Goal: Task Accomplishment & Management: Manage account settings

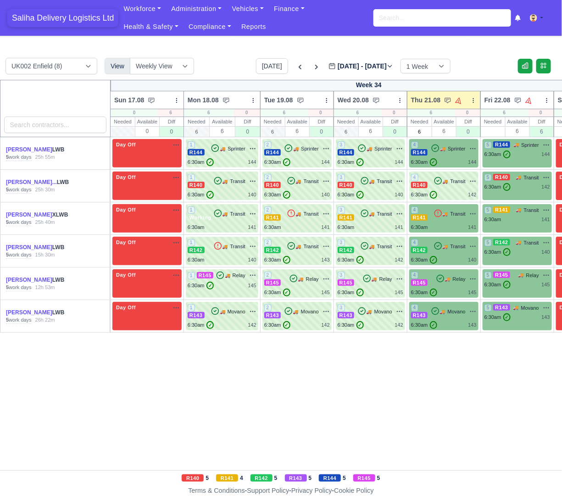
click at [37, 19] on span "Saliha Delivery Logistics Ltd" at bounding box center [62, 18] width 111 height 18
click at [457, 319] on div "4 R143 🚚 Movano" at bounding box center [444, 316] width 66 height 25
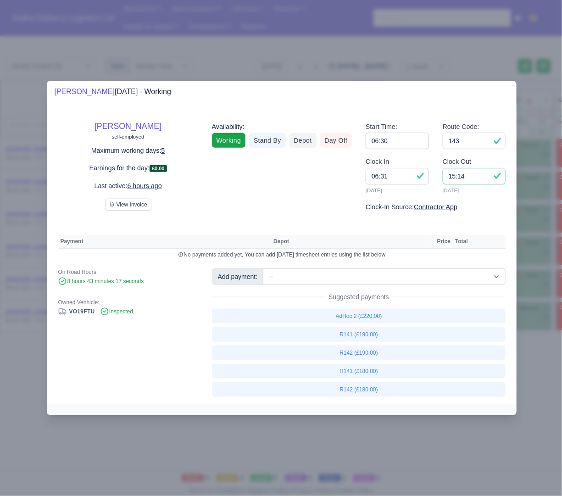
click at [480, 178] on input "15:14" at bounding box center [474, 176] width 63 height 17
type input "1"
type input "14:30"
click at [473, 146] on input "143" at bounding box center [474, 141] width 63 height 17
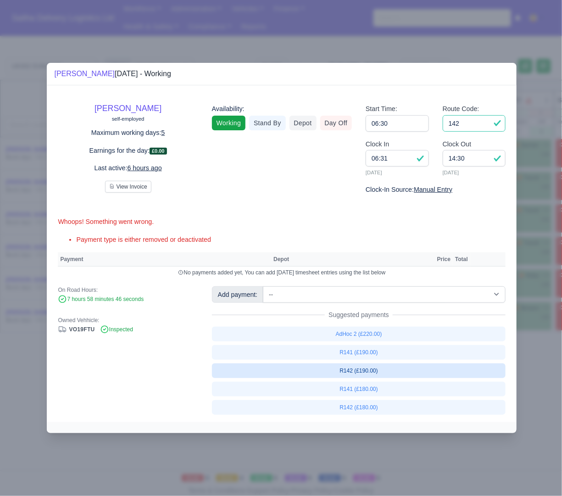
type input "142"
click at [372, 371] on link "R142 (£190.00)" at bounding box center [359, 370] width 294 height 15
select select "1"
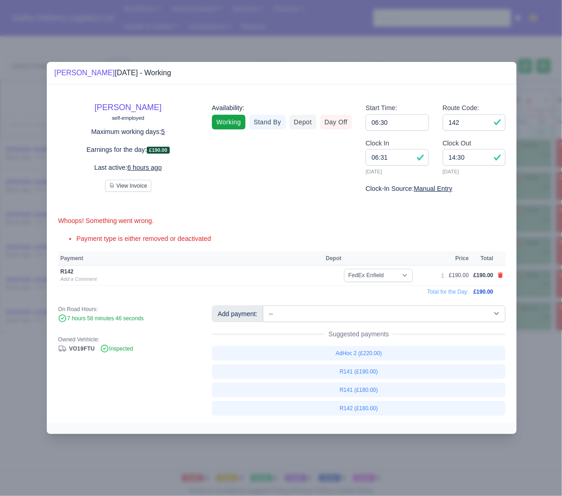
click at [535, 405] on div at bounding box center [281, 248] width 562 height 496
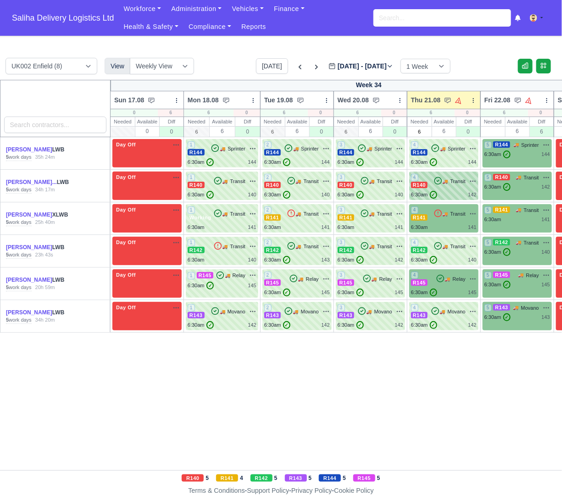
click at [440, 189] on div "4 R140 🚚 Transit" at bounding box center [444, 185] width 66 height 25
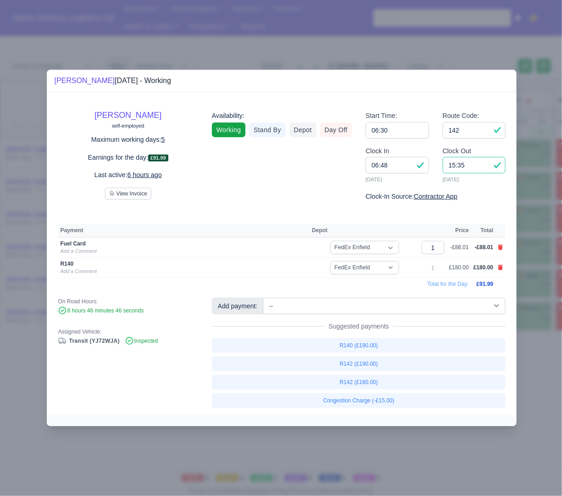
click at [474, 165] on input "15:35" at bounding box center [474, 165] width 63 height 17
type input "15:00"
click at [464, 127] on input "142" at bounding box center [474, 130] width 63 height 17
type input "140"
drag, startPoint x: 84, startPoint y: 472, endPoint x: 117, endPoint y: 432, distance: 51.5
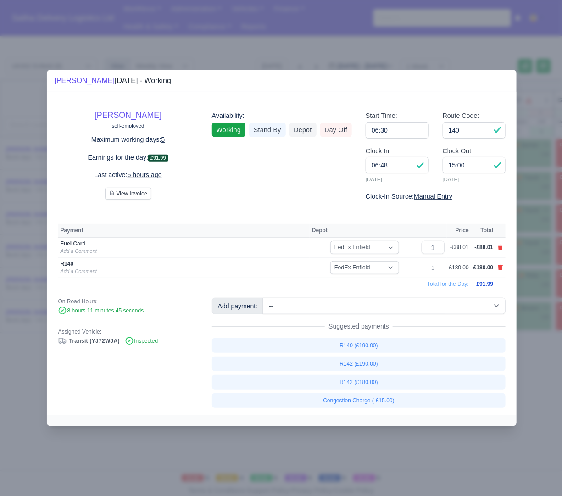
click at [84, 472] on div at bounding box center [281, 248] width 562 height 496
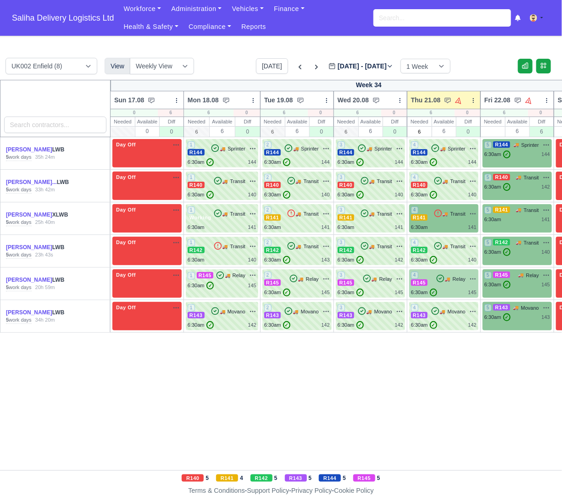
click at [449, 280] on span "🚚" at bounding box center [448, 279] width 6 height 7
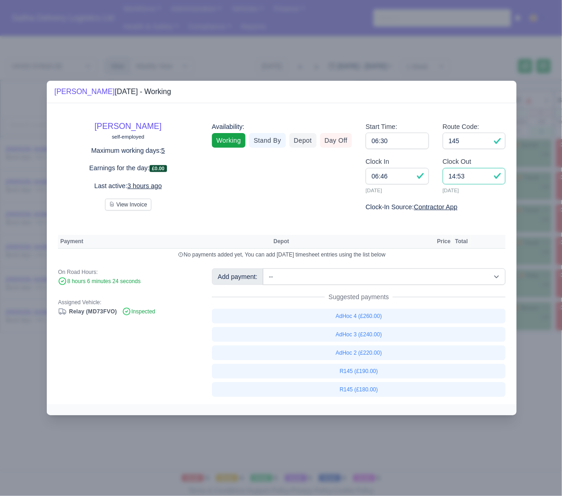
click at [471, 180] on input "14:53" at bounding box center [474, 176] width 63 height 17
type input "14:50"
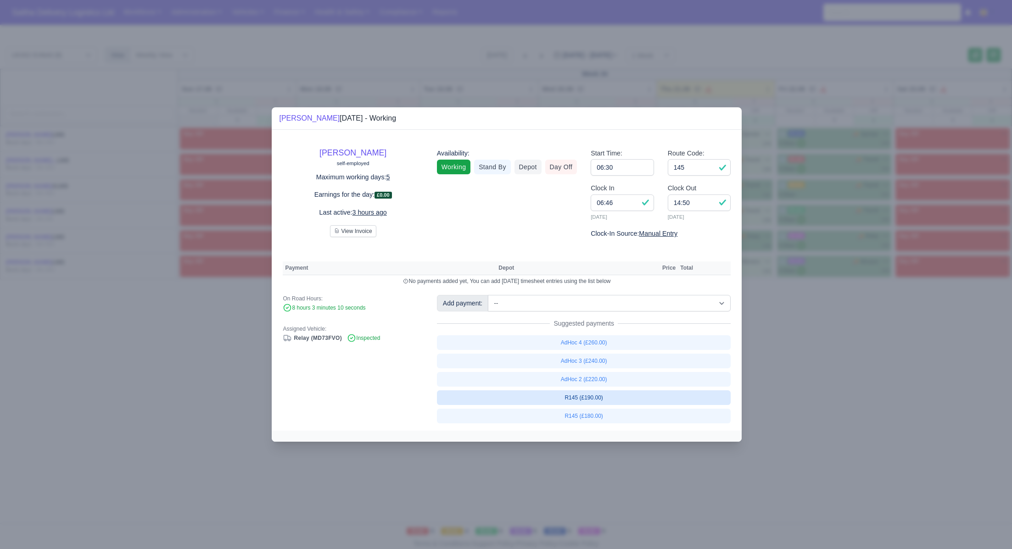
click at [562, 398] on link "R145 (£190.00)" at bounding box center [584, 397] width 294 height 15
select select "1"
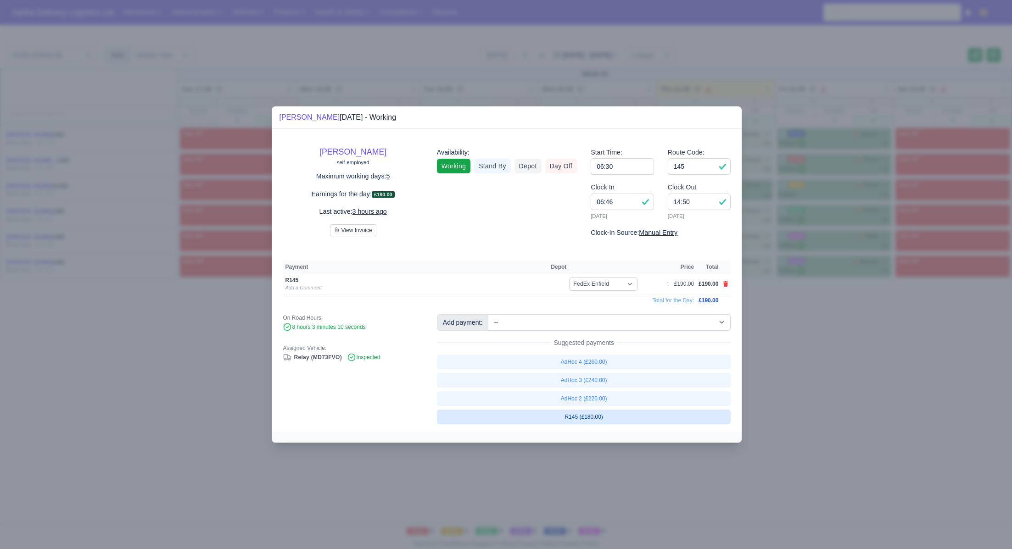
click at [562, 420] on link "R145 (£180.00)" at bounding box center [584, 417] width 294 height 15
select select "1"
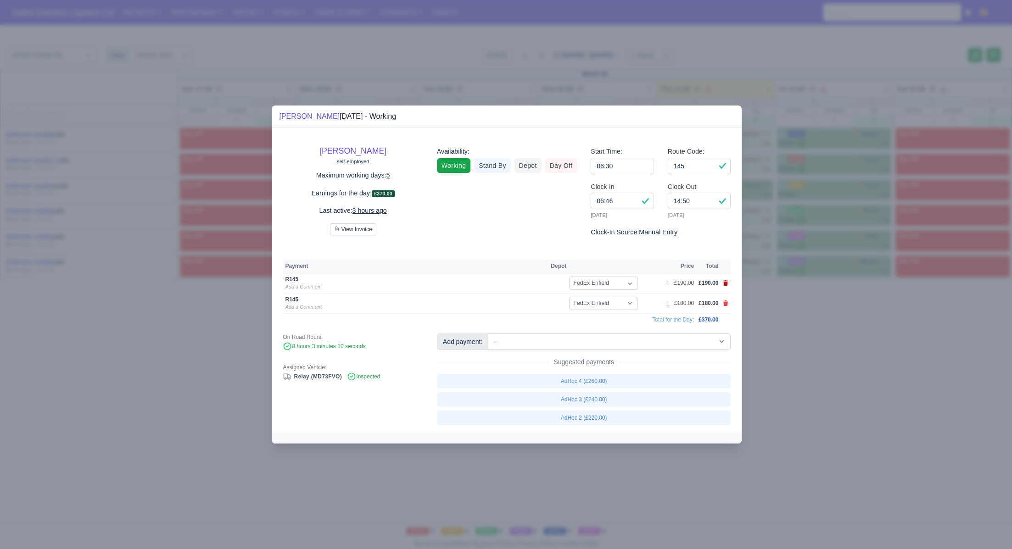
click at [562, 282] on icon at bounding box center [725, 283] width 5 height 6
select select
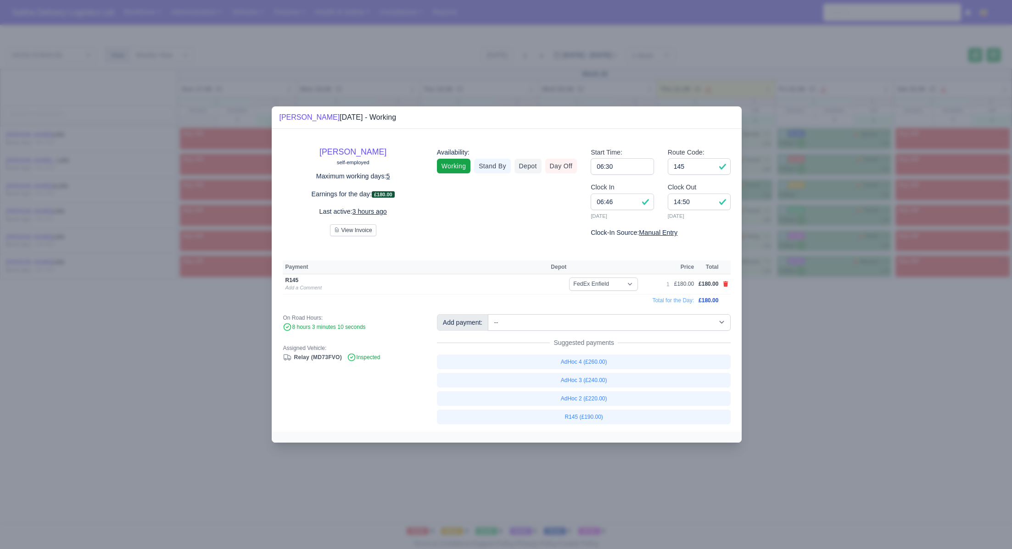
click at [562, 362] on div at bounding box center [506, 274] width 1012 height 549
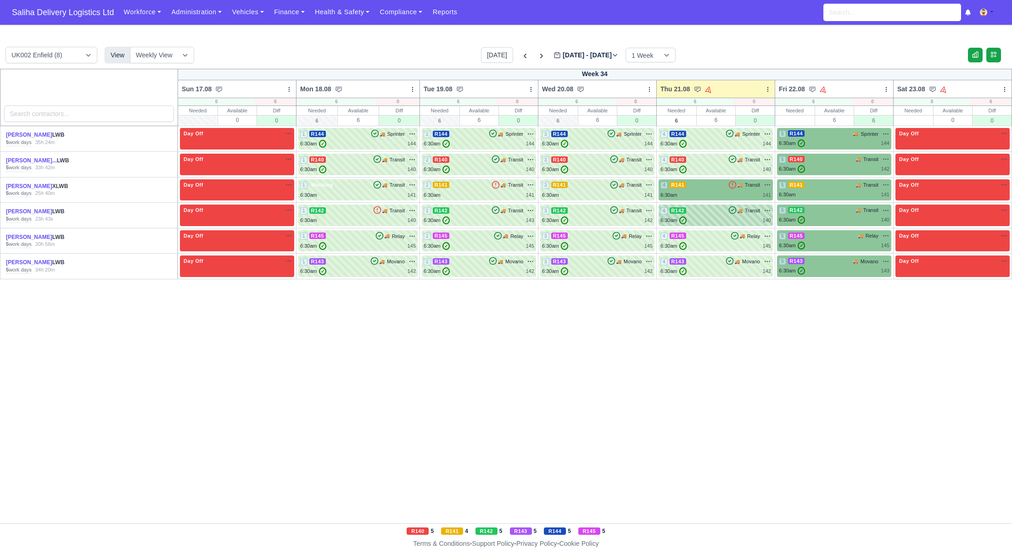
click at [562, 214] on div "4 R142 🚚 Transit" at bounding box center [715, 210] width 111 height 8
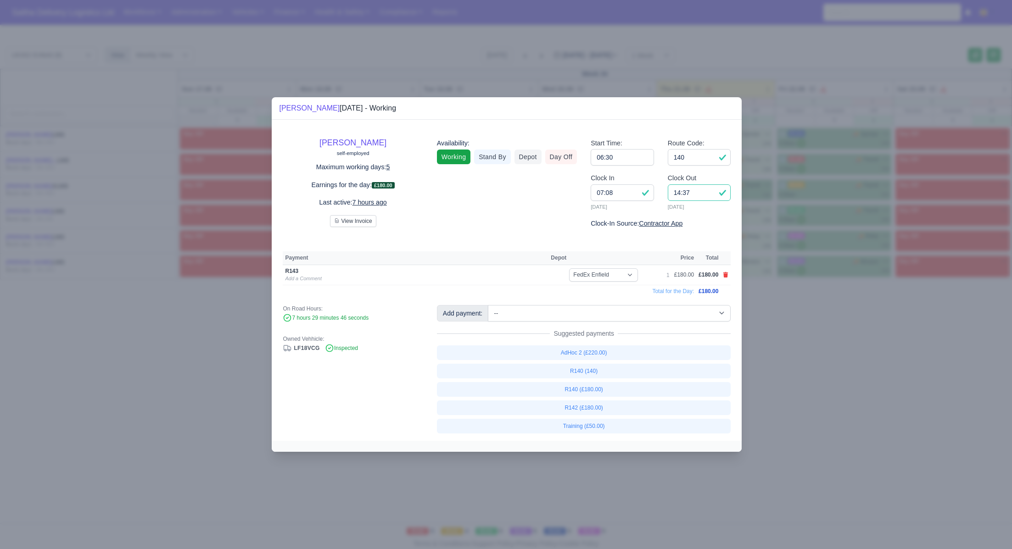
click at [562, 192] on input "14:37" at bounding box center [699, 192] width 63 height 17
type input "14:40"
click at [562, 157] on input "140" at bounding box center [699, 157] width 63 height 17
type input "143"
click at [562, 376] on div at bounding box center [506, 274] width 1012 height 549
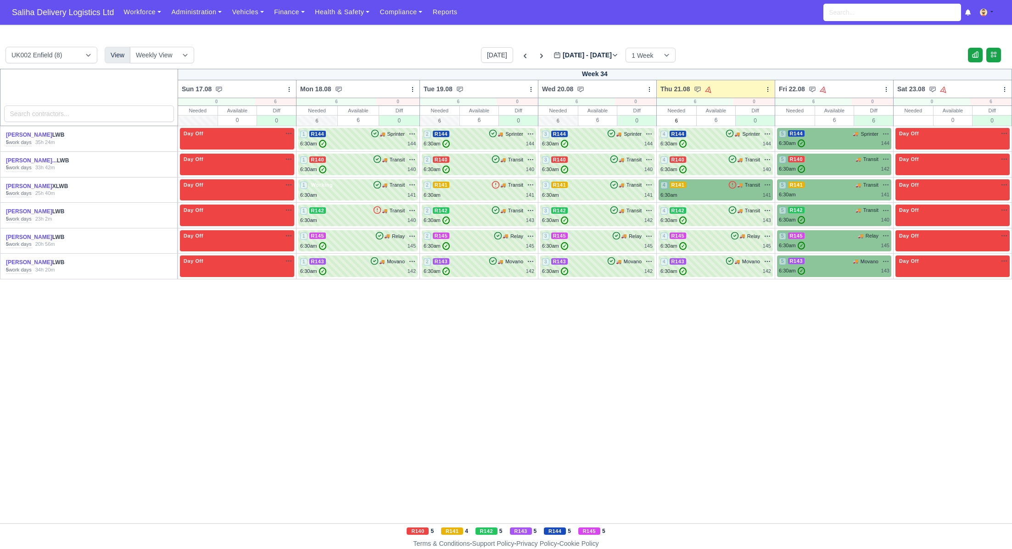
drag, startPoint x: 86, startPoint y: 18, endPoint x: 105, endPoint y: 22, distance: 18.9
click at [87, 18] on span "Saliha Delivery Logistics Ltd" at bounding box center [62, 12] width 111 height 18
click at [708, 138] on div "4 R144 🚚 Sprinter" at bounding box center [715, 134] width 111 height 8
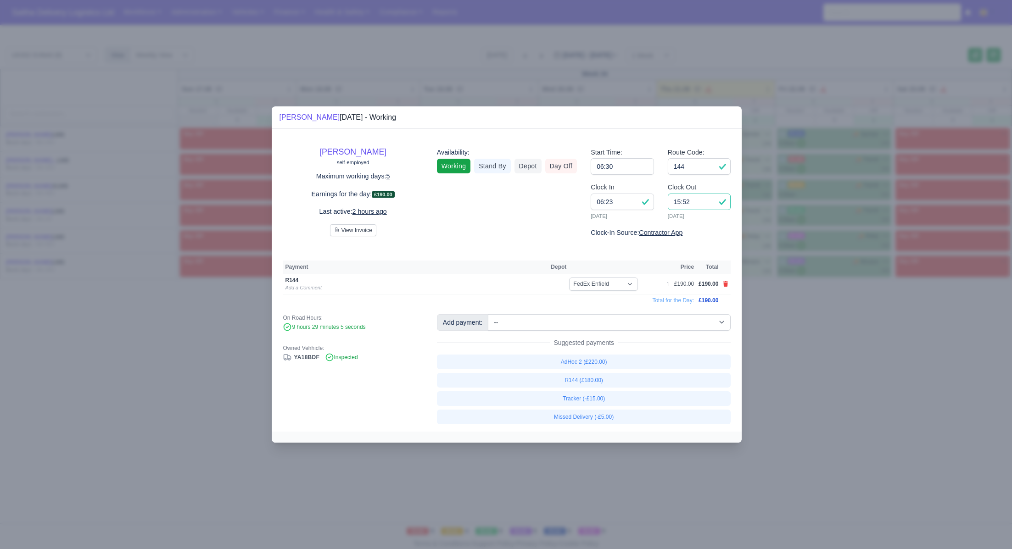
click at [703, 205] on input "15:52" at bounding box center [699, 202] width 63 height 17
type input "15:00"
click at [724, 284] on icon at bounding box center [725, 284] width 5 height 6
select select
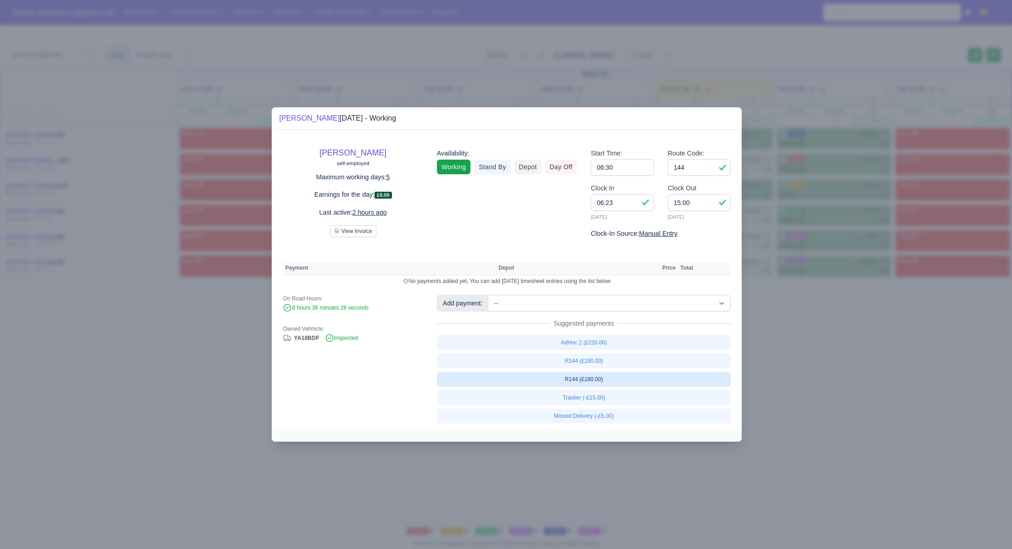
click at [584, 380] on link "R144 (£180.00)" at bounding box center [584, 379] width 294 height 15
select select "1"
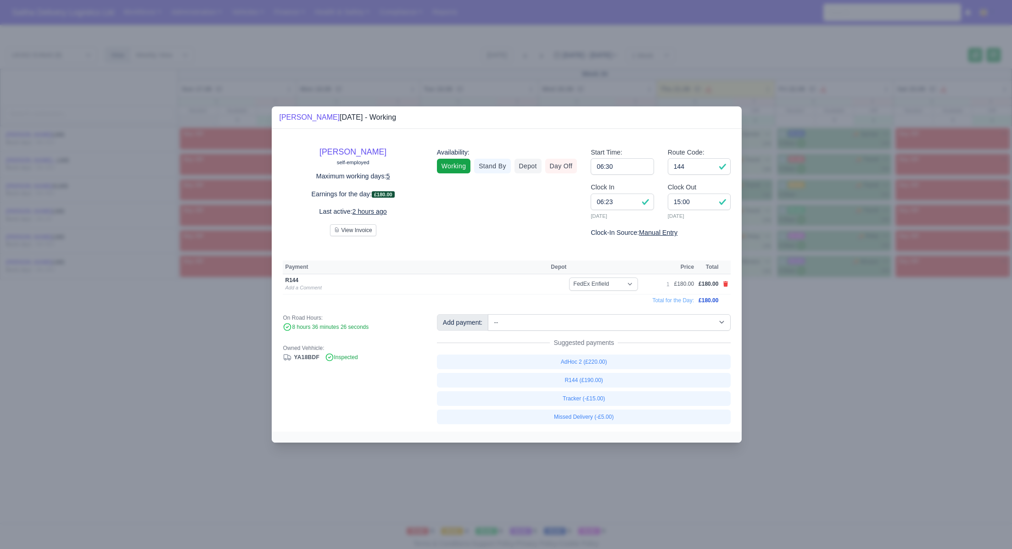
click at [830, 361] on div at bounding box center [506, 274] width 1012 height 549
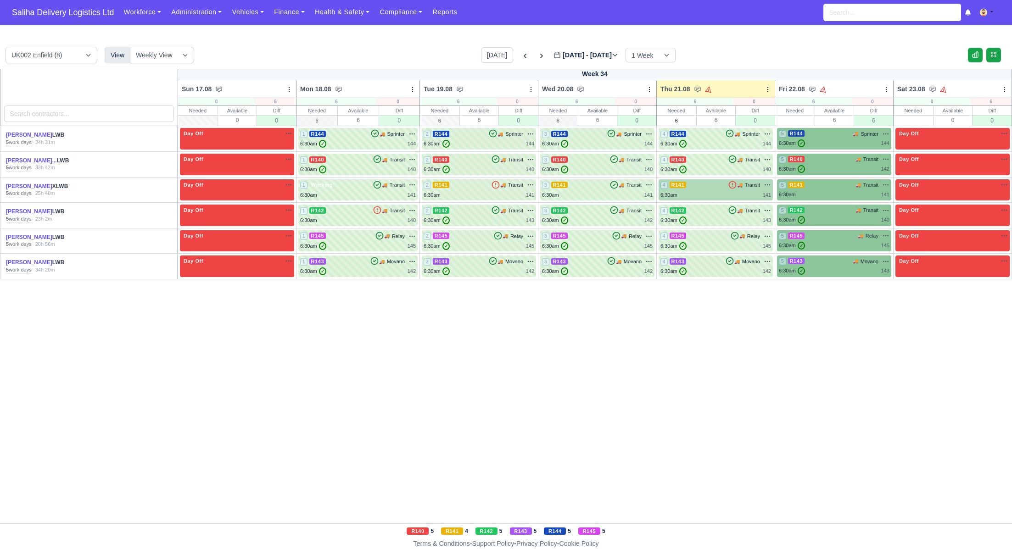
click at [708, 190] on div "4 R141 🚚 Transit" at bounding box center [715, 190] width 111 height 18
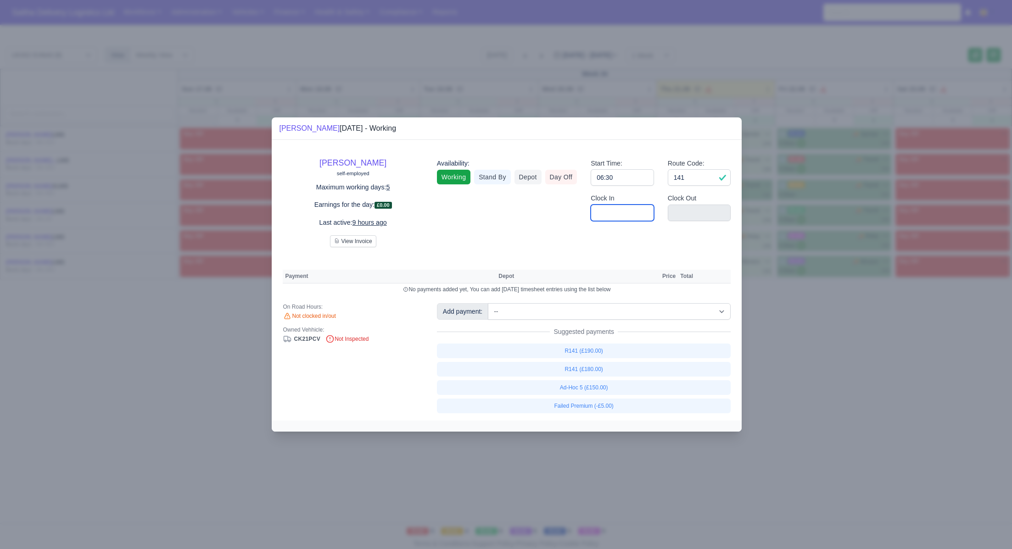
click at [597, 212] on input "Clock In" at bounding box center [622, 213] width 63 height 17
type input "06:30"
click at [679, 209] on input "Clock Out" at bounding box center [699, 213] width 63 height 17
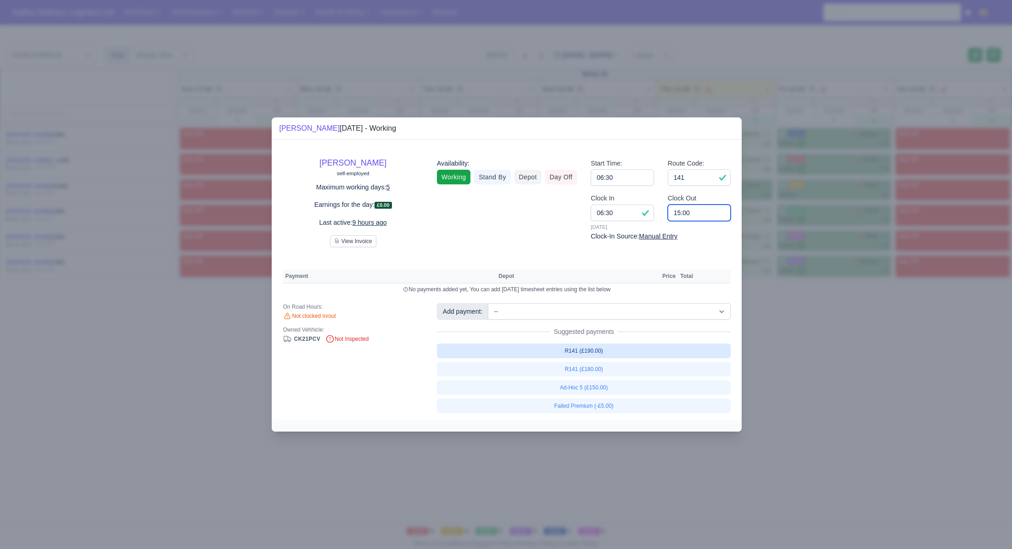
type input "15:00"
click at [596, 349] on link "R141 (£190.00)" at bounding box center [584, 351] width 294 height 15
select select "1"
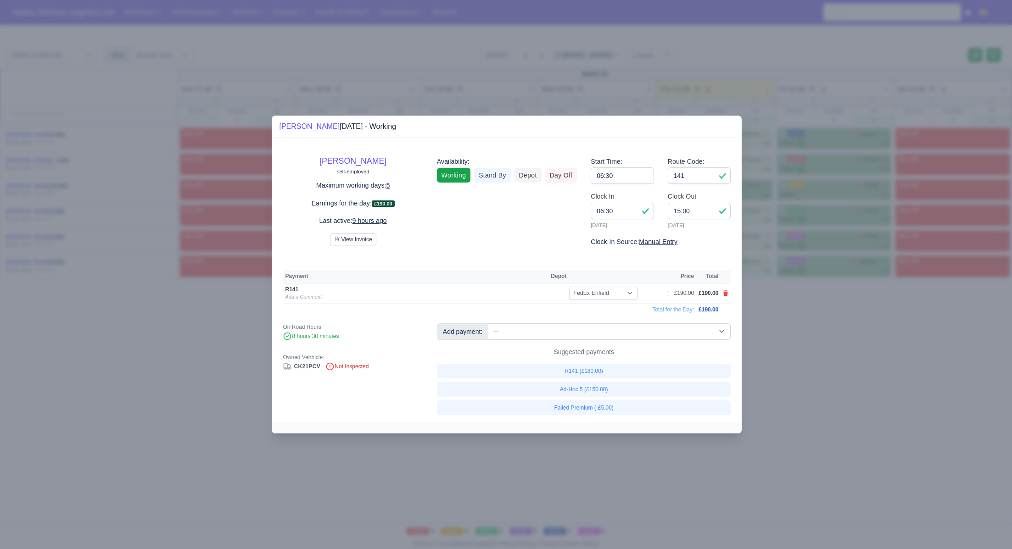
click at [884, 372] on div at bounding box center [506, 274] width 1012 height 549
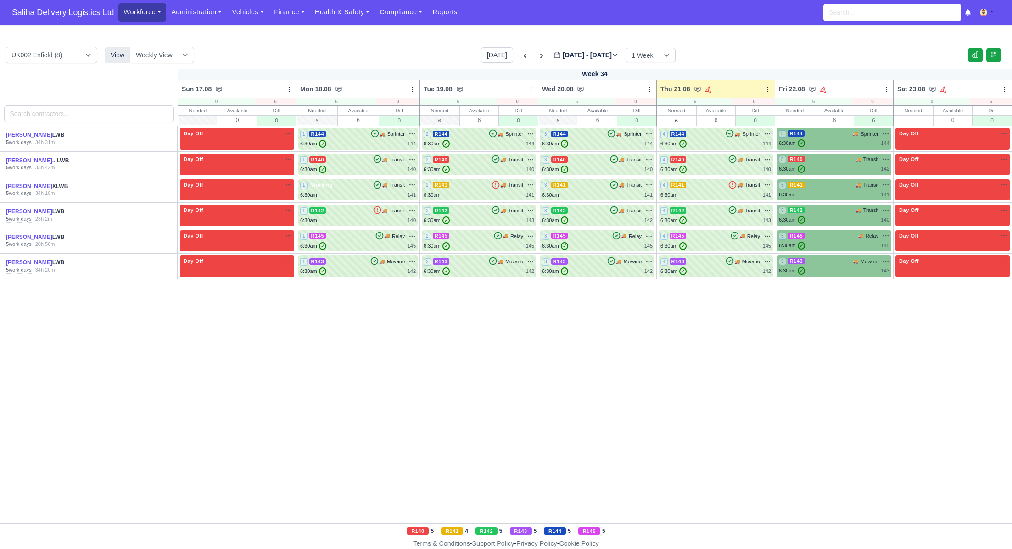
drag, startPoint x: 49, startPoint y: 16, endPoint x: 162, endPoint y: 21, distance: 113.4
click at [49, 16] on span "Saliha Delivery Logistics Ltd" at bounding box center [62, 12] width 111 height 18
click at [537, 55] on icon at bounding box center [541, 55] width 9 height 9
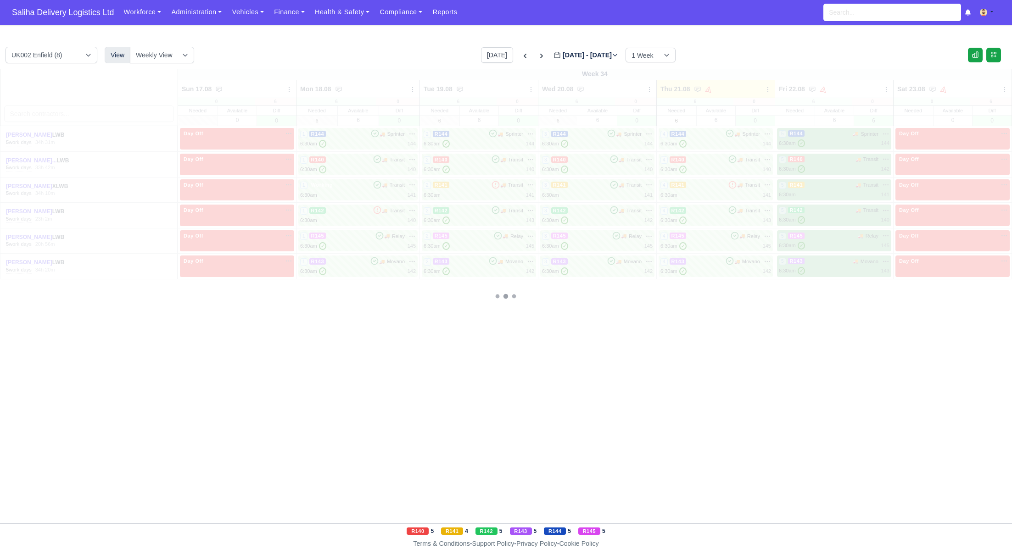
type input "[DATE]"
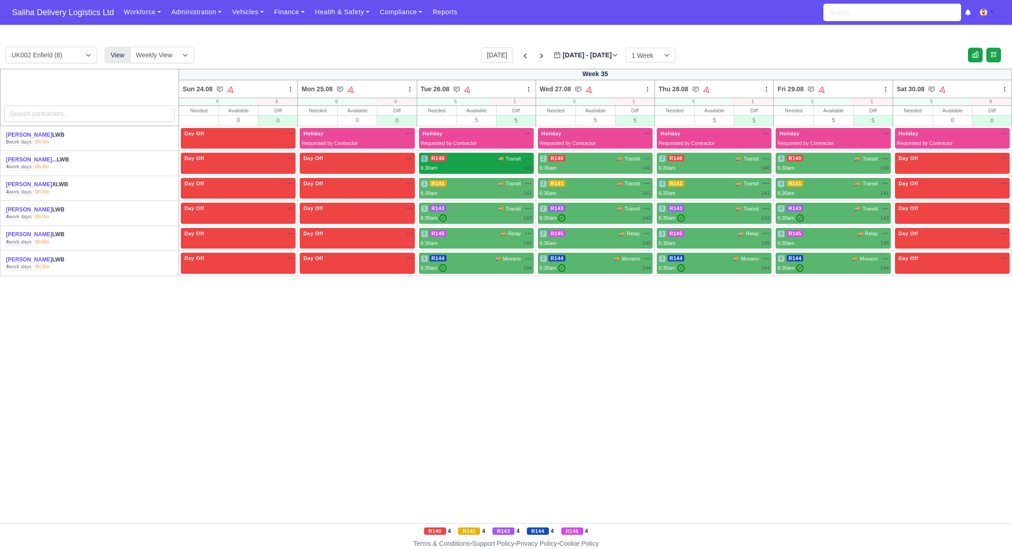
click at [474, 162] on div "1 R140 🚚 Transit" at bounding box center [476, 159] width 111 height 8
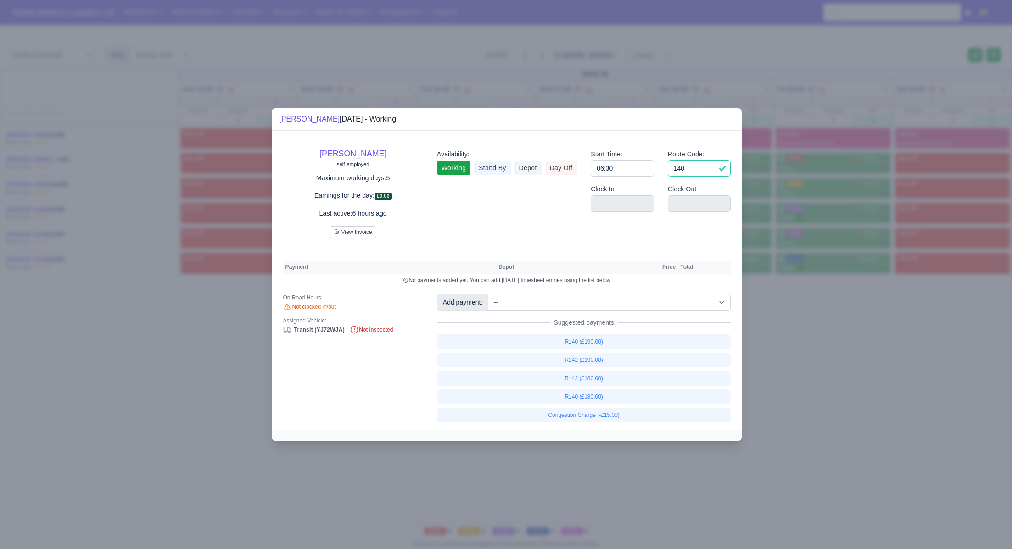
click at [689, 171] on input "140" at bounding box center [699, 168] width 63 height 17
type input "144"
click at [822, 334] on div at bounding box center [506, 274] width 1012 height 549
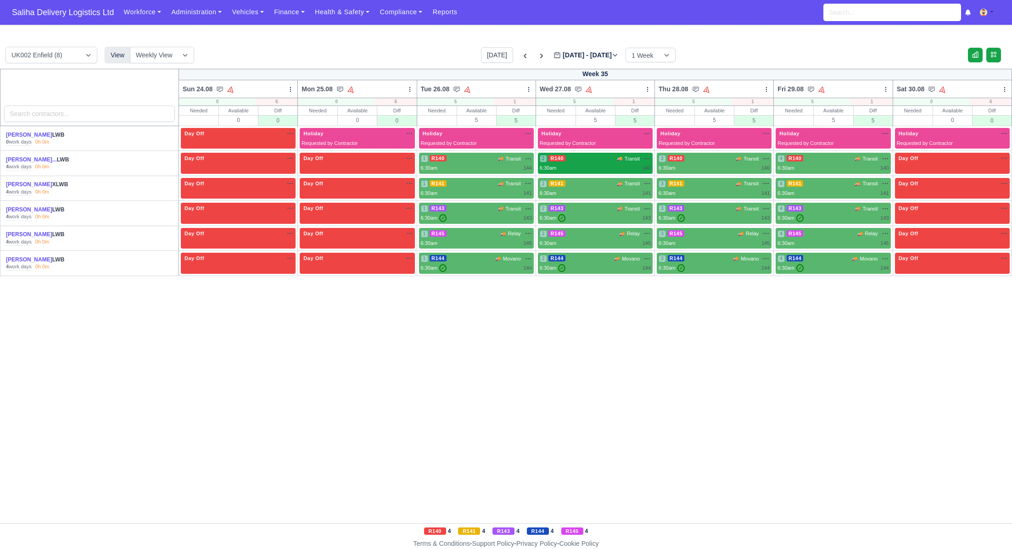
click at [596, 165] on div "6:30am 140" at bounding box center [595, 168] width 111 height 8
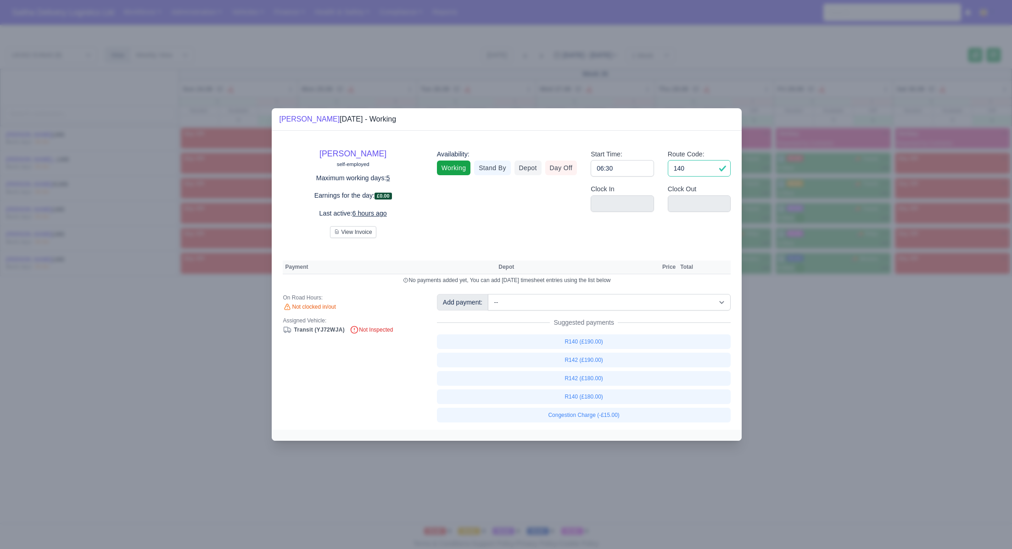
click at [691, 171] on input "140" at bounding box center [699, 168] width 63 height 17
type input "144"
drag, startPoint x: 840, startPoint y: 376, endPoint x: 838, endPoint y: 371, distance: 5.2
click at [840, 376] on div at bounding box center [506, 274] width 1012 height 549
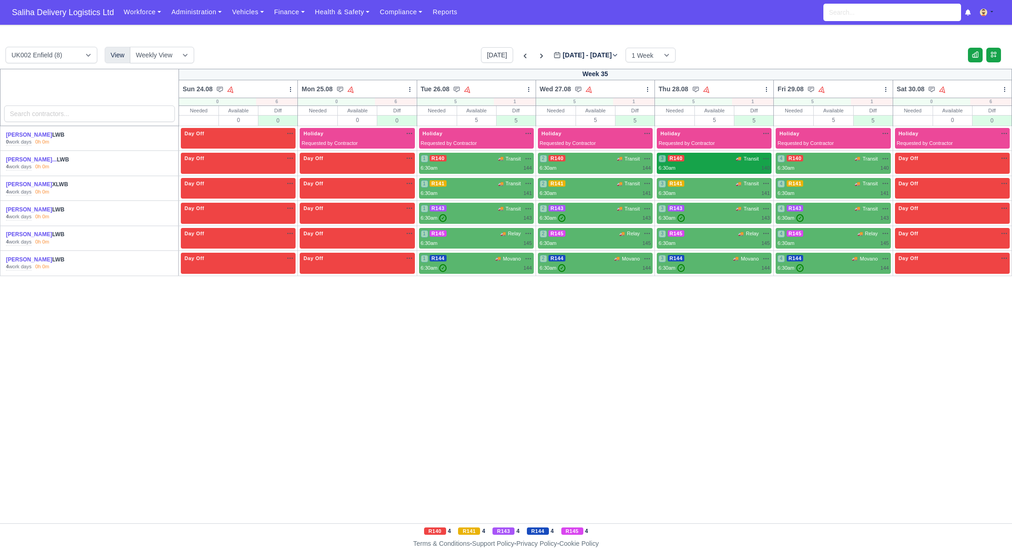
click at [714, 161] on div "3 R140 🚚 Transit" at bounding box center [713, 159] width 111 height 8
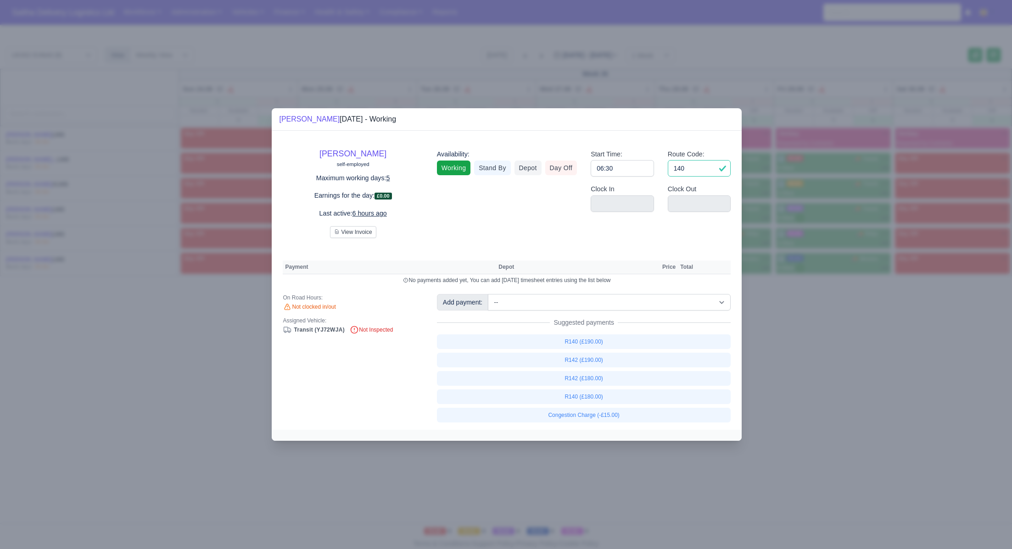
click at [689, 169] on input "140" at bounding box center [699, 168] width 63 height 17
type input "144"
click at [847, 318] on div at bounding box center [506, 274] width 1012 height 549
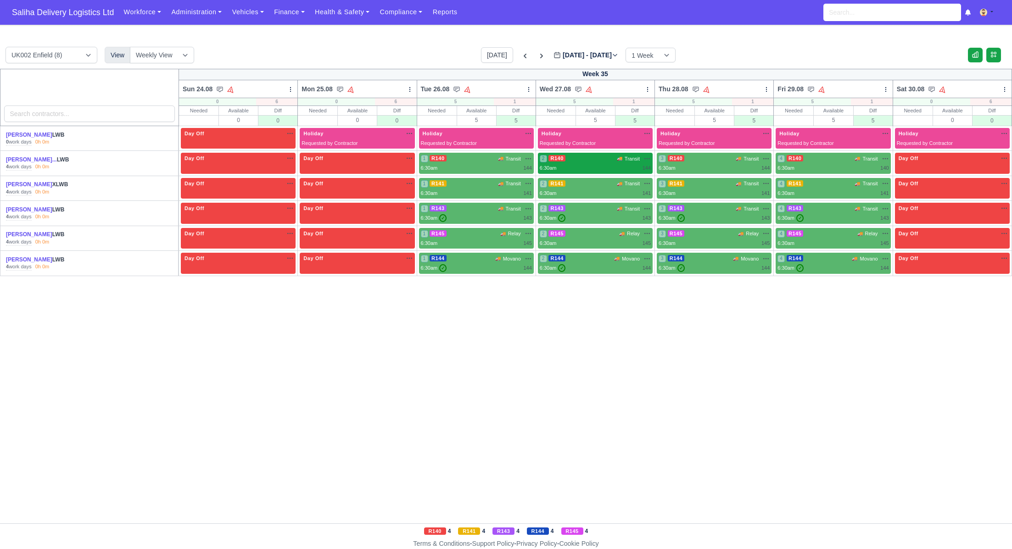
click at [577, 164] on div "6:30am 144" at bounding box center [595, 168] width 111 height 8
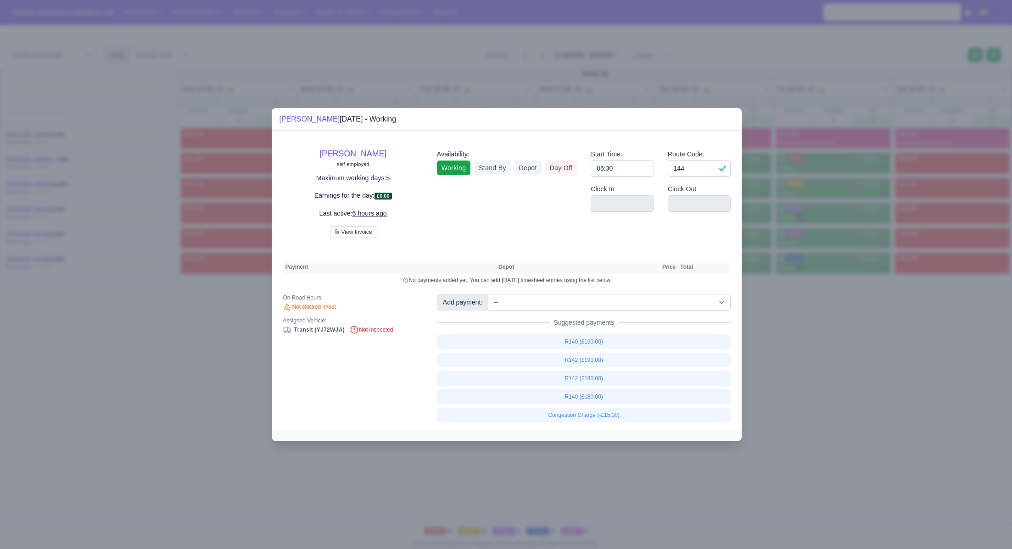
drag, startPoint x: 866, startPoint y: 326, endPoint x: 839, endPoint y: 303, distance: 36.1
click at [865, 326] on div at bounding box center [506, 274] width 1012 height 549
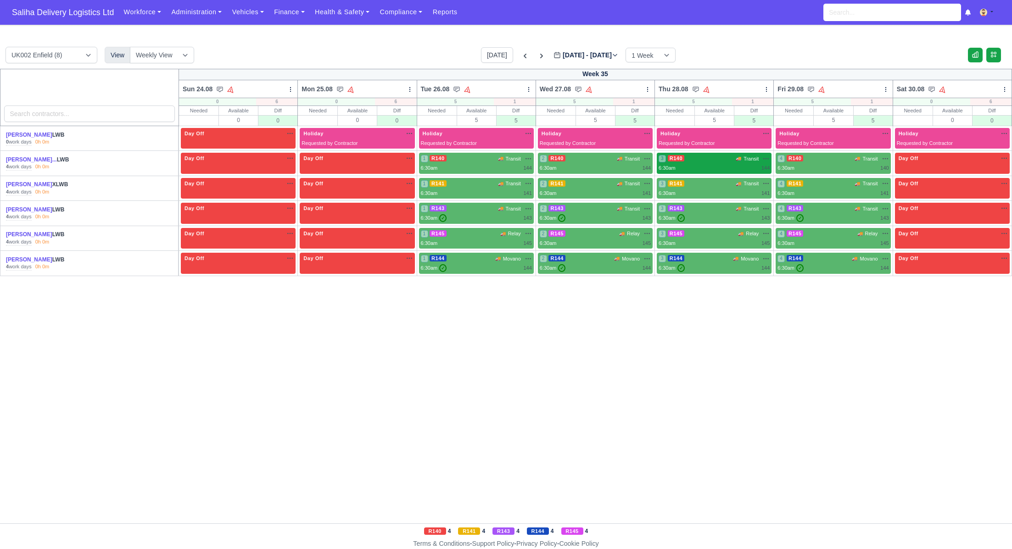
click at [713, 162] on div "3 R140 🚚 Transit" at bounding box center [713, 159] width 111 height 8
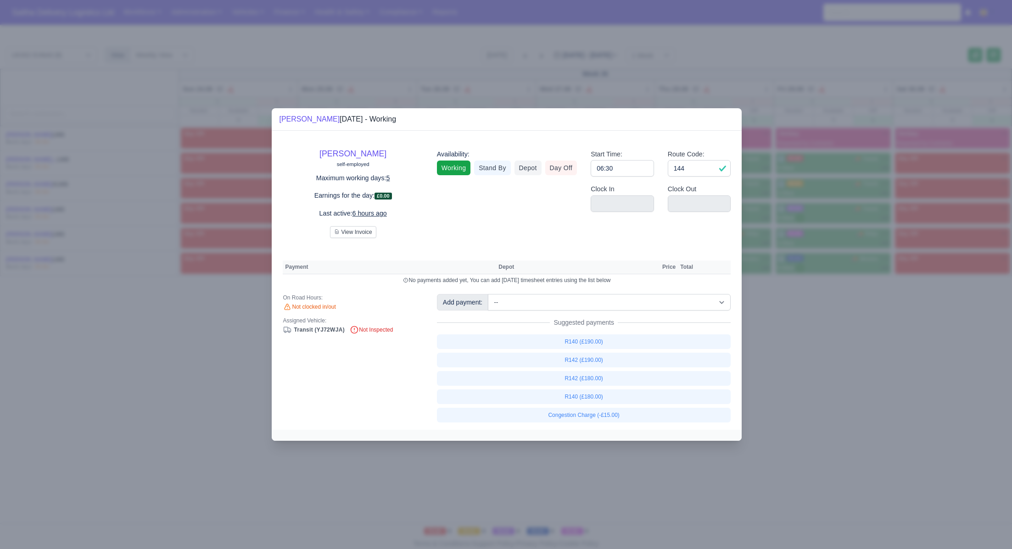
drag, startPoint x: 840, startPoint y: 320, endPoint x: 830, endPoint y: 222, distance: 98.2
click at [840, 320] on div at bounding box center [506, 274] width 1012 height 549
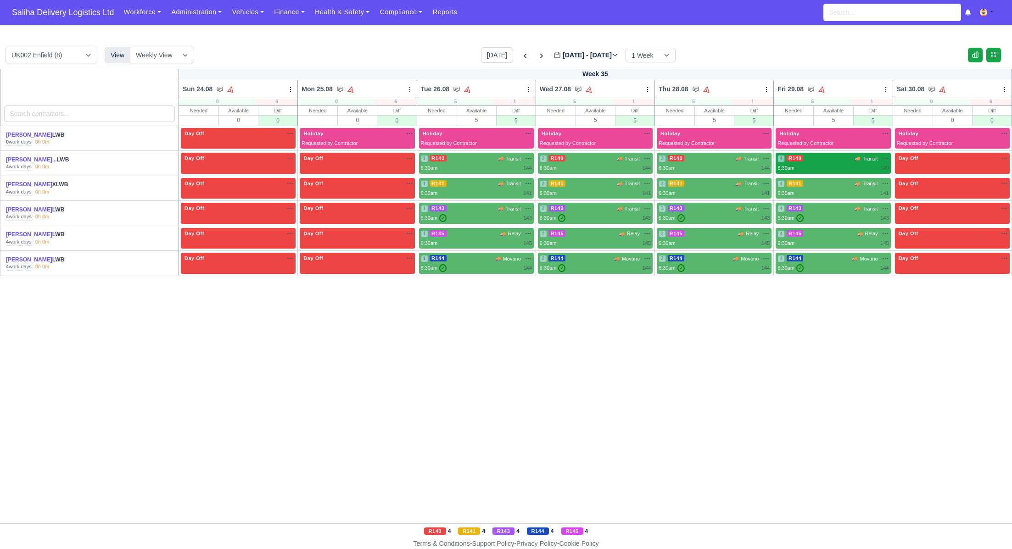
click at [819, 165] on div "6:30am 140" at bounding box center [832, 168] width 111 height 8
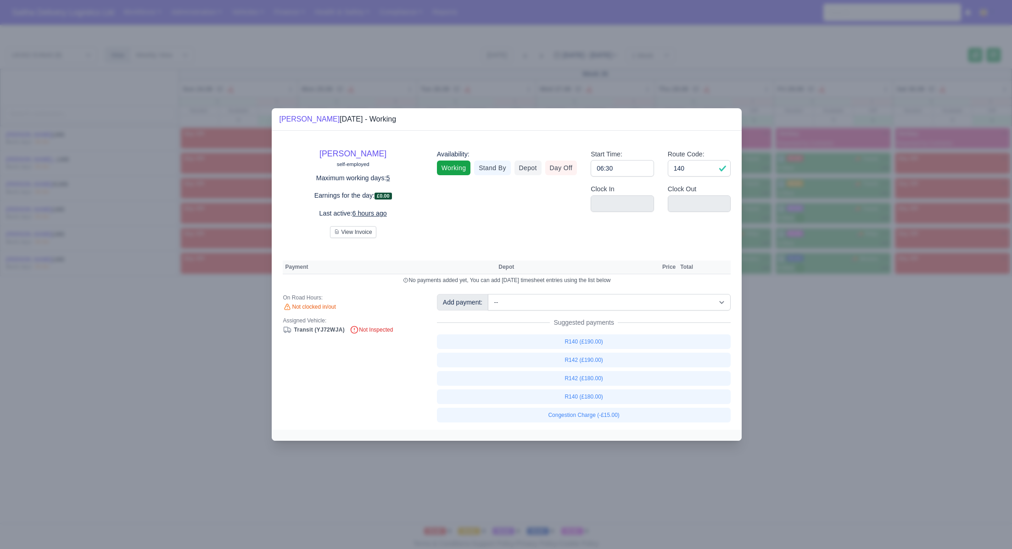
click at [884, 374] on div at bounding box center [506, 274] width 1012 height 549
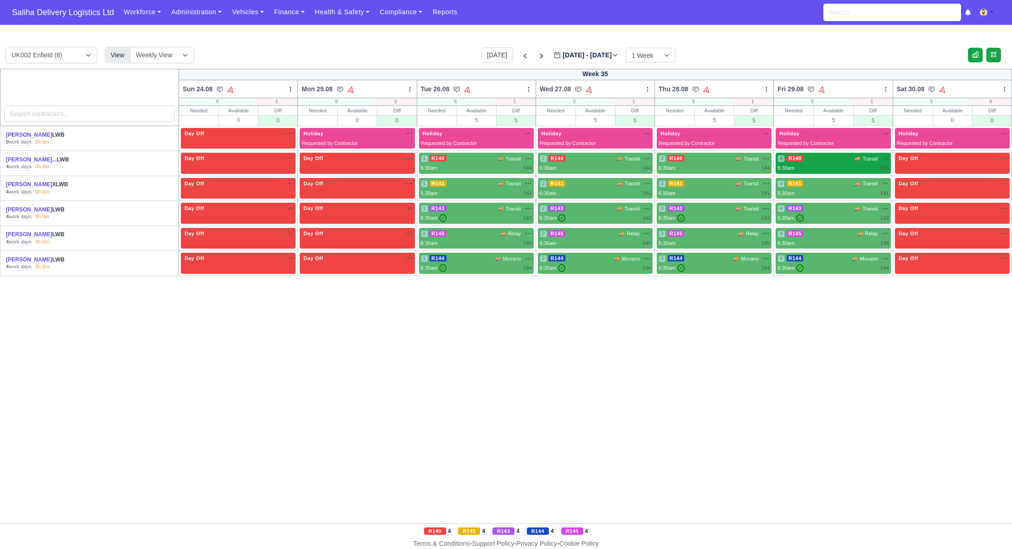
click at [824, 164] on div "6:30am 140" at bounding box center [832, 168] width 111 height 8
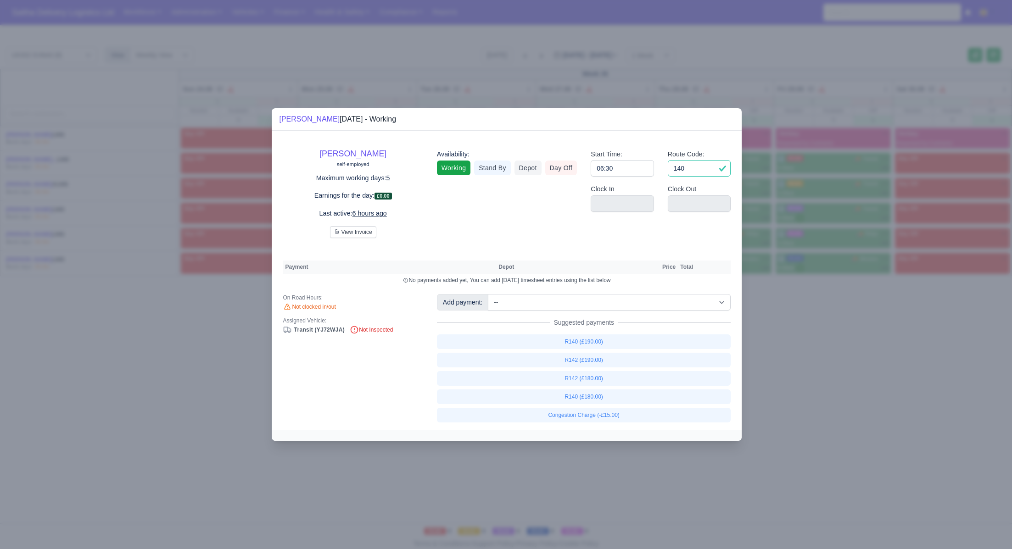
click at [702, 170] on input "140" at bounding box center [699, 168] width 63 height 17
type input "144"
click at [860, 342] on div at bounding box center [506, 274] width 1012 height 549
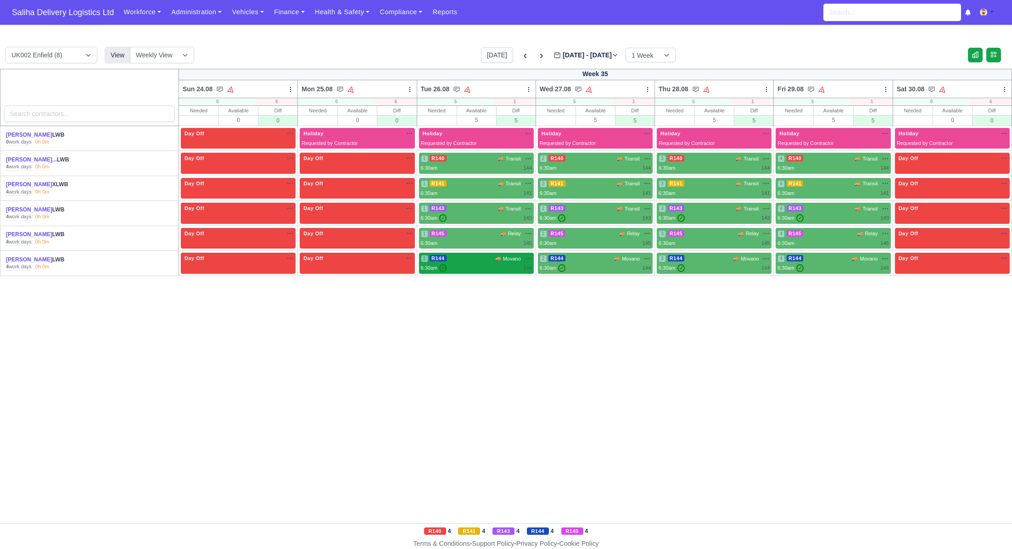
click at [454, 264] on div "6:30am ✓ 144" at bounding box center [476, 268] width 111 height 8
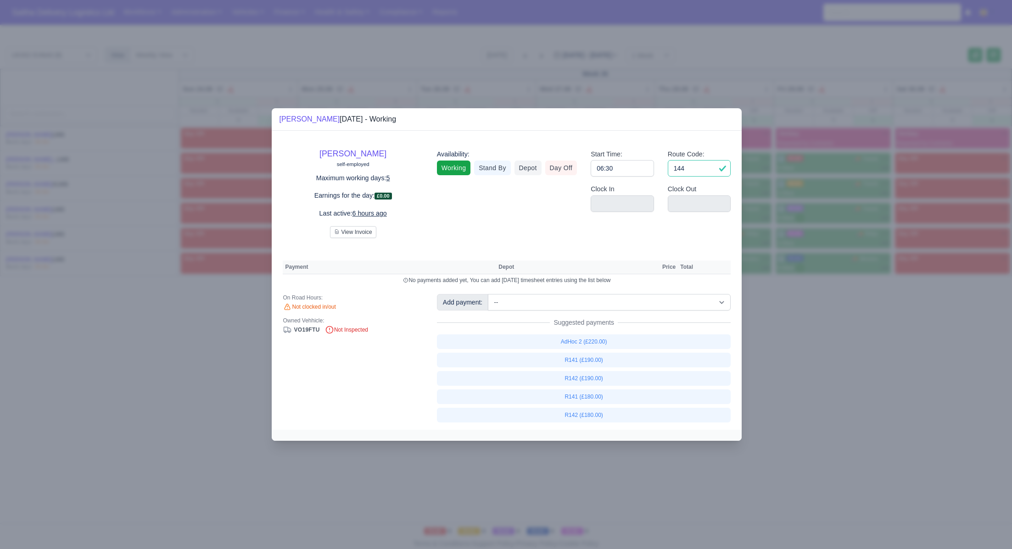
click at [711, 172] on input "144" at bounding box center [699, 168] width 63 height 17
type input "142"
drag, startPoint x: 811, startPoint y: 331, endPoint x: 701, endPoint y: 282, distance: 120.1
click at [811, 331] on div at bounding box center [506, 274] width 1012 height 549
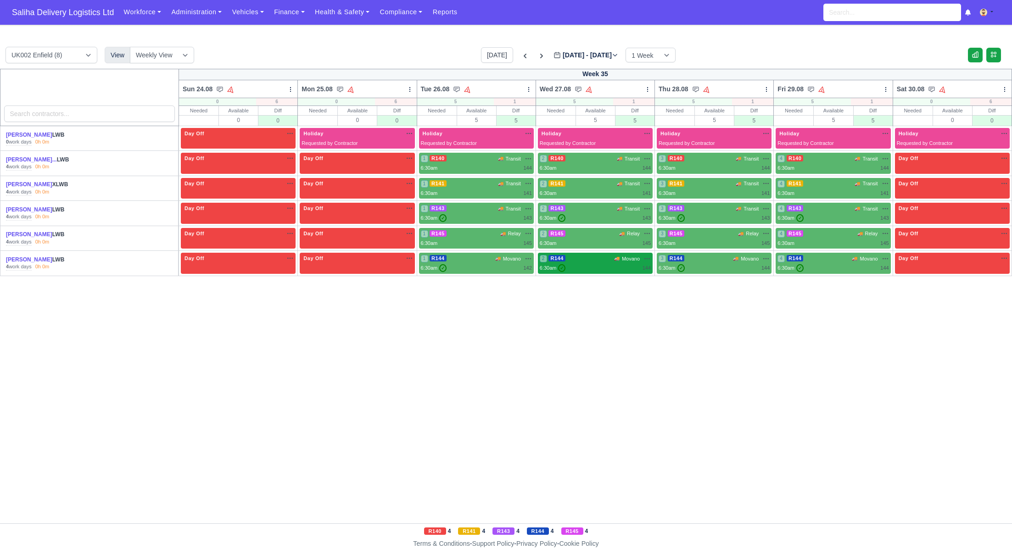
click at [614, 267] on div "6:30am ✓ 144" at bounding box center [595, 268] width 111 height 8
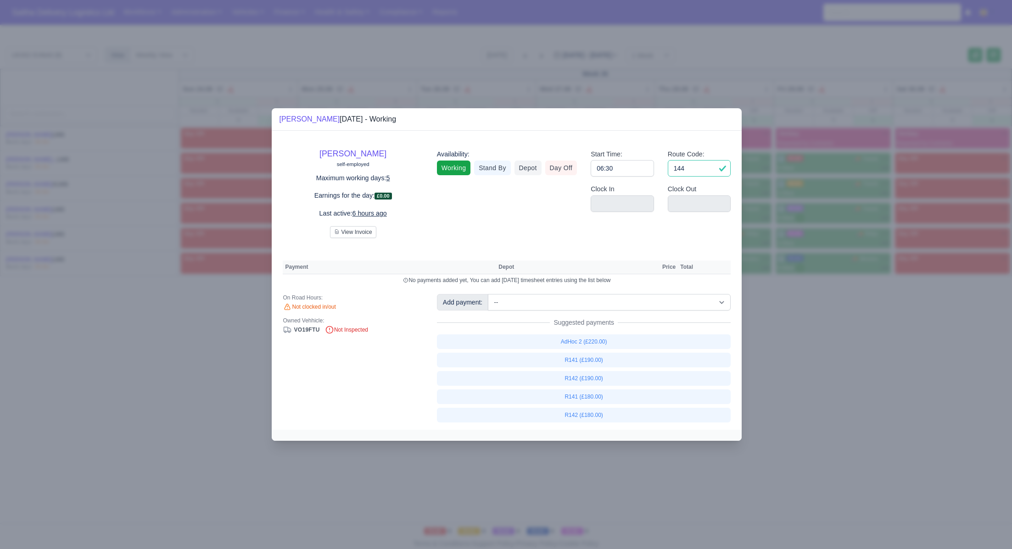
click at [698, 170] on input "144" at bounding box center [699, 168] width 63 height 17
type input "142"
click at [783, 336] on div at bounding box center [506, 274] width 1012 height 549
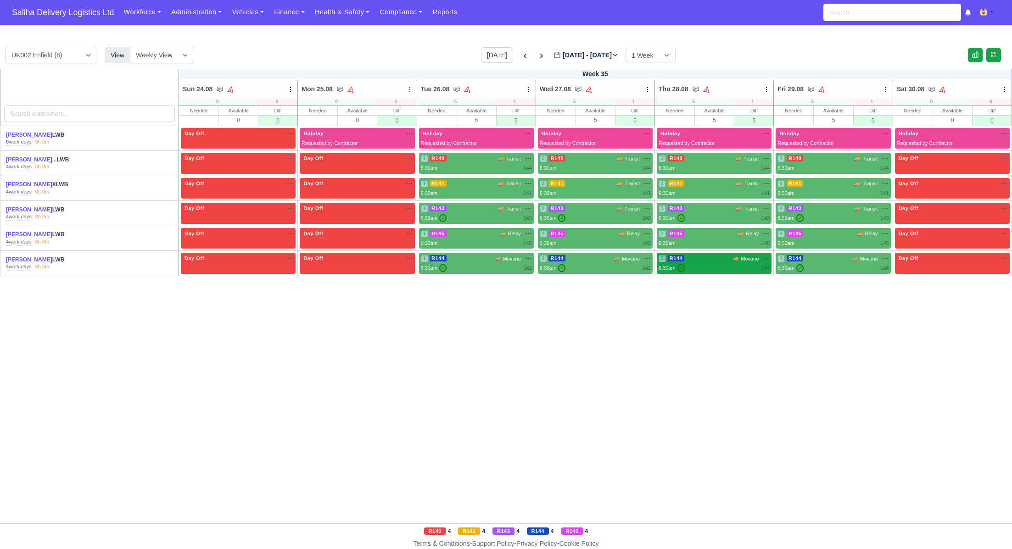
click at [728, 272] on div "3 R144 🚚 Movano" at bounding box center [714, 263] width 115 height 21
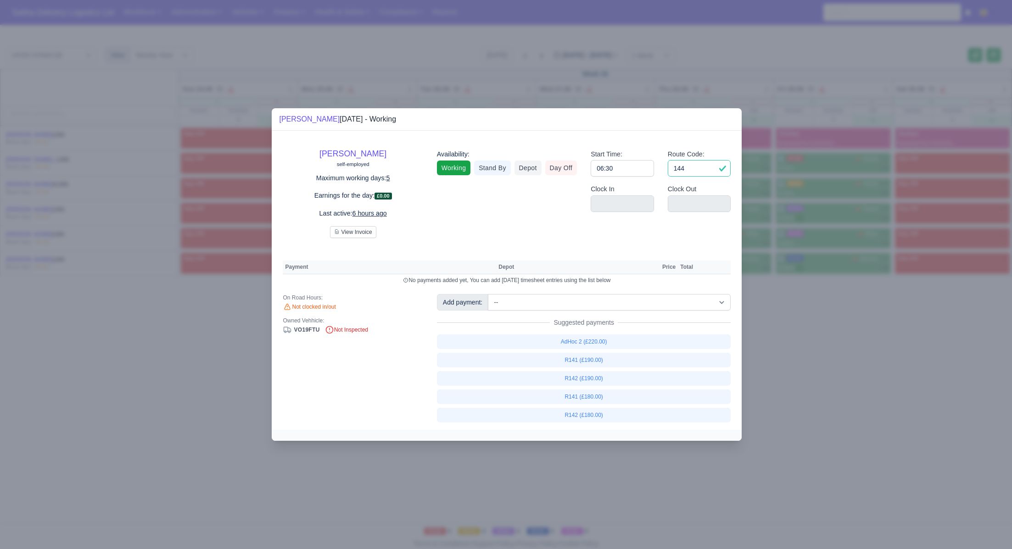
click at [685, 164] on input "144" at bounding box center [699, 168] width 63 height 17
type input "142"
click at [882, 360] on div at bounding box center [506, 274] width 1012 height 549
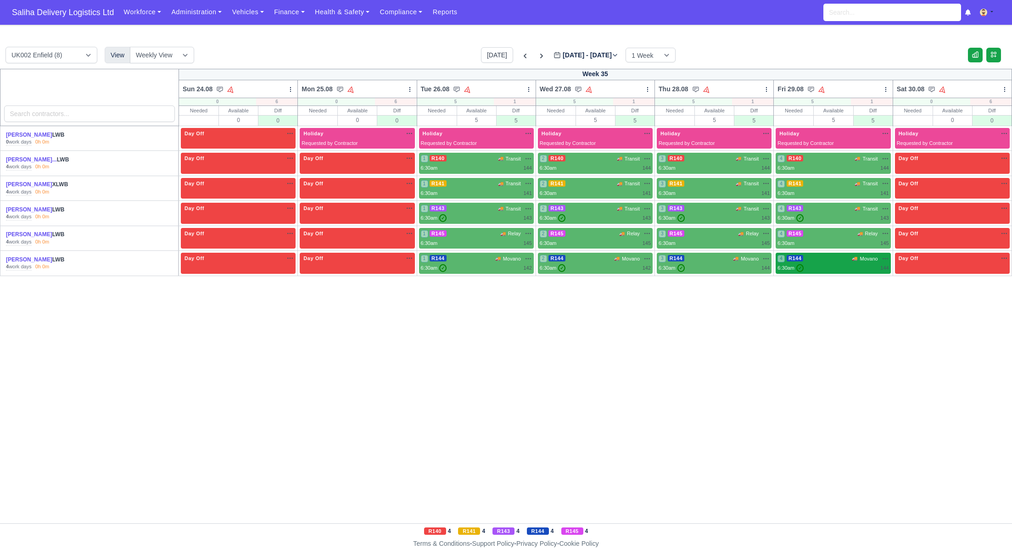
click at [836, 260] on div "4 R144 🚚 Movano" at bounding box center [832, 259] width 111 height 8
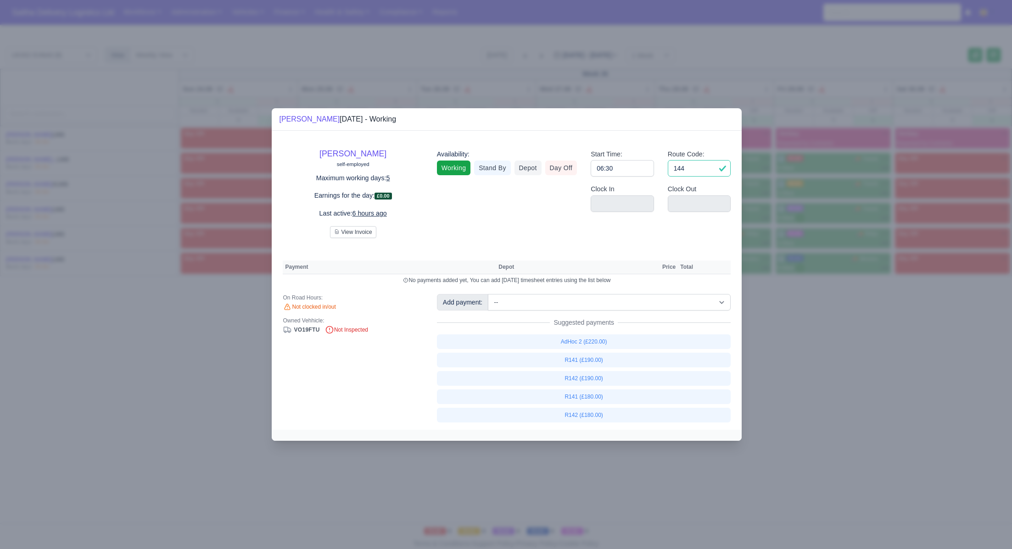
click at [705, 169] on input "144" at bounding box center [699, 168] width 63 height 17
type input "142"
drag, startPoint x: 789, startPoint y: 389, endPoint x: 708, endPoint y: 306, distance: 116.2
click at [789, 389] on div at bounding box center [506, 274] width 1012 height 549
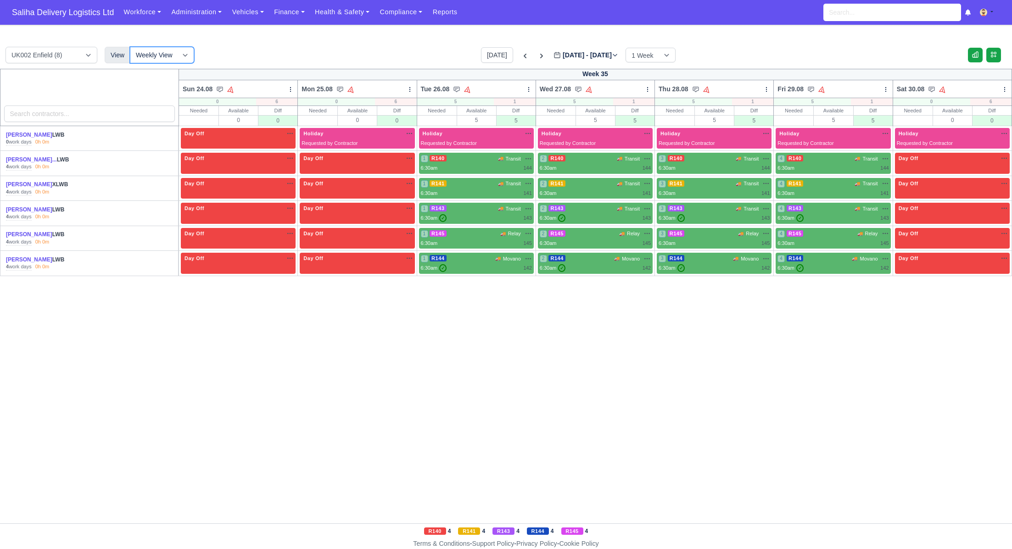
click at [184, 56] on select "Weekly View Wave times Daily Roster" at bounding box center [162, 55] width 64 height 17
select select "roster"
click at [130, 47] on select "Weekly View Wave times Daily Roster" at bounding box center [162, 55] width 64 height 17
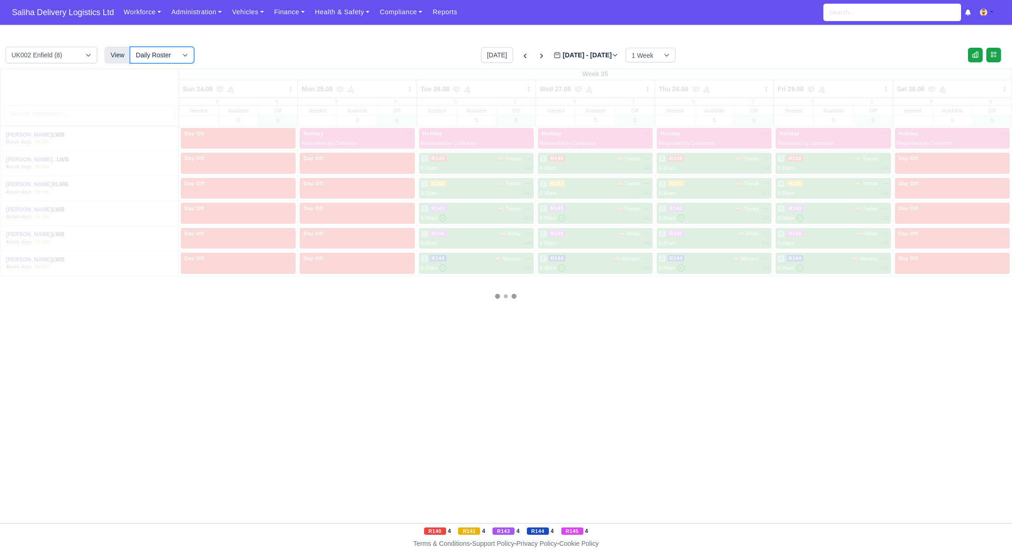
select select "15"
select select "1"
select select "4"
select select "17"
select select "5"
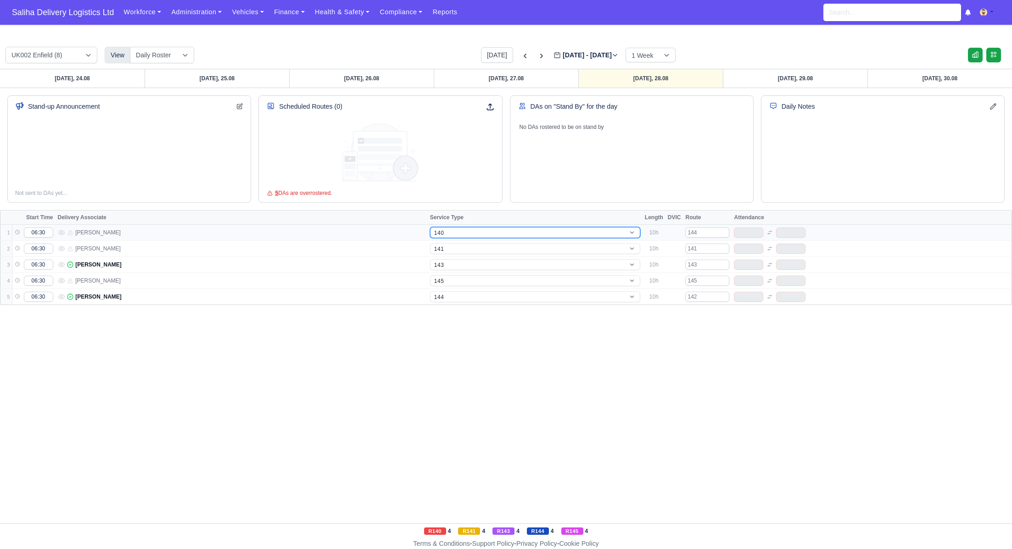
click at [508, 230] on select "-- 141 143 144 AdHoc 142 140 Supervisor 145" at bounding box center [535, 232] width 210 height 11
select select "5"
click at [430, 227] on select "-- 141 143 144 AdHoc 142 140 Supervisor 145" at bounding box center [535, 232] width 210 height 11
select select "5"
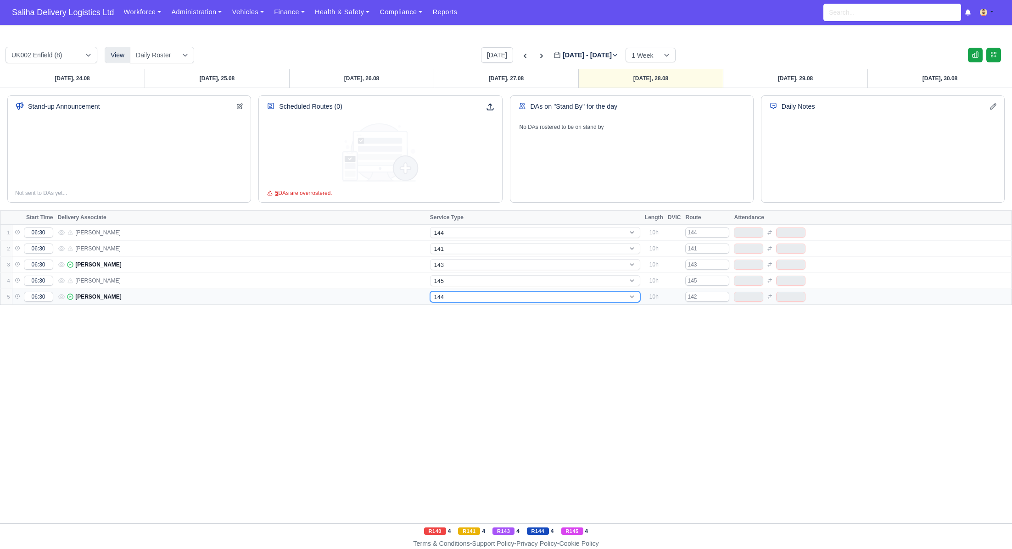
click at [450, 297] on select "-- 141 143 144 AdHoc 142 140 Supervisor 145" at bounding box center [535, 296] width 210 height 11
select select "12"
click at [430, 291] on select "-- 141 143 144 AdHoc 142 140 Supervisor 145" at bounding box center [535, 296] width 210 height 11
select select "12"
click at [484, 298] on select "-- 141 143 144 AdHoc 142 140 Supervisor 145" at bounding box center [535, 296] width 210 height 11
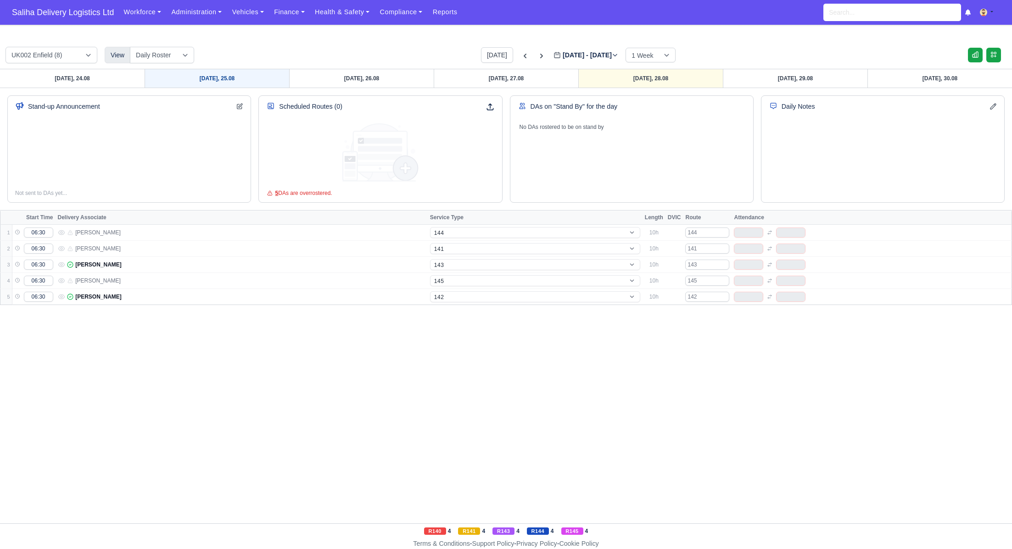
click at [238, 80] on link "Monday, 25.08" at bounding box center [217, 78] width 145 height 18
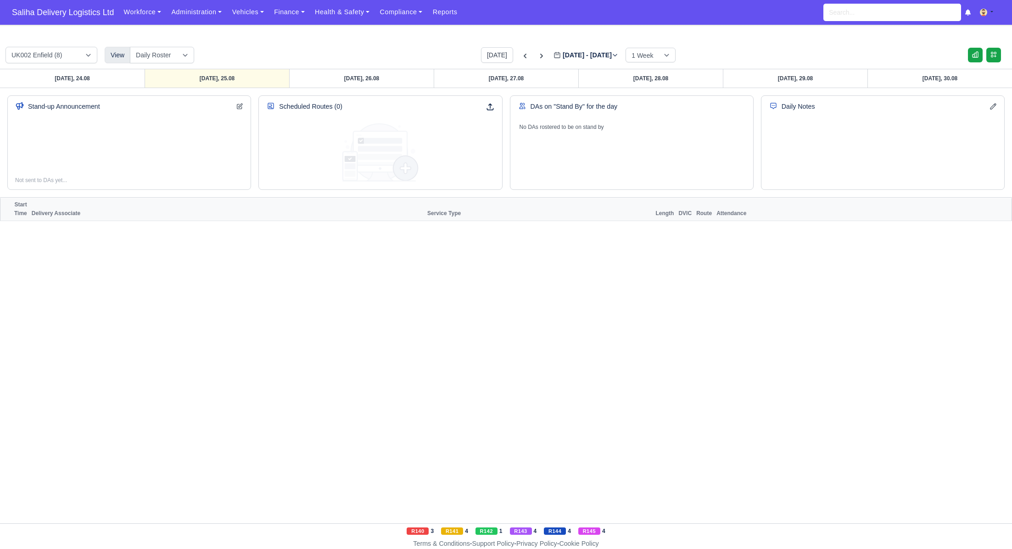
click at [333, 77] on link "Tuesday, 26.08" at bounding box center [361, 78] width 145 height 18
type input "2025-08-26"
select select "15"
select select "1"
select select "4"
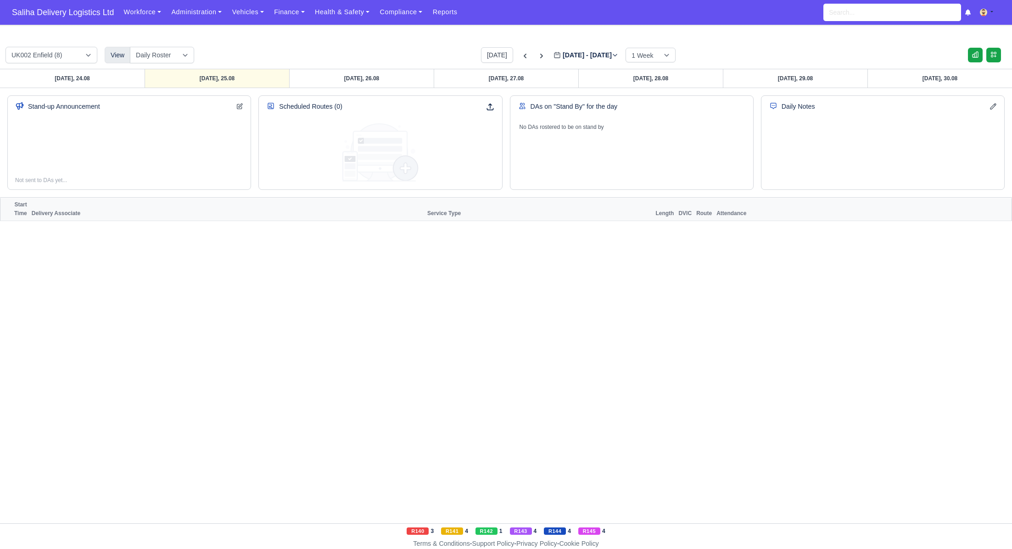
select select "17"
select select "5"
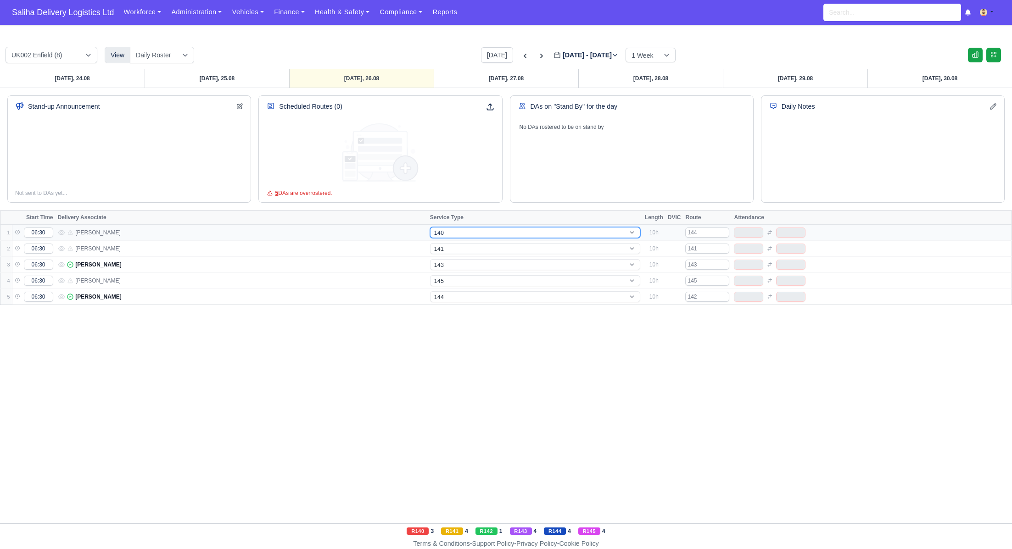
click at [452, 232] on select "-- 141 143 144 AdHoc 142 140 Supervisor 145" at bounding box center [535, 232] width 210 height 11
select select "5"
click at [430, 227] on select "-- 141 143 144 AdHoc 142 140 Supervisor 145" at bounding box center [535, 232] width 210 height 11
select select "5"
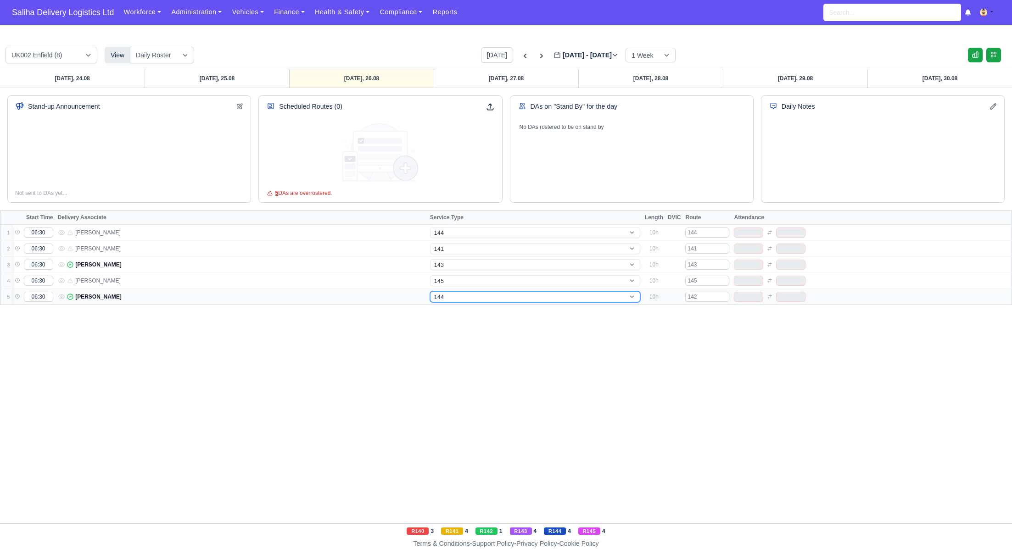
click at [455, 297] on select "-- 141 143 144 AdHoc 142 140 Supervisor 145" at bounding box center [535, 296] width 210 height 11
select select "12"
click at [430, 291] on select "-- 141 143 144 AdHoc 142 140 Supervisor 145" at bounding box center [535, 296] width 210 height 11
select select "12"
drag, startPoint x: 501, startPoint y: 79, endPoint x: 507, endPoint y: 81, distance: 6.2
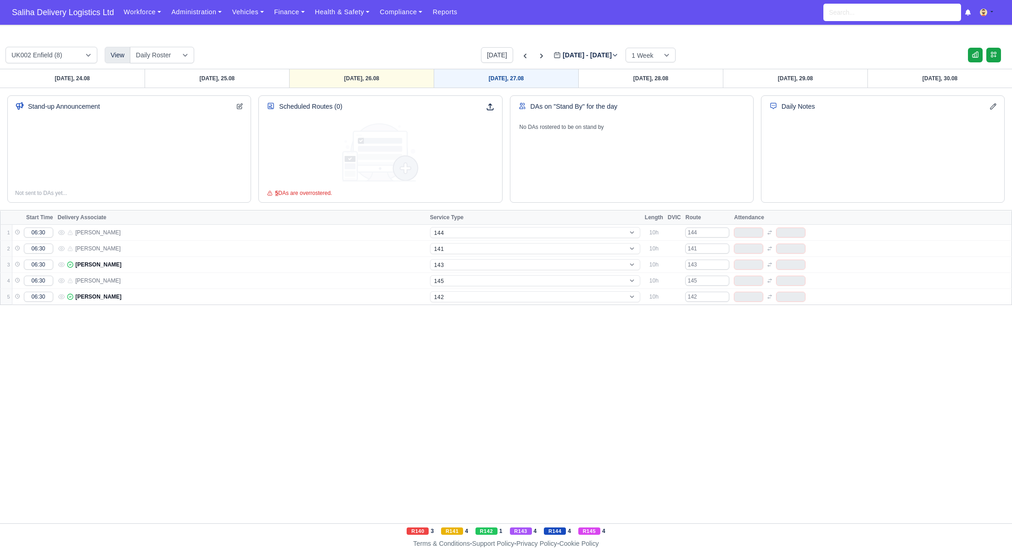
click at [501, 79] on link "Wednesday, 27.08" at bounding box center [506, 78] width 145 height 18
type input "2025-08-27"
select select "15"
select select "1"
select select "4"
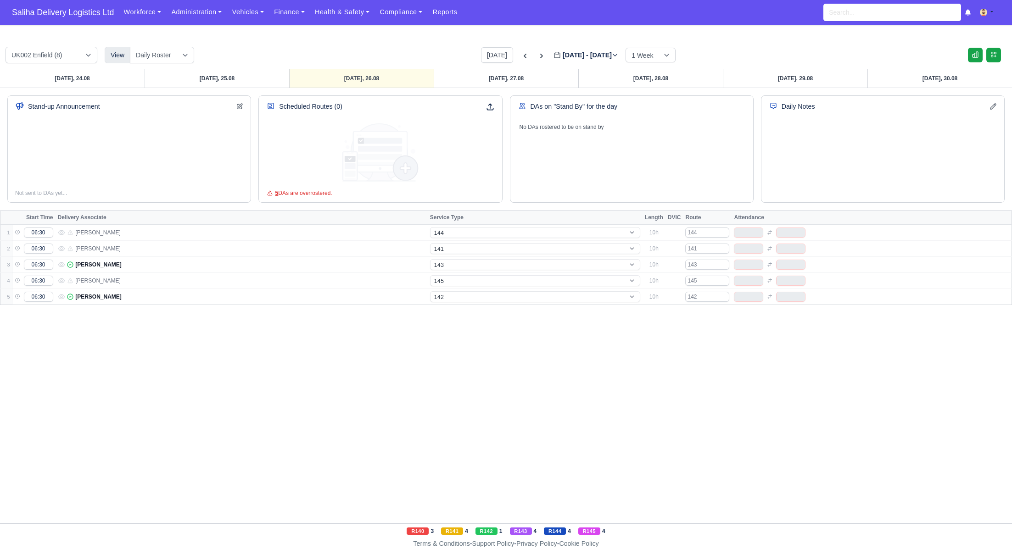
select select "17"
select select "5"
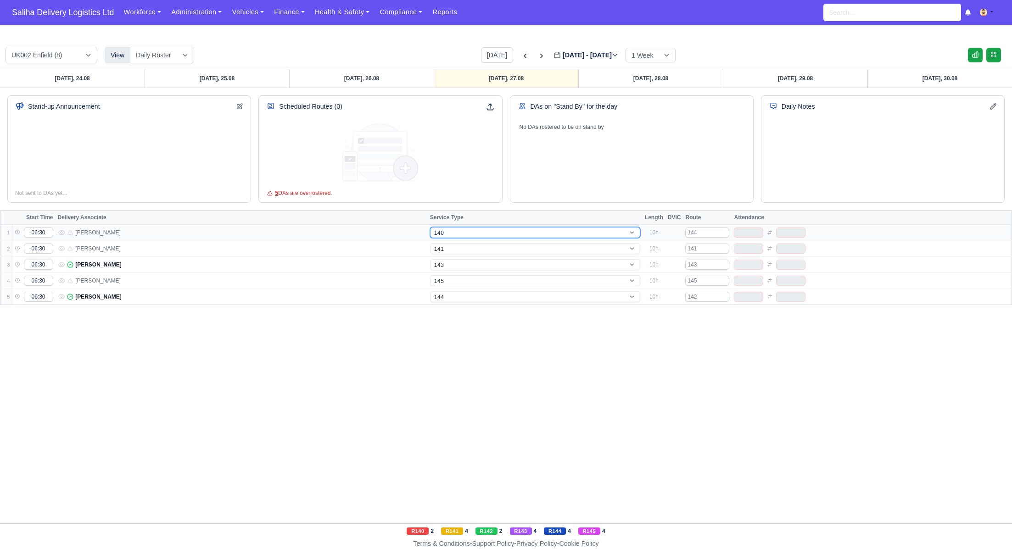
click at [452, 234] on select "-- 141 143 144 AdHoc 142 140 Supervisor 145" at bounding box center [535, 232] width 210 height 11
select select "5"
click at [430, 227] on select "-- 141 143 144 AdHoc 142 140 Supervisor 145" at bounding box center [535, 232] width 210 height 11
select select "5"
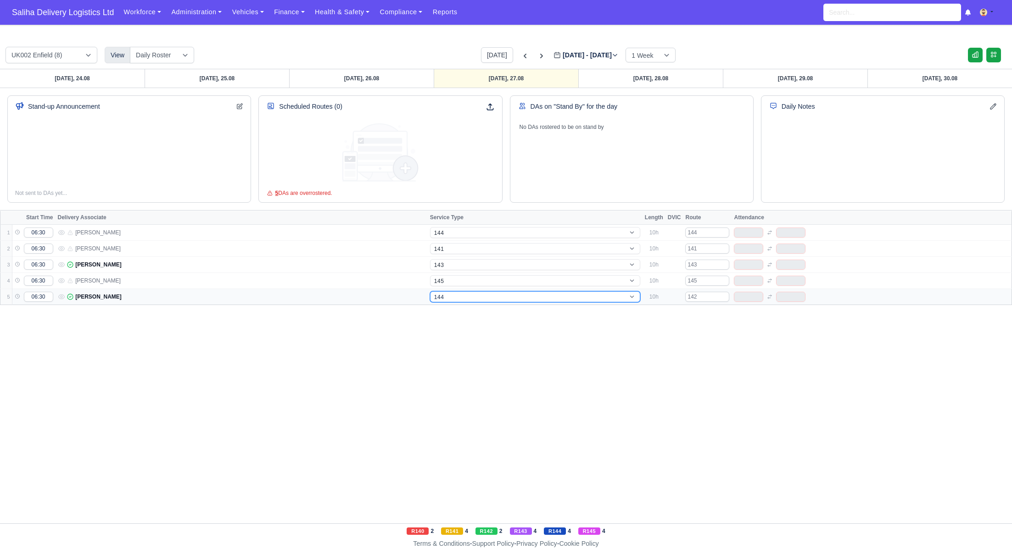
click at [464, 292] on select "-- 141 143 144 AdHoc 142 140 Supervisor 145" at bounding box center [535, 296] width 210 height 11
select select "12"
click at [430, 291] on select "-- 141 143 144 AdHoc 142 140 Supervisor 145" at bounding box center [535, 296] width 210 height 11
select select "12"
click at [645, 78] on link "Thursday, 28.08" at bounding box center [650, 78] width 145 height 18
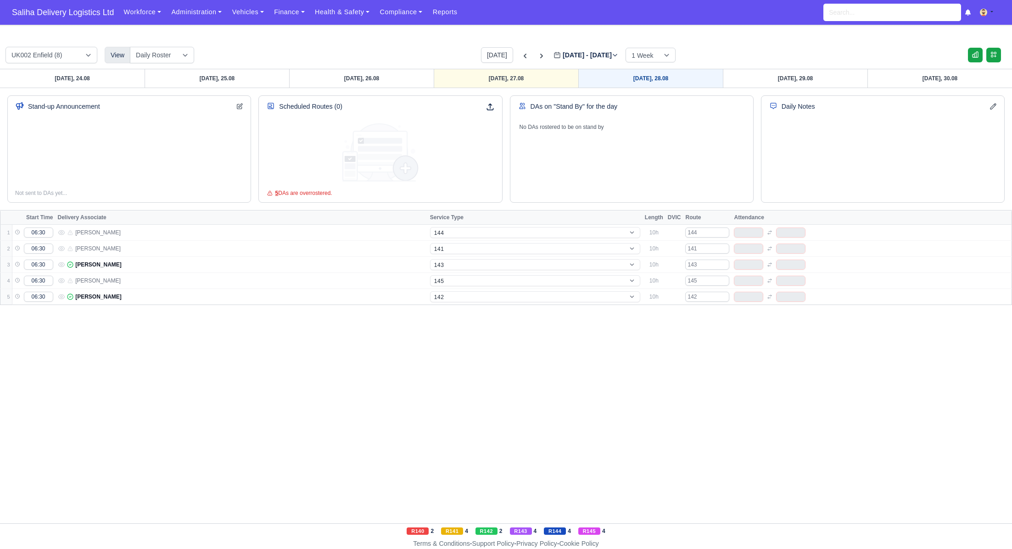
type input "2025-08-28"
select select "5"
select select "1"
select select "4"
select select "17"
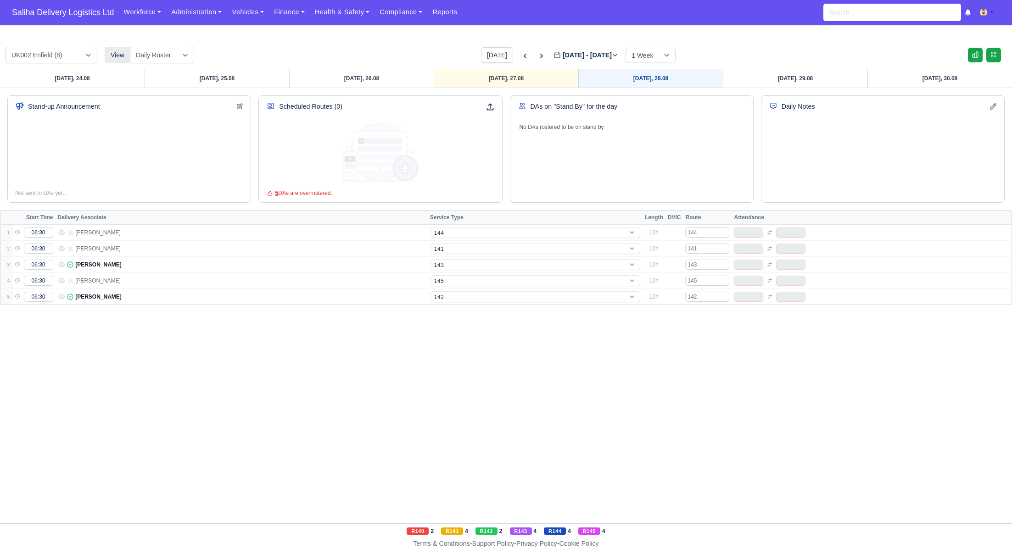
select select "12"
click at [530, 345] on div "Sunday, 24.08 Monday, 25.08 Tuesday, 26.08 Wednesday, 27.08 Thursday, 28.08 Fri…" at bounding box center [506, 296] width 1012 height 455
click at [804, 77] on link "Friday, 29.08" at bounding box center [795, 78] width 145 height 18
type input "2025-08-29"
select select "15"
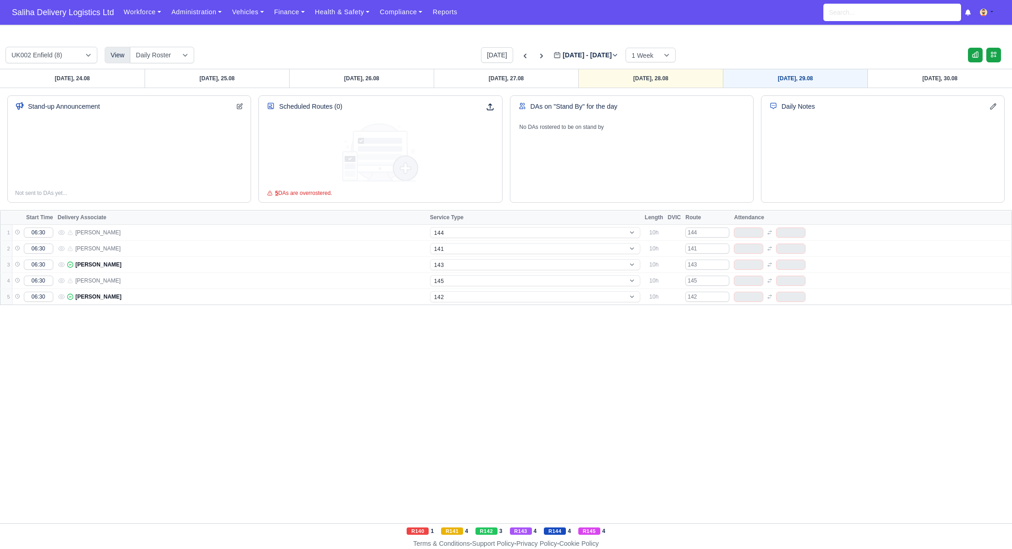
select select "1"
select select "4"
select select "17"
select select "5"
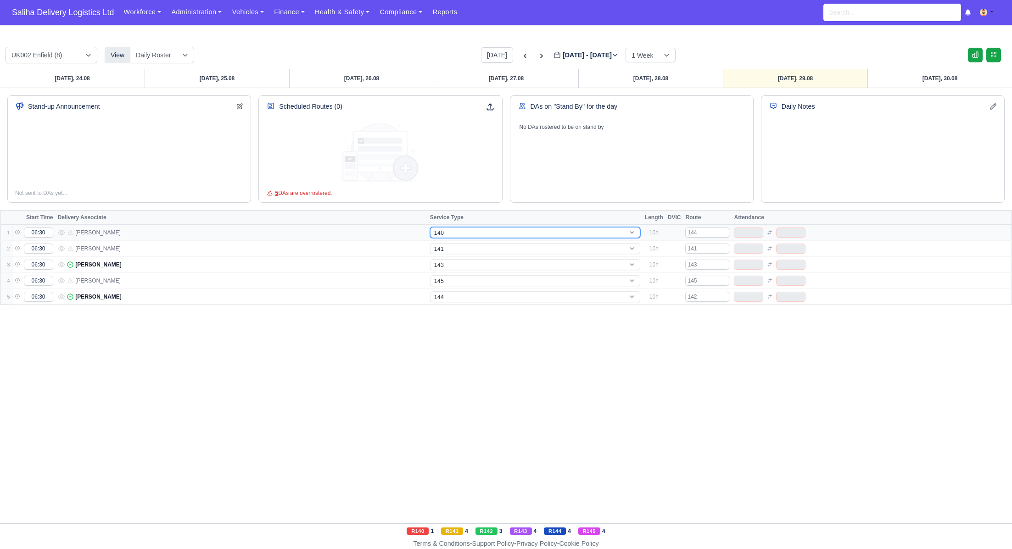
click at [479, 233] on select "-- 141 143 144 AdHoc 142 140 Supervisor 145" at bounding box center [535, 232] width 210 height 11
select select "5"
click at [430, 227] on select "-- 141 143 144 AdHoc 142 140 Supervisor 145" at bounding box center [535, 232] width 210 height 11
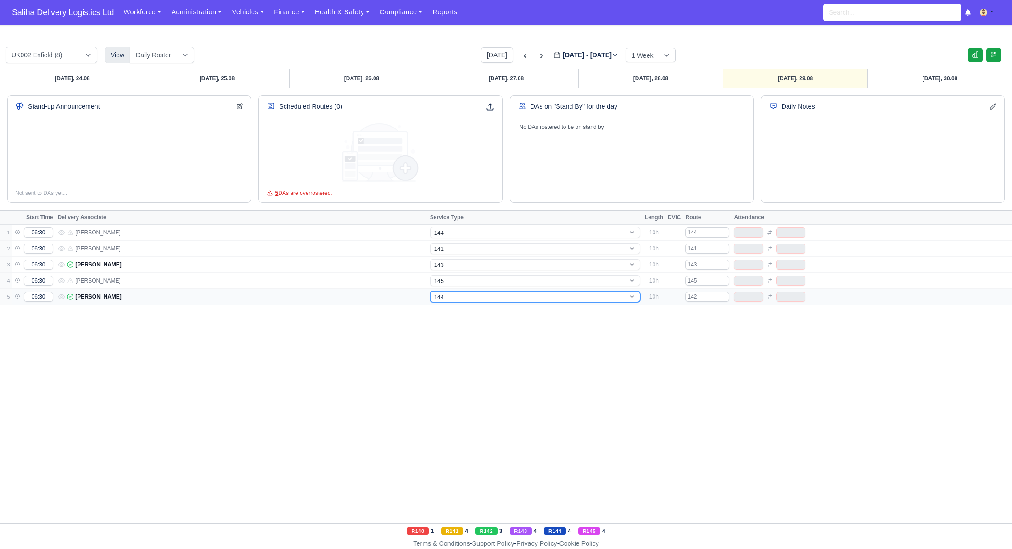
click at [472, 295] on select "-- 141 143 144 AdHoc 142 140 Supervisor 145" at bounding box center [535, 296] width 210 height 11
select select "5"
select select "12"
click at [430, 291] on select "-- 141 143 144 AdHoc 142 140 Supervisor 145" at bounding box center [535, 296] width 210 height 11
select select "12"
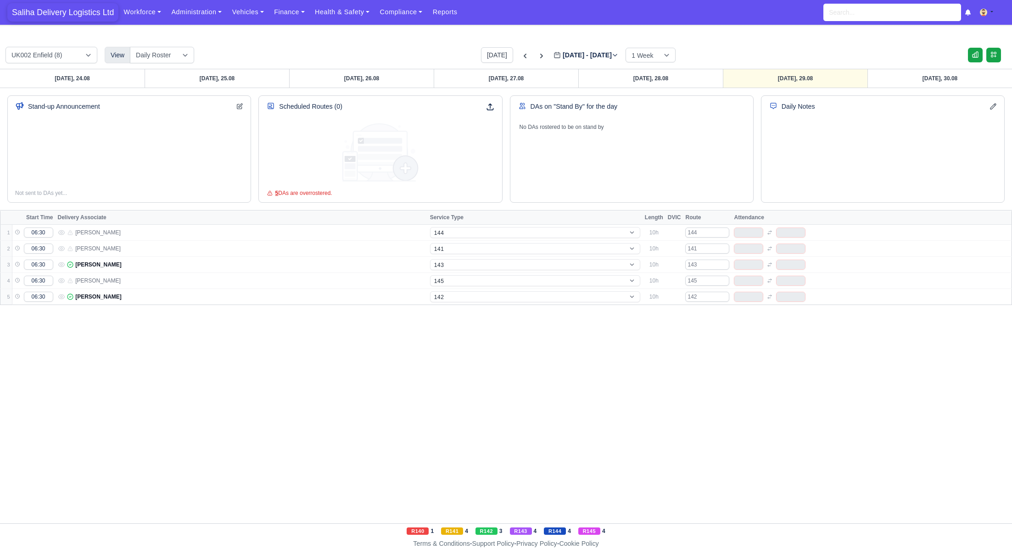
click at [91, 18] on span "Saliha Delivery Logistics Ltd" at bounding box center [62, 12] width 111 height 18
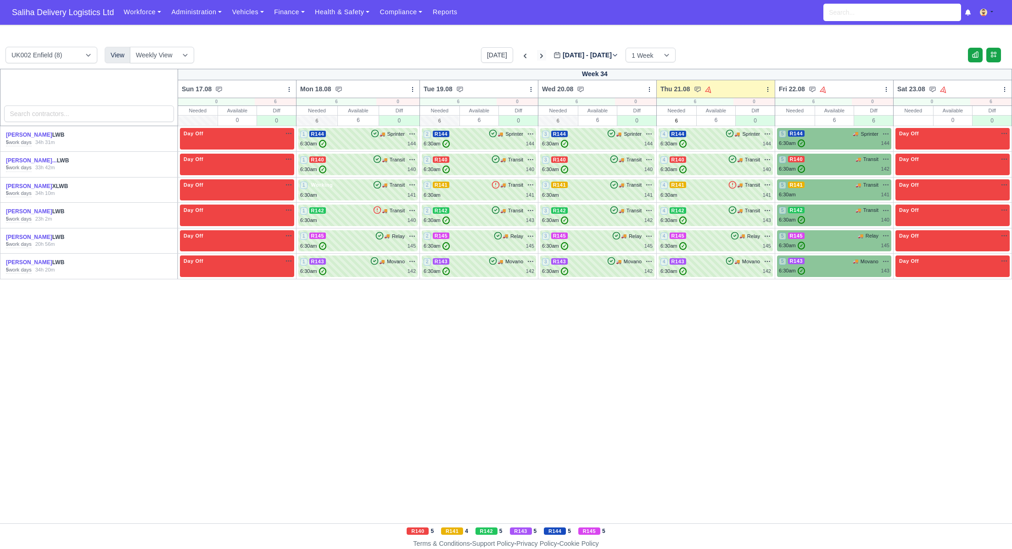
click at [537, 52] on icon at bounding box center [541, 55] width 9 height 9
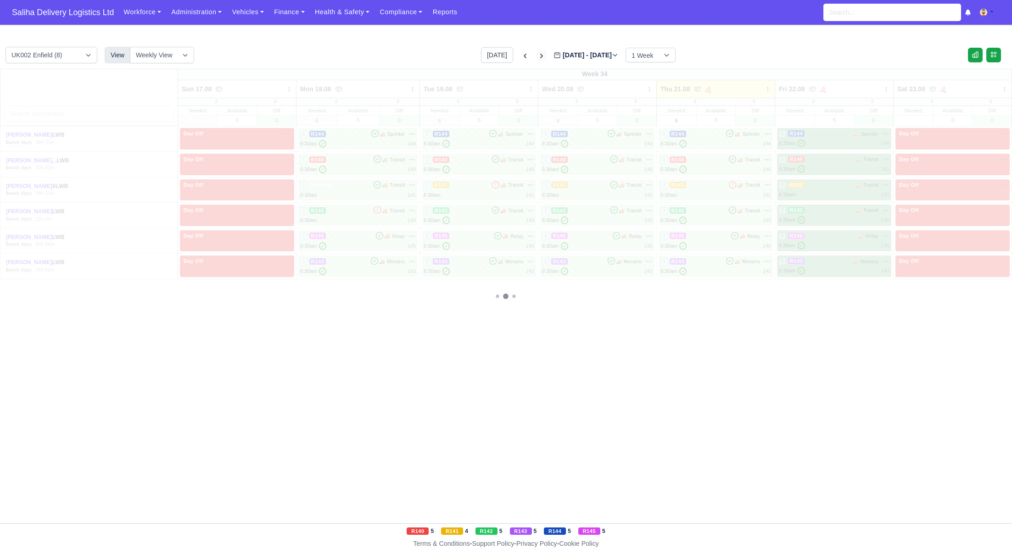
type input "[DATE]"
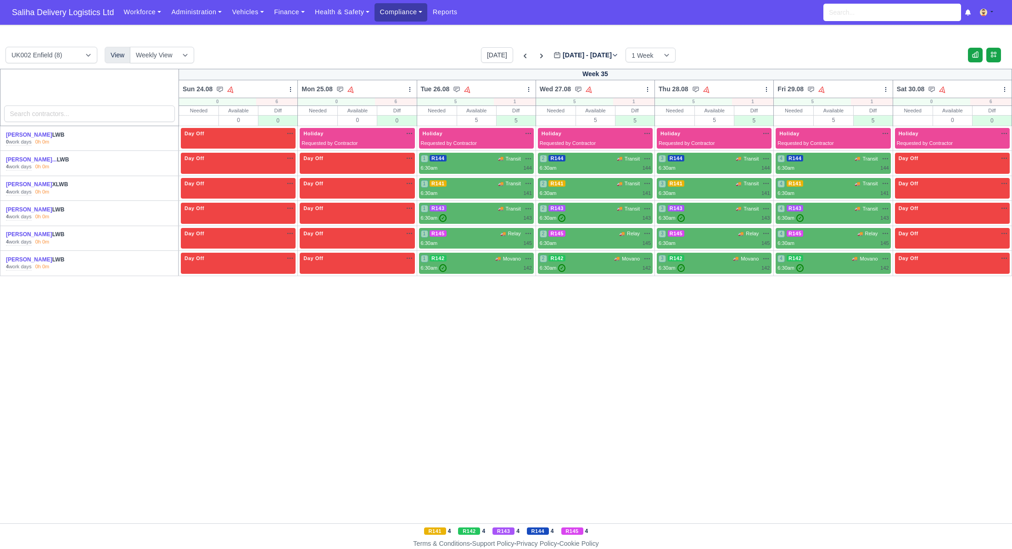
click at [401, 13] on link "Compliance" at bounding box center [400, 12] width 53 height 18
click at [426, 93] on link "Communication Center" at bounding box center [420, 89] width 82 height 19
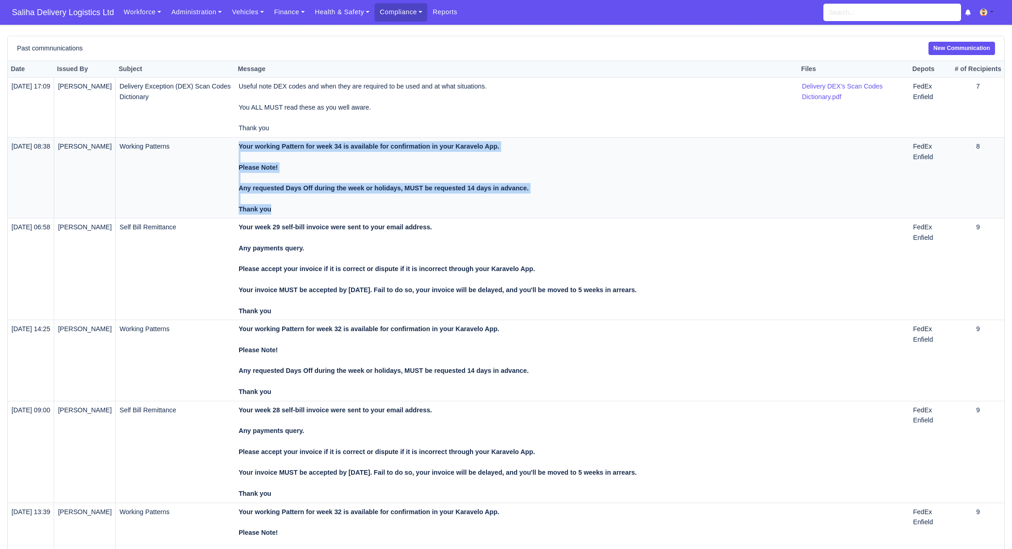
drag, startPoint x: 284, startPoint y: 207, endPoint x: 237, endPoint y: 152, distance: 71.9
click at [237, 152] on tr "[DATE] 08:38 [PERSON_NAME] Working Patterns Your working Pattern for week 34 is…" at bounding box center [506, 178] width 996 height 81
copy tr "Your working Pattern for week 34 is available for confirmation in your Karavelo…"
click at [942, 50] on link "New Communication" at bounding box center [961, 48] width 67 height 13
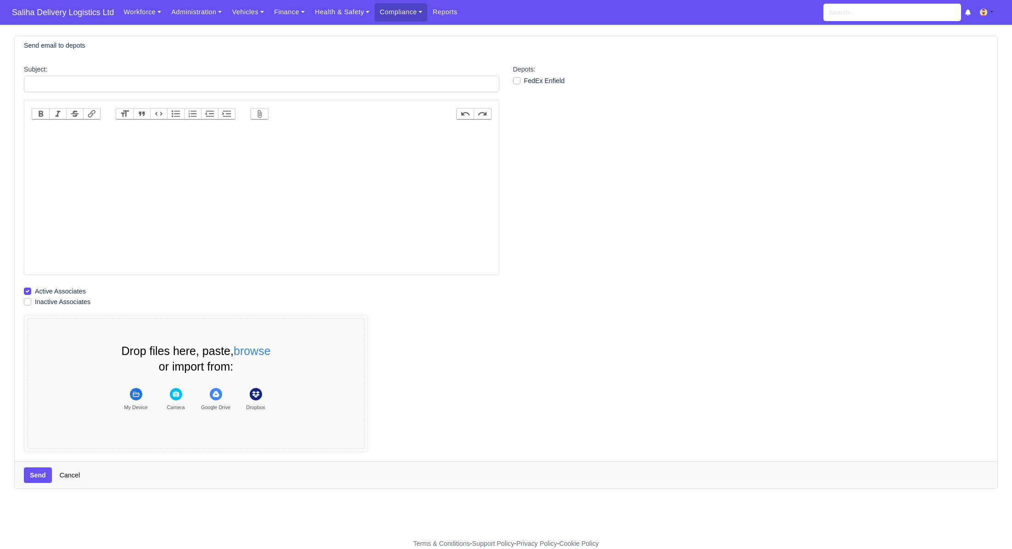
click at [232, 132] on trix-editor at bounding box center [262, 199] width 460 height 147
paste trix-editor "<div><strong><br>Your working Pattern for week 34 is available for confirmation…"
click at [35, 142] on trix-editor "Your working Pattern for week 34 is available for confirmation in your Karavelo…" at bounding box center [262, 199] width 460 height 147
click at [141, 131] on strong "Your working Pattern for week 34 is available for confirmation in your Karavelo…" at bounding box center [181, 153] width 290 height 46
type trix-editor "<div><strong>Your working Pattern for week 35 is available for confirmation in …"
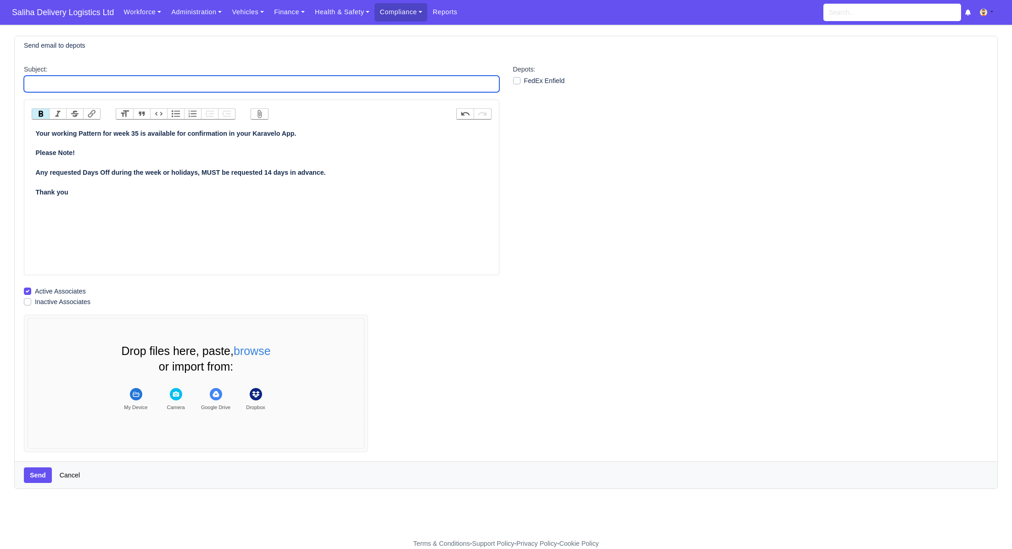
click at [131, 84] on input "Subject:" at bounding box center [261, 84] width 475 height 17
type input "Working Patterns"
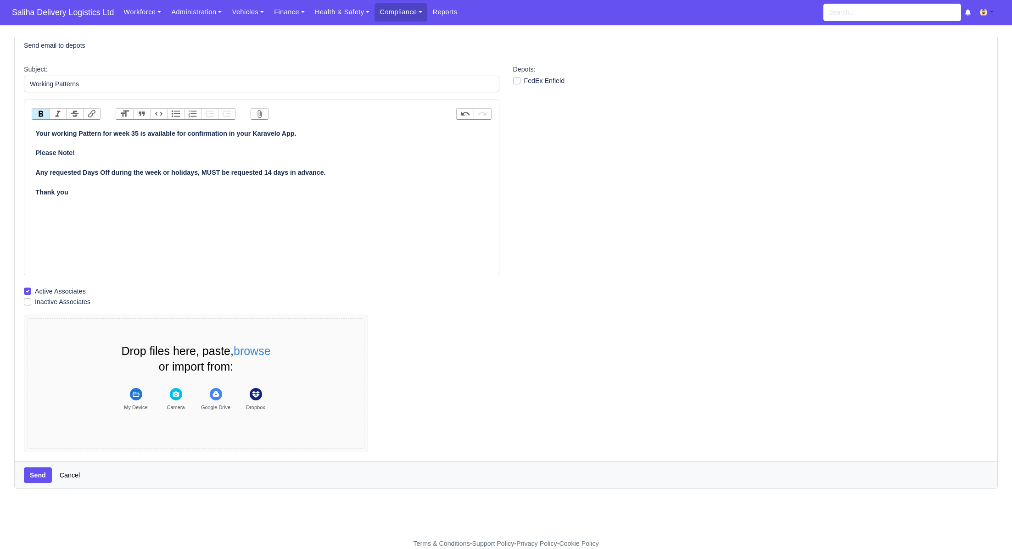
click at [524, 78] on label "FedEx Enfield" at bounding box center [544, 81] width 41 height 11
click at [515, 78] on input "FedEx Enfield" at bounding box center [516, 79] width 7 height 7
checkbox input "true"
click at [40, 474] on button "Send" at bounding box center [38, 476] width 28 height 16
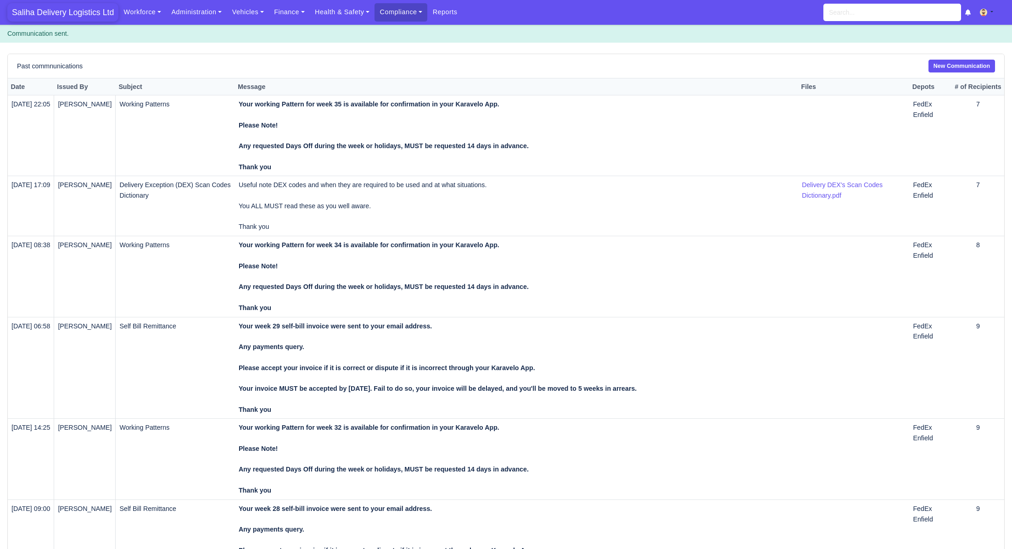
click at [72, 16] on span "Saliha Delivery Logistics Ltd" at bounding box center [62, 12] width 111 height 18
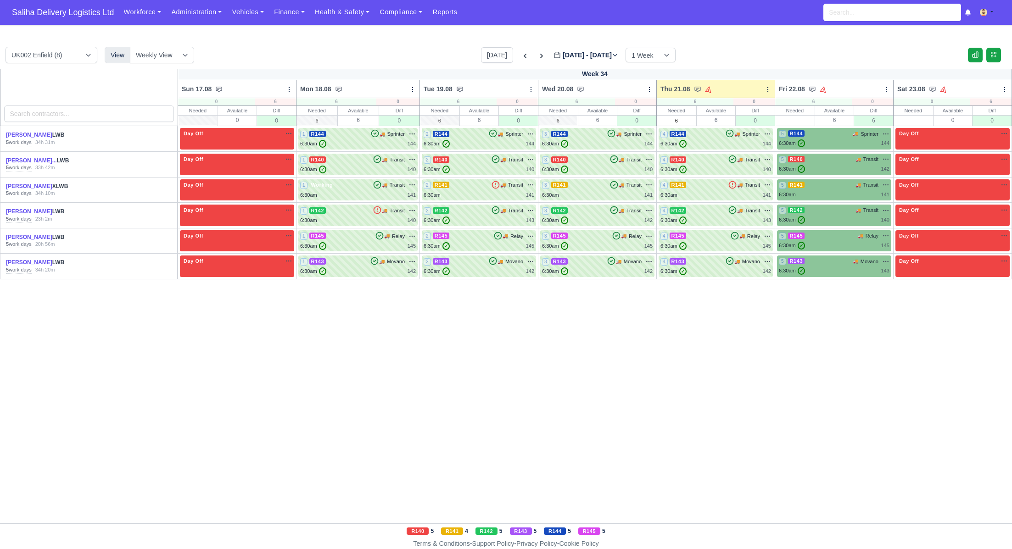
click at [707, 42] on div "UK002 Enfield (8) View Weekly View Wave times Daily Roster [DATE] [DATE] - [DAT…" at bounding box center [506, 287] width 1012 height 503
click at [286, 48] on div "UK002 Enfield (8) View Weekly View Wave times Daily Roster [DATE] [DATE] - [DAT…" at bounding box center [506, 58] width 1012 height 22
drag, startPoint x: 526, startPoint y: 56, endPoint x: 520, endPoint y: 56, distance: 6.0
click at [537, 56] on icon at bounding box center [541, 55] width 9 height 9
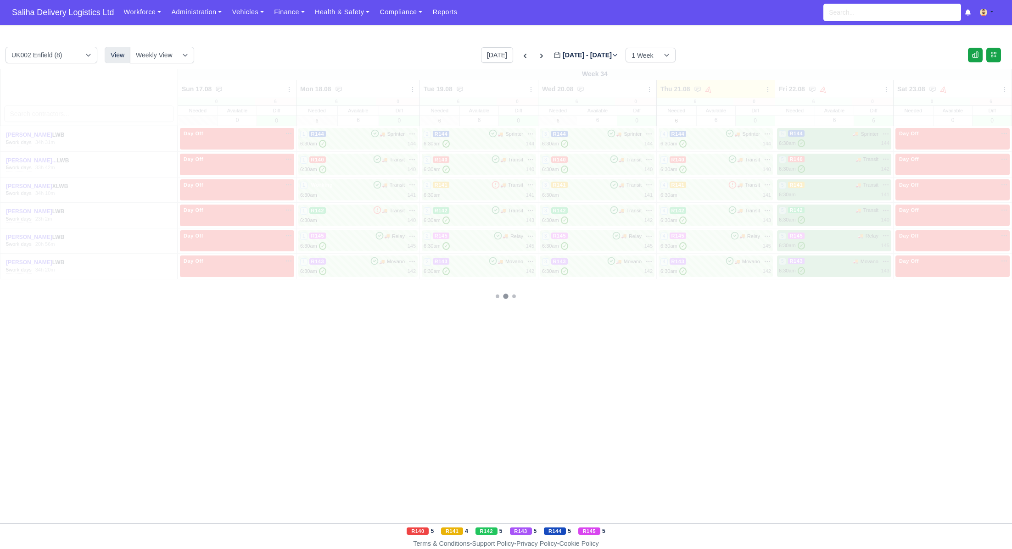
type input "[DATE]"
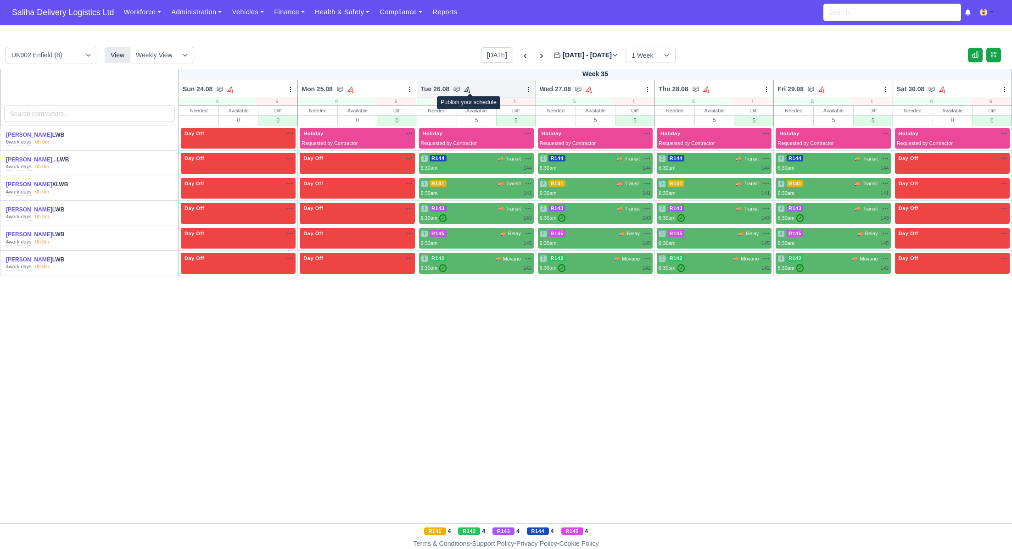
click at [468, 87] on icon at bounding box center [467, 89] width 9 height 9
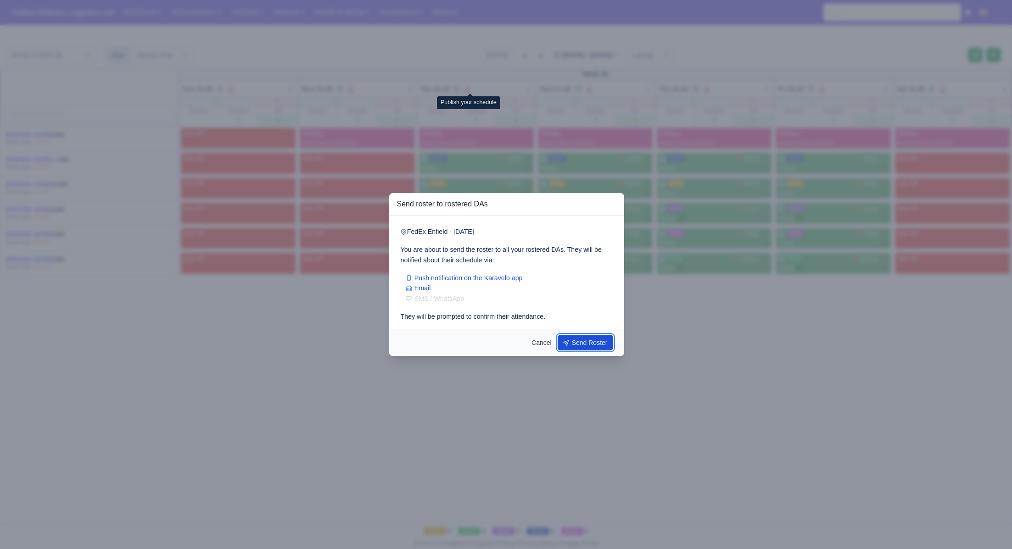
click at [568, 343] on icon "submit" at bounding box center [566, 342] width 9 height 9
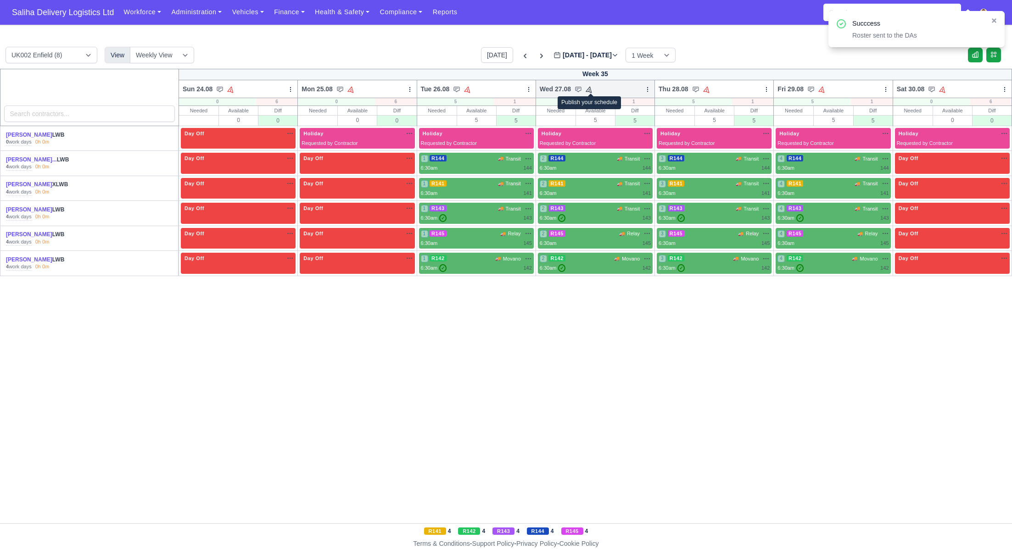
click at [592, 89] on icon at bounding box center [589, 89] width 9 height 9
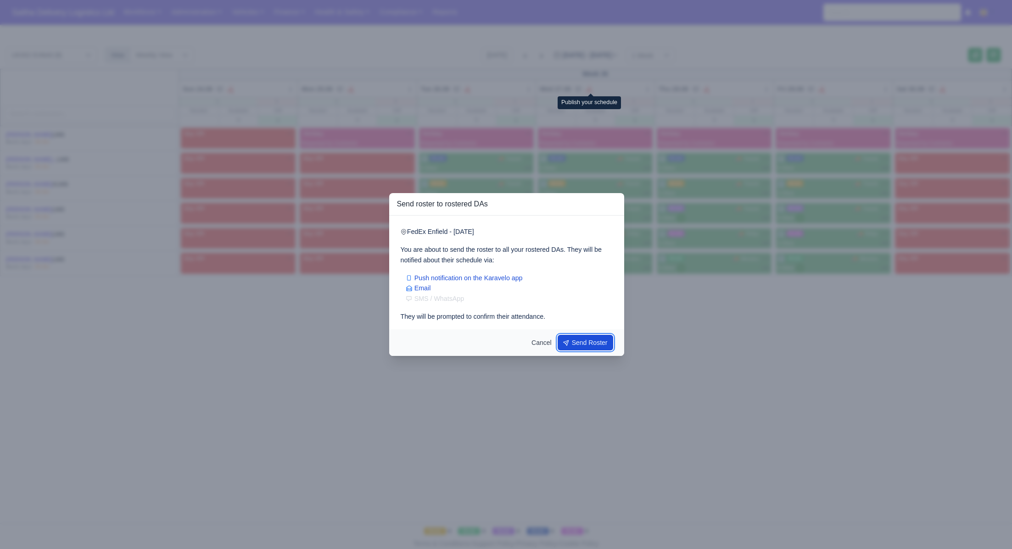
drag, startPoint x: 570, startPoint y: 344, endPoint x: 563, endPoint y: 339, distance: 9.2
click at [569, 344] on button "Send Roster" at bounding box center [585, 343] width 56 height 16
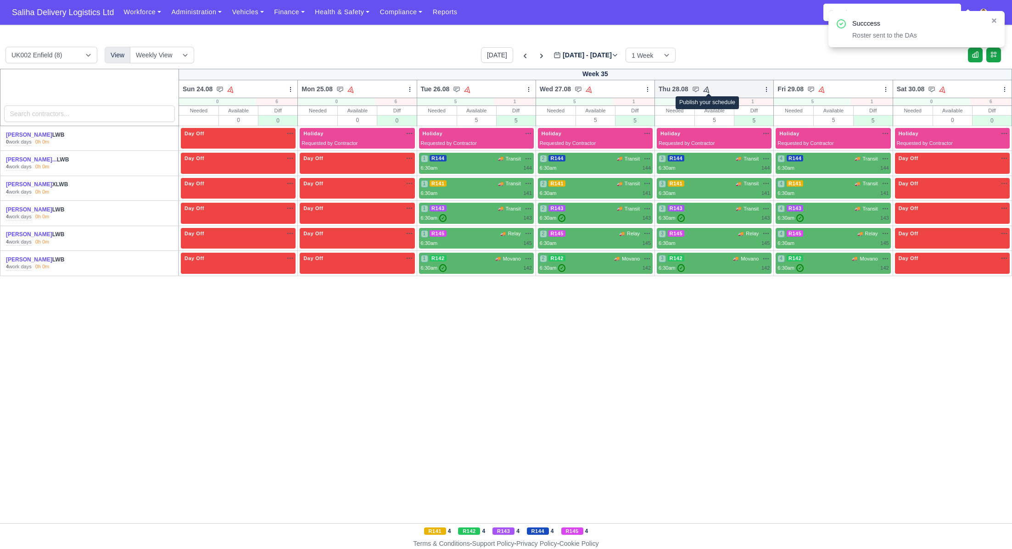
click at [708, 89] on icon at bounding box center [706, 89] width 9 height 9
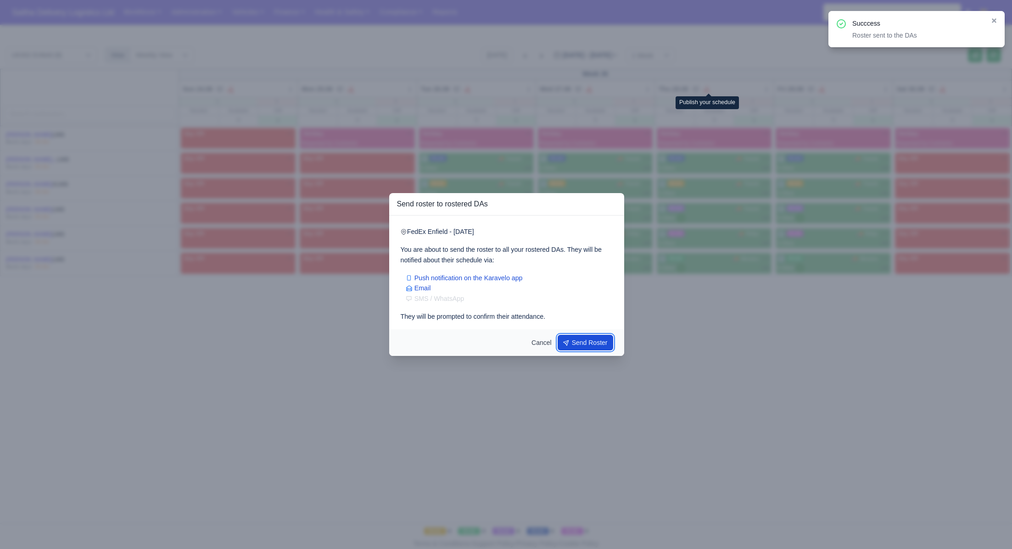
click at [597, 346] on button "Send Roster" at bounding box center [585, 343] width 56 height 16
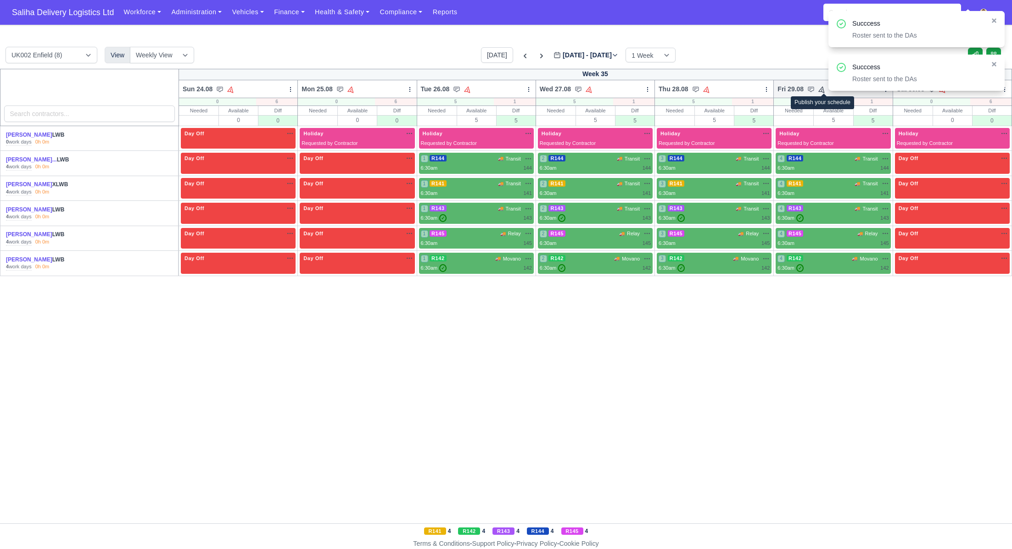
click at [825, 89] on icon at bounding box center [822, 89] width 9 height 9
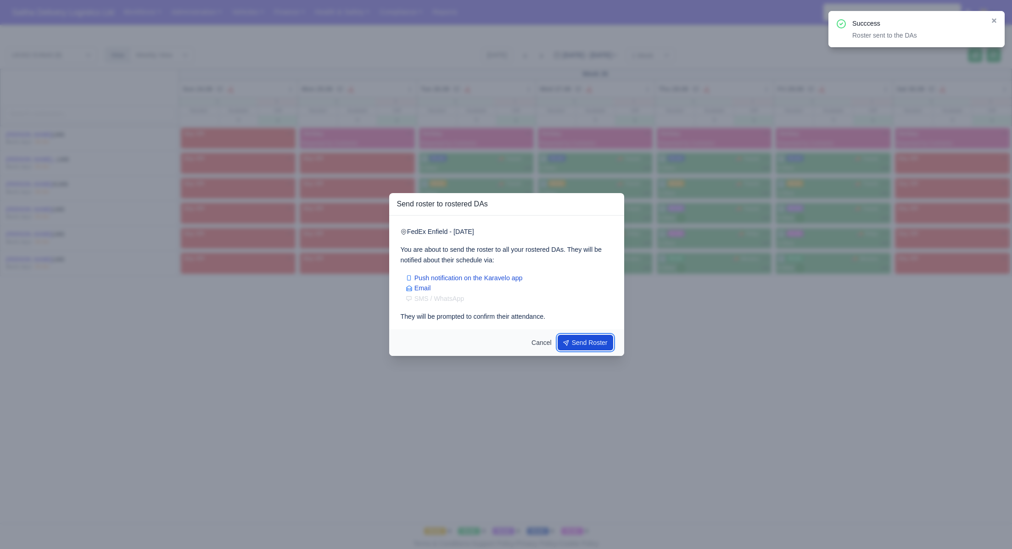
click at [584, 349] on button "Send Roster" at bounding box center [585, 343] width 56 height 16
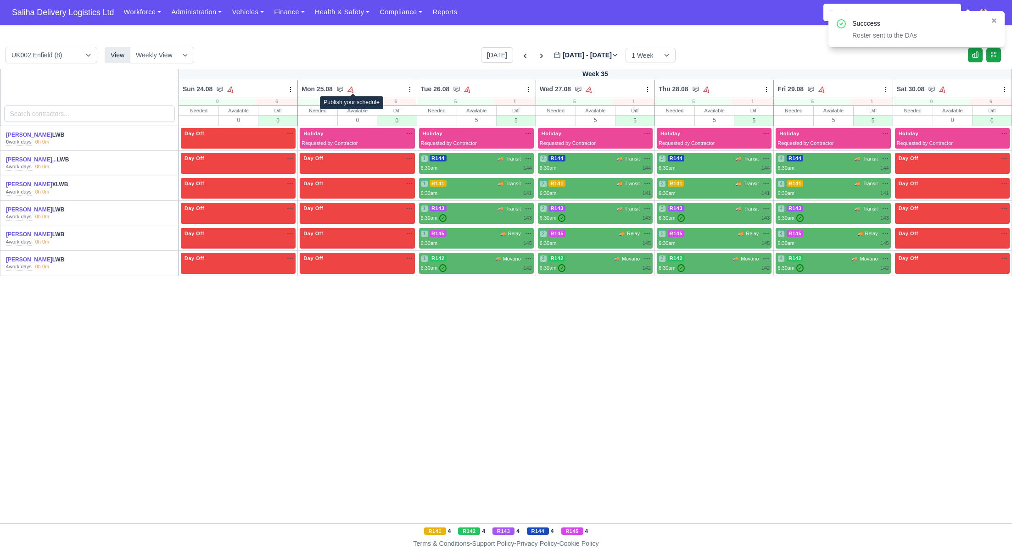
drag, startPoint x: 354, startPoint y: 89, endPoint x: 357, endPoint y: 99, distance: 10.5
click at [354, 89] on icon at bounding box center [351, 89] width 6 height 6
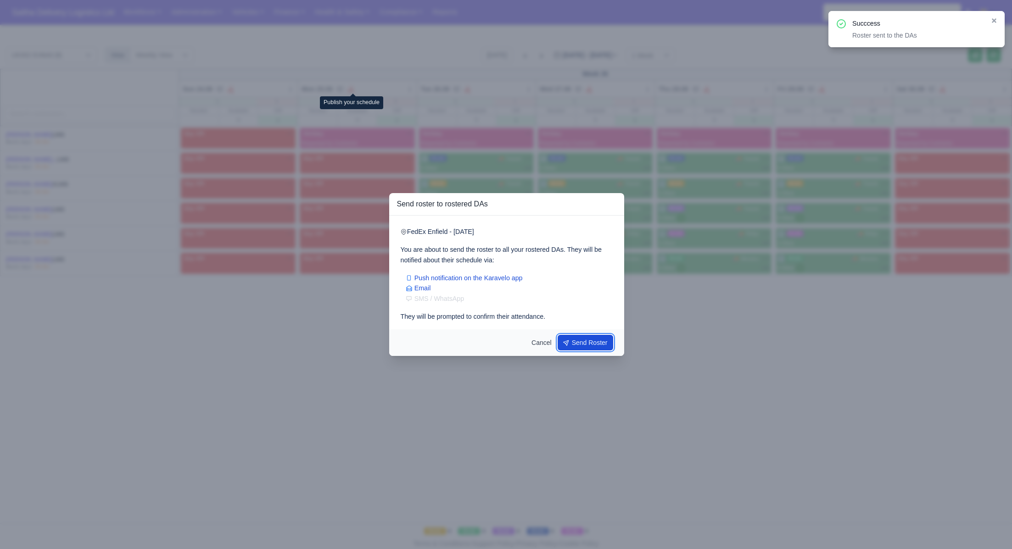
drag, startPoint x: 577, startPoint y: 341, endPoint x: 602, endPoint y: 340, distance: 25.3
click at [577, 341] on button "Send Roster" at bounding box center [585, 343] width 56 height 16
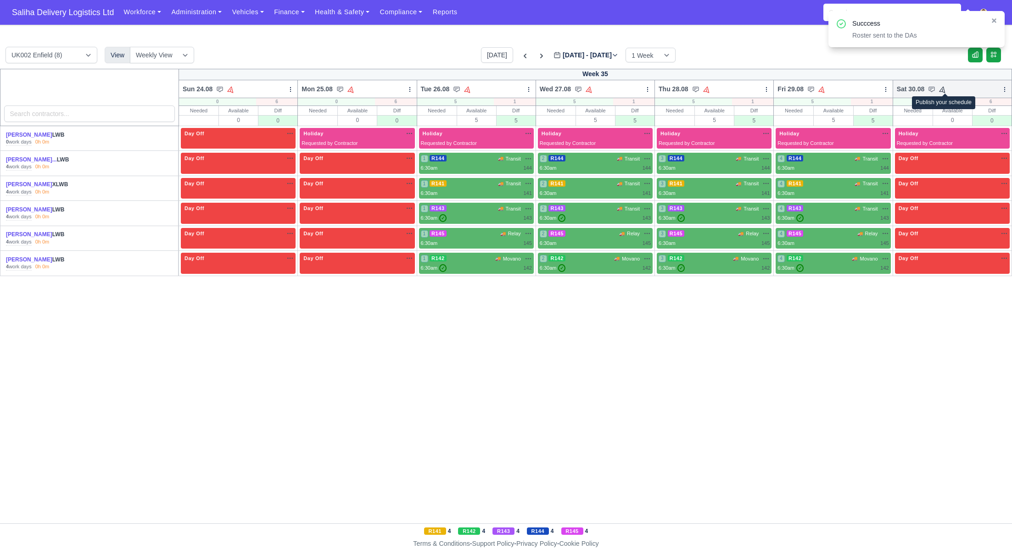
click at [945, 89] on icon at bounding box center [942, 89] width 9 height 9
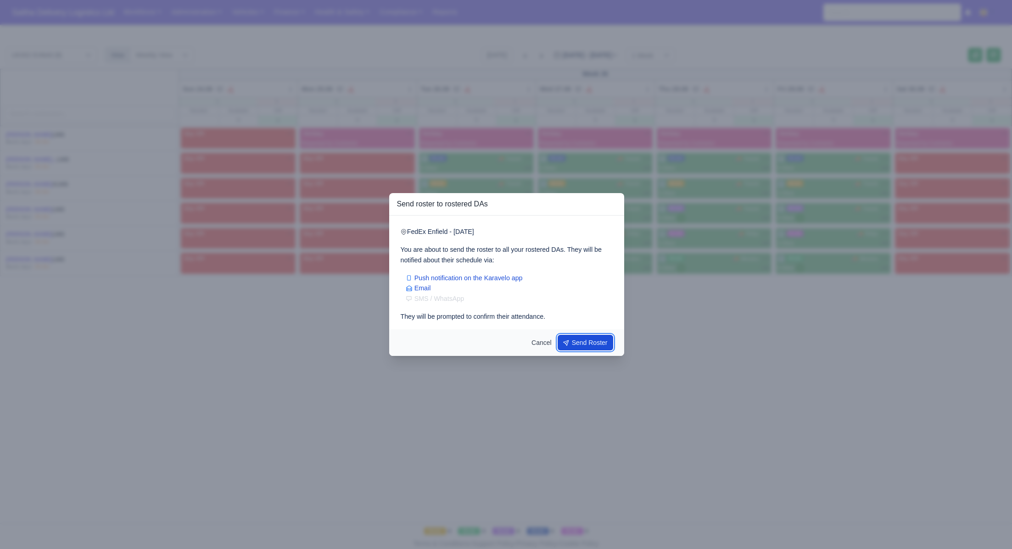
click at [583, 348] on button "Send Roster" at bounding box center [585, 343] width 56 height 16
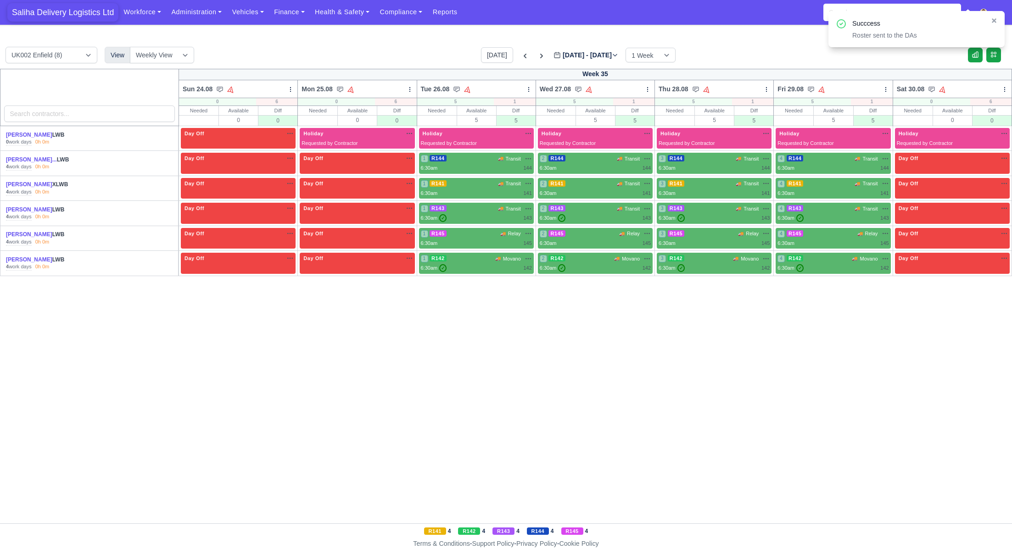
click at [71, 12] on span "Saliha Delivery Logistics Ltd" at bounding box center [62, 12] width 111 height 18
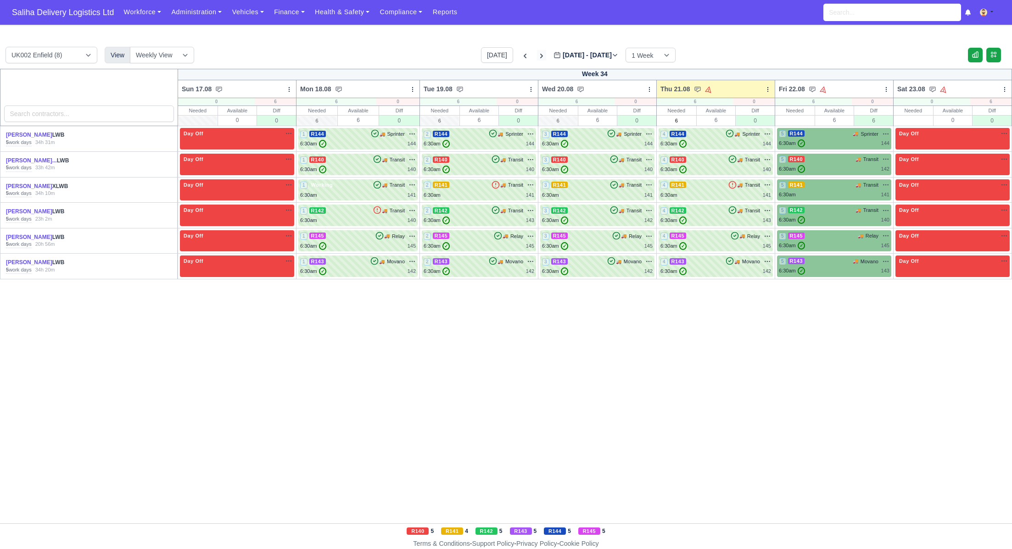
click at [537, 55] on icon at bounding box center [541, 55] width 9 height 9
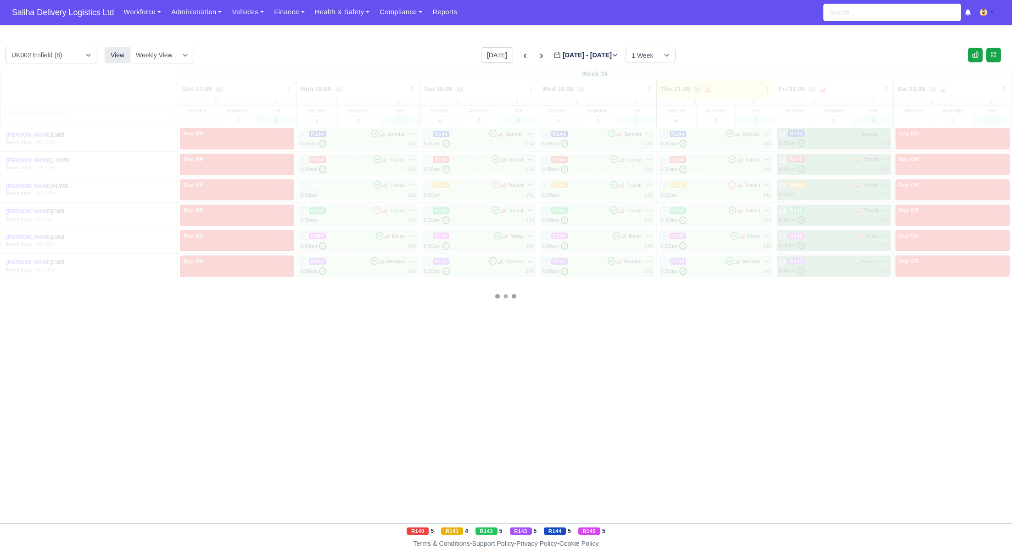
type input "[DATE]"
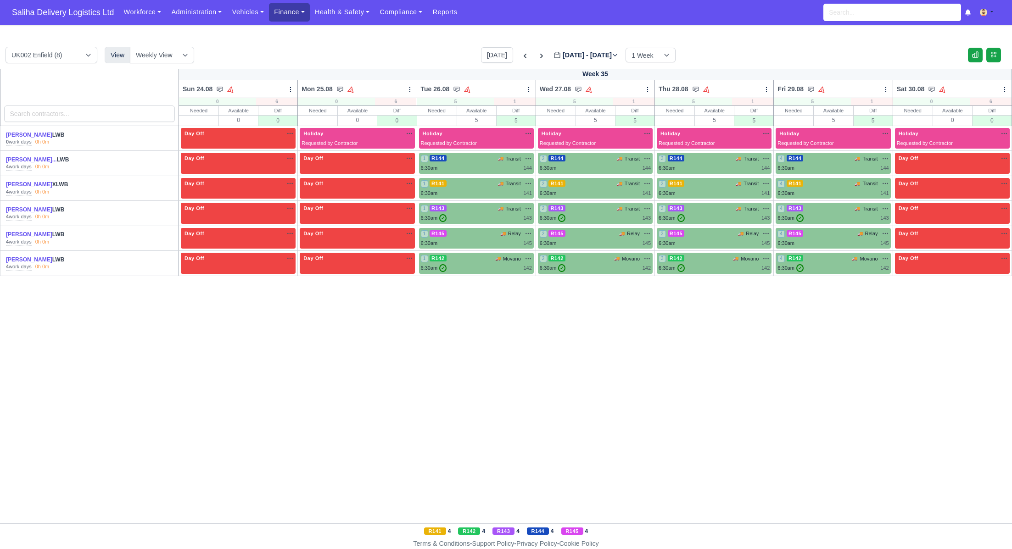
click at [292, 14] on link "Finance" at bounding box center [289, 12] width 41 height 18
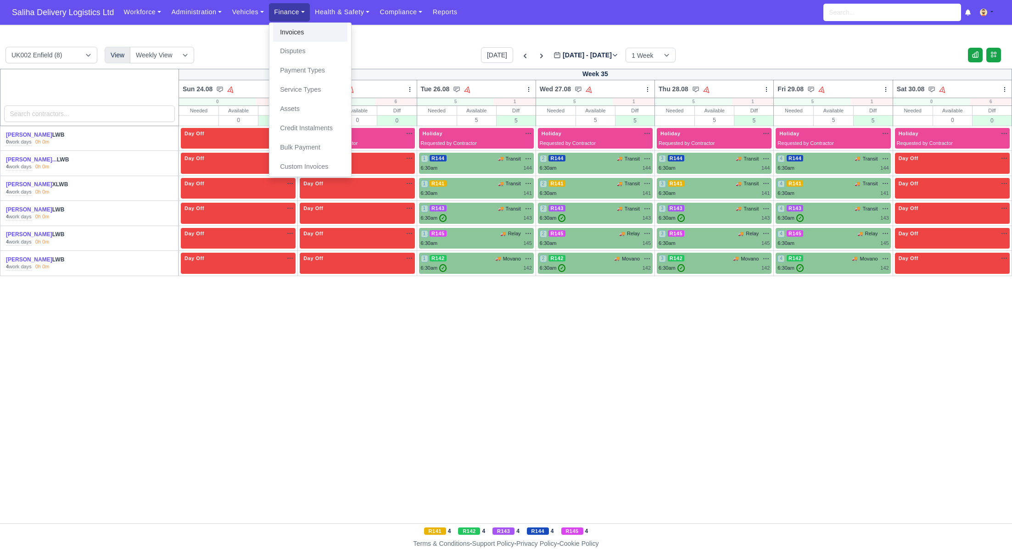
click at [299, 33] on link "Invoices" at bounding box center [310, 32] width 74 height 19
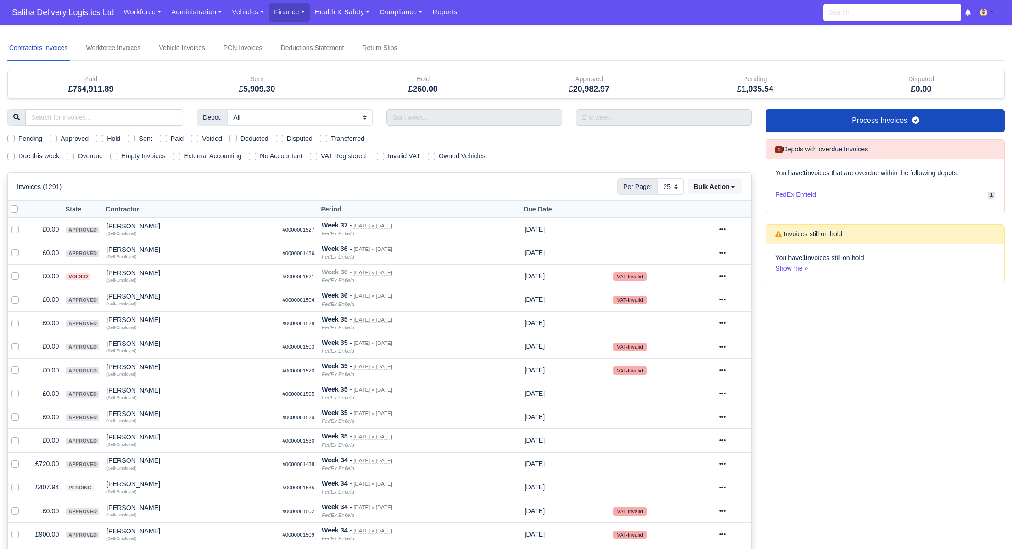
select select "25"
click at [139, 139] on label "Sent" at bounding box center [145, 139] width 13 height 11
click at [135, 139] on input "Sent" at bounding box center [131, 137] width 7 height 7
checkbox input "true"
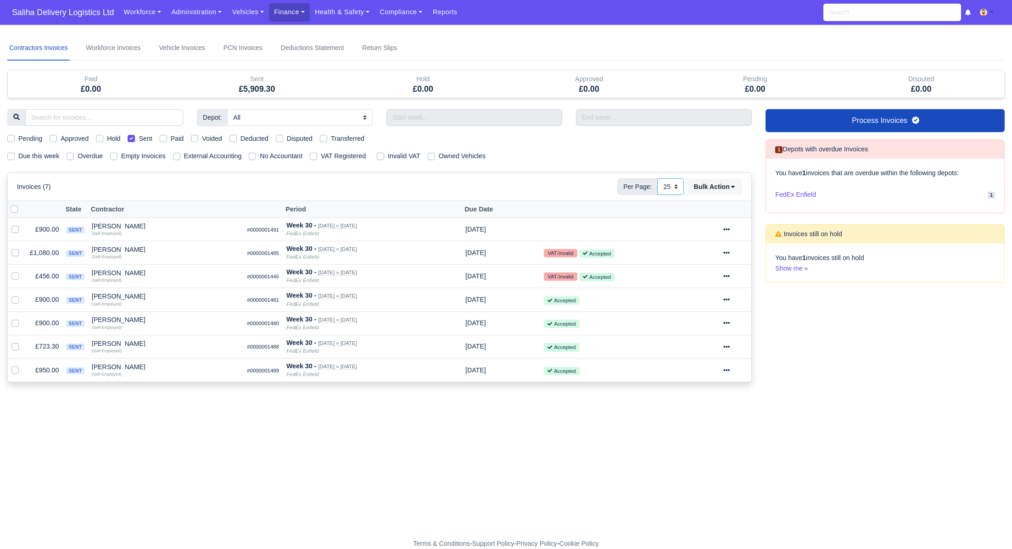
click at [676, 185] on select "10 25 50" at bounding box center [670, 186] width 27 height 17
select select "50"
click at [657, 178] on select "10 25 50" at bounding box center [670, 186] width 27 height 17
click at [62, 16] on span "Saliha Delivery Logistics Ltd" at bounding box center [62, 12] width 111 height 18
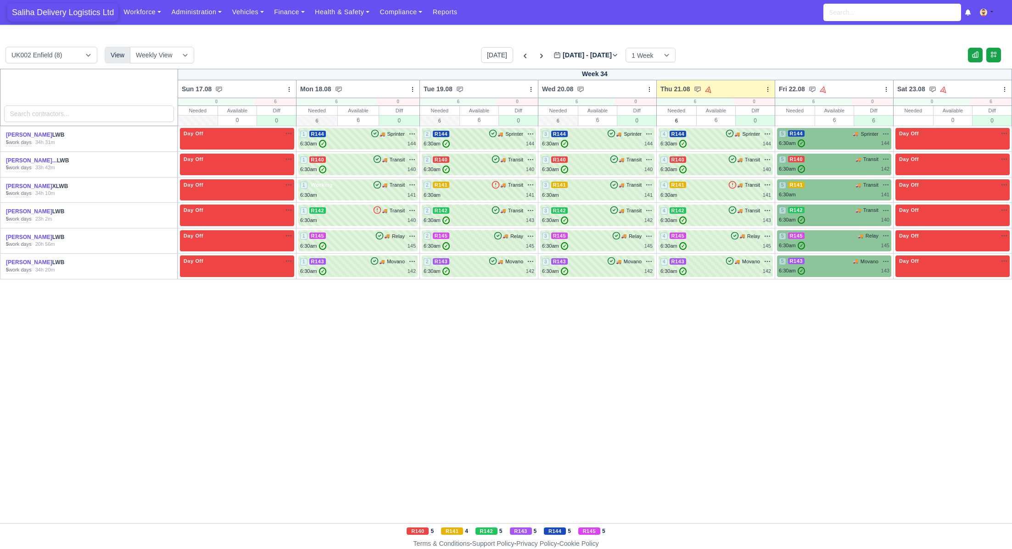
click at [82, 6] on span "Saliha Delivery Logistics Ltd" at bounding box center [62, 12] width 111 height 18
click at [82, 8] on span "Saliha Delivery Logistics Ltd" at bounding box center [62, 12] width 111 height 18
click at [85, 15] on span "Saliha Delivery Logistics Ltd" at bounding box center [62, 12] width 111 height 18
click at [142, 19] on link "Workforce" at bounding box center [142, 12] width 48 height 18
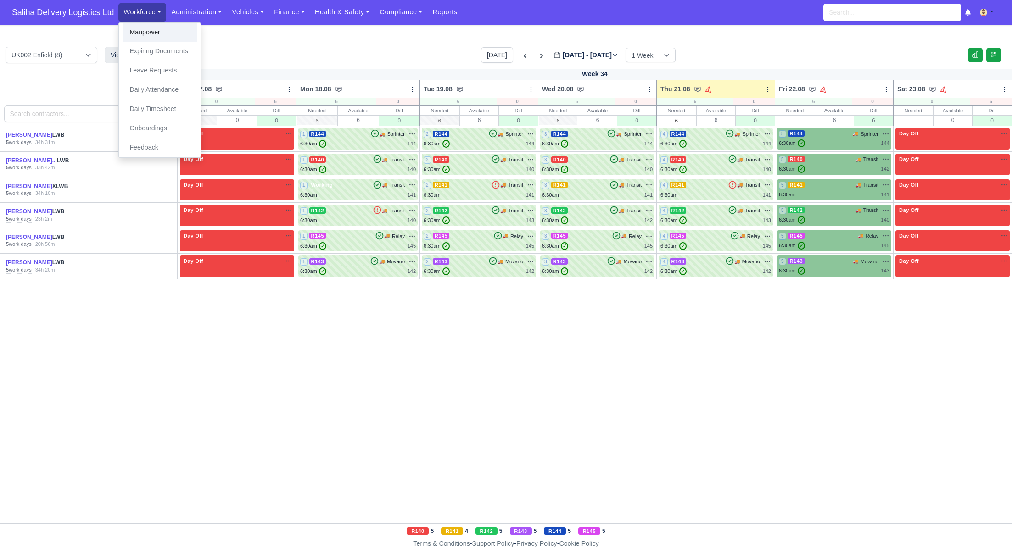
click at [146, 32] on link "Manpower" at bounding box center [160, 32] width 74 height 19
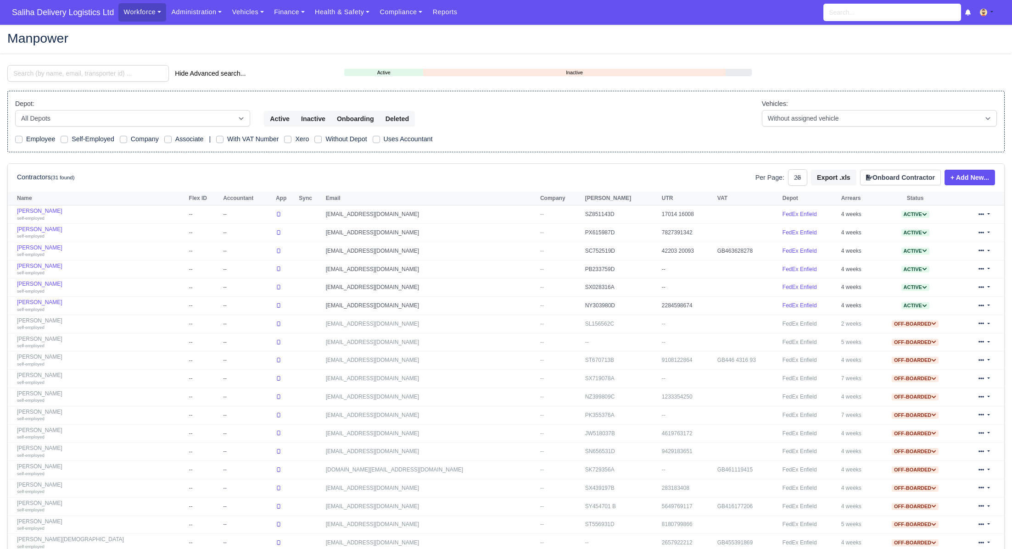
select select "25"
click at [990, 180] on link "+ Add New..." at bounding box center [969, 178] width 50 height 16
click at [932, 211] on link "Single Contractor" at bounding box center [955, 208] width 82 height 14
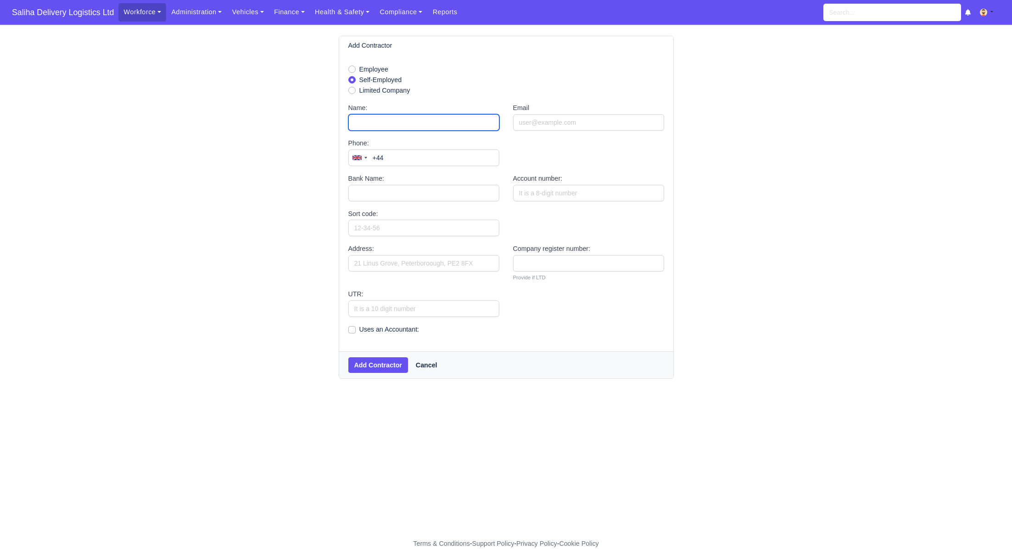
click at [386, 120] on input "Name:" at bounding box center [423, 122] width 151 height 17
paste input "Ashfaqbhai [PERSON_NAME]"
type input "Ashfaqbhai [PERSON_NAME]"
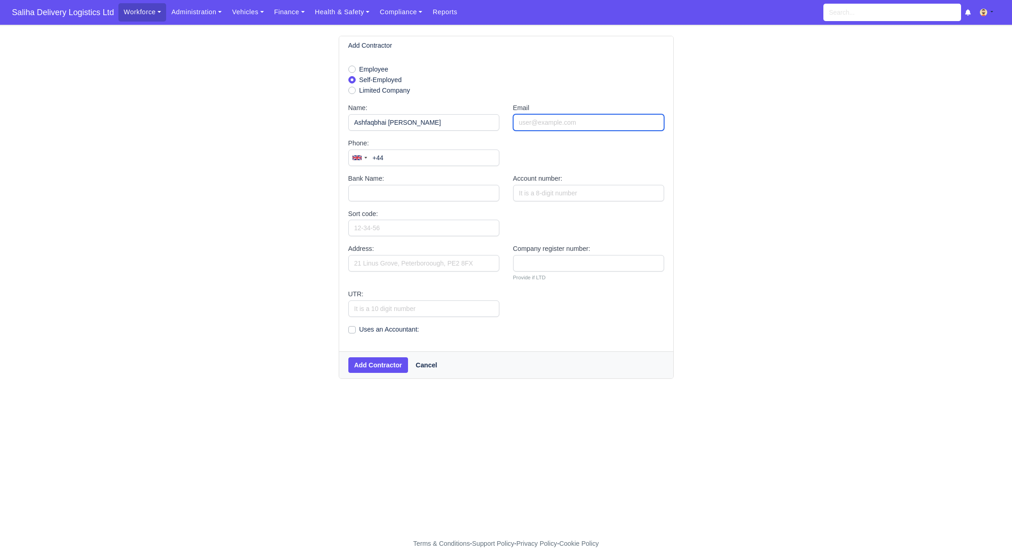
click at [525, 124] on input "Email" at bounding box center [588, 122] width 151 height 17
paste input "[EMAIL_ADDRESS][DOMAIN_NAME]"
type input "[EMAIL_ADDRESS][DOMAIN_NAME]"
click at [407, 159] on input "+44" at bounding box center [423, 158] width 151 height 17
paste input "07354 224048"
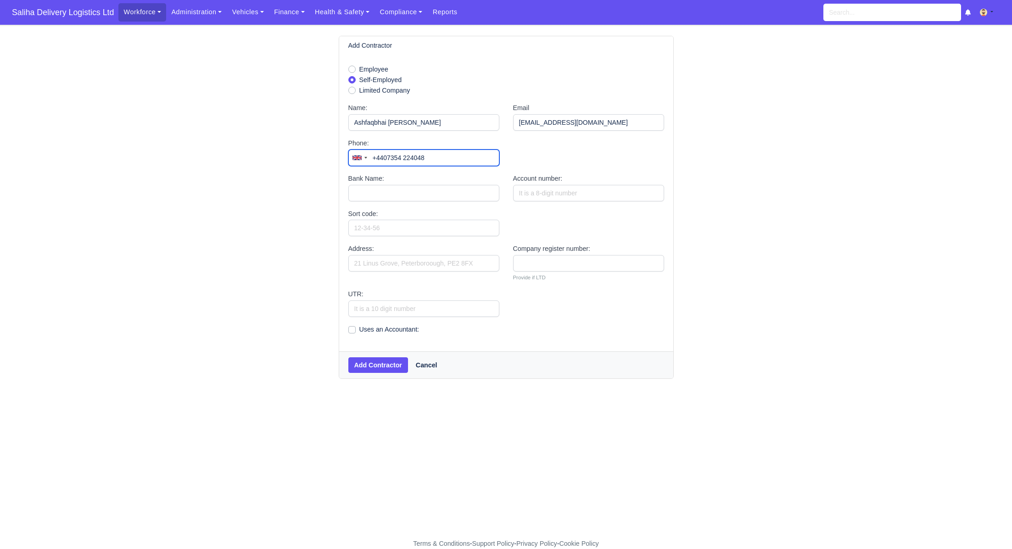
click at [389, 156] on input "+4407354 224048" at bounding box center [423, 158] width 151 height 17
type input "+44 7354 224048"
click at [408, 193] on input "Bank Name:" at bounding box center [423, 193] width 151 height 17
paste input "Barclays bank"
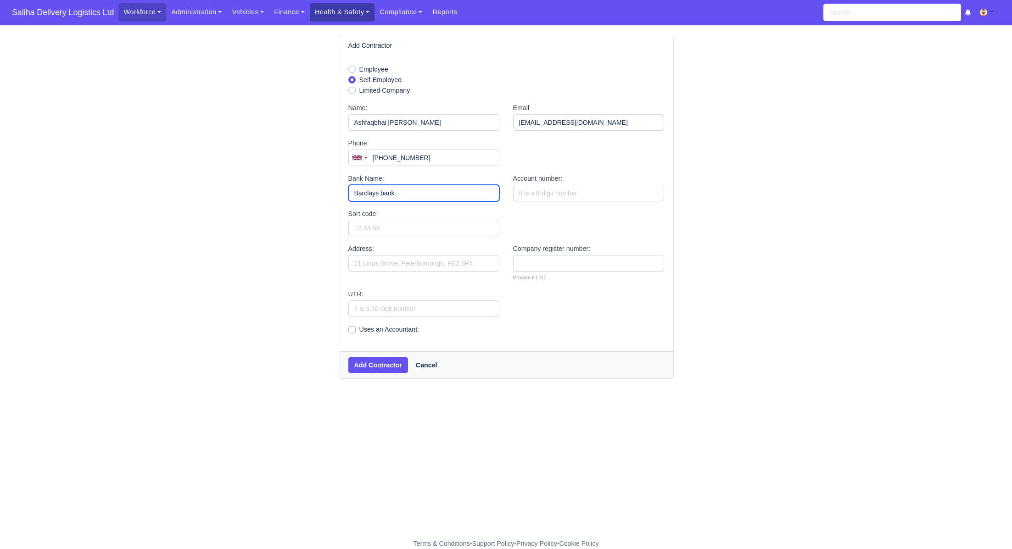
type input "Barclays bank"
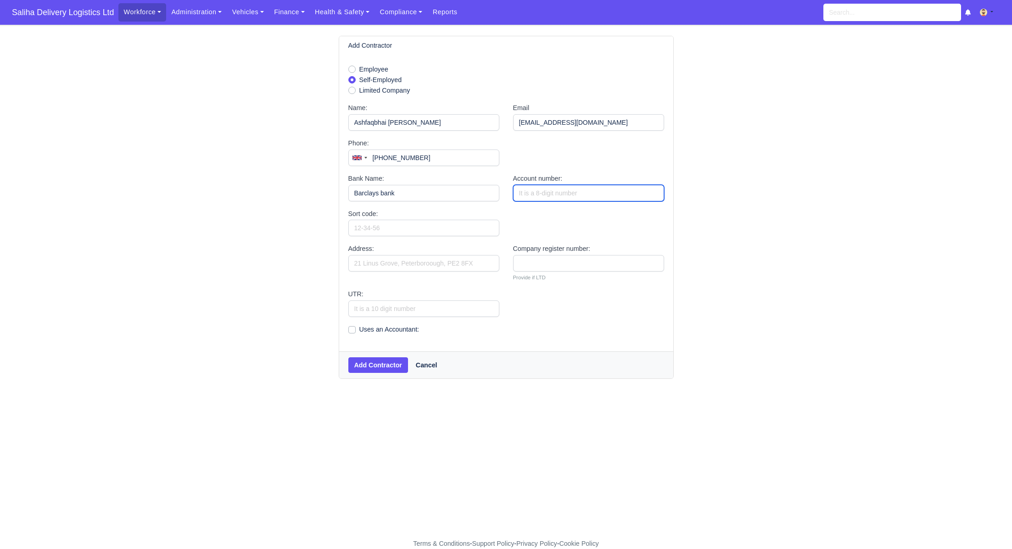
click at [536, 190] on input "Account number:" at bounding box center [588, 193] width 151 height 17
paste input "30391352"
type input "30391352"
click at [397, 226] on input "Sort code:" at bounding box center [423, 228] width 151 height 17
paste input "20-25-40"
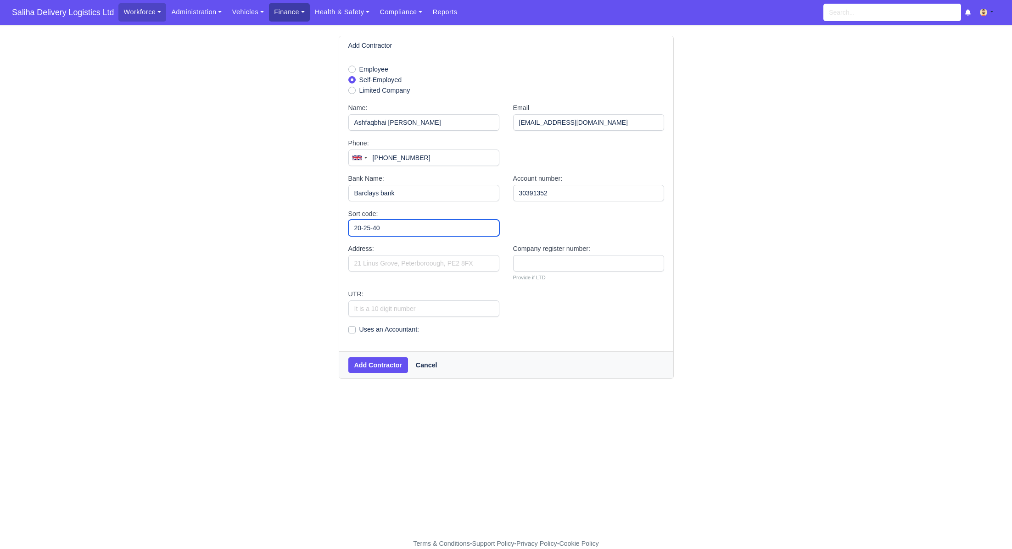
type input "20-25-40"
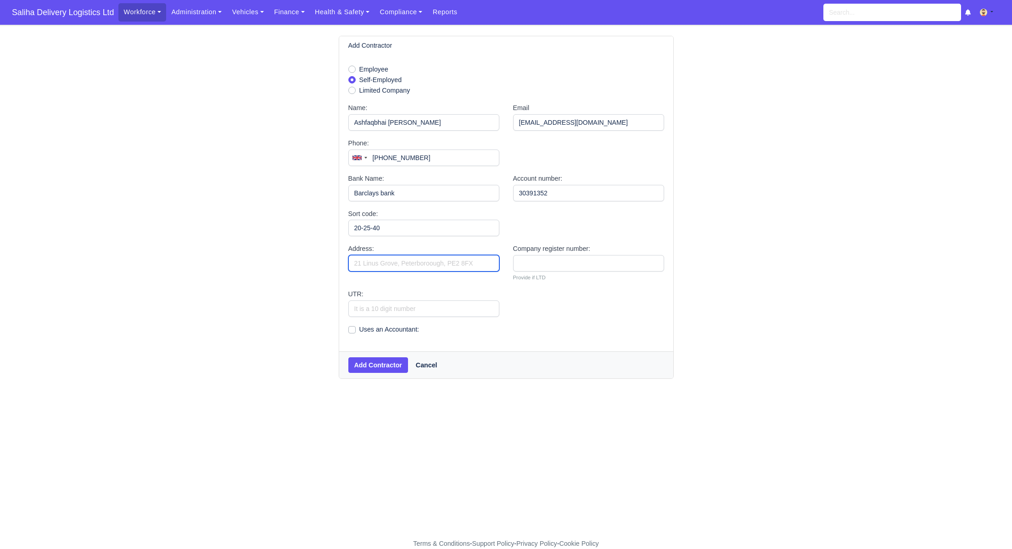
click at [400, 264] on input "Address:" at bounding box center [423, 263] width 151 height 17
type input "22 Slade Road, Rugby, CV21 3AD"
click at [392, 367] on button "Add Contractor" at bounding box center [378, 365] width 60 height 16
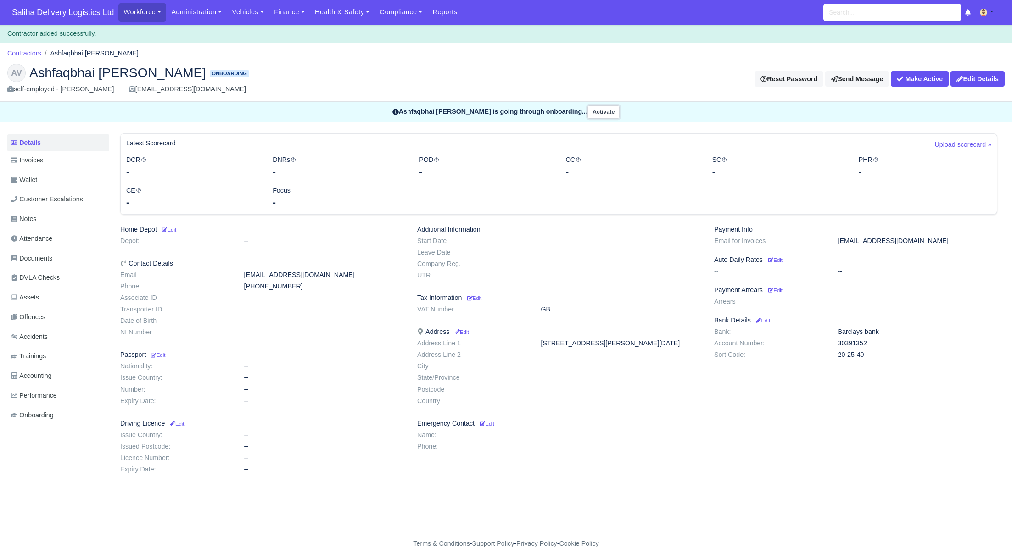
click at [591, 107] on button "Activate" at bounding box center [603, 112] width 32 height 13
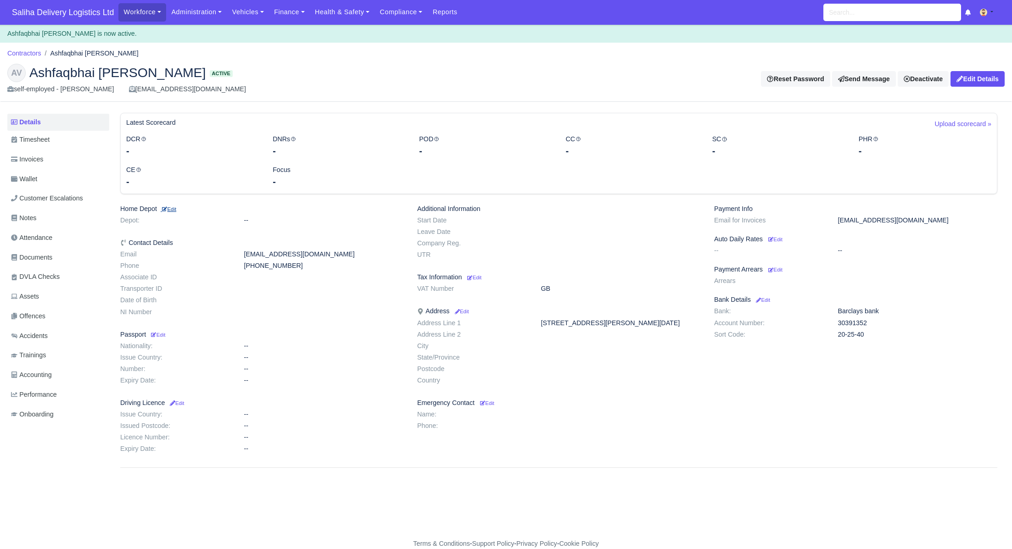
click at [179, 209] on h6 "Home Depot Edit" at bounding box center [261, 209] width 283 height 8
click at [176, 209] on small "Edit" at bounding box center [169, 209] width 16 height 6
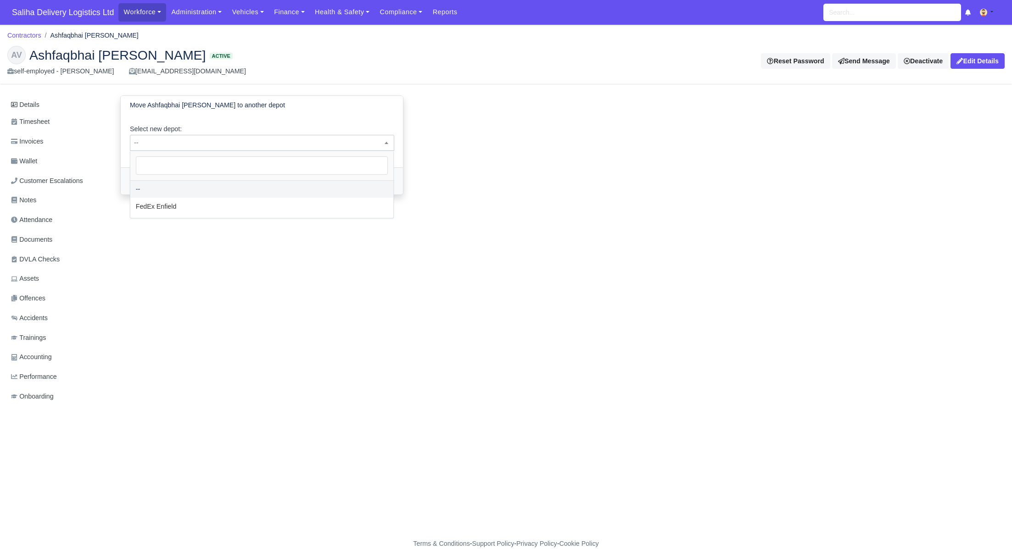
click at [206, 138] on span "--" at bounding box center [261, 142] width 263 height 11
select select "1"
click at [168, 185] on button "Move Ashfaqbhai [PERSON_NAME]" at bounding box center [191, 181] width 123 height 16
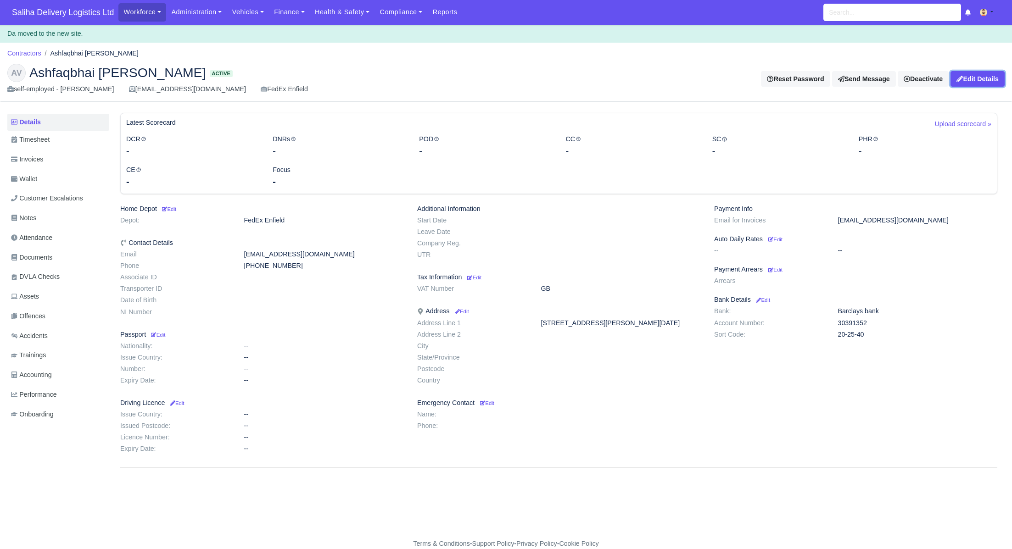
click at [980, 81] on link "Edit Details" at bounding box center [977, 79] width 54 height 16
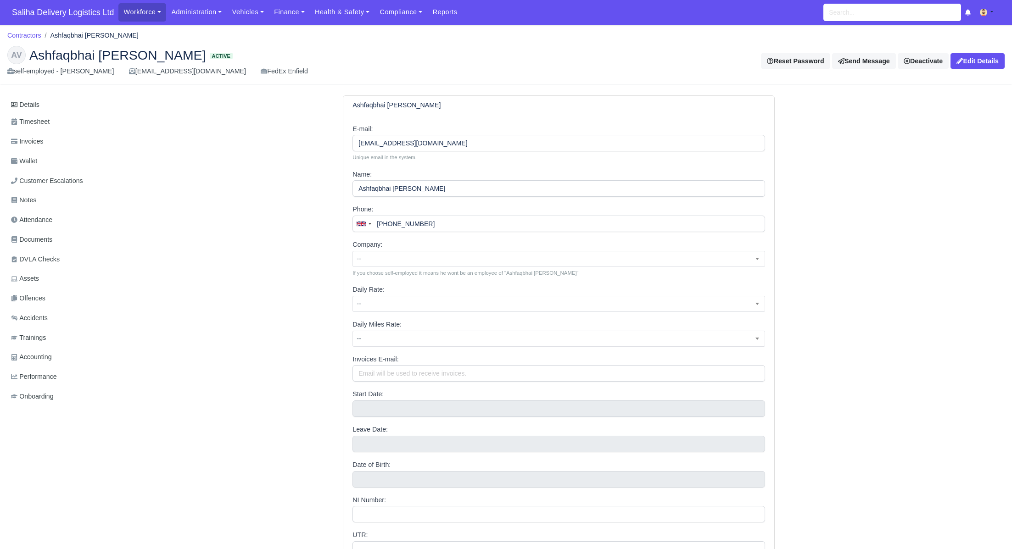
scroll to position [133, 0]
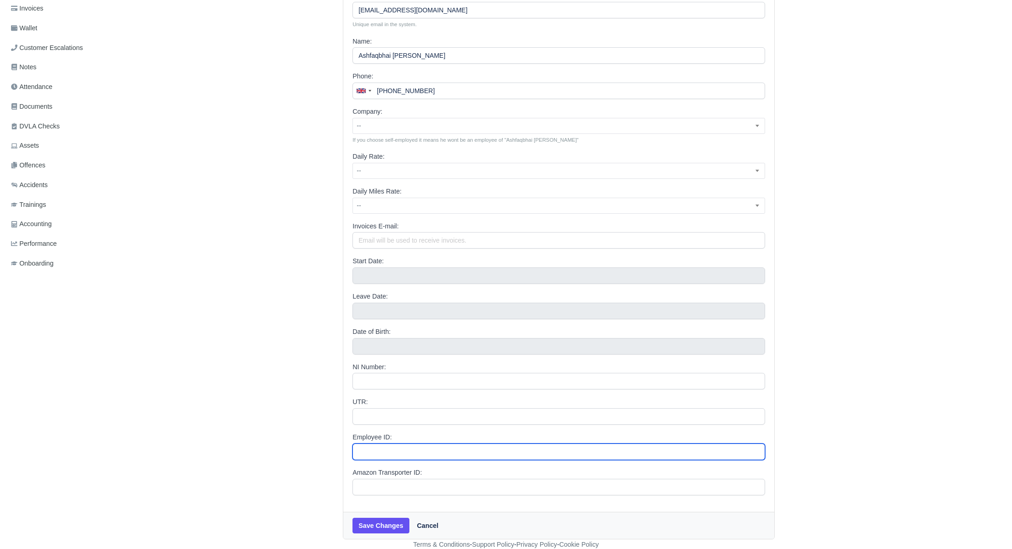
click at [410, 451] on input "Employee ID:" at bounding box center [558, 452] width 412 height 17
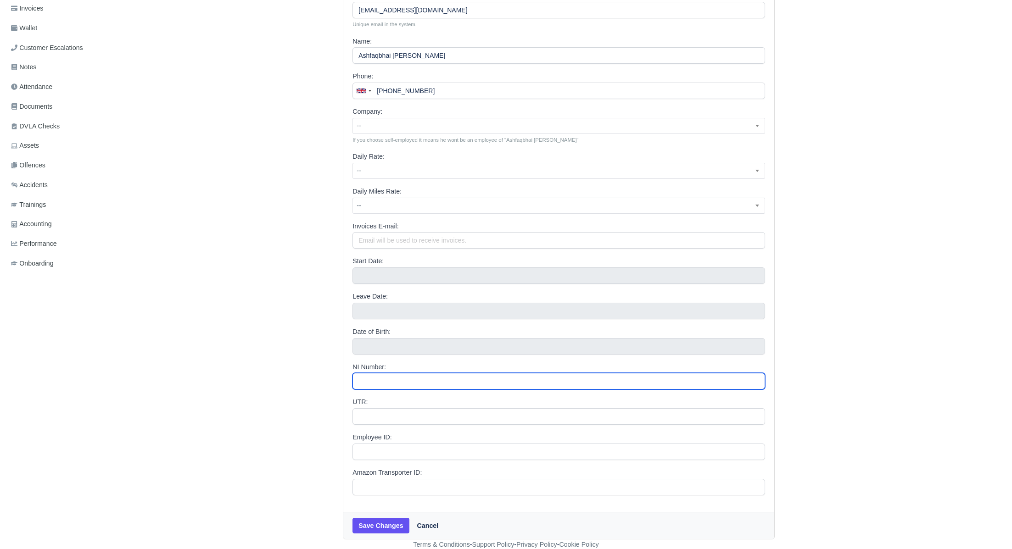
click at [389, 378] on input "NI Number:" at bounding box center [558, 381] width 412 height 17
paste input "TH676632A"
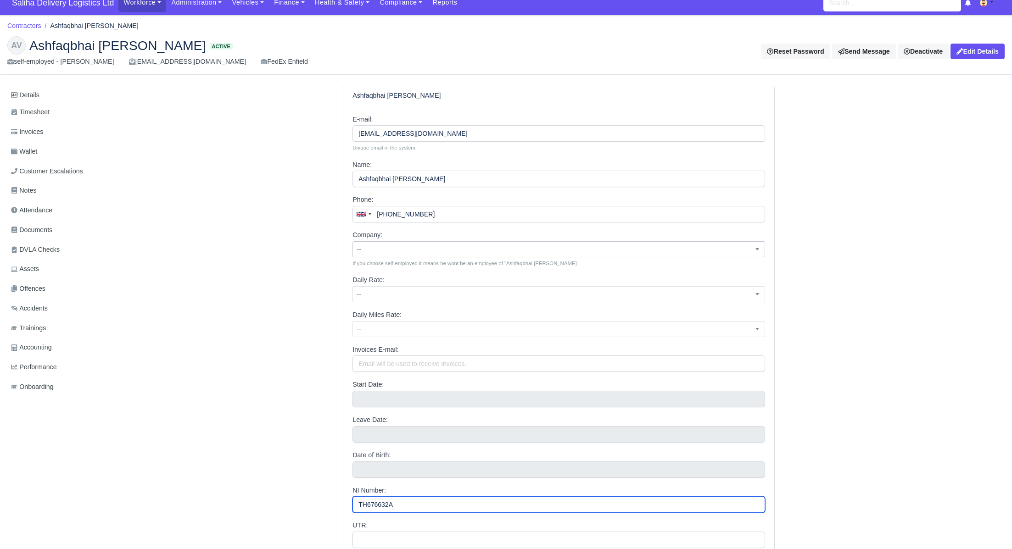
scroll to position [0, 0]
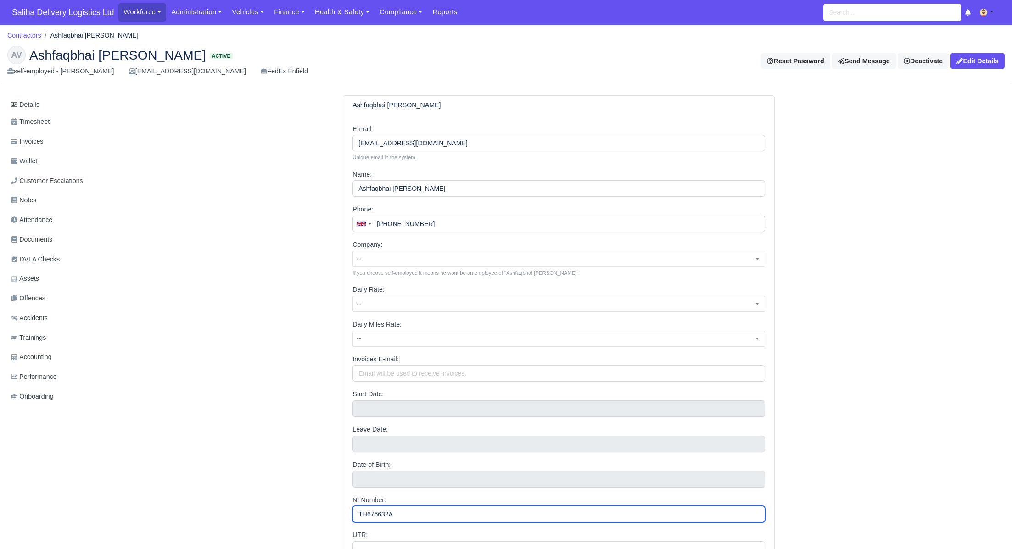
type input "TH676632A"
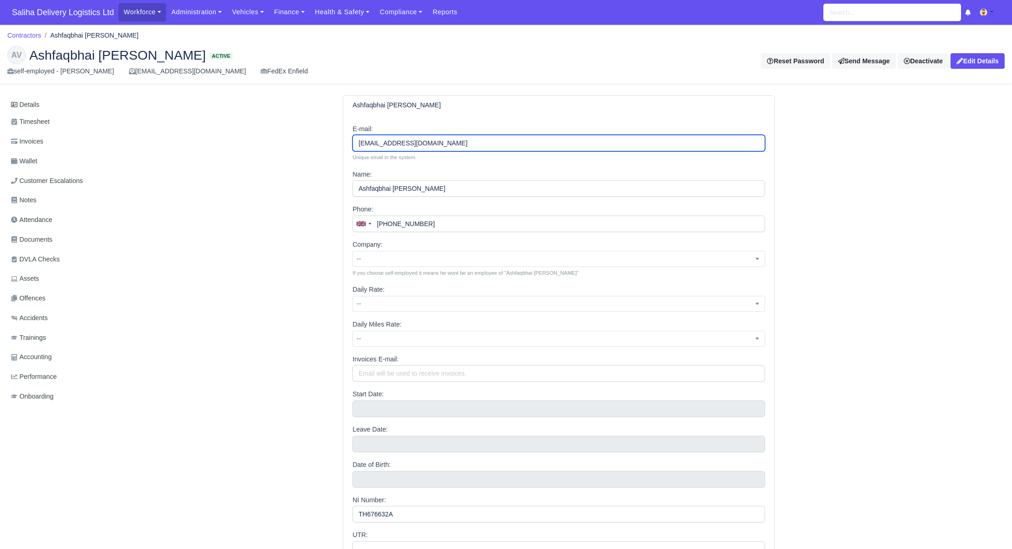
drag, startPoint x: 454, startPoint y: 145, endPoint x: 353, endPoint y: 146, distance: 101.0
click at [353, 146] on input "[EMAIL_ADDRESS][DOMAIN_NAME]" at bounding box center [558, 143] width 412 height 17
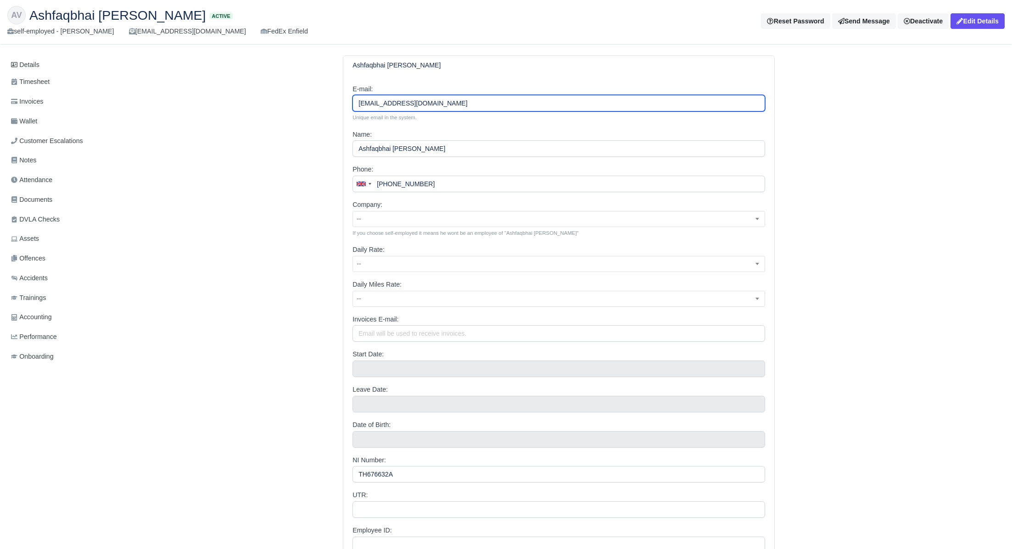
scroll to position [77, 0]
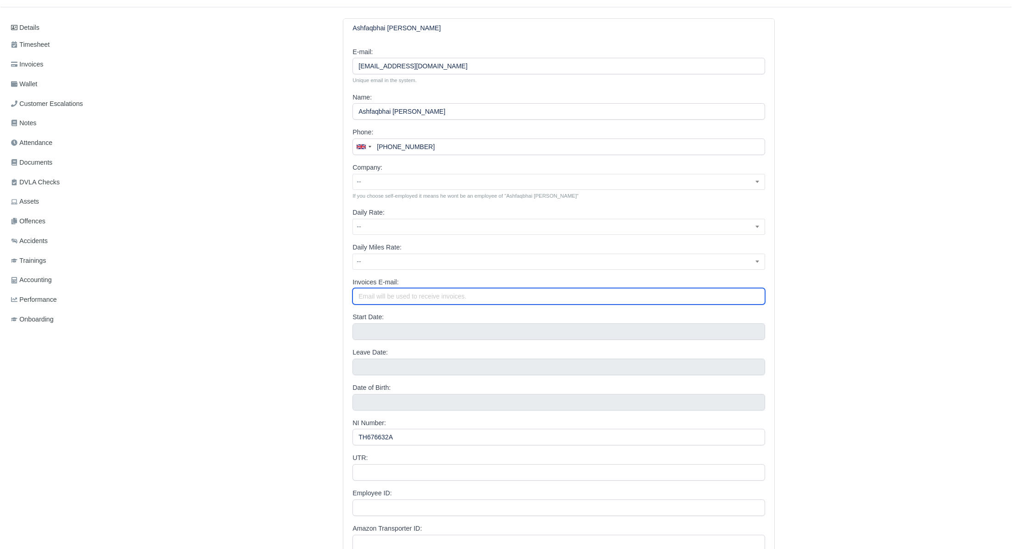
click at [388, 301] on input "Invoices E-mail:" at bounding box center [558, 296] width 412 height 17
paste input "[EMAIL_ADDRESS][DOMAIN_NAME]"
type input "[EMAIL_ADDRESS][DOMAIN_NAME]"
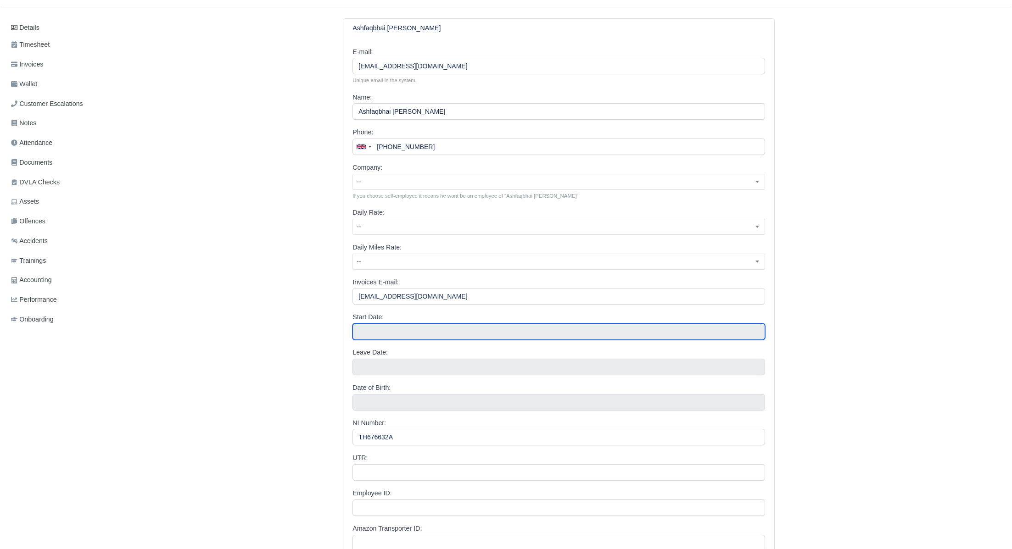
click at [386, 334] on input "text" at bounding box center [558, 331] width 412 height 17
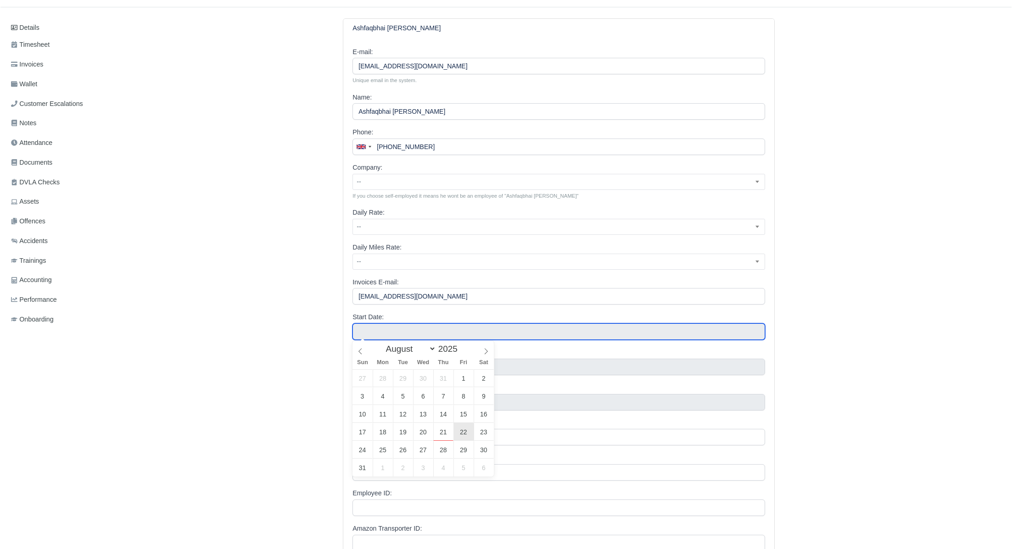
type input "August 22, 2025"
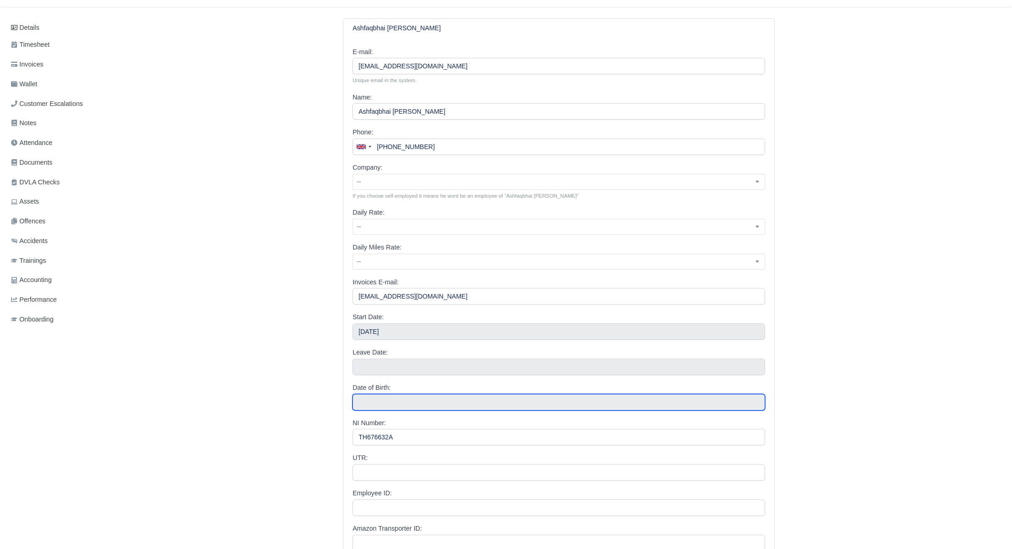
click at [394, 402] on input "text" at bounding box center [558, 402] width 412 height 17
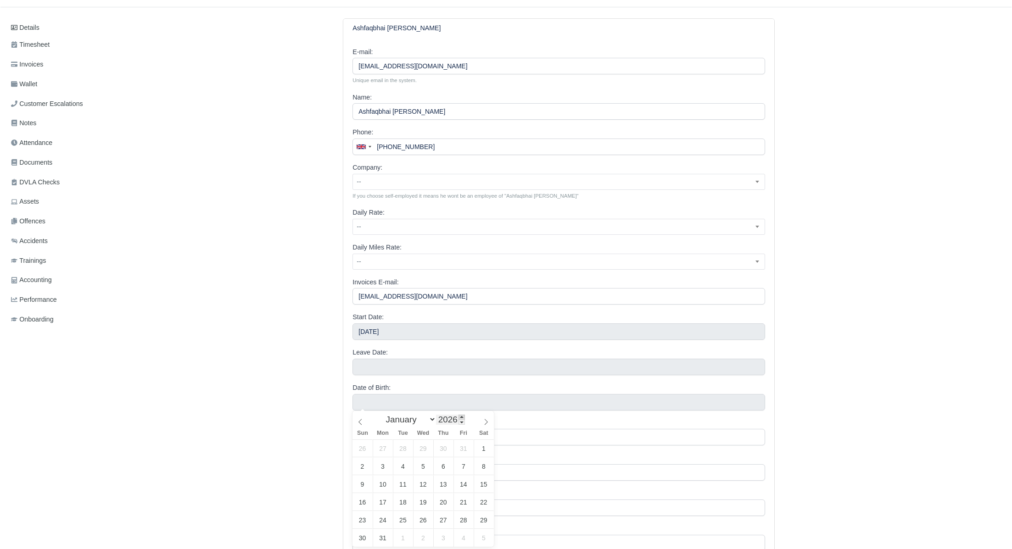
click at [465, 416] on span at bounding box center [461, 417] width 6 height 5
drag, startPoint x: 459, startPoint y: 419, endPoint x: 432, endPoint y: 420, distance: 27.5
click at [432, 420] on div "January February March April May June July August September October November De…" at bounding box center [423, 419] width 106 height 16
type input "1994"
click at [429, 419] on select "January February March April May June July August September October November De…" at bounding box center [408, 419] width 54 height 11
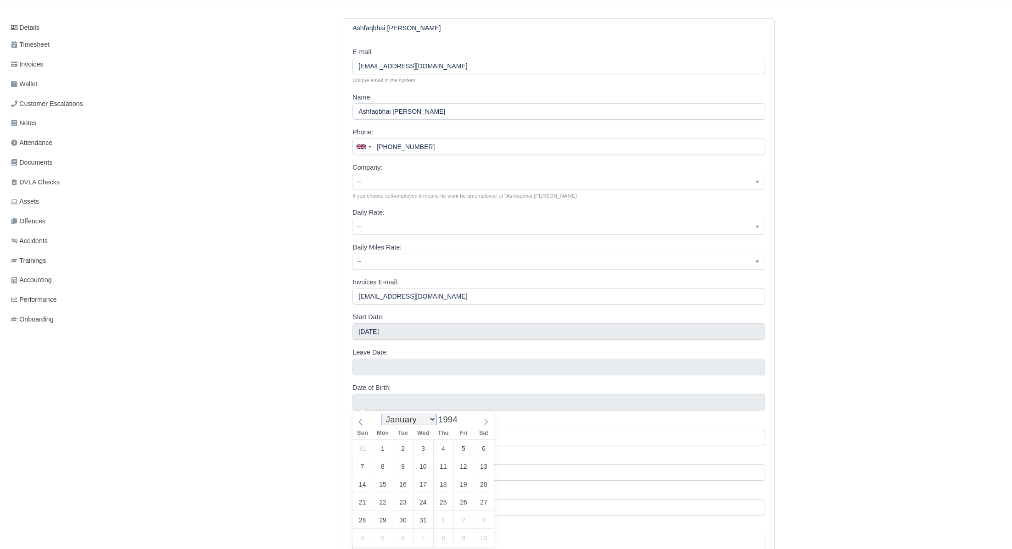
select select "0"
click at [381, 414] on select "January February March April May June July August September October November De…" at bounding box center [408, 419] width 54 height 11
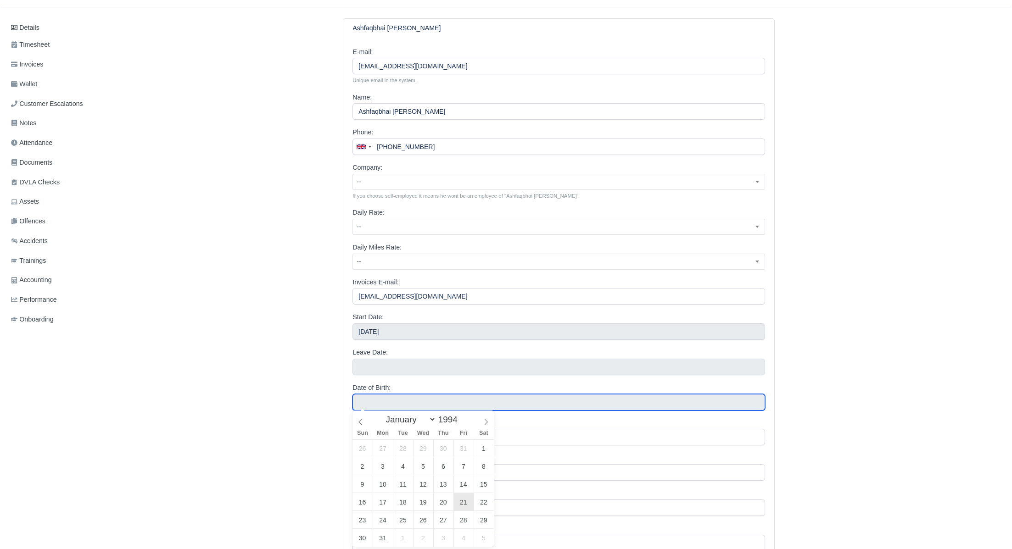
type input "January 21, 1994"
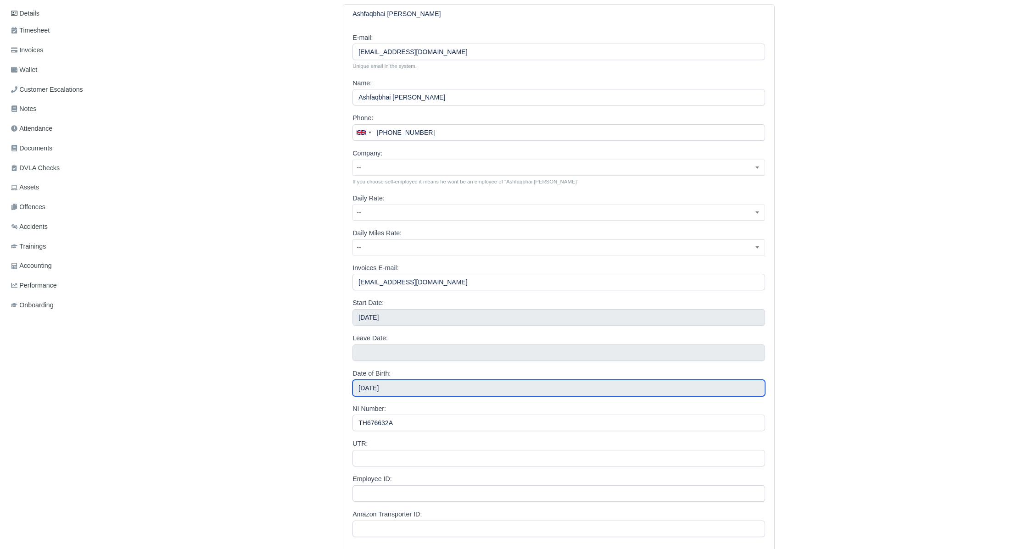
scroll to position [133, 0]
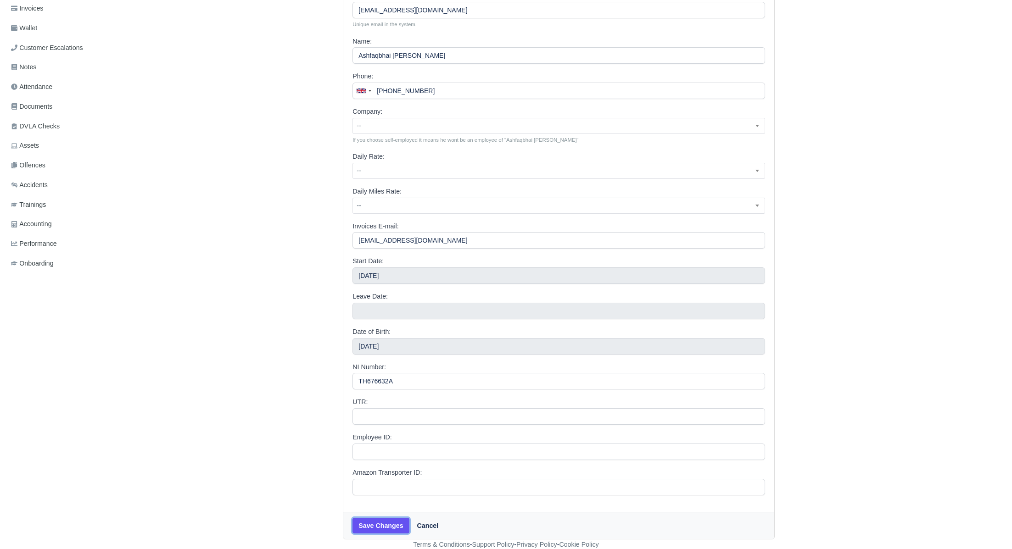
click at [383, 526] on button "Save Changes" at bounding box center [380, 526] width 56 height 16
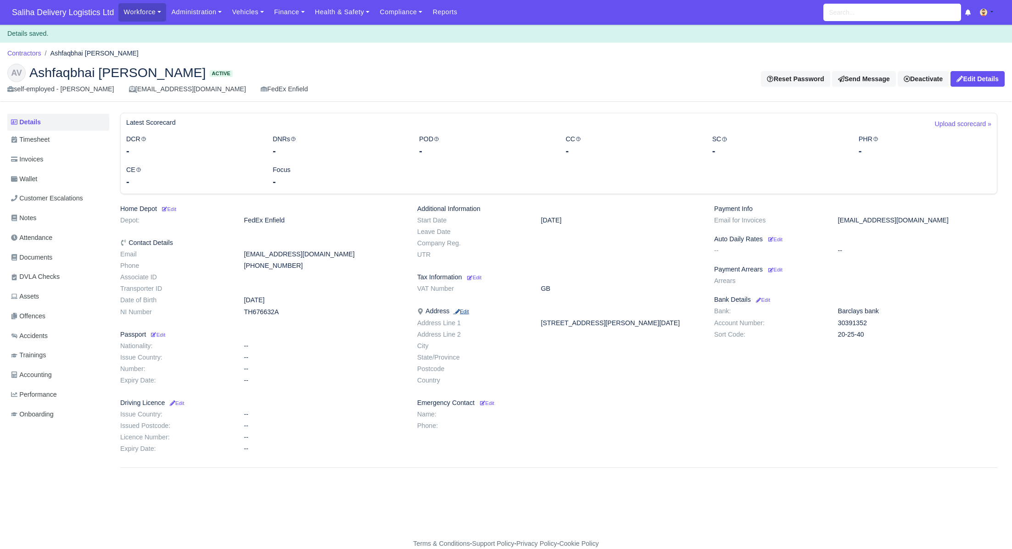
click at [468, 311] on small "Edit" at bounding box center [461, 312] width 16 height 6
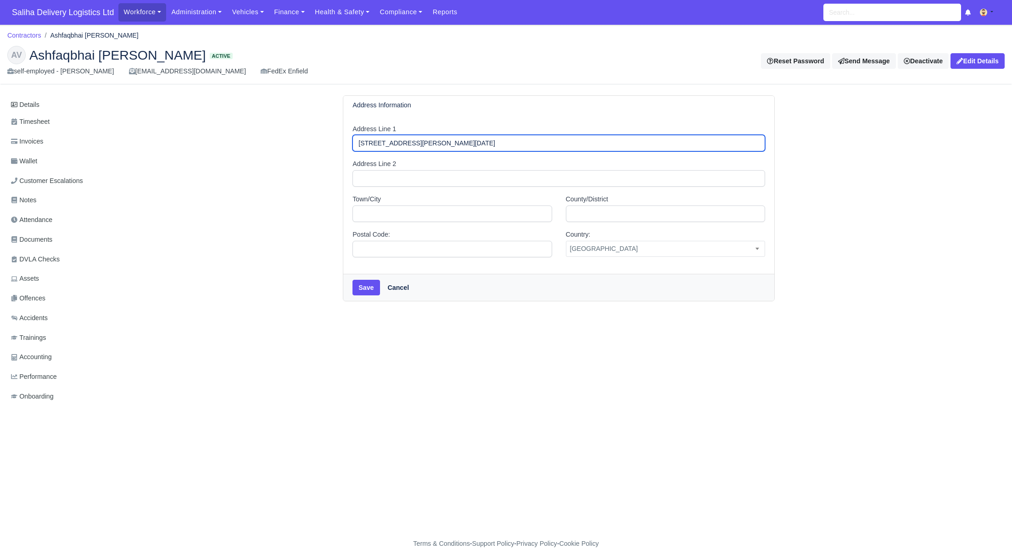
drag, startPoint x: 367, startPoint y: 143, endPoint x: 401, endPoint y: 144, distance: 34.9
click at [401, 144] on input "[STREET_ADDRESS][PERSON_NAME][DATE]" at bounding box center [558, 143] width 412 height 17
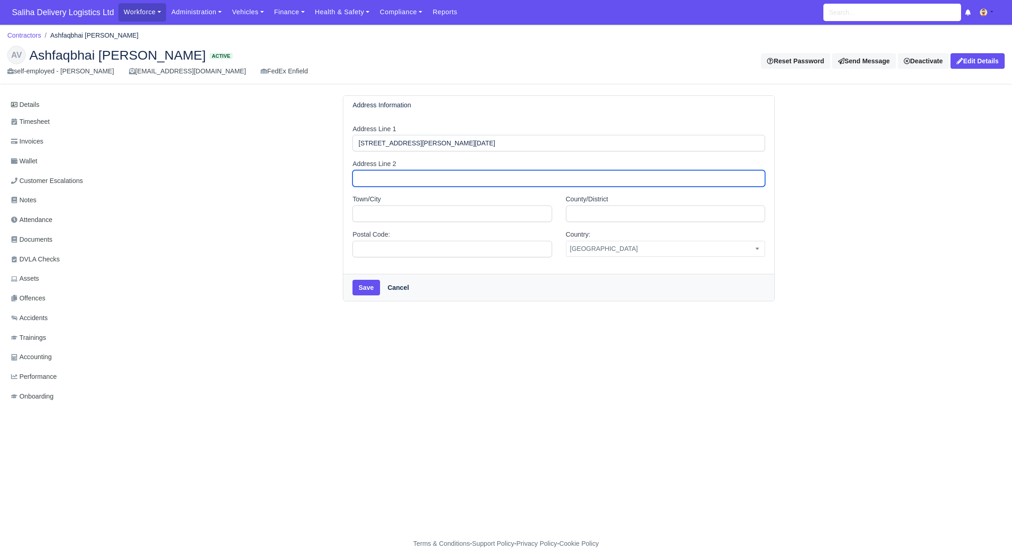
click at [361, 177] on input "Address Line 2" at bounding box center [558, 178] width 412 height 17
paste input "[PERSON_NAME][GEOGRAPHIC_DATA]"
type input "[PERSON_NAME][GEOGRAPHIC_DATA]"
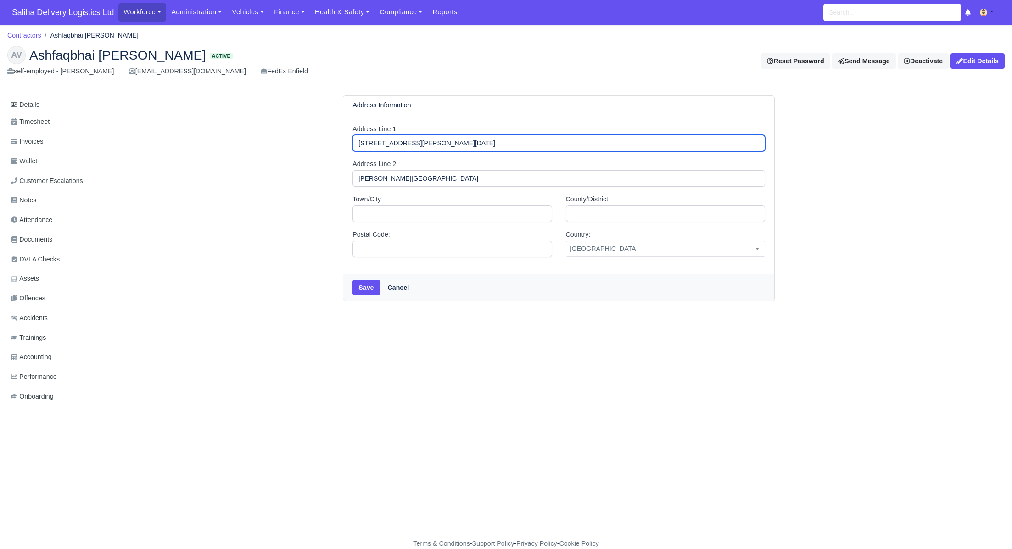
drag, startPoint x: 405, startPoint y: 142, endPoint x: 422, endPoint y: 142, distance: 17.4
click at [422, 142] on input "[STREET_ADDRESS][PERSON_NAME][DATE]" at bounding box center [558, 143] width 412 height 17
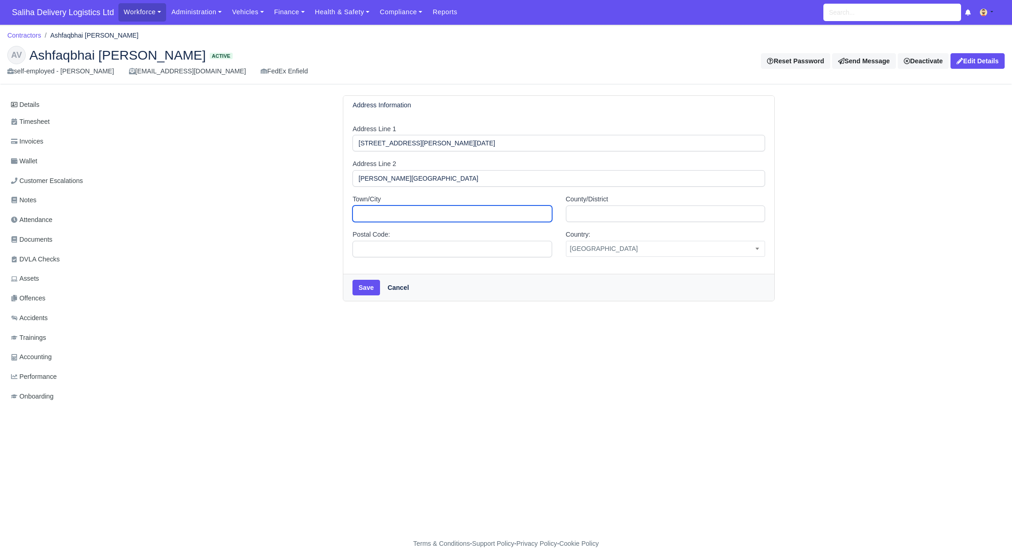
click at [394, 212] on input "Town/City" at bounding box center [451, 214] width 199 height 17
paste input "Rugby"
type input "Rugby"
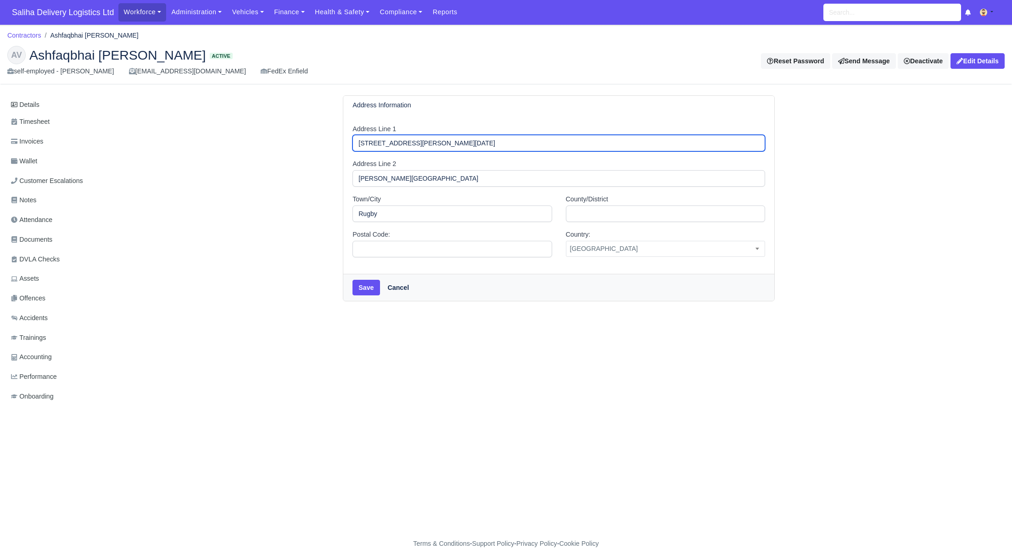
drag, startPoint x: 428, startPoint y: 144, endPoint x: 468, endPoint y: 145, distance: 39.9
click at [468, 145] on input "[STREET_ADDRESS][PERSON_NAME][DATE]" at bounding box center [558, 143] width 412 height 17
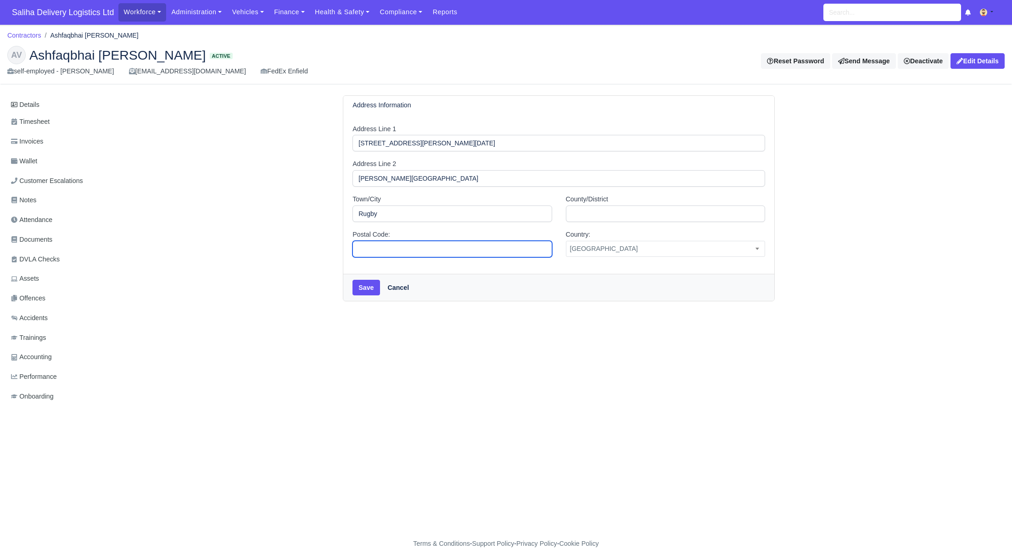
click at [380, 248] on input "Postal Code:" at bounding box center [451, 249] width 199 height 17
paste input "CV21 [DATE]"
type input "CV21 [DATE]"
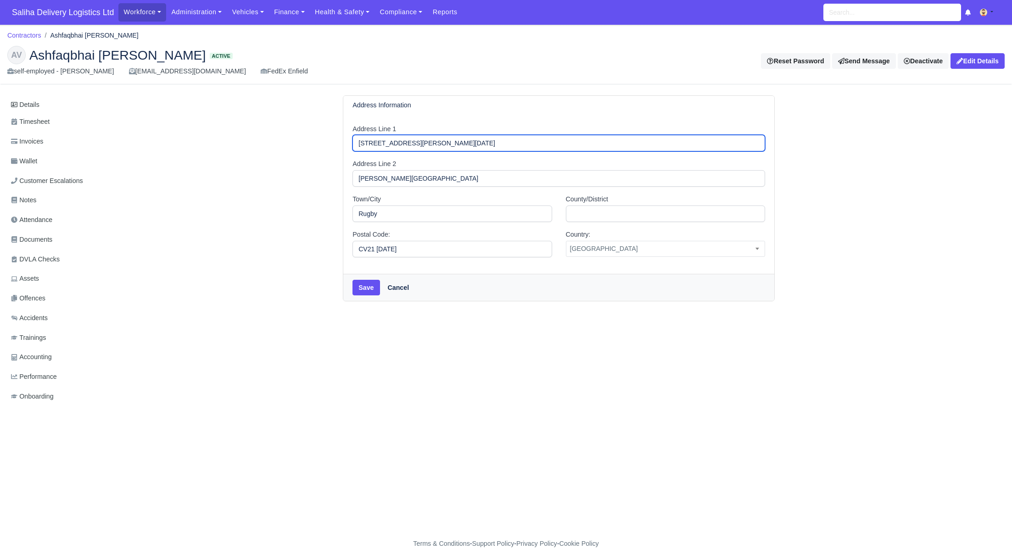
drag, startPoint x: 464, startPoint y: 144, endPoint x: 371, endPoint y: 142, distance: 93.2
click at [371, 142] on input "[STREET_ADDRESS][PERSON_NAME][DATE]" at bounding box center [558, 143] width 412 height 17
type input "22"
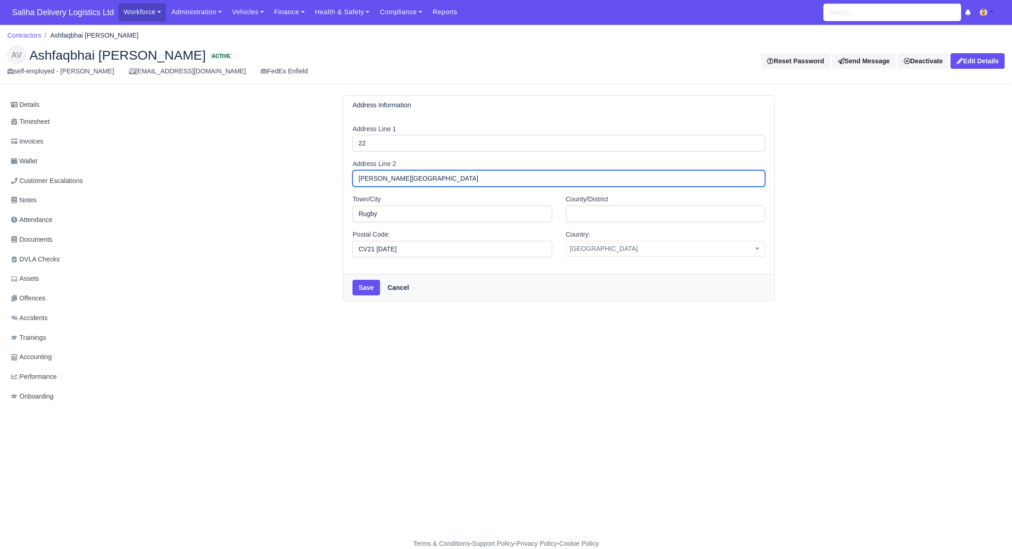
drag, startPoint x: 360, startPoint y: 176, endPoint x: 363, endPoint y: 184, distance: 9.3
click at [360, 176] on input "[PERSON_NAME][GEOGRAPHIC_DATA]" at bounding box center [558, 178] width 412 height 17
type input "[PERSON_NAME][GEOGRAPHIC_DATA]"
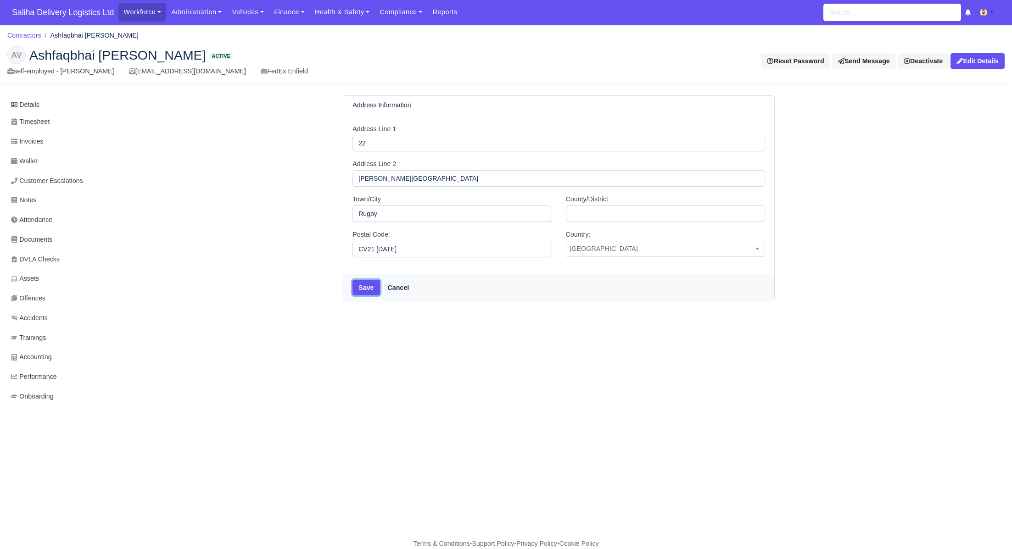
click at [363, 287] on button "Save" at bounding box center [365, 288] width 27 height 16
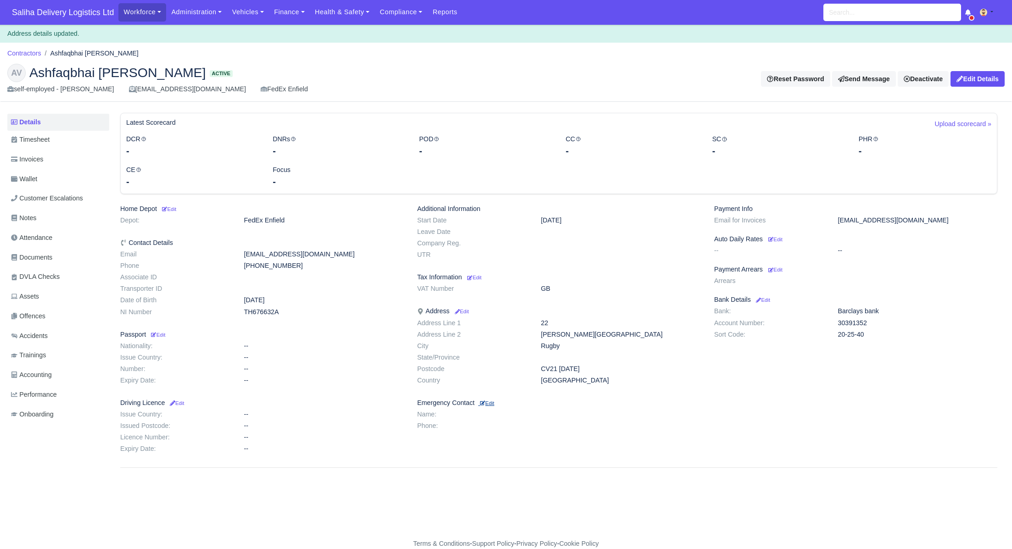
click at [494, 402] on small "Edit" at bounding box center [487, 404] width 14 height 6
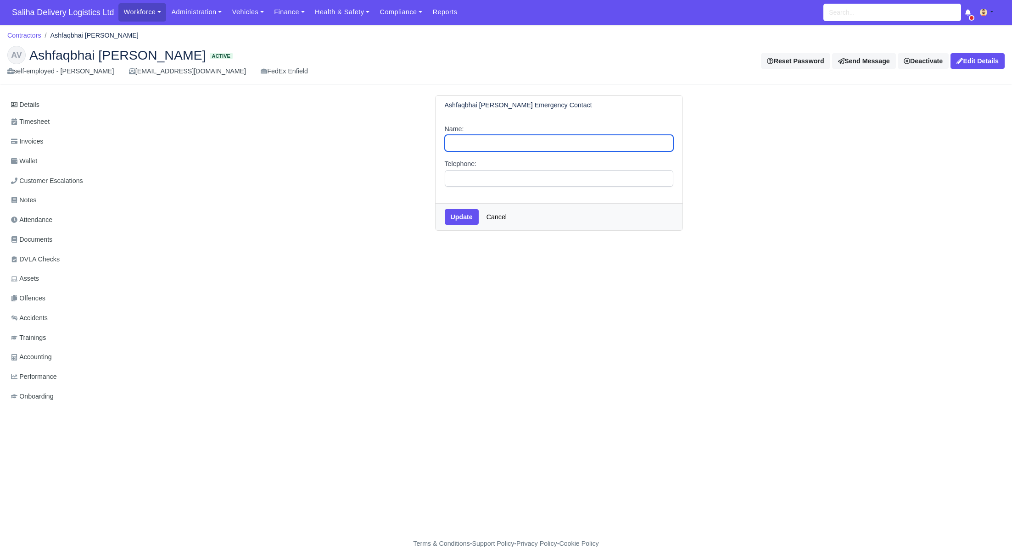
click at [477, 149] on input "Name:" at bounding box center [559, 143] width 228 height 17
paste input "[PERSON_NAME] 07354224206"
drag, startPoint x: 490, startPoint y: 143, endPoint x: 536, endPoint y: 145, distance: 46.4
click at [536, 145] on input "[PERSON_NAME] 07354224206" at bounding box center [559, 143] width 228 height 17
type input "[PERSON_NAME] 07354224206"
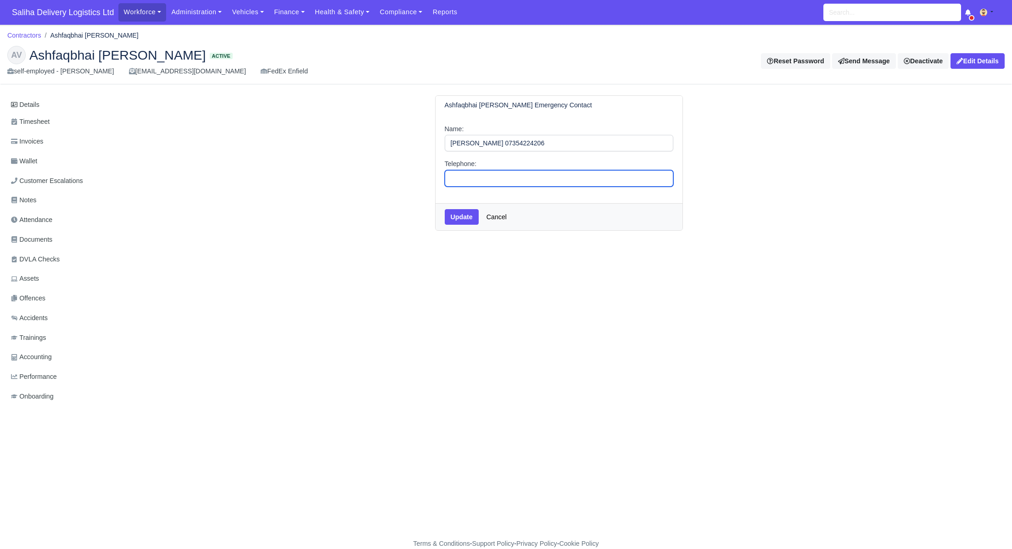
click at [503, 183] on input "Telephone:" at bounding box center [559, 178] width 228 height 17
paste input "07354224206"
type input "07354224206"
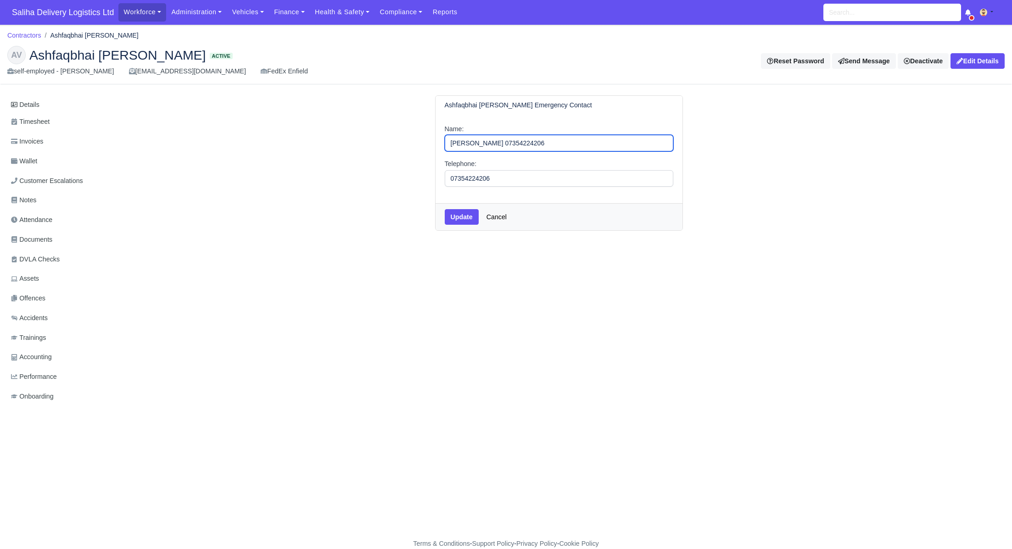
click at [542, 145] on input "[PERSON_NAME] 07354224206" at bounding box center [559, 143] width 228 height 17
type input "[PERSON_NAME]"
click at [458, 216] on button "Update" at bounding box center [462, 217] width 34 height 16
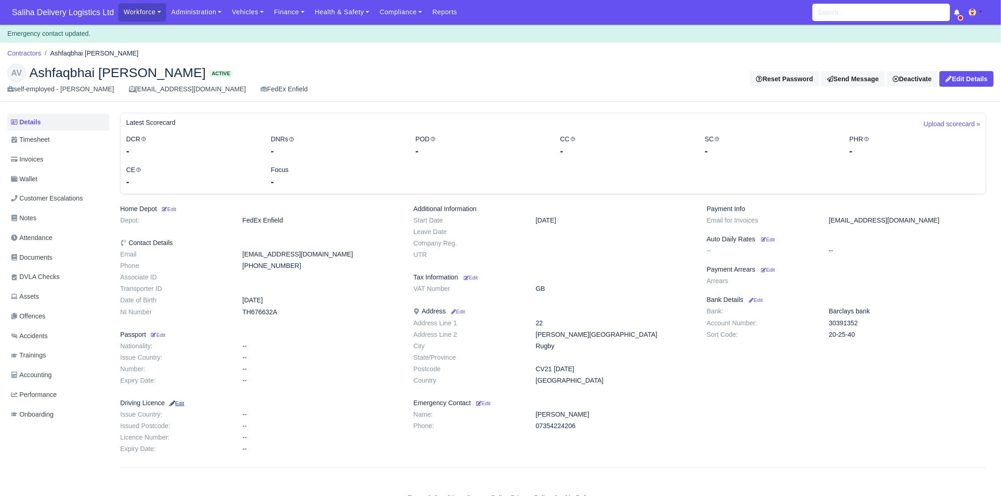
click at [181, 402] on small "Edit" at bounding box center [176, 404] width 16 height 6
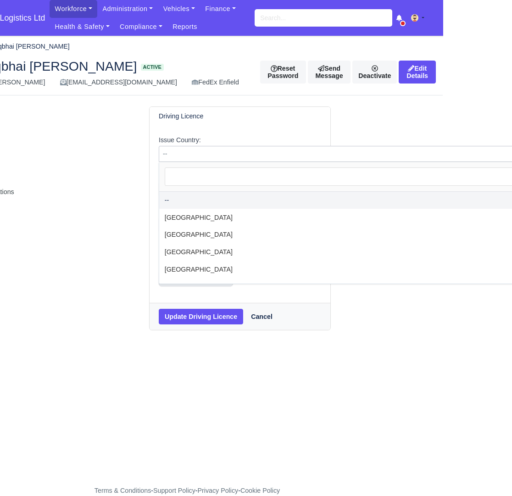
click at [256, 158] on span "--" at bounding box center [362, 153] width 407 height 11
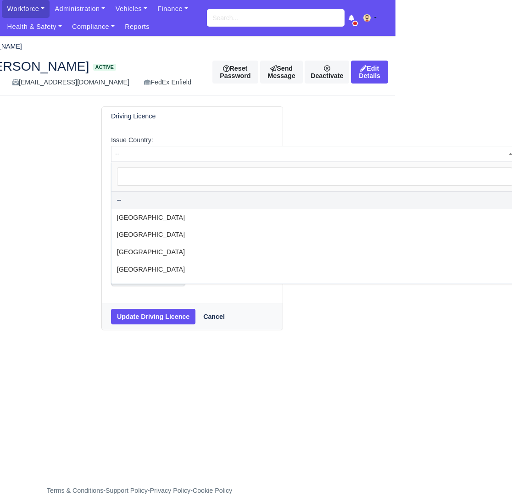
scroll to position [0, 117]
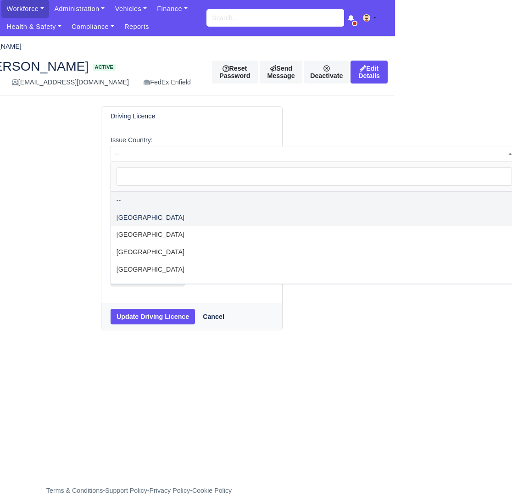
select select "[GEOGRAPHIC_DATA]"
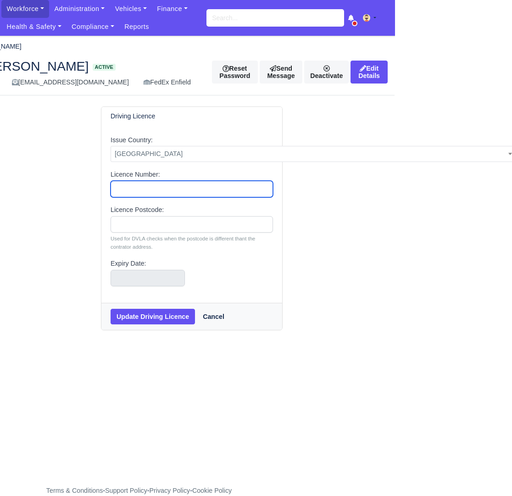
click at [189, 191] on input "Licence Number:" at bounding box center [192, 189] width 162 height 17
type input "VAHOR901214a99db"
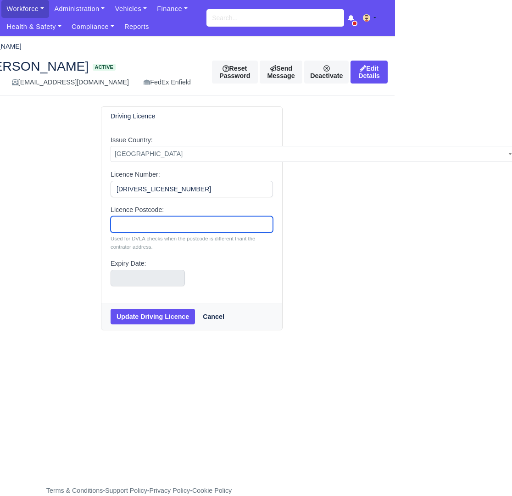
click at [173, 219] on input "Licence Postcode:" at bounding box center [192, 224] width 162 height 17
type input "CV21 3AD"
click at [161, 280] on body "Saliha Delivery Logistics Ltd Workforce Manpower Expiring Documents Leave Reque…" at bounding box center [139, 248] width 512 height 496
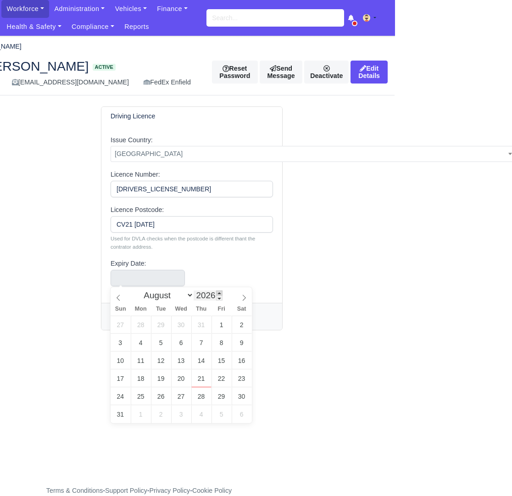
click at [223, 294] on span at bounding box center [219, 292] width 6 height 5
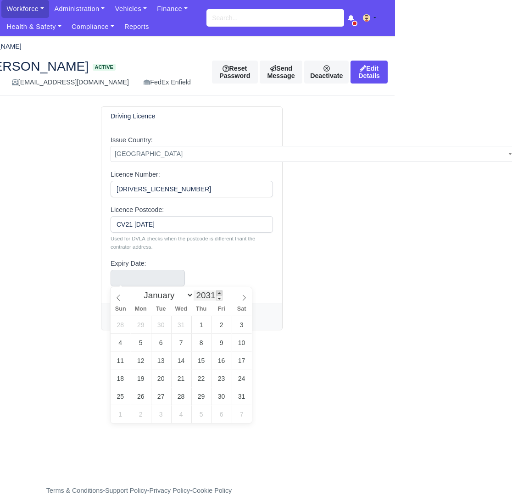
click at [223, 294] on span at bounding box center [219, 292] width 6 height 5
type input "2034"
click at [223, 294] on span at bounding box center [219, 292] width 6 height 5
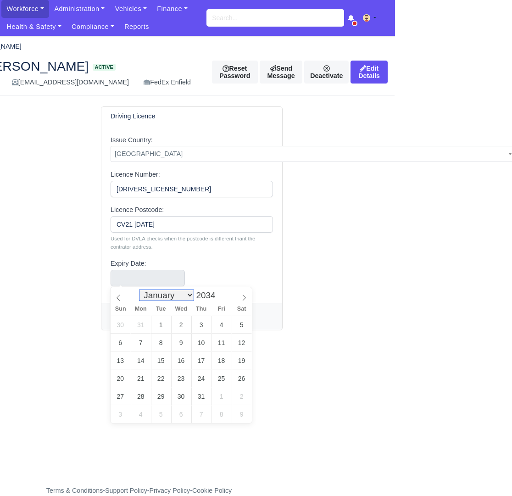
click at [191, 294] on select "January February March April May June July August September October November De…" at bounding box center [166, 295] width 54 height 11
select select "8"
click at [139, 290] on select "January February March April May June July August September October November De…" at bounding box center [166, 295] width 54 height 11
type input "September 12, 2034"
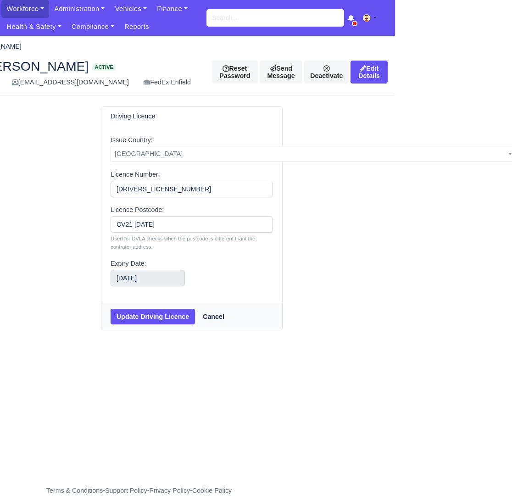
click at [162, 324] on div "Update Driving Licence Cancel" at bounding box center [191, 316] width 181 height 27
click at [174, 316] on button "Update Driving Licence" at bounding box center [153, 317] width 84 height 16
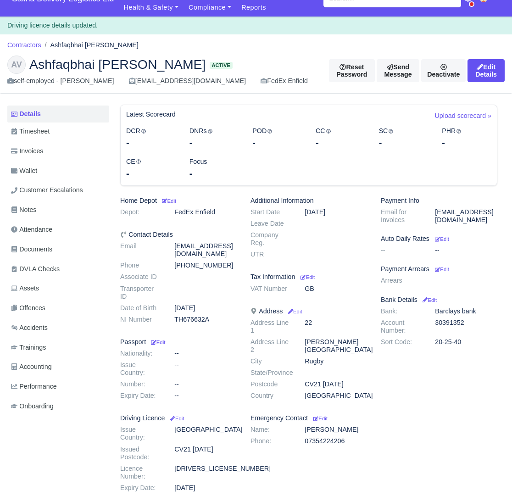
scroll to position [57, 0]
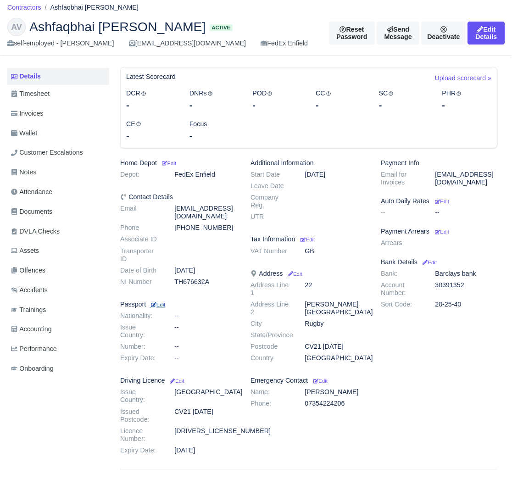
click at [165, 302] on small "Edit" at bounding box center [158, 305] width 16 height 6
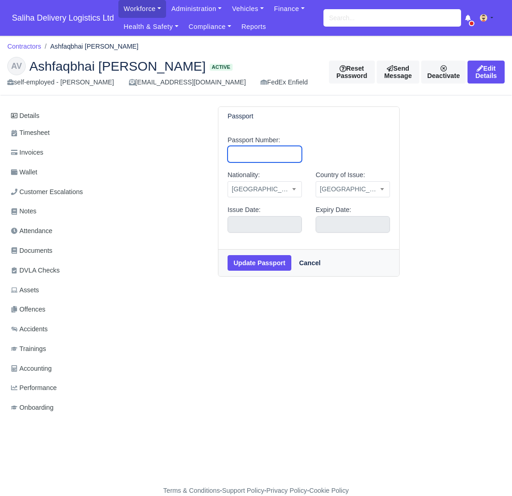
click at [276, 151] on input "Passport Number:" at bounding box center [265, 154] width 74 height 17
type input "T9680826"
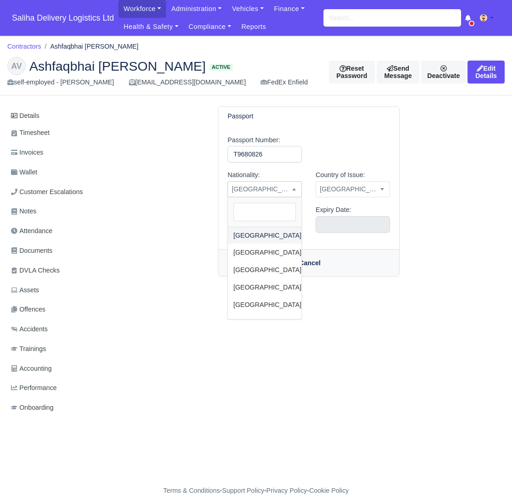
click at [276, 192] on span "[GEOGRAPHIC_DATA]" at bounding box center [264, 189] width 73 height 11
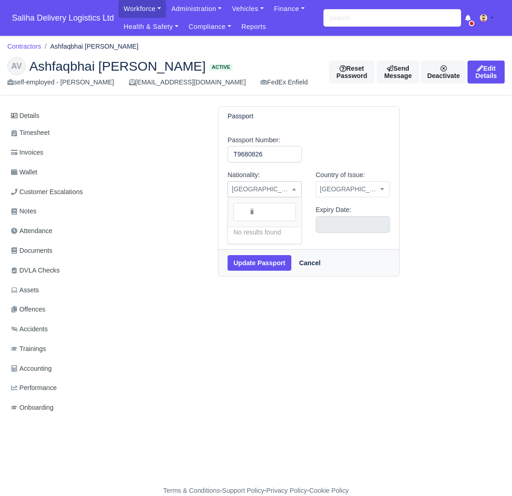
type input "i"
type input "Ind"
select select "[GEOGRAPHIC_DATA]"
click at [367, 186] on span "[GEOGRAPHIC_DATA]" at bounding box center [352, 189] width 73 height 11
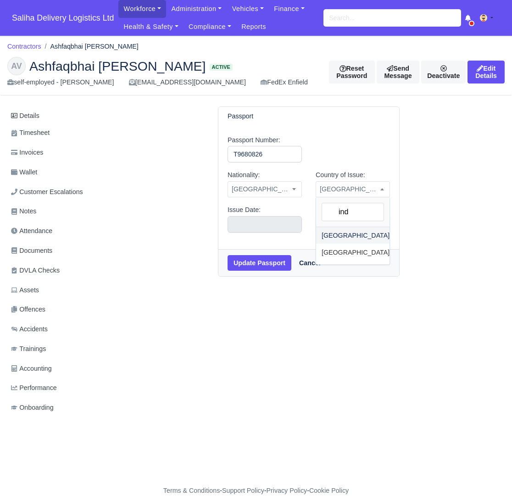
type input "ind"
select select "[GEOGRAPHIC_DATA]"
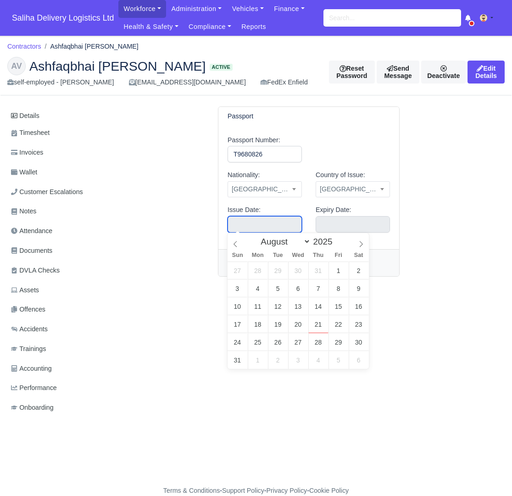
click at [251, 224] on input "text" at bounding box center [265, 224] width 74 height 17
click at [338, 243] on span at bounding box center [336, 244] width 6 height 5
click at [340, 243] on span at bounding box center [336, 244] width 6 height 5
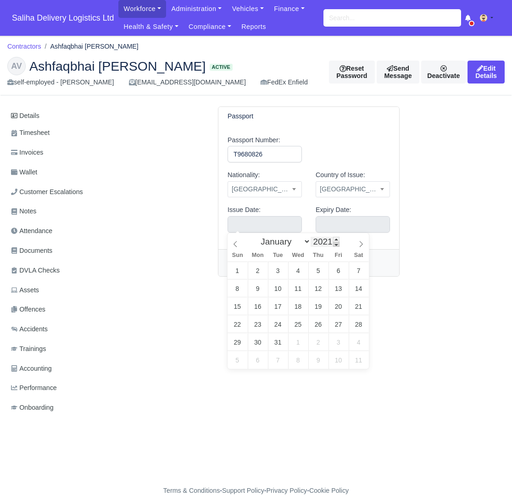
type input "2020"
click at [340, 243] on span at bounding box center [336, 244] width 6 height 5
type input "August 20, 2020"
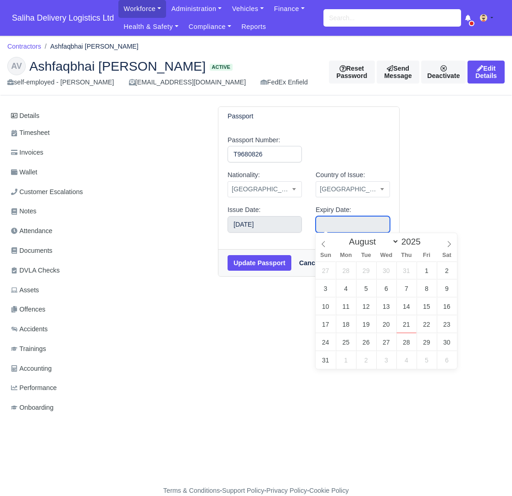
click at [350, 224] on input "text" at bounding box center [353, 224] width 74 height 17
click at [426, 238] on span at bounding box center [425, 239] width 6 height 5
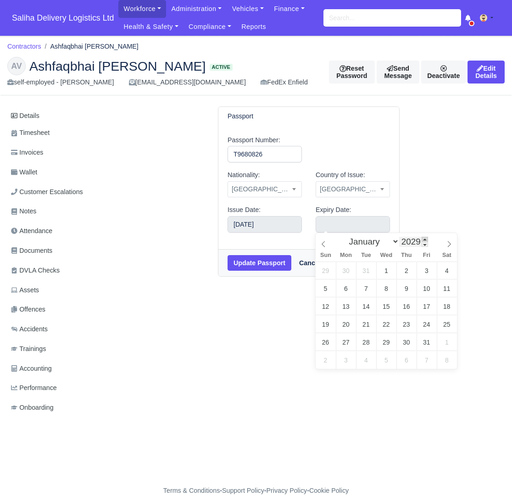
type input "2030"
click at [426, 238] on span at bounding box center [425, 239] width 6 height 5
type input "August 19, 2030"
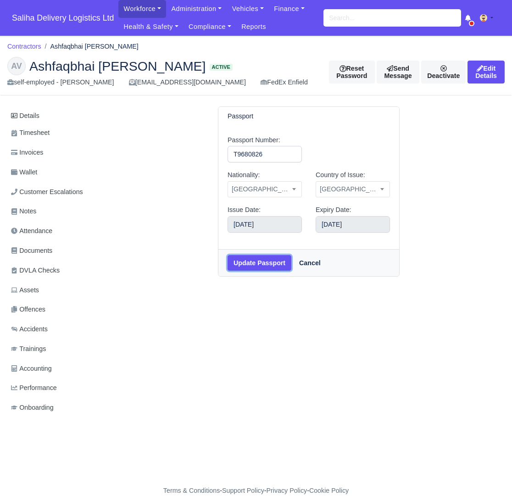
click at [281, 263] on button "Update Passport" at bounding box center [260, 263] width 64 height 16
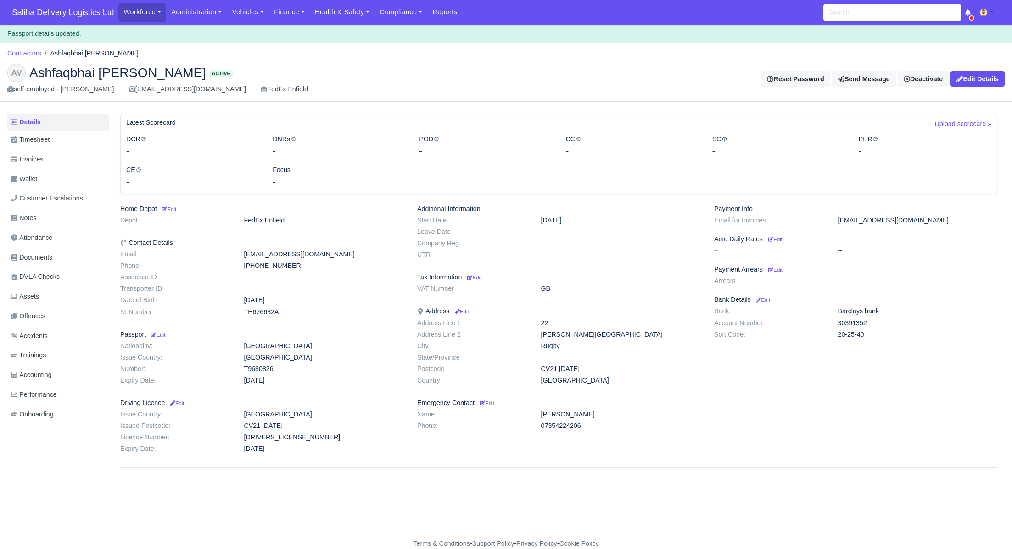
click at [20, 76] on div "AV" at bounding box center [16, 73] width 18 height 18
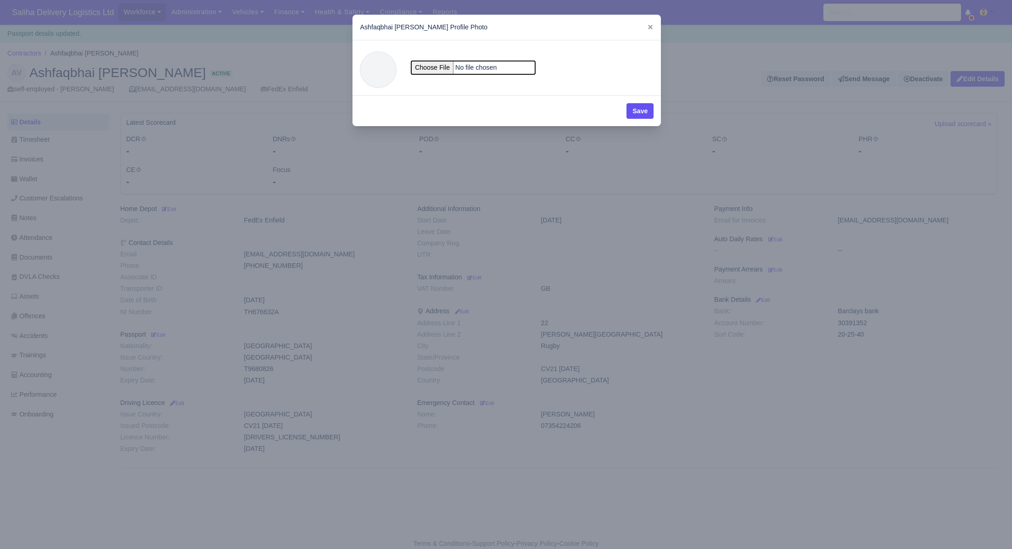
click at [417, 65] on input "file" at bounding box center [473, 67] width 124 height 13
type input "C:\fakepath\Photo.pdf"
click at [512, 110] on button "Save" at bounding box center [639, 111] width 27 height 16
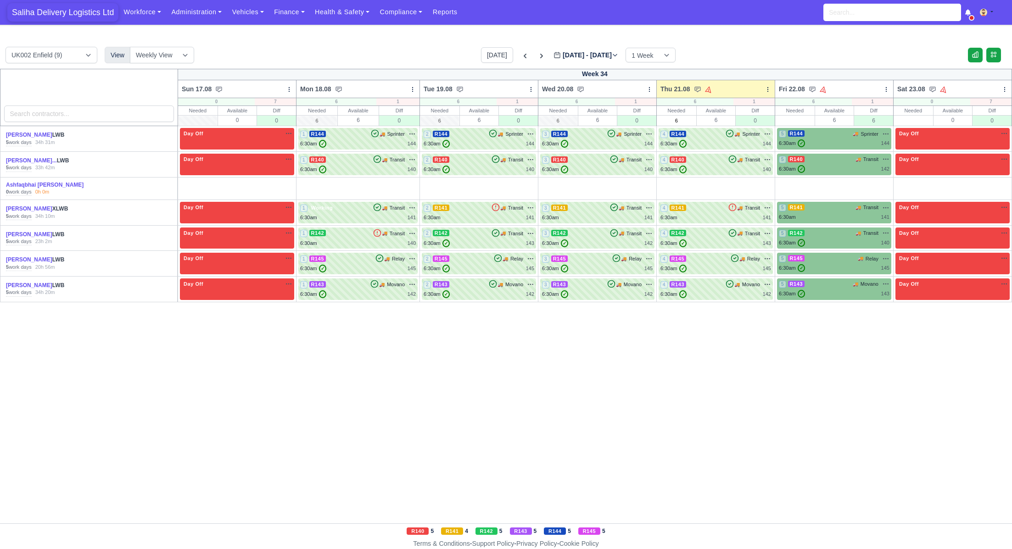
click at [49, 16] on span "Saliha Delivery Logistics Ltd" at bounding box center [62, 12] width 111 height 18
drag, startPoint x: 1005, startPoint y: 183, endPoint x: 807, endPoint y: 193, distance: 198.5
click at [1005, 183] on link "O" at bounding box center [997, 182] width 23 height 7
click at [285, 183] on link "O" at bounding box center [282, 182] width 23 height 7
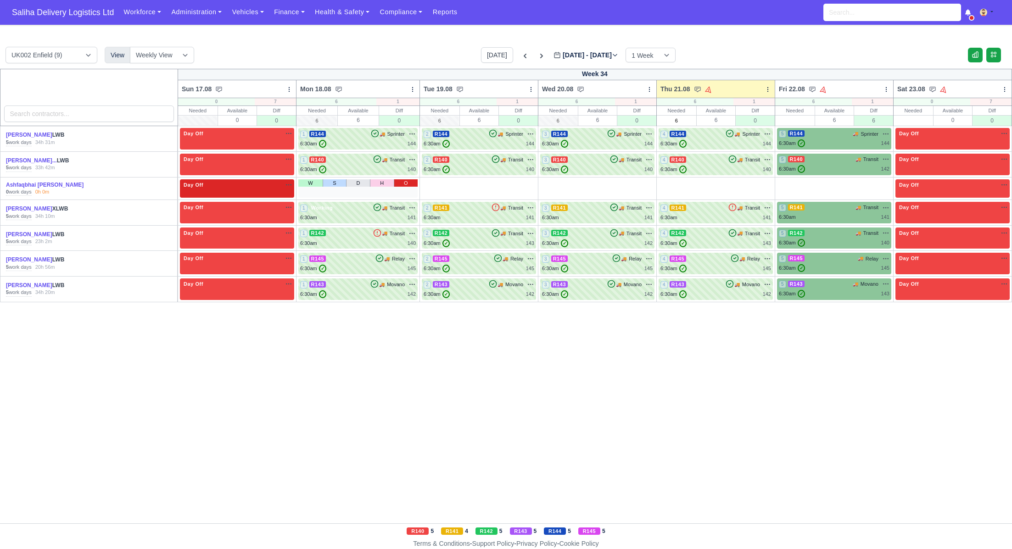
click at [410, 184] on link "O" at bounding box center [406, 182] width 24 height 7
click at [527, 181] on link "O" at bounding box center [524, 182] width 23 height 7
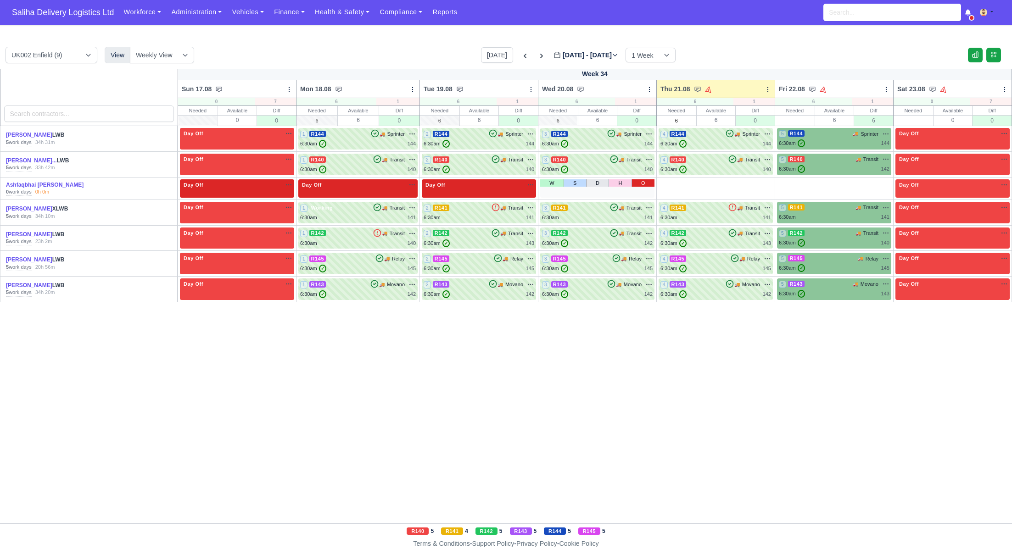
click at [644, 181] on link "O" at bounding box center [642, 182] width 23 height 7
click at [762, 184] on link "O" at bounding box center [761, 182] width 23 height 7
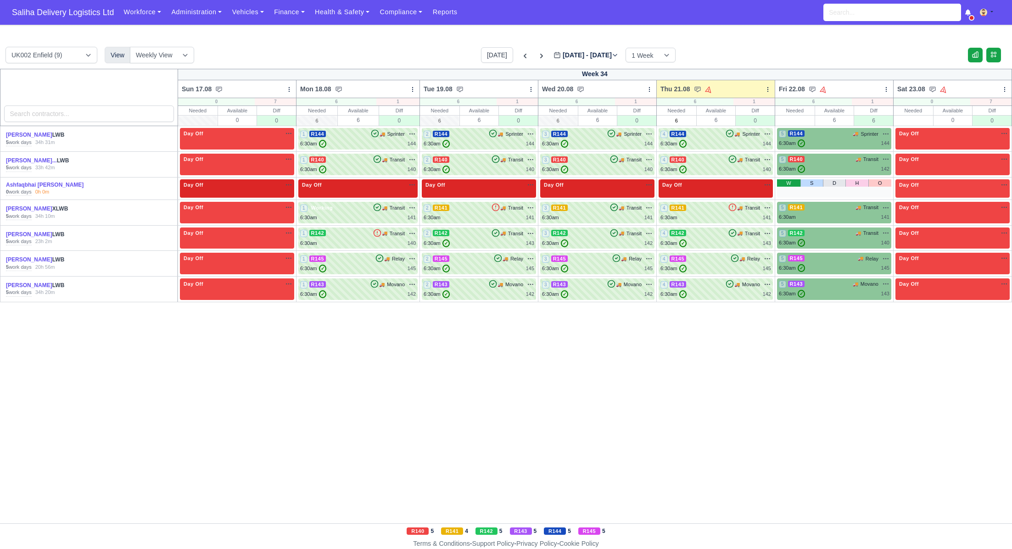
click at [794, 182] on link "W" at bounding box center [788, 182] width 23 height 7
click at [823, 186] on div "1 Working na" at bounding box center [834, 185] width 111 height 8
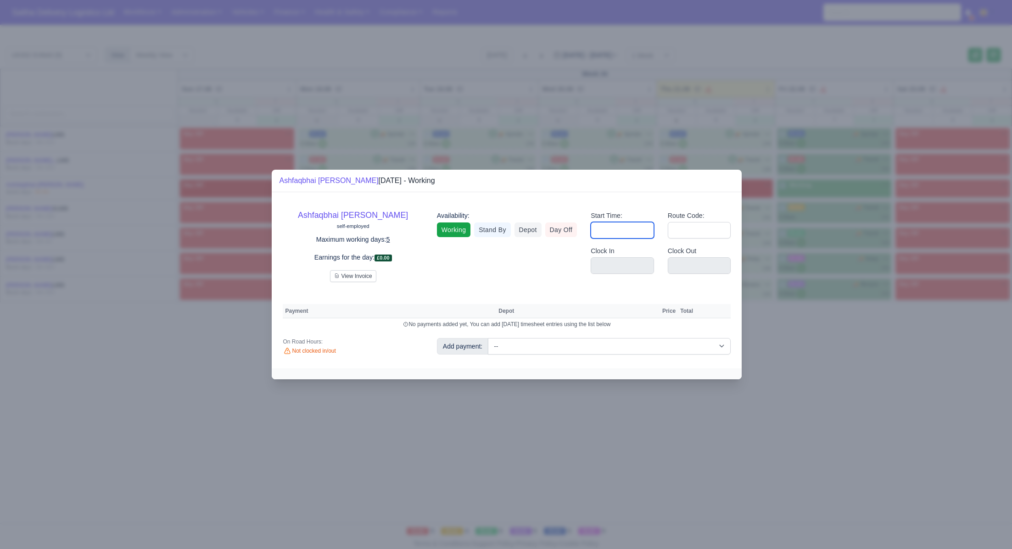
click at [619, 230] on input "Start Time:" at bounding box center [622, 230] width 63 height 17
type input "06:30"
click at [693, 231] on input "Route Code:" at bounding box center [699, 230] width 63 height 17
type input "Training"
click at [857, 387] on div at bounding box center [506, 274] width 1012 height 549
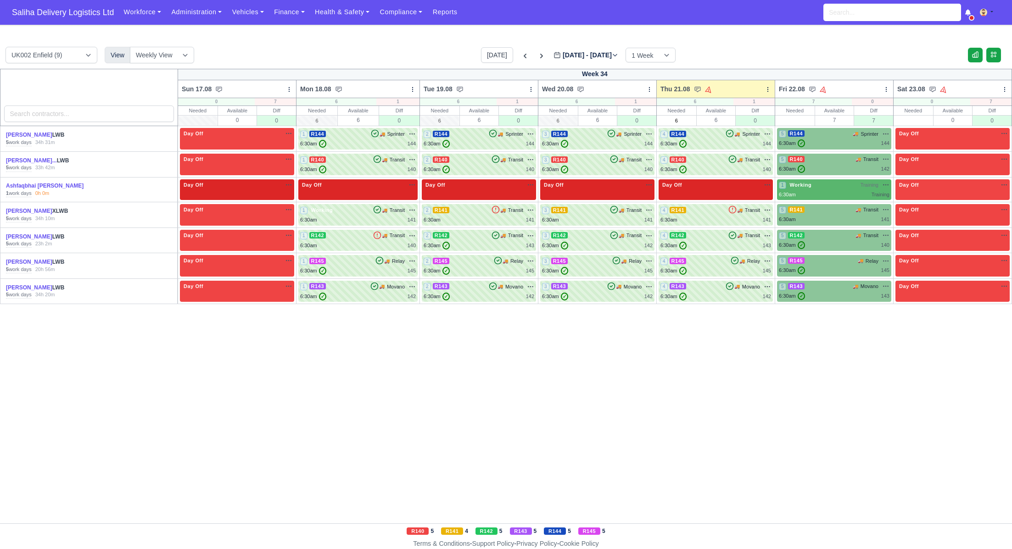
drag, startPoint x: 530, startPoint y: 53, endPoint x: 536, endPoint y: 58, distance: 8.2
click at [537, 54] on icon at bounding box center [541, 55] width 9 height 9
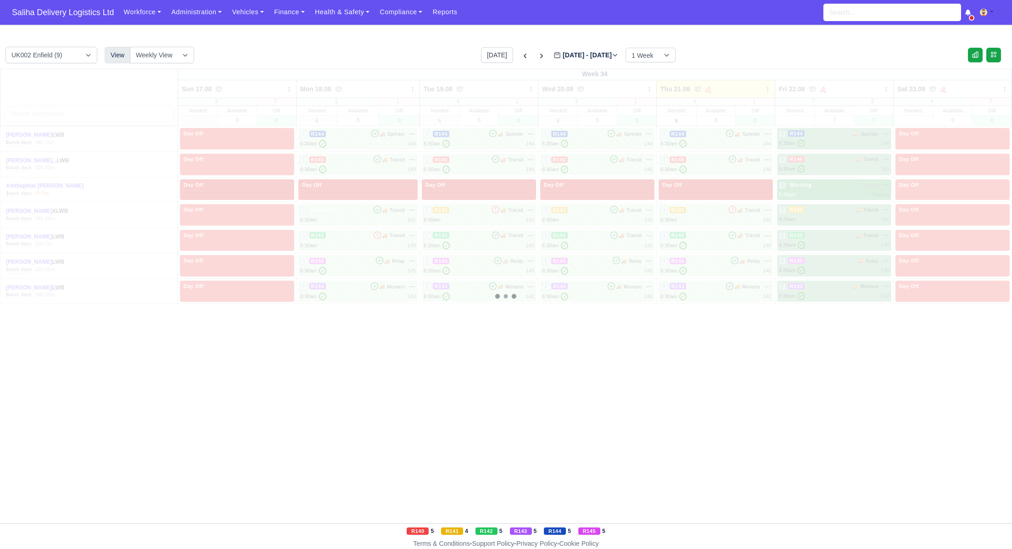
type input "2025-08-28"
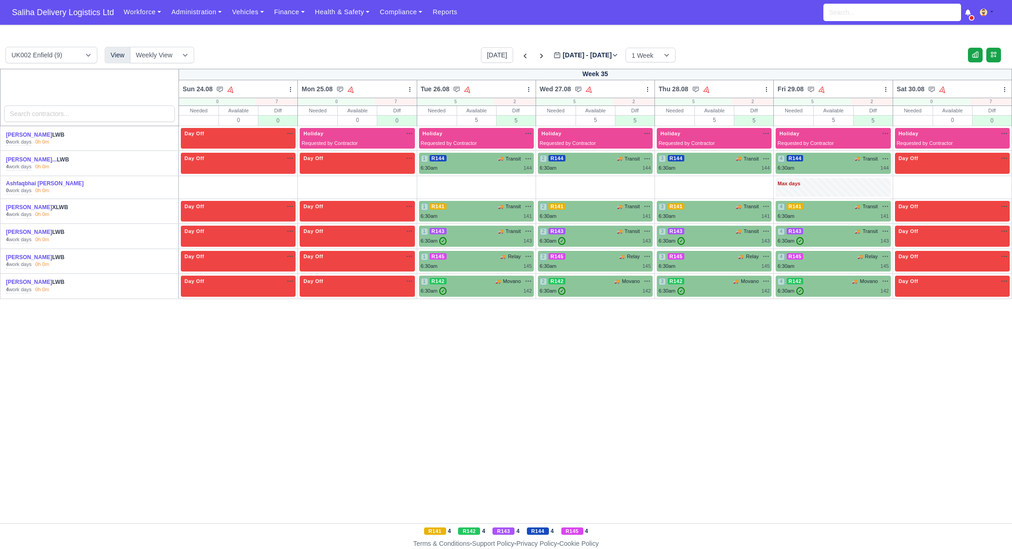
drag, startPoint x: 287, startPoint y: 181, endPoint x: 340, endPoint y: 186, distance: 53.9
click at [287, 181] on link "O" at bounding box center [284, 181] width 23 height 7
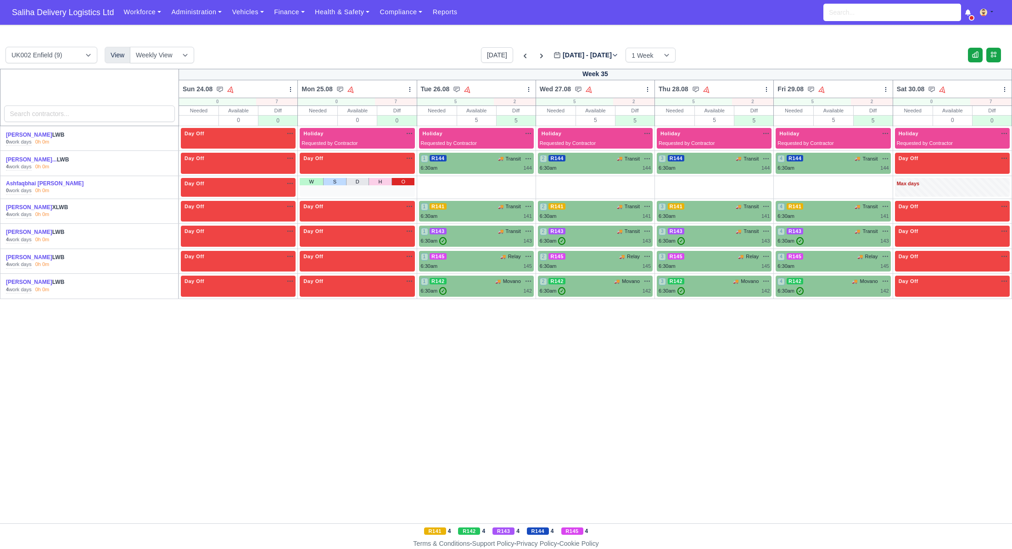
click at [401, 183] on link "O" at bounding box center [402, 181] width 23 height 7
click at [999, 181] on link "O" at bounding box center [997, 181] width 23 height 7
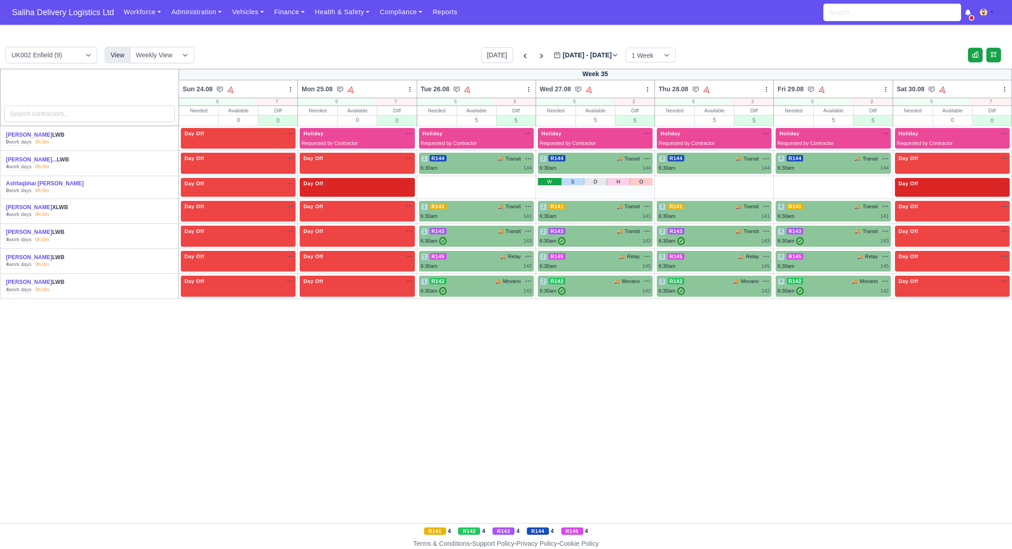
click at [541, 180] on link "W" at bounding box center [549, 181] width 23 height 7
click at [423, 181] on link "W" at bounding box center [430, 181] width 23 height 7
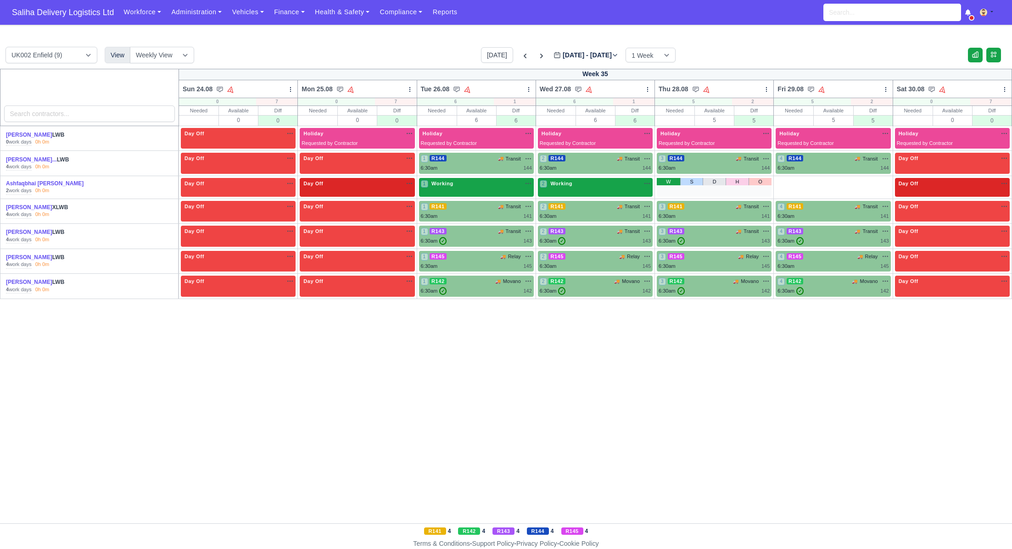
click at [664, 181] on link "W" at bounding box center [668, 181] width 23 height 7
drag, startPoint x: 788, startPoint y: 181, endPoint x: 698, endPoint y: 185, distance: 90.0
click at [788, 181] on link "W" at bounding box center [786, 181] width 23 height 7
click at [487, 188] on div "1 Working na" at bounding box center [476, 185] width 111 height 10
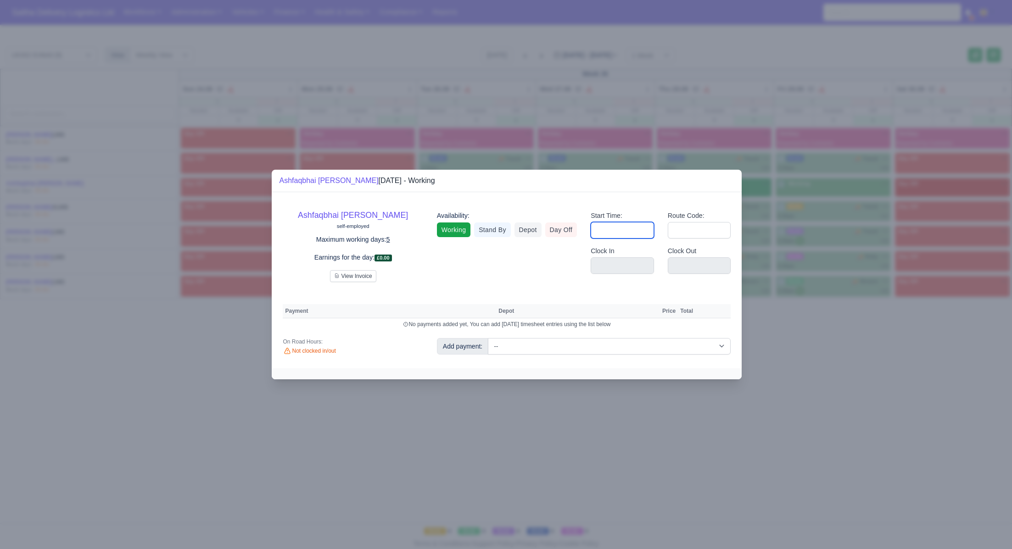
click at [607, 234] on input "Start Time:" at bounding box center [622, 230] width 63 height 17
type input "06:30"
click at [702, 224] on input "Route Code:" at bounding box center [699, 230] width 63 height 17
type input "Training"
drag, startPoint x: 801, startPoint y: 334, endPoint x: 742, endPoint y: 281, distance: 79.6
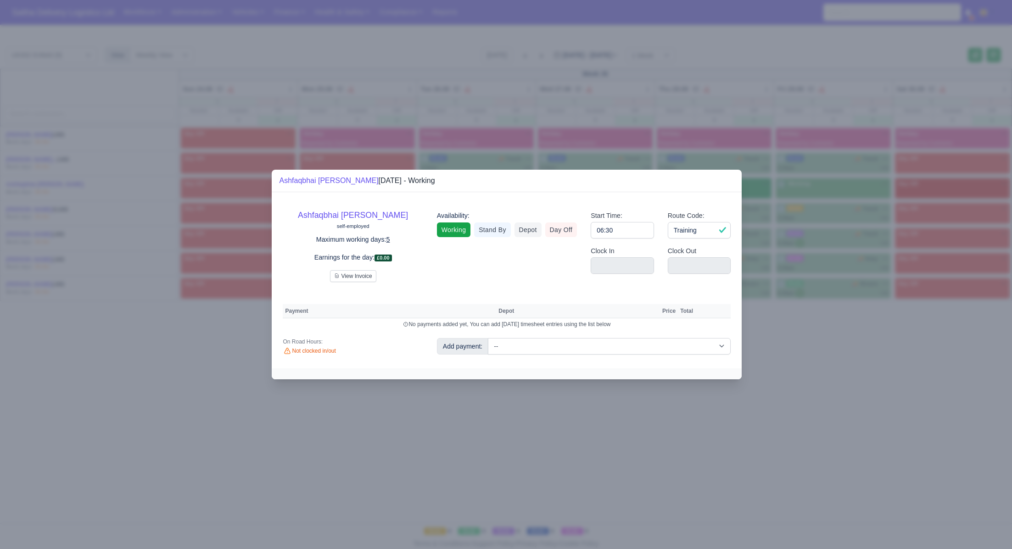
click at [801, 334] on div at bounding box center [506, 274] width 1012 height 549
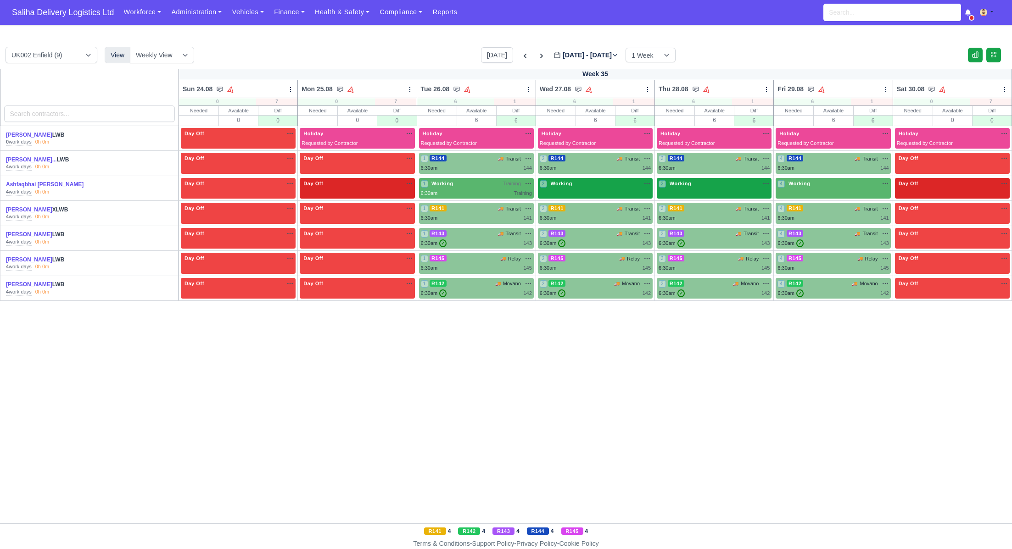
click at [597, 193] on div "2 Working" at bounding box center [595, 188] width 115 height 21
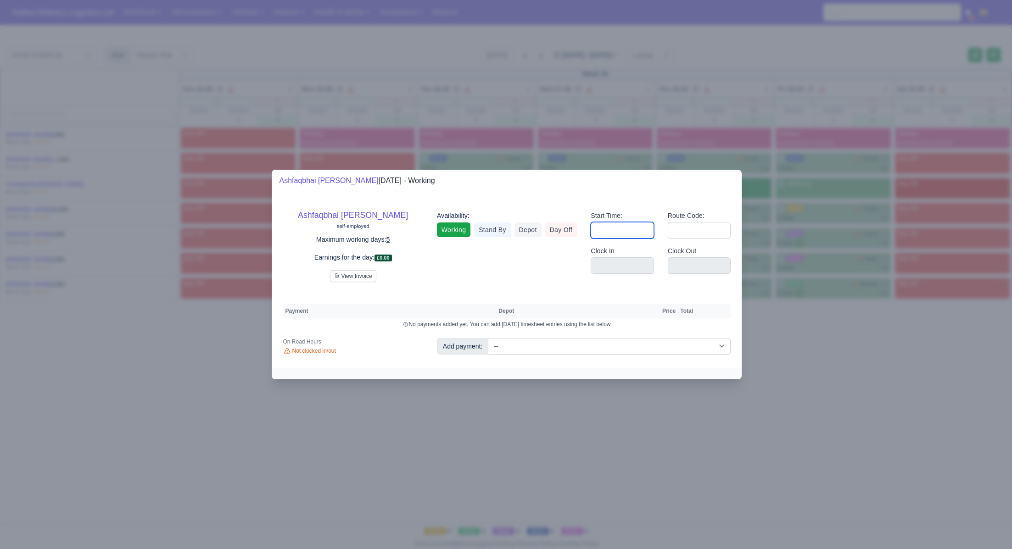
click at [622, 235] on input "Start Time:" at bounding box center [622, 230] width 63 height 17
type input "06:30"
click at [686, 230] on input "Route Code:" at bounding box center [699, 230] width 63 height 17
type input "Training"
click at [829, 428] on div at bounding box center [506, 274] width 1012 height 549
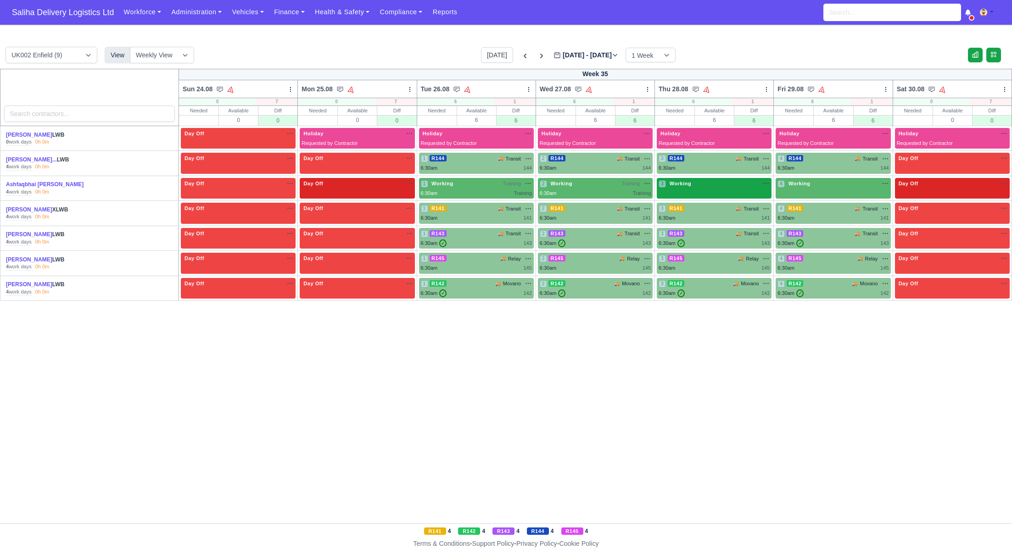
click at [695, 184] on div "3 Working na" at bounding box center [713, 184] width 111 height 8
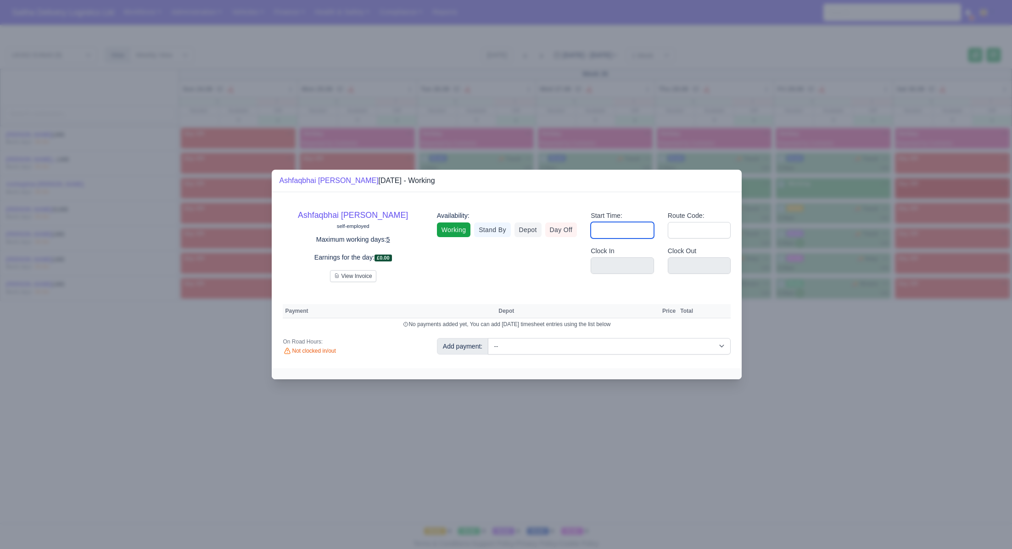
drag, startPoint x: 615, startPoint y: 234, endPoint x: 620, endPoint y: 238, distance: 6.5
click at [615, 234] on input "Start Time:" at bounding box center [622, 230] width 63 height 17
type input "06:30"
click at [696, 229] on input "Route Code:" at bounding box center [699, 230] width 63 height 17
type input "Training"
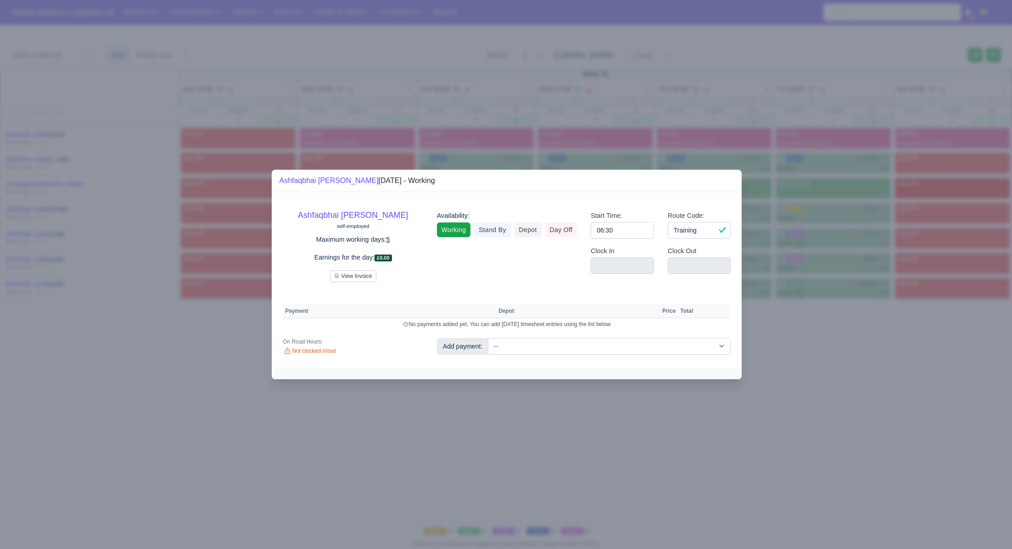
click at [353, 67] on div at bounding box center [506, 274] width 1012 height 549
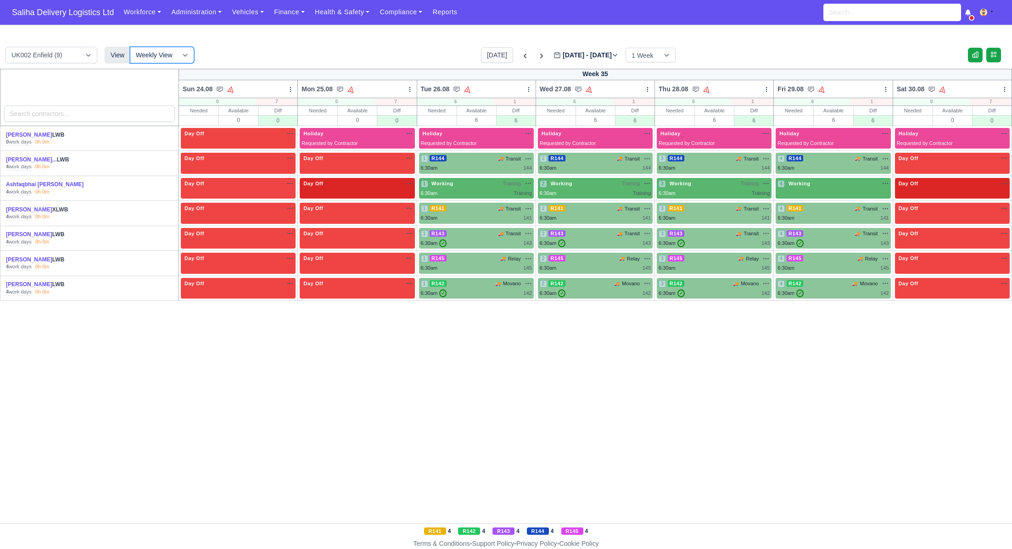
click at [189, 50] on select "Weekly View Wave times Daily Roster" at bounding box center [162, 55] width 64 height 17
select select "roster"
click at [130, 47] on select "Weekly View Wave times Daily Roster" at bounding box center [162, 55] width 64 height 17
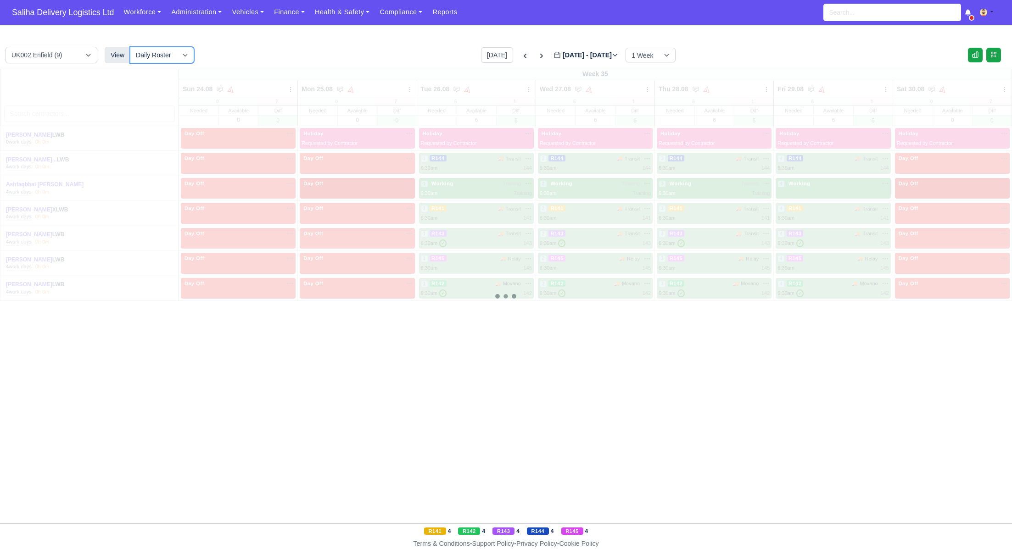
select select "5"
select select "1"
select select "4"
select select "17"
select select "12"
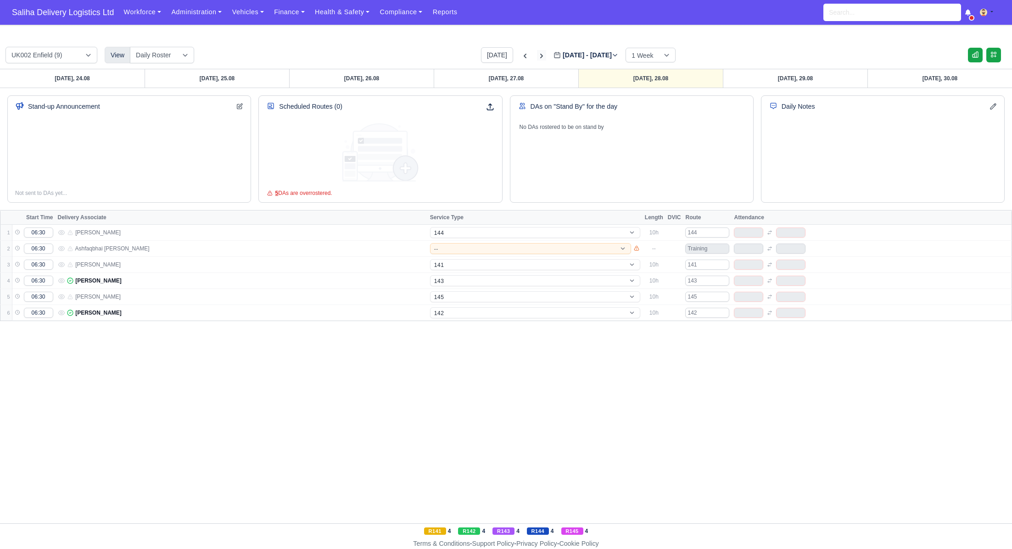
click at [537, 54] on icon at bounding box center [541, 55] width 9 height 9
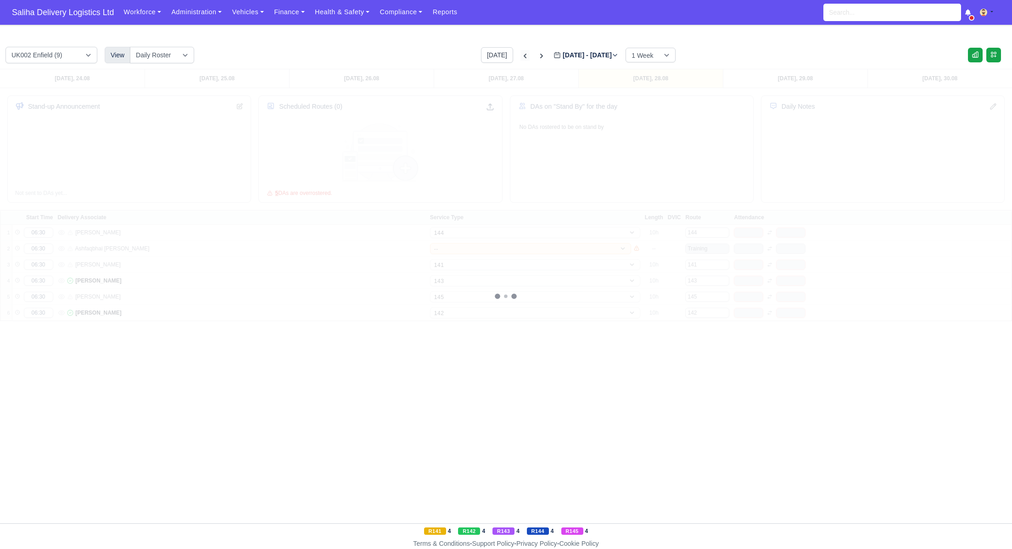
click at [520, 56] on icon at bounding box center [524, 55] width 9 height 9
type input "2025-08-28"
select select "5"
select select "1"
select select "4"
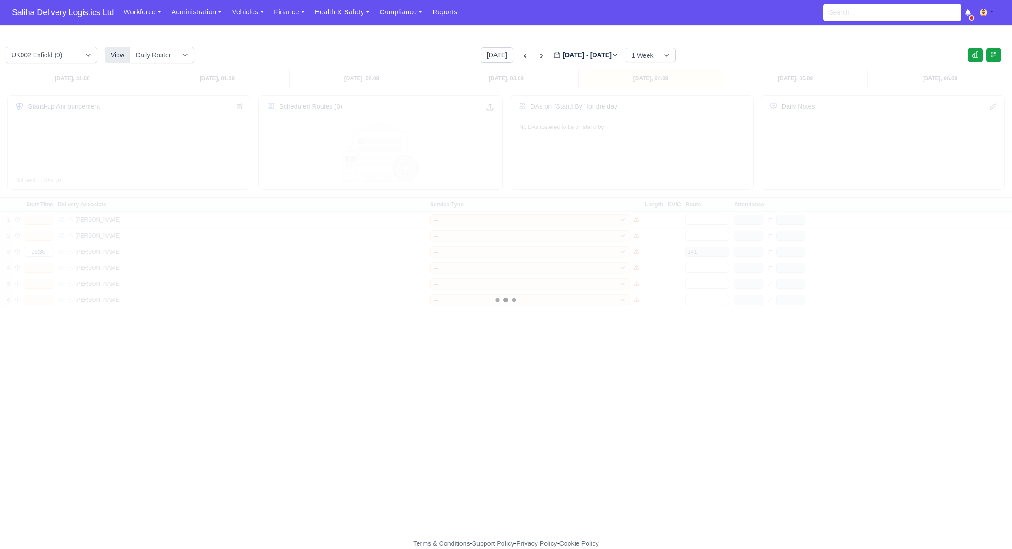
select select "17"
select select "12"
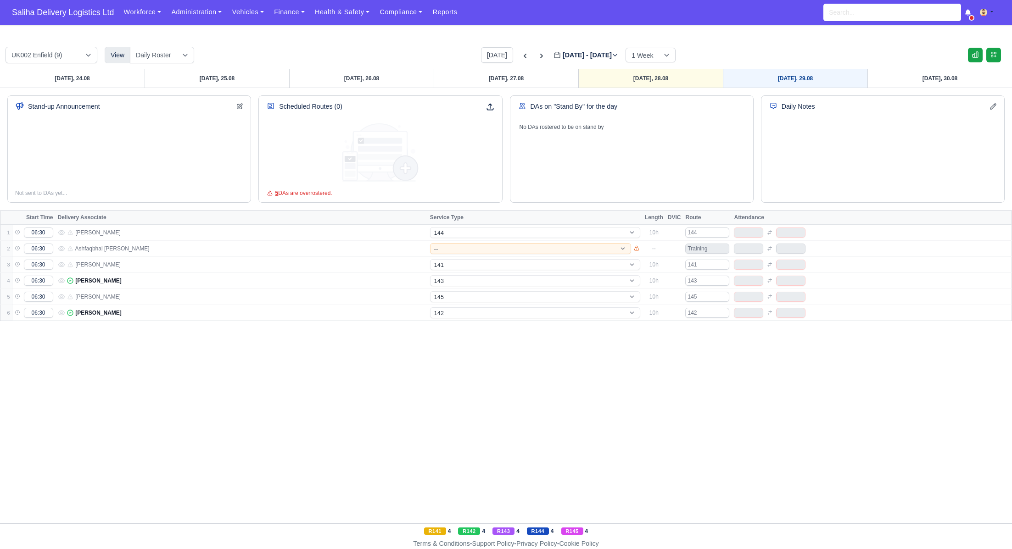
click at [806, 81] on link "Friday, 29.08" at bounding box center [795, 78] width 145 height 18
type input "2025-08-29"
select select "5"
select select "1"
select select "4"
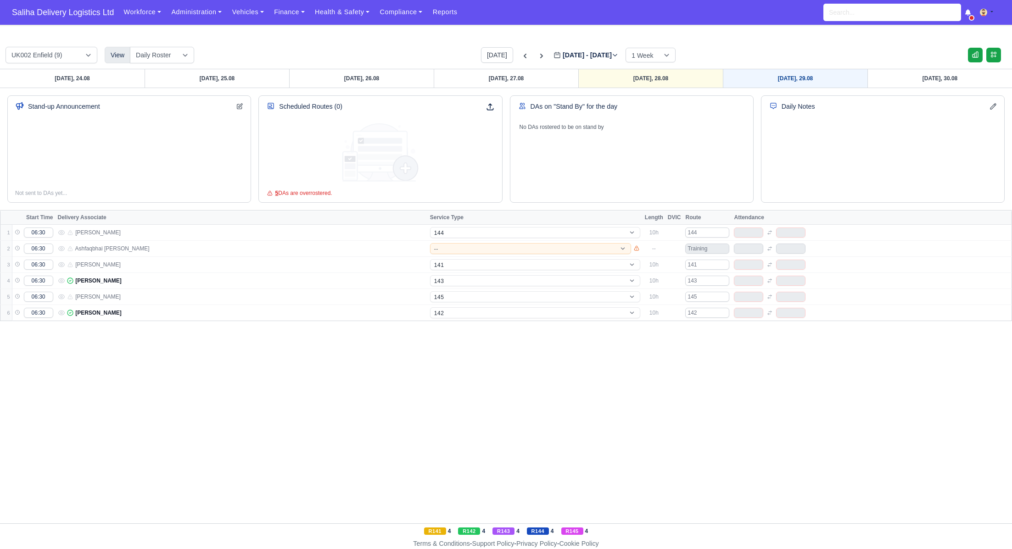
select select "17"
select select "12"
click at [520, 56] on icon at bounding box center [524, 55] width 9 height 9
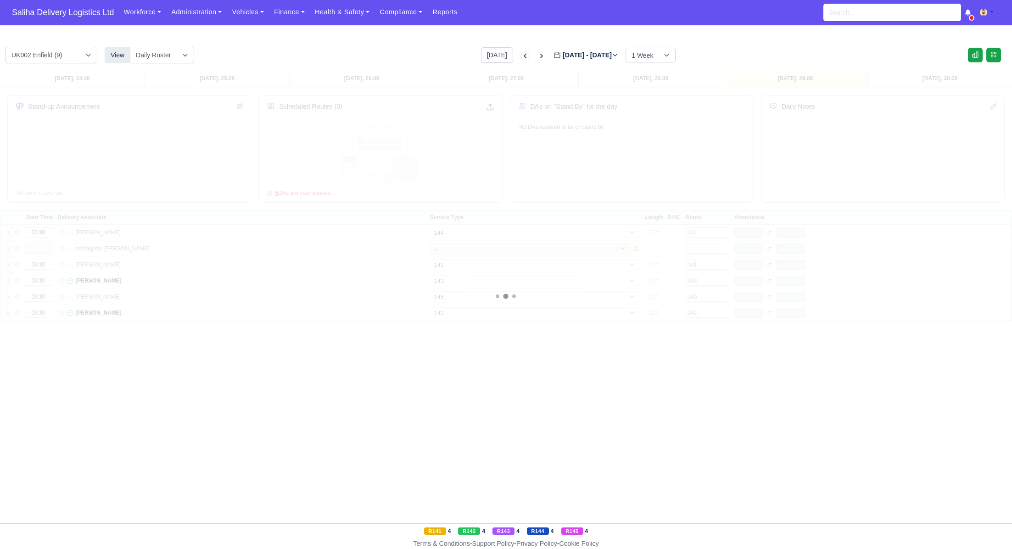
type input "2025-08-22"
select select "5"
select select "15"
select select "1"
select select "12"
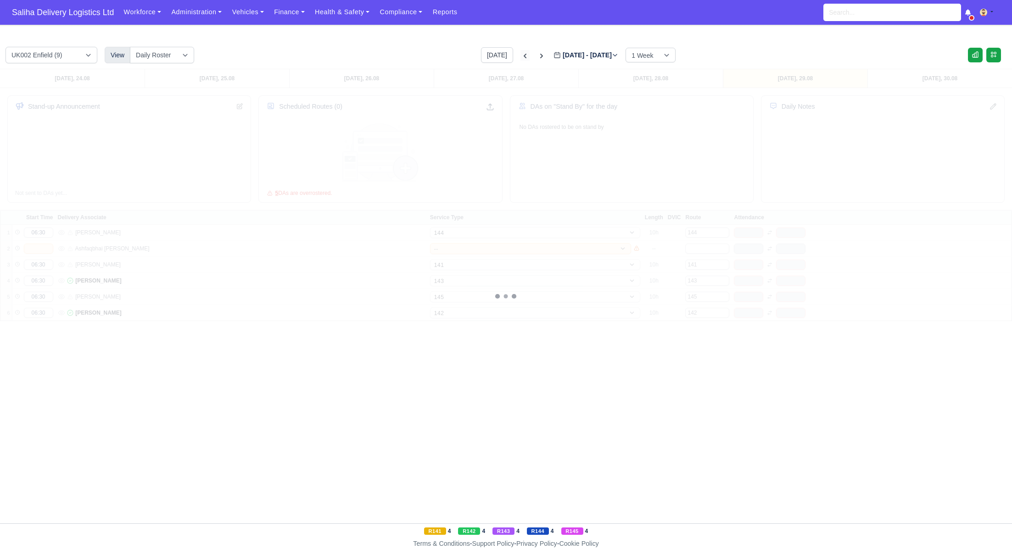
select select "17"
select select "4"
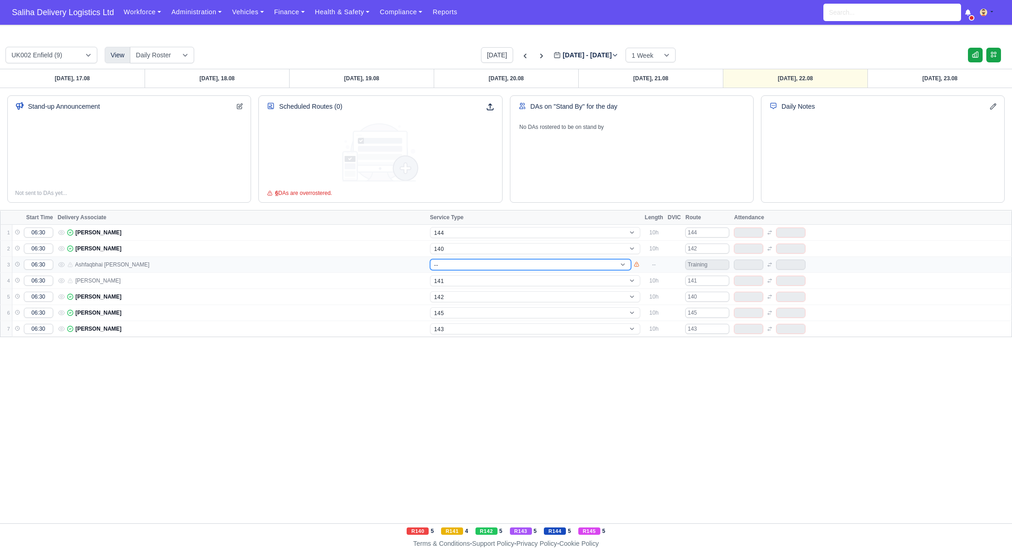
click at [484, 265] on select "-- 141 143 144 AdHoc 142 140 Supervisor 145" at bounding box center [530, 264] width 201 height 11
select select "12"
click at [430, 259] on select "-- 141 143 144 AdHoc 142 140 Supervisor 145" at bounding box center [530, 264] width 201 height 11
select select "12"
click at [537, 56] on icon at bounding box center [541, 55] width 9 height 9
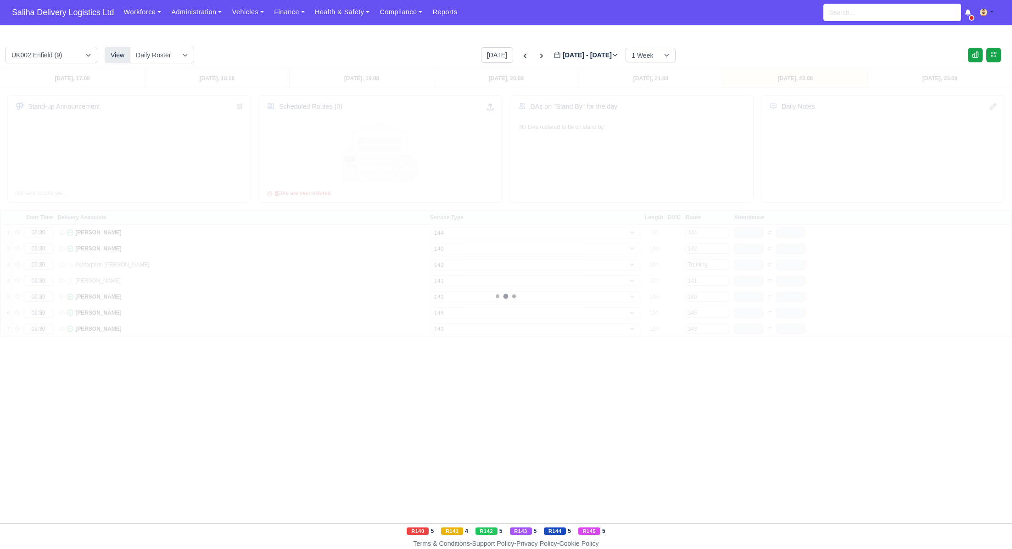
type input "2025-08-29"
select select "5"
select select "1"
select select "4"
select select "17"
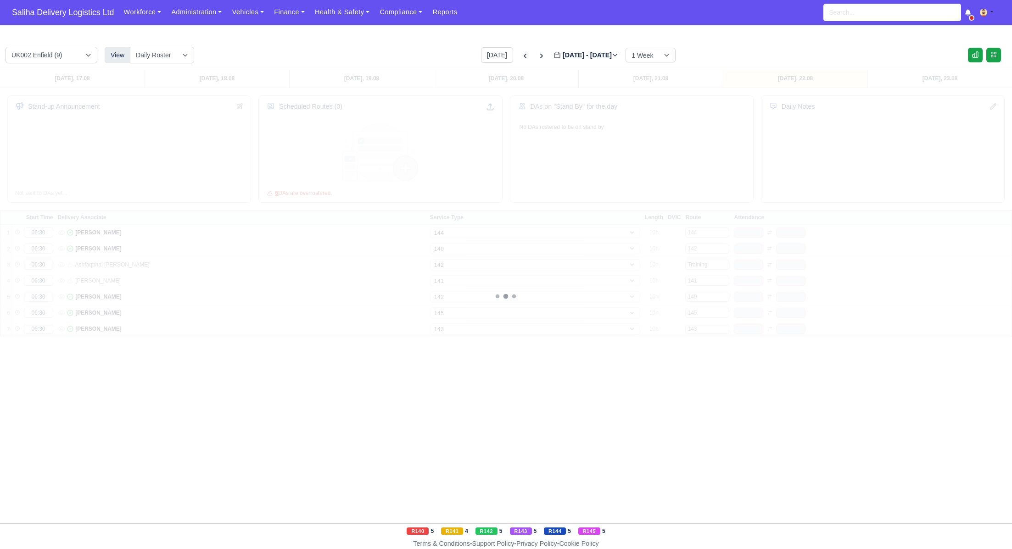
select select "12"
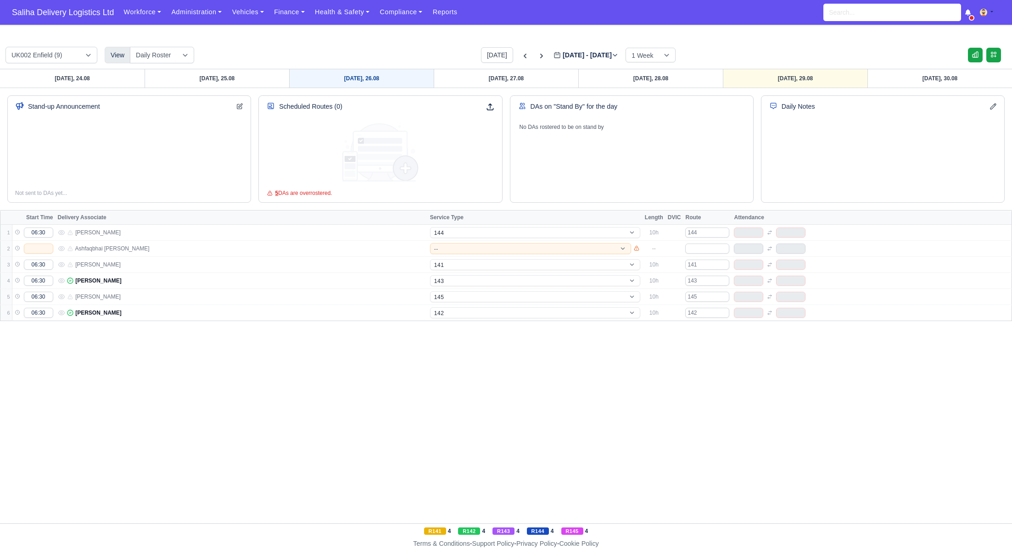
click at [318, 75] on link "Tuesday, 26.08" at bounding box center [361, 78] width 145 height 18
type input "2025-08-26"
select select "5"
select select "1"
select select "4"
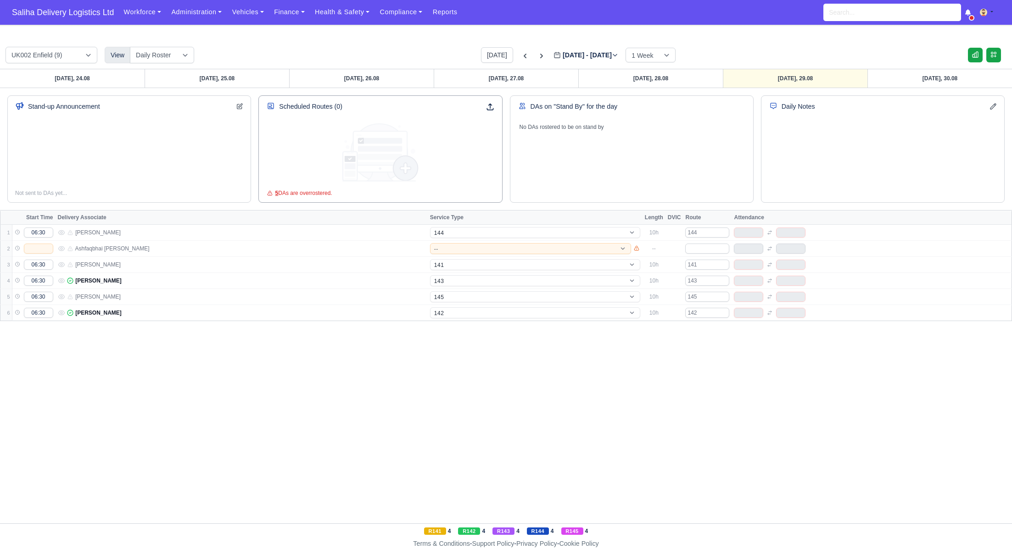
select select "17"
select select "12"
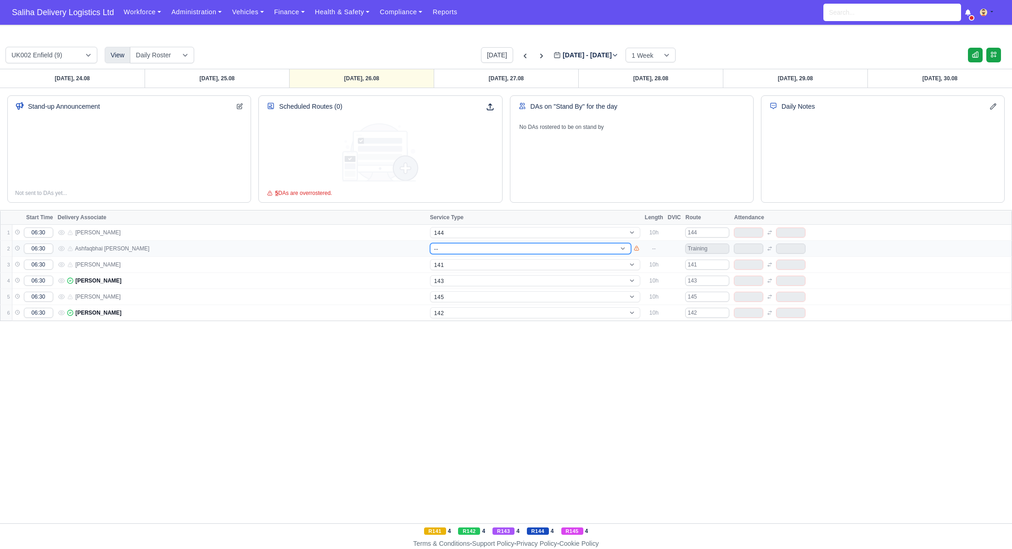
click at [486, 247] on select "-- 141 143 144 AdHoc 142 140 Supervisor 145" at bounding box center [530, 248] width 201 height 11
select select "12"
click at [430, 243] on select "-- 141 143 144 AdHoc 142 140 Supervisor 145" at bounding box center [530, 248] width 201 height 11
select select "12"
click at [524, 78] on link "Wednesday, 27.08" at bounding box center [506, 78] width 145 height 18
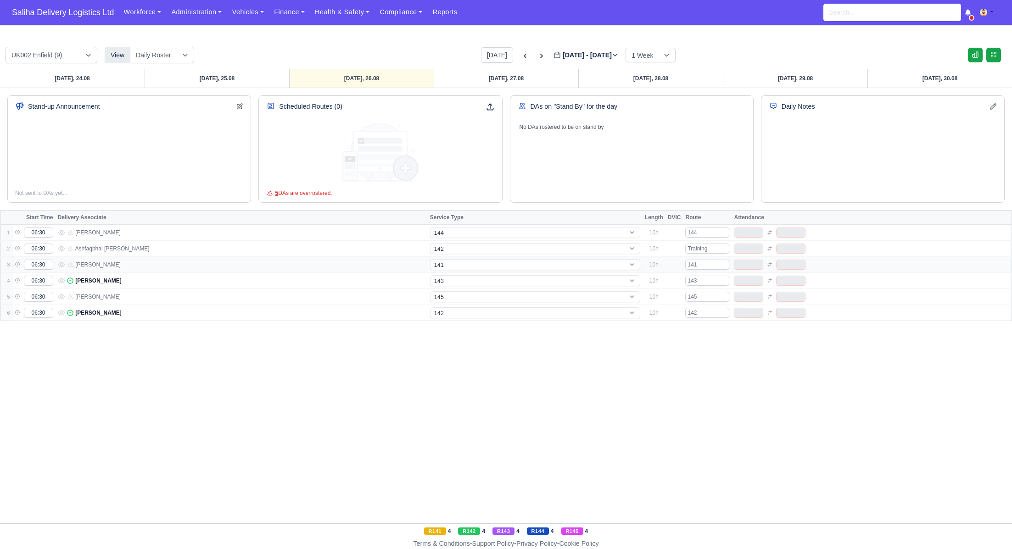
type input "2025-08-27"
select select "5"
select select "1"
select select "4"
select select "17"
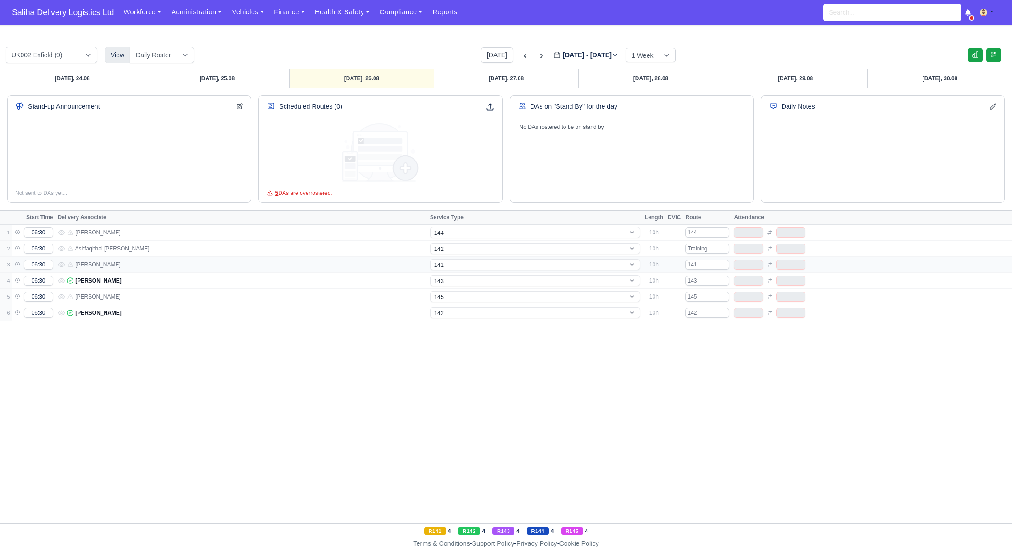
select select "12"
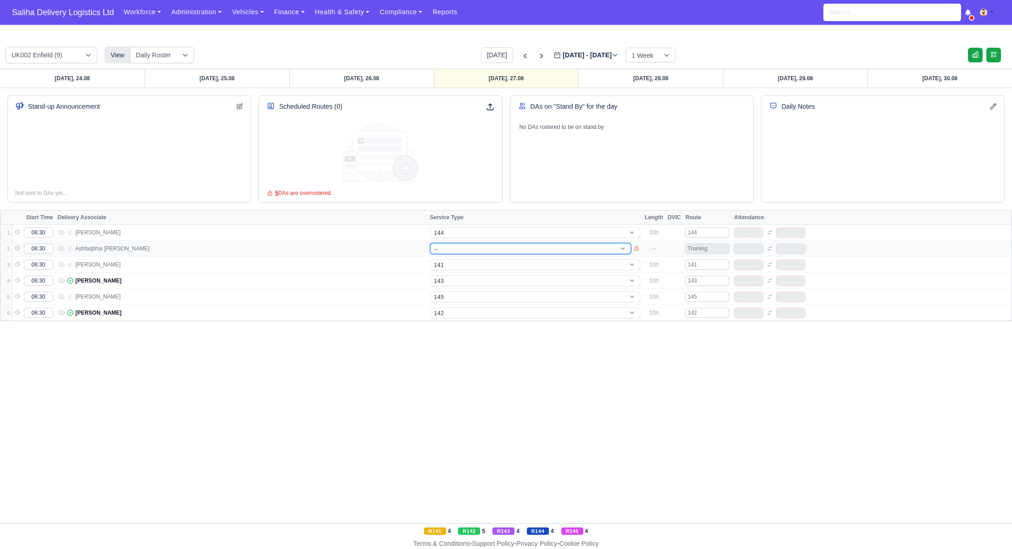
click at [471, 249] on select "-- 141 143 144 AdHoc 142 140 Supervisor 145" at bounding box center [530, 248] width 201 height 11
select select "12"
click at [430, 243] on select "-- 141 143 144 AdHoc 142 140 Supervisor 145" at bounding box center [530, 248] width 201 height 11
select select "12"
click at [646, 85] on link "Thursday, 28.08" at bounding box center [650, 78] width 145 height 18
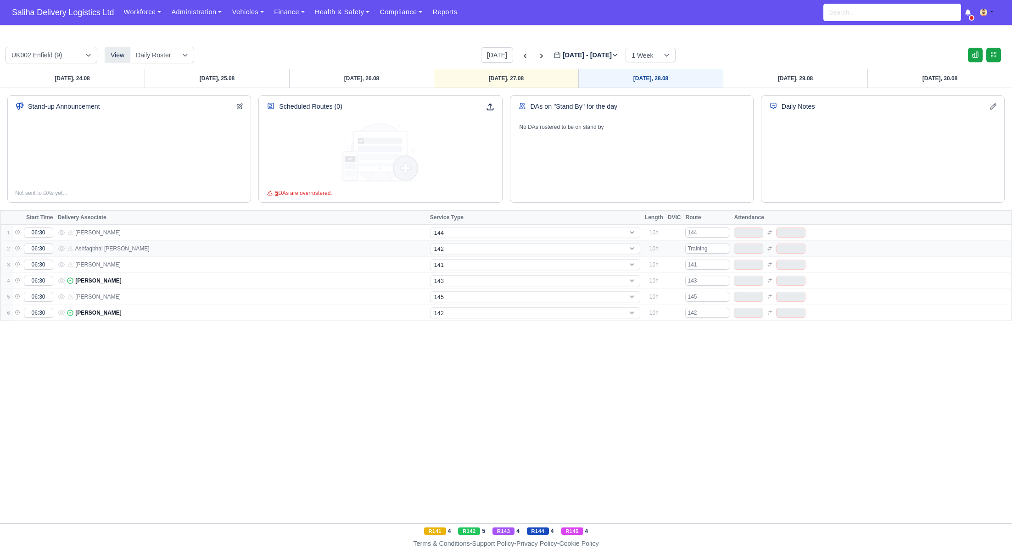
type input "2025-08-28"
select select "5"
select select "1"
select select "4"
select select "17"
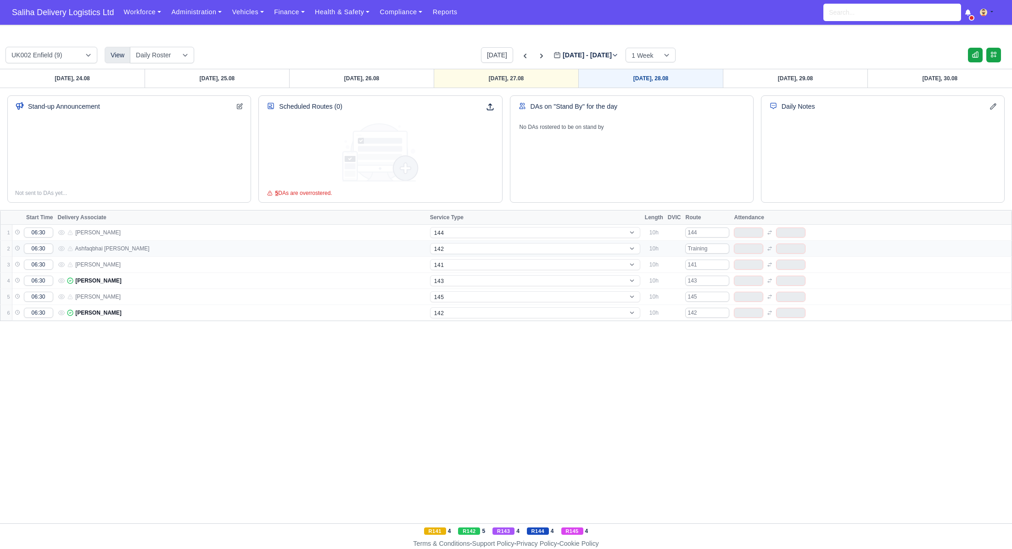
select select "12"
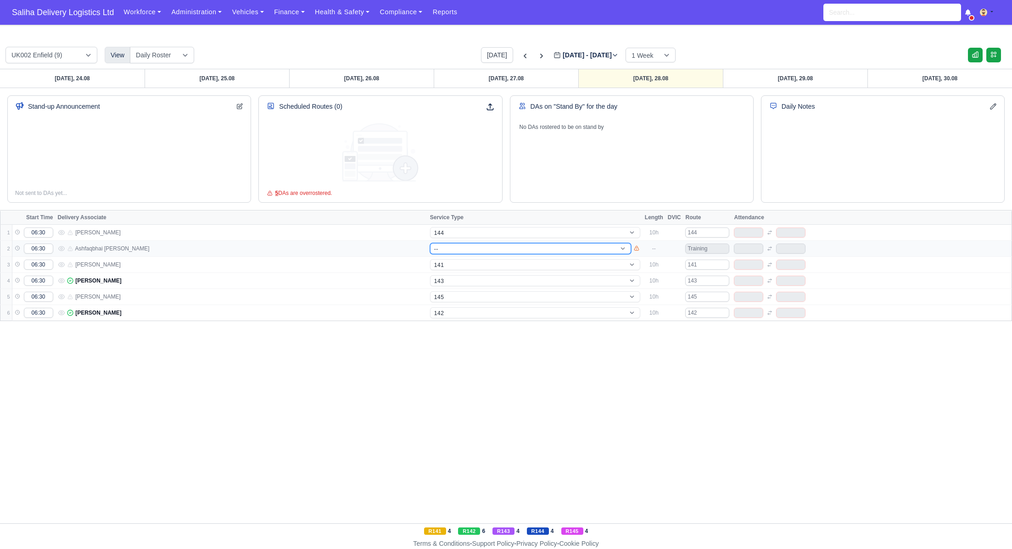
click at [483, 251] on select "-- 141 143 144 AdHoc 142 140 Supervisor 145" at bounding box center [530, 248] width 201 height 11
select select "12"
click at [430, 243] on select "-- 141 143 144 AdHoc 142 140 Supervisor 145" at bounding box center [530, 248] width 201 height 11
select select "12"
click at [791, 71] on link "Friday, 29.08" at bounding box center [795, 78] width 145 height 18
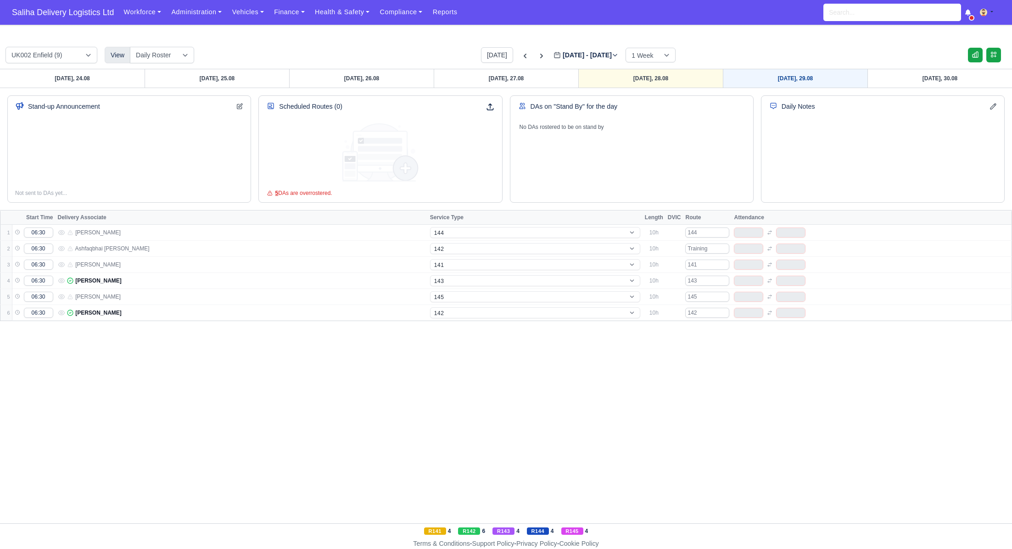
type input "2025-08-29"
select select "5"
select select "1"
select select "4"
select select "17"
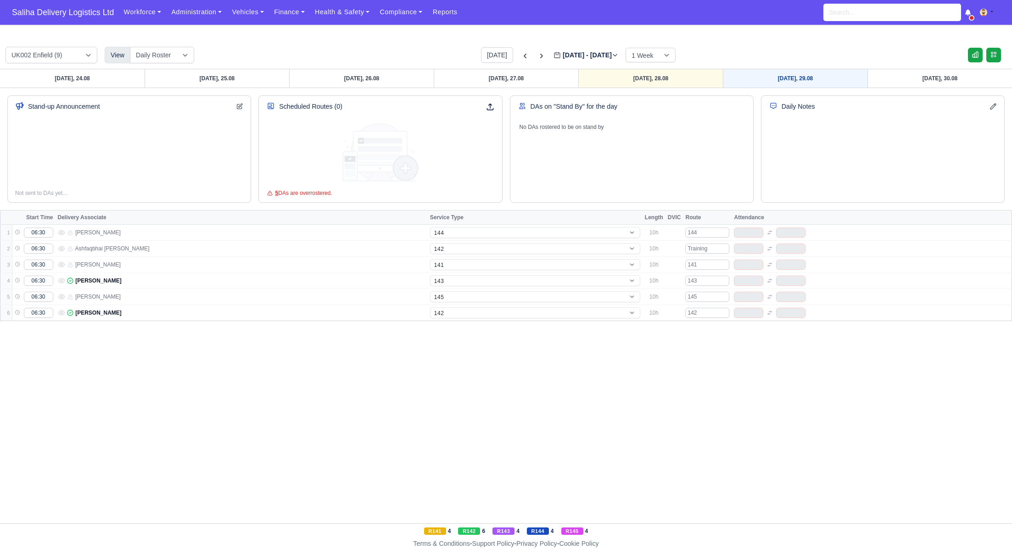
select select "12"
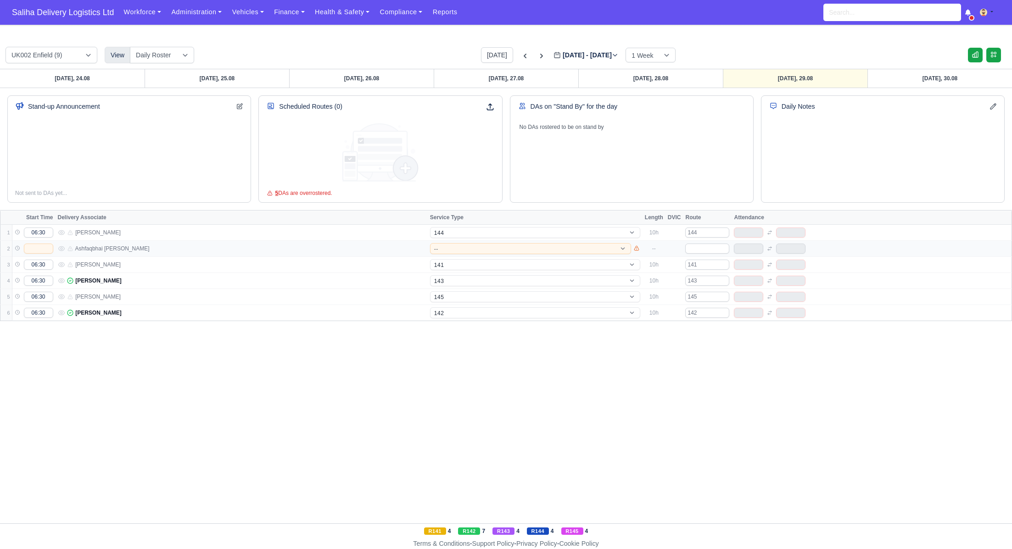
click at [485, 253] on td "-- 141 143 144 AdHoc 142 140 Supervisor 145" at bounding box center [535, 249] width 215 height 16
click at [482, 247] on select "-- 141 143 144 AdHoc 142 140 Supervisor 145" at bounding box center [530, 248] width 201 height 11
select select "12"
click at [430, 243] on select "-- 141 143 144 AdHoc 142 140 Supervisor 145" at bounding box center [530, 248] width 201 height 11
click at [459, 314] on select "-- 141 143 144 AdHoc 142 140 Supervisor 145" at bounding box center [535, 312] width 210 height 11
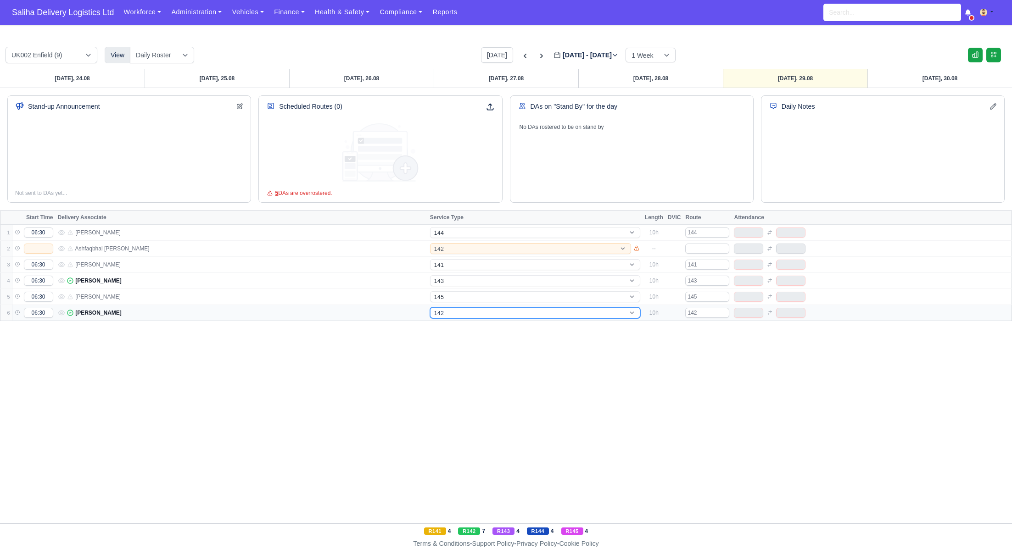
select select "12"
select select "15"
click at [430, 307] on select "-- 141 143 144 AdHoc 142 140 Supervisor 145" at bounding box center [535, 312] width 210 height 11
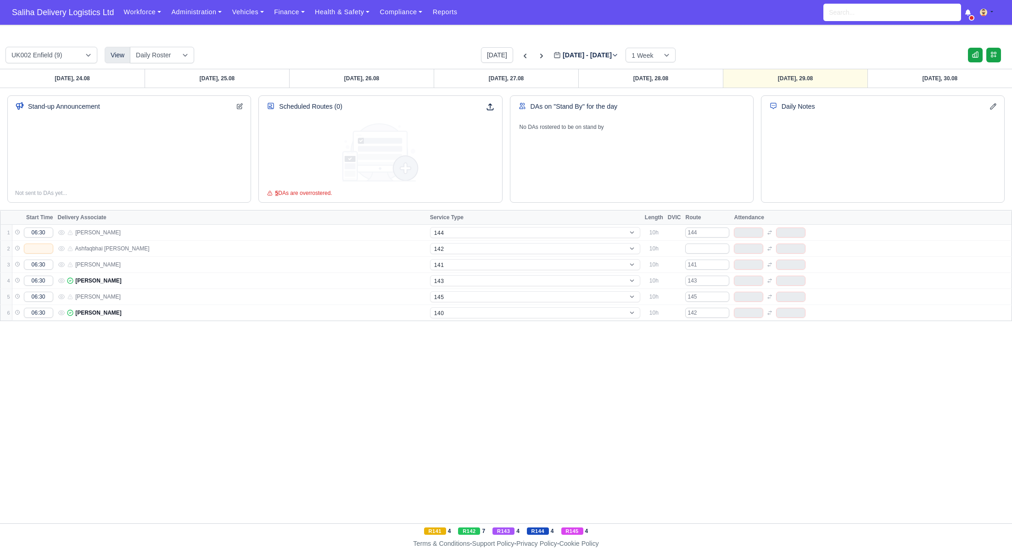
click at [724, 378] on div "Sunday, 24.08 Monday, 25.08 Tuesday, 26.08 Wednesday, 27.08 Thursday, 28.08 Fri…" at bounding box center [506, 296] width 1012 height 455
select select "15"
click at [707, 252] on td at bounding box center [707, 249] width 49 height 16
type input "142"
click at [650, 75] on link "Thursday, 28.08" at bounding box center [650, 78] width 145 height 18
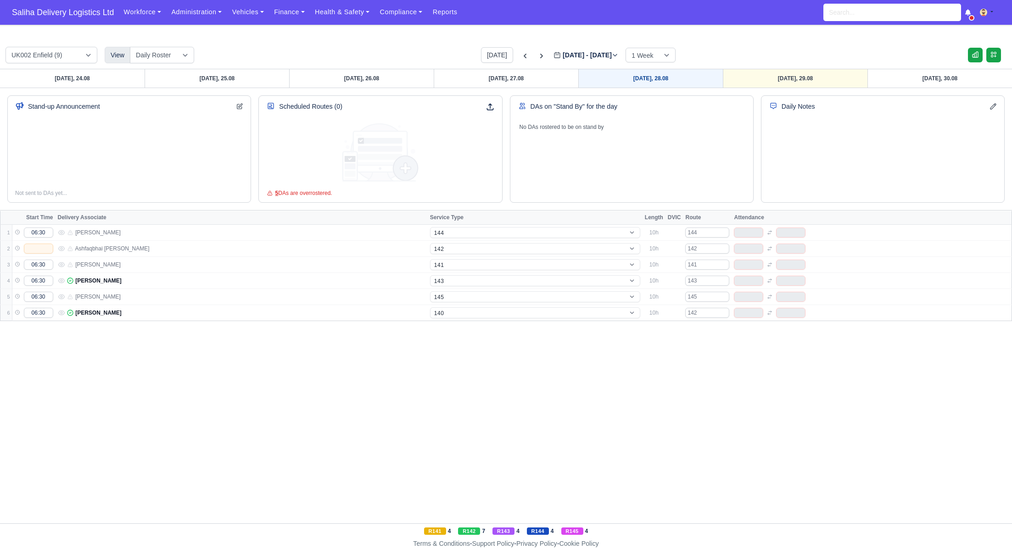
type input "2025-08-28"
select select "5"
select select "12"
select select "1"
select select "4"
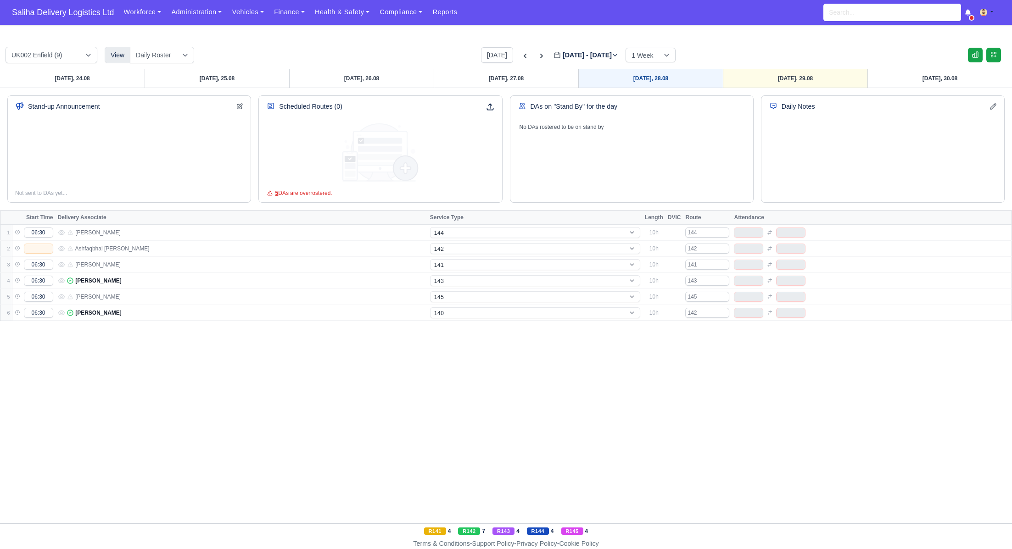
select select "17"
select select "12"
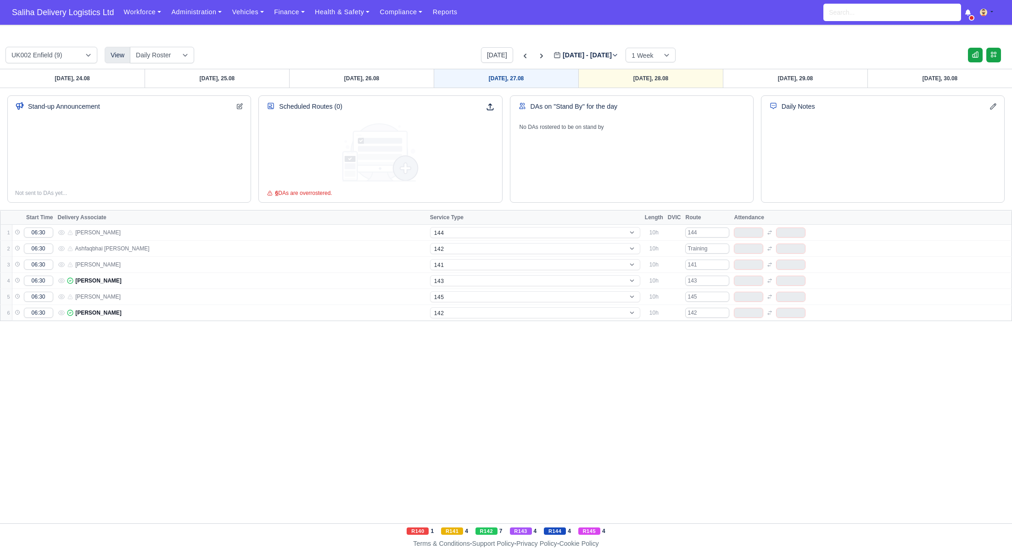
click at [523, 80] on link "Wednesday, 27.08" at bounding box center [506, 78] width 145 height 18
type input "2025-08-27"
select select "5"
select select "12"
select select "1"
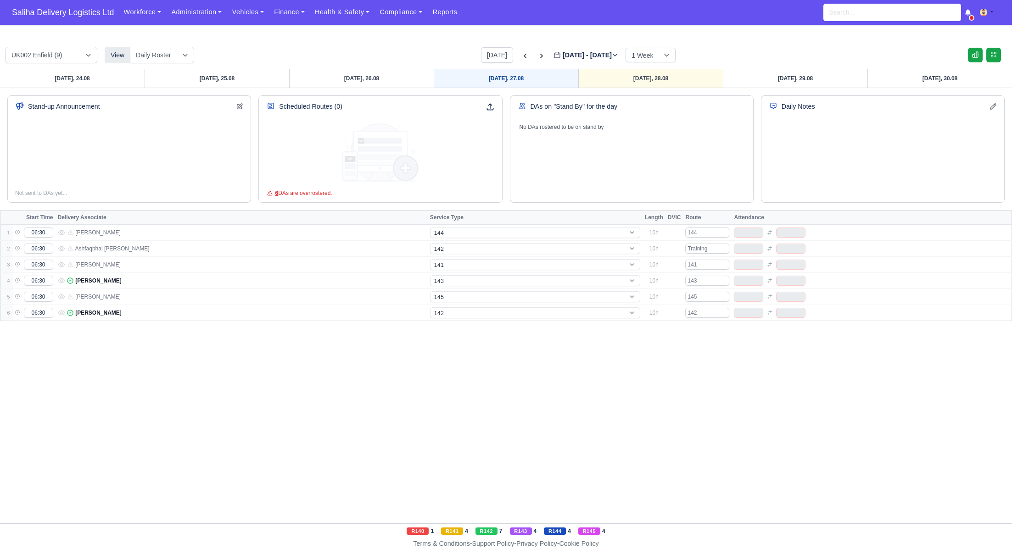
select select "4"
select select "17"
select select "12"
click at [75, 13] on span "Saliha Delivery Logistics Ltd" at bounding box center [62, 12] width 111 height 18
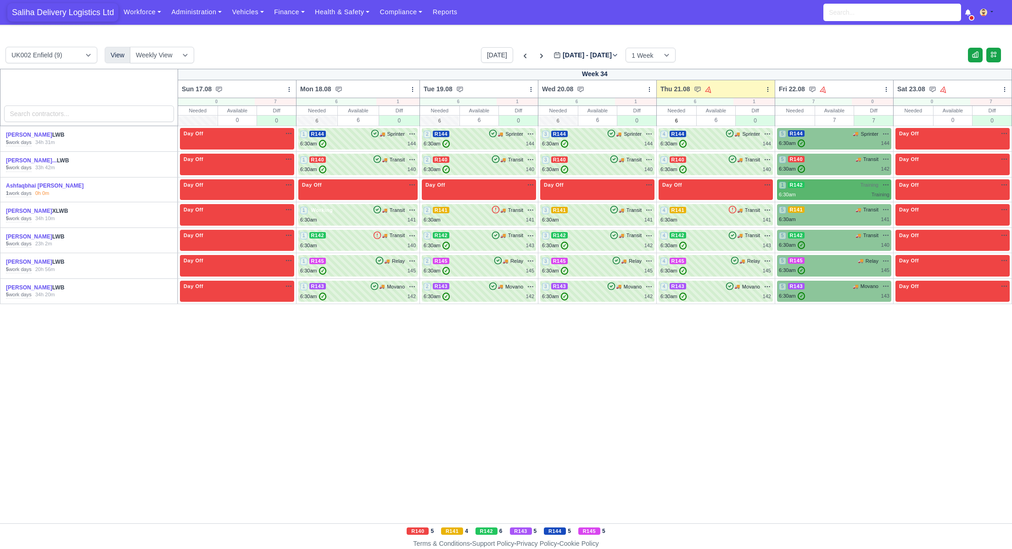
click at [92, 12] on span "Saliha Delivery Logistics Ltd" at bounding box center [62, 12] width 111 height 18
click at [74, 21] on span "Saliha Delivery Logistics Ltd" at bounding box center [62, 12] width 111 height 18
click at [537, 56] on icon at bounding box center [541, 55] width 9 height 9
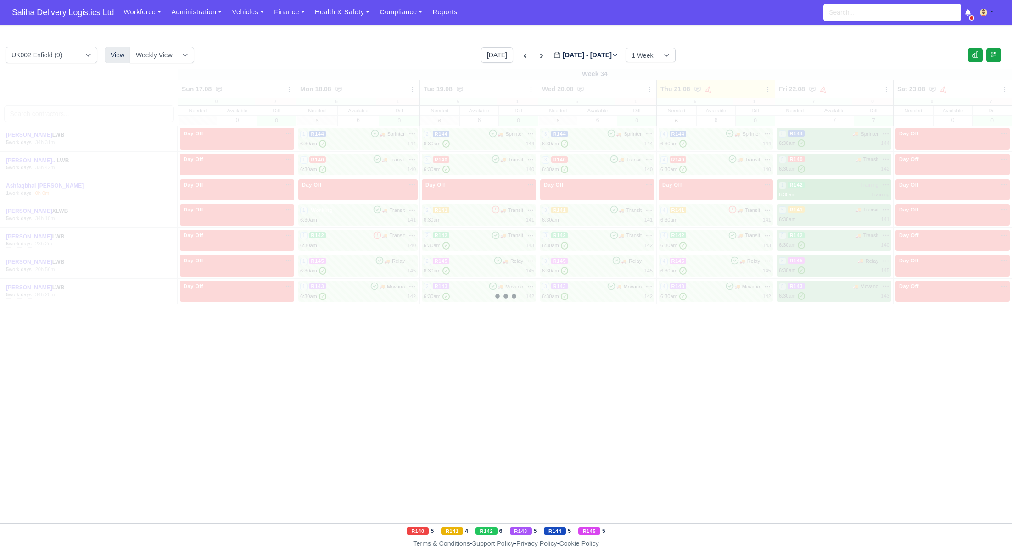
type input "[DATE]"
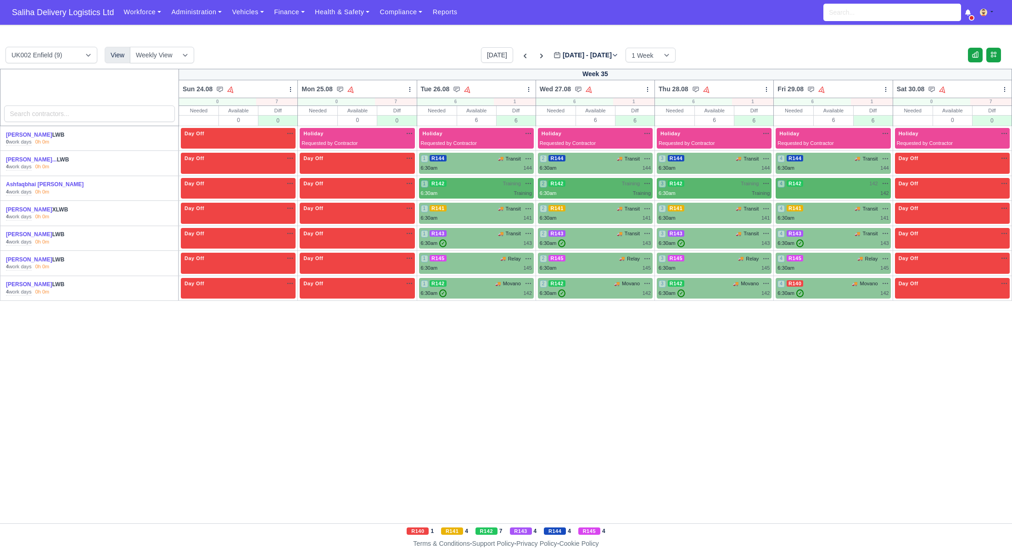
drag, startPoint x: 529, startPoint y: 56, endPoint x: 541, endPoint y: 69, distance: 18.5
click at [540, 56] on icon at bounding box center [541, 56] width 3 height 5
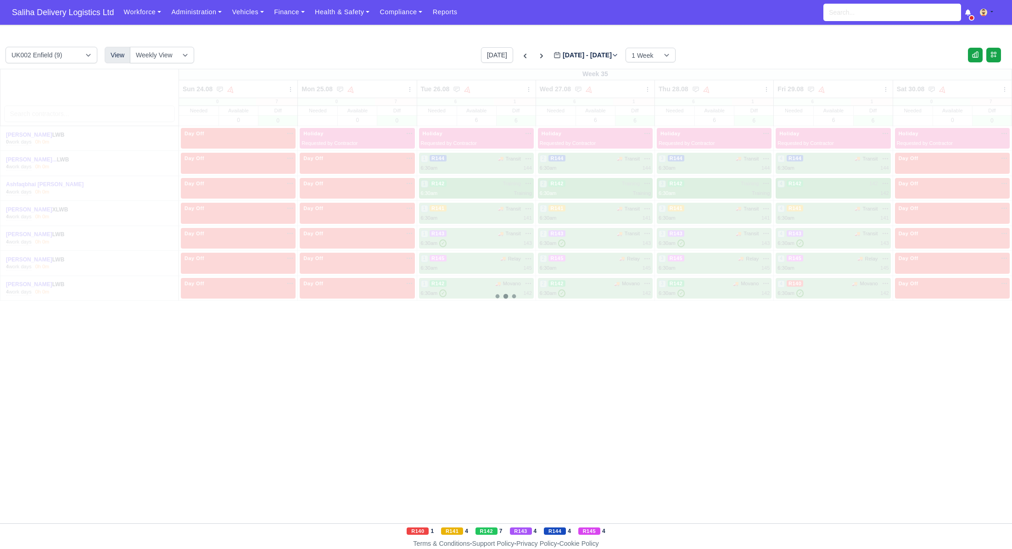
type input "[DATE]"
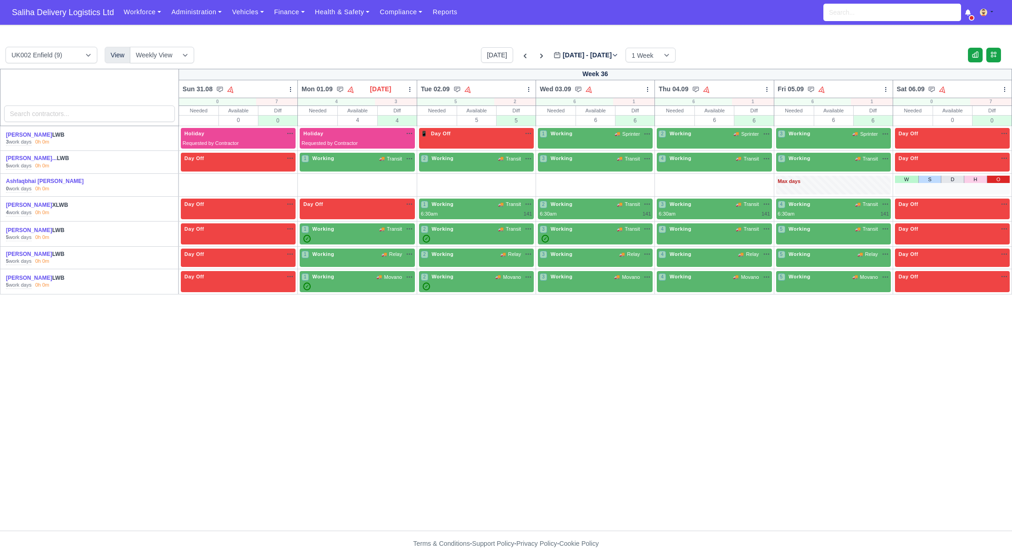
click at [998, 178] on link "O" at bounding box center [997, 179] width 23 height 7
click at [283, 178] on link "O" at bounding box center [284, 179] width 23 height 7
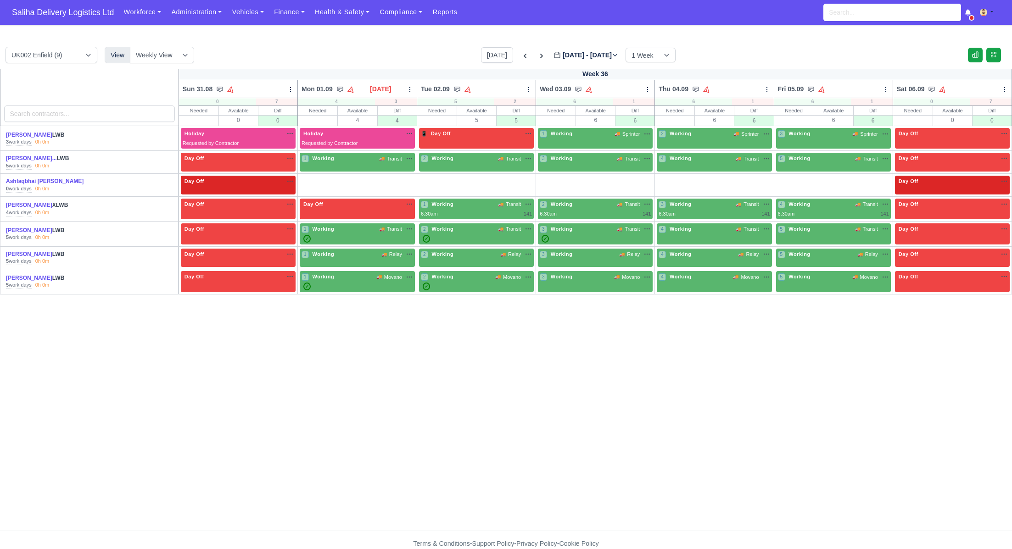
drag, startPoint x: 315, startPoint y: 178, endPoint x: 320, endPoint y: 180, distance: 4.9
click at [315, 179] on link "W" at bounding box center [311, 179] width 23 height 7
click at [429, 179] on link "W" at bounding box center [430, 179] width 23 height 7
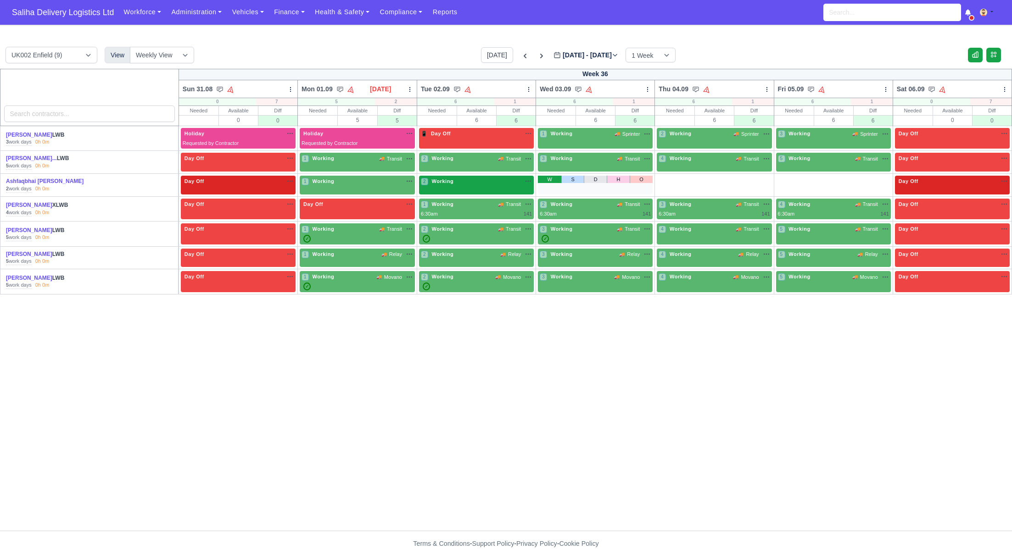
drag, startPoint x: 545, startPoint y: 179, endPoint x: 570, endPoint y: 181, distance: 25.3
click at [545, 179] on link "W" at bounding box center [549, 179] width 23 height 7
click at [665, 178] on div "Week 36 Sun 31.08" at bounding box center [506, 300] width 1012 height 462
click at [665, 178] on link "W" at bounding box center [668, 179] width 23 height 7
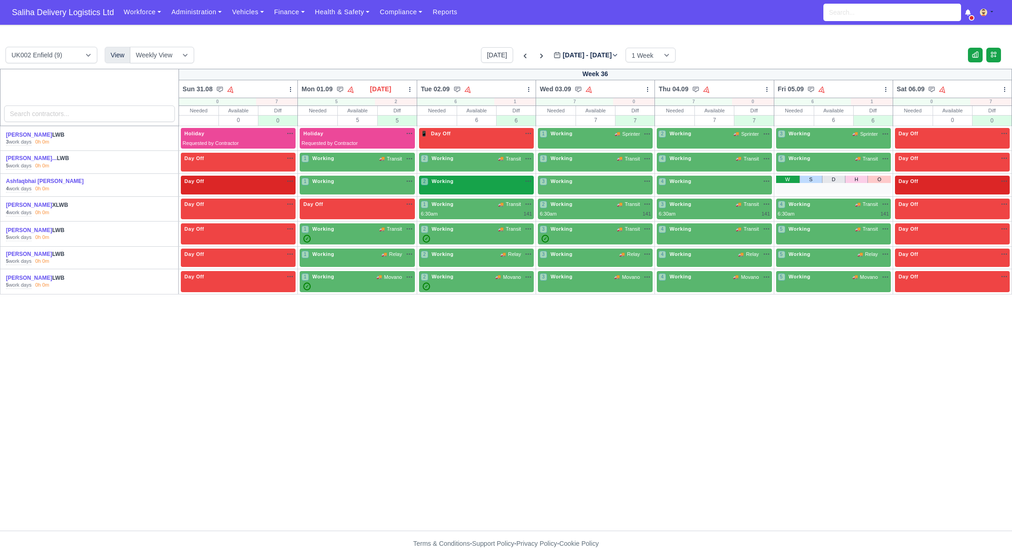
click at [790, 178] on link "W" at bounding box center [787, 179] width 23 height 7
click at [322, 183] on span "Working" at bounding box center [324, 181] width 26 height 6
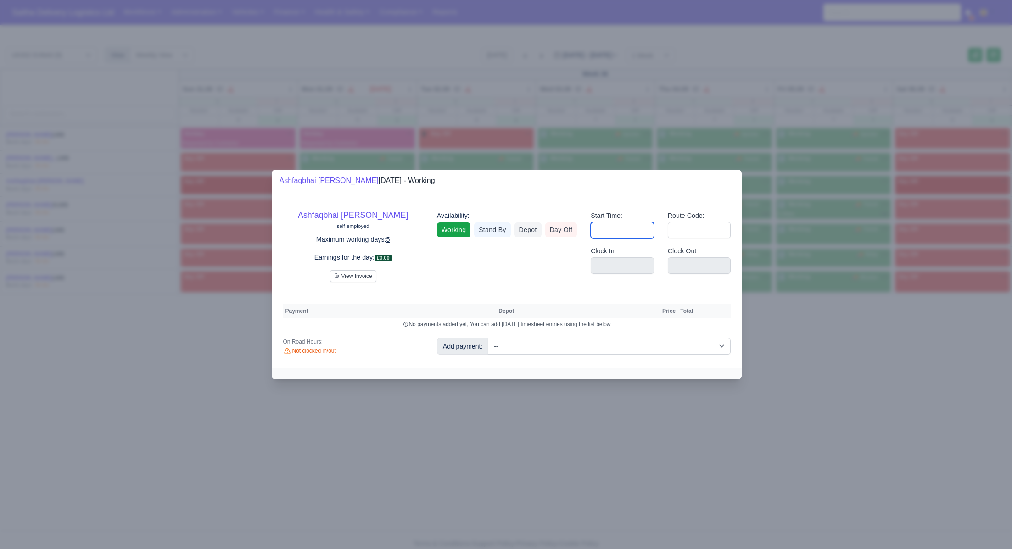
drag, startPoint x: 602, startPoint y: 226, endPoint x: 622, endPoint y: 237, distance: 23.2
click at [602, 227] on input "Start Time:" at bounding box center [622, 230] width 63 height 17
type input "06:30"
click at [687, 233] on input "Route Code:" at bounding box center [699, 230] width 63 height 17
type input "142"
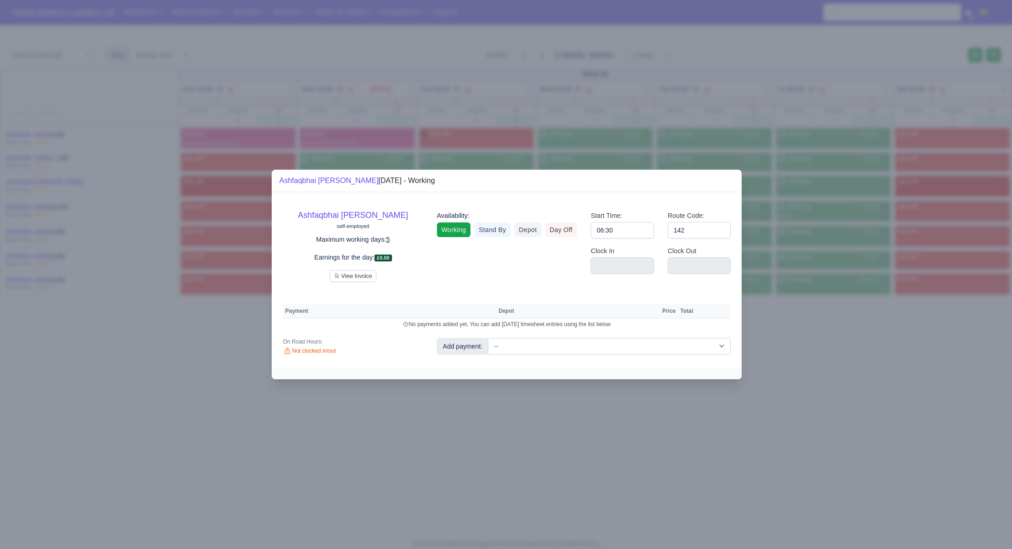
click at [852, 384] on div at bounding box center [506, 274] width 1012 height 549
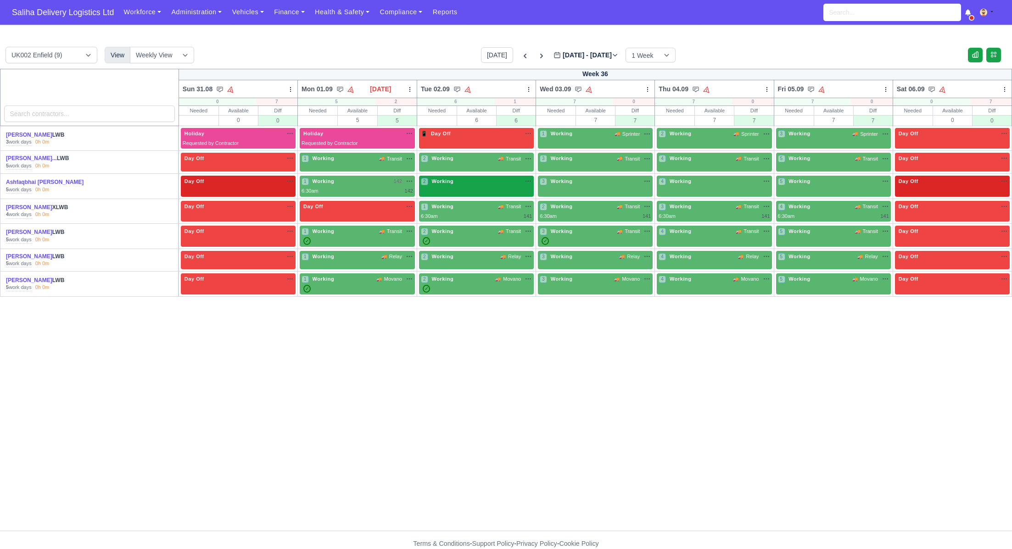
click at [483, 190] on div "2 Working" at bounding box center [476, 186] width 115 height 21
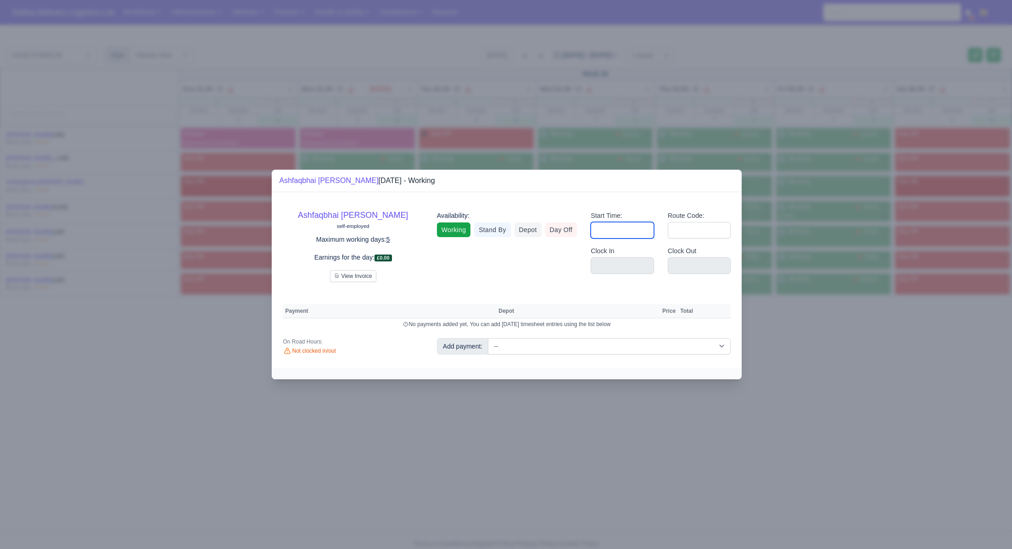
drag, startPoint x: 622, startPoint y: 228, endPoint x: 629, endPoint y: 236, distance: 10.8
click at [623, 229] on input "Start Time:" at bounding box center [622, 230] width 63 height 17
type input "06:30"
click at [692, 231] on input "Route Code:" at bounding box center [699, 230] width 63 height 17
type input "142"
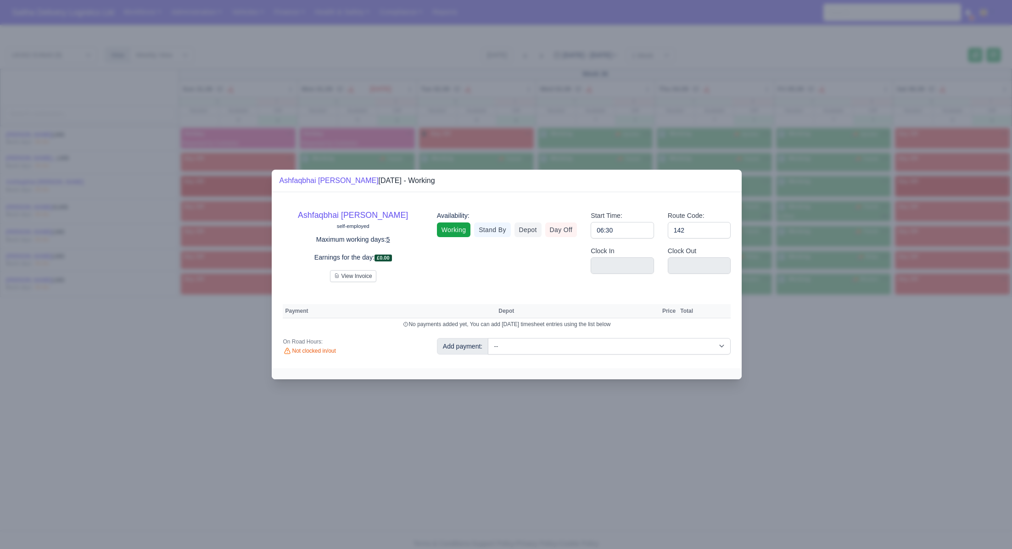
drag, startPoint x: 870, startPoint y: 428, endPoint x: 847, endPoint y: 395, distance: 40.0
click at [870, 428] on div at bounding box center [506, 274] width 1012 height 549
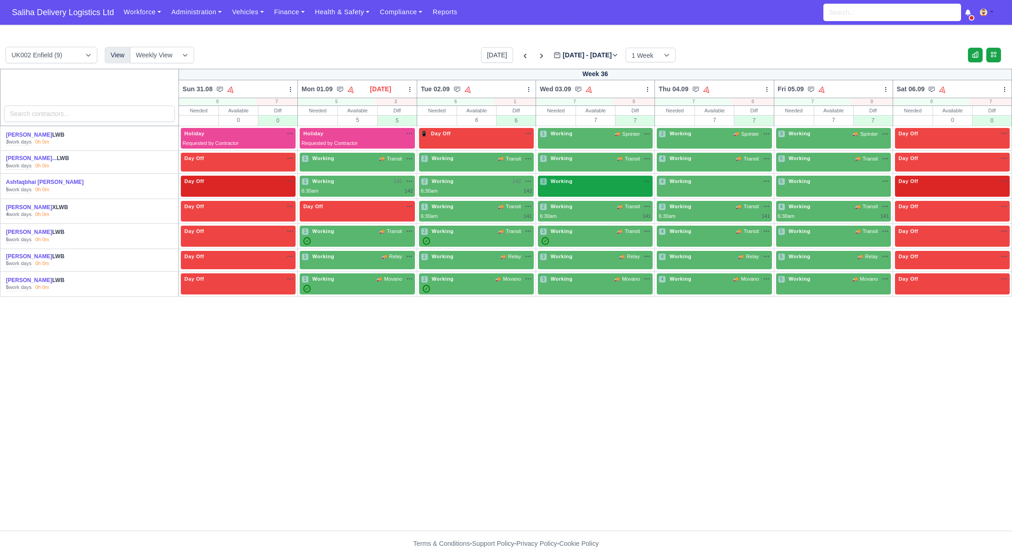
click at [613, 187] on div "3 Working" at bounding box center [595, 186] width 115 height 21
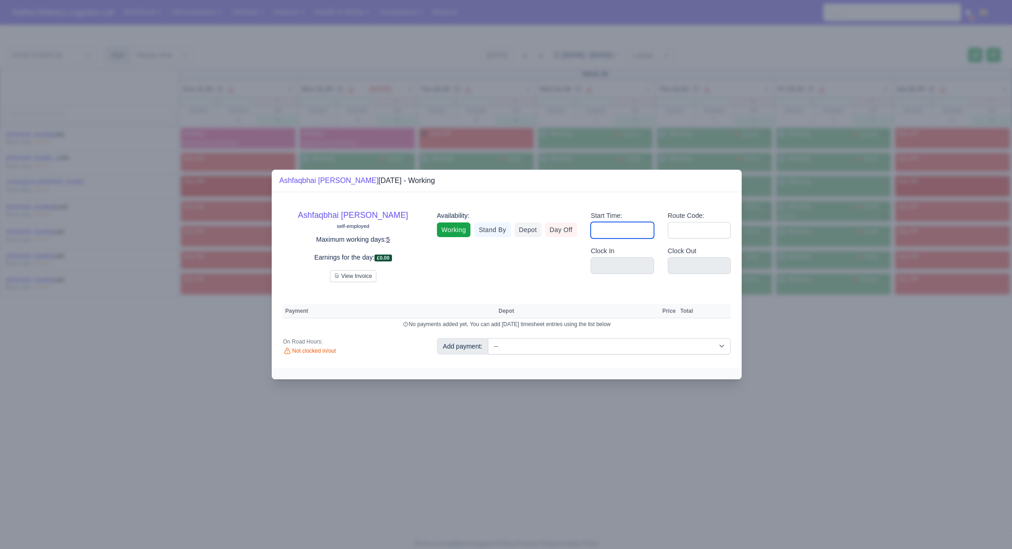
click at [638, 232] on input "Start Time:" at bounding box center [622, 230] width 63 height 17
type input "06:30"
click at [692, 228] on input "Route Code:" at bounding box center [699, 230] width 63 height 17
type input "142"
drag, startPoint x: 838, startPoint y: 363, endPoint x: 833, endPoint y: 359, distance: 6.5
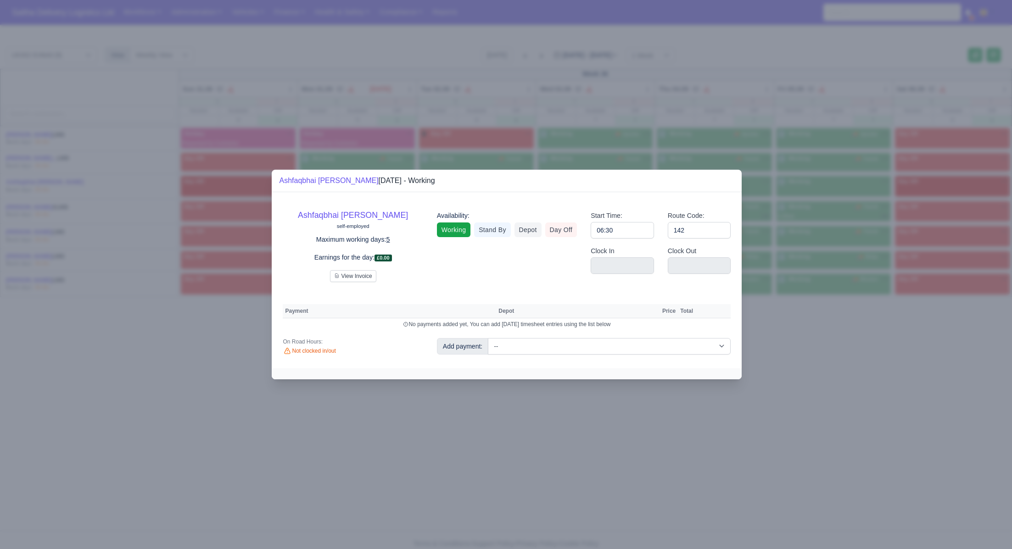
click at [837, 363] on div at bounding box center [506, 274] width 1012 height 549
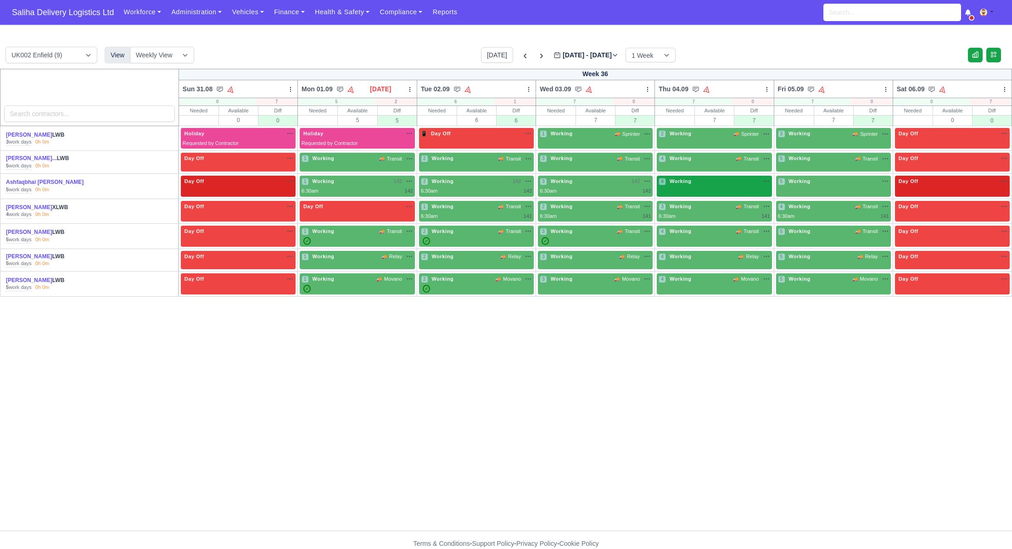
click at [697, 190] on div "4 Working" at bounding box center [714, 186] width 115 height 21
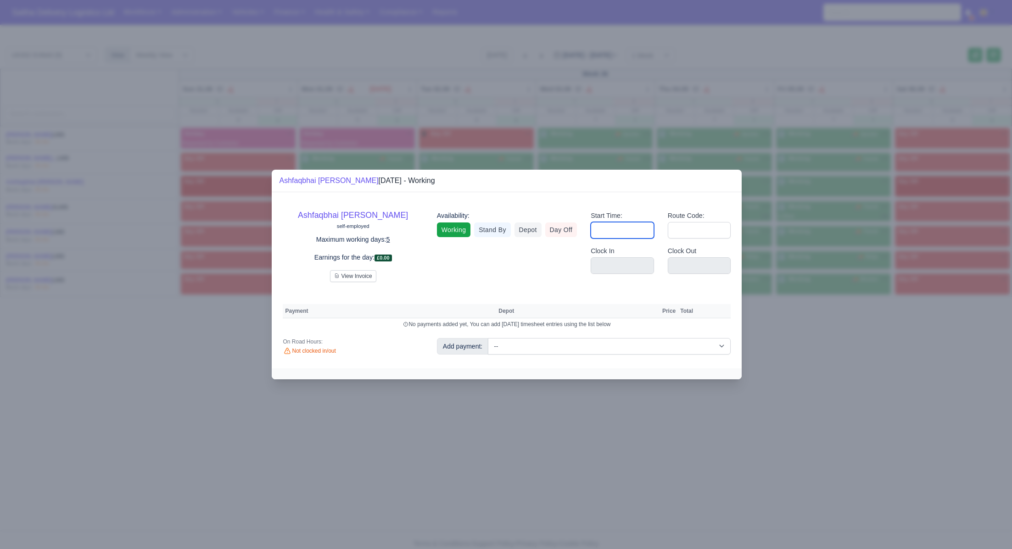
drag, startPoint x: 608, startPoint y: 234, endPoint x: 619, endPoint y: 239, distance: 11.7
click at [608, 234] on input "Start Time:" at bounding box center [622, 230] width 63 height 17
type input "06:30"
click at [702, 227] on input "Route Code:" at bounding box center [699, 230] width 63 height 17
click at [687, 233] on input "Route Code:" at bounding box center [699, 230] width 63 height 17
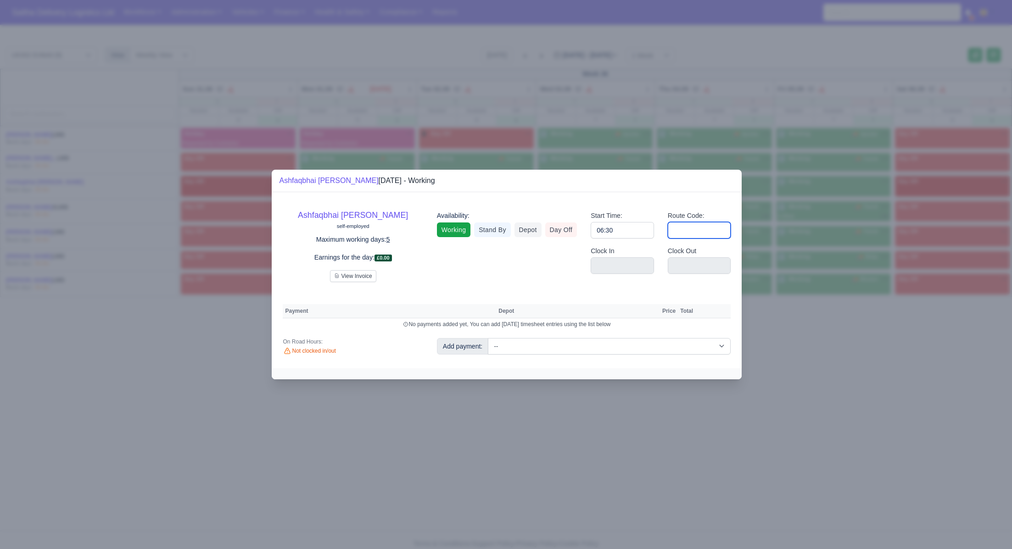
type input "142"
drag, startPoint x: 799, startPoint y: 344, endPoint x: 764, endPoint y: 302, distance: 54.8
click at [799, 343] on div at bounding box center [506, 274] width 1012 height 549
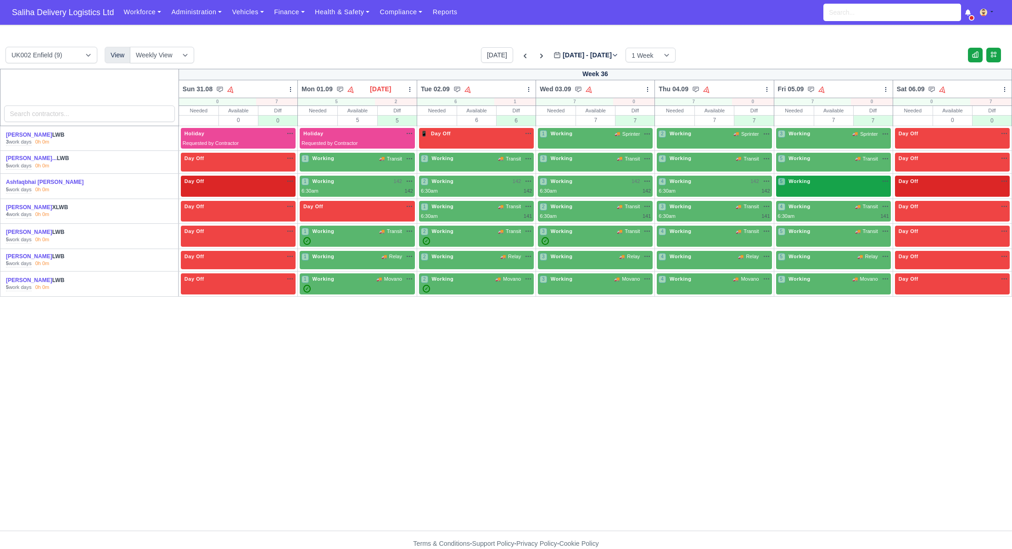
click at [812, 186] on div "5 Working na" at bounding box center [833, 183] width 111 height 10
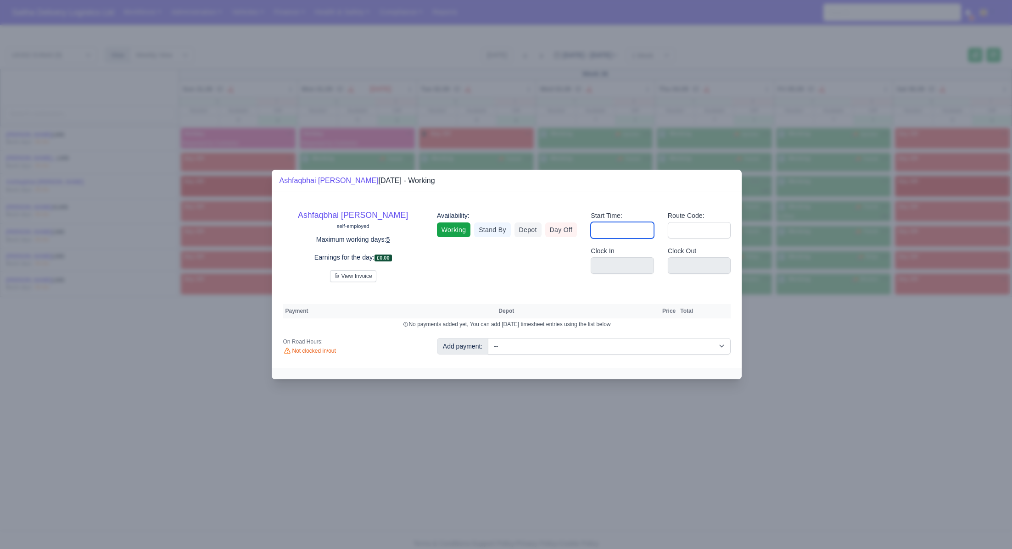
drag, startPoint x: 592, startPoint y: 231, endPoint x: 607, endPoint y: 233, distance: 14.9
click at [597, 232] on input "Start Time:" at bounding box center [622, 230] width 63 height 17
type input "06:30"
click at [700, 228] on input "Route Code:" at bounding box center [699, 230] width 63 height 17
type input "142"
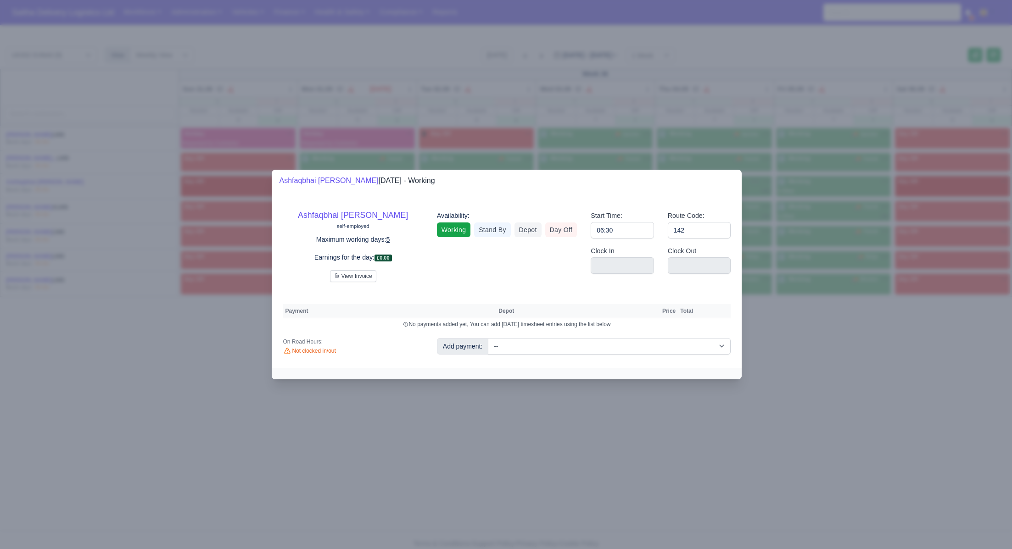
drag, startPoint x: 823, startPoint y: 368, endPoint x: 812, endPoint y: 354, distance: 17.6
click at [823, 368] on div at bounding box center [506, 274] width 1012 height 549
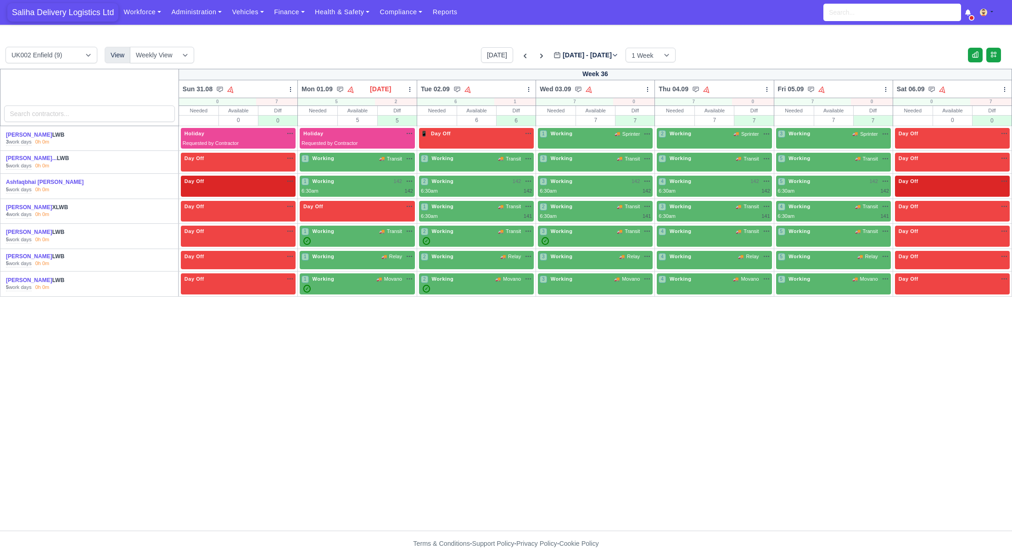
drag, startPoint x: 56, startPoint y: 12, endPoint x: 82, endPoint y: 42, distance: 39.4
click at [57, 12] on span "Saliha Delivery Logistics Ltd" at bounding box center [62, 12] width 111 height 18
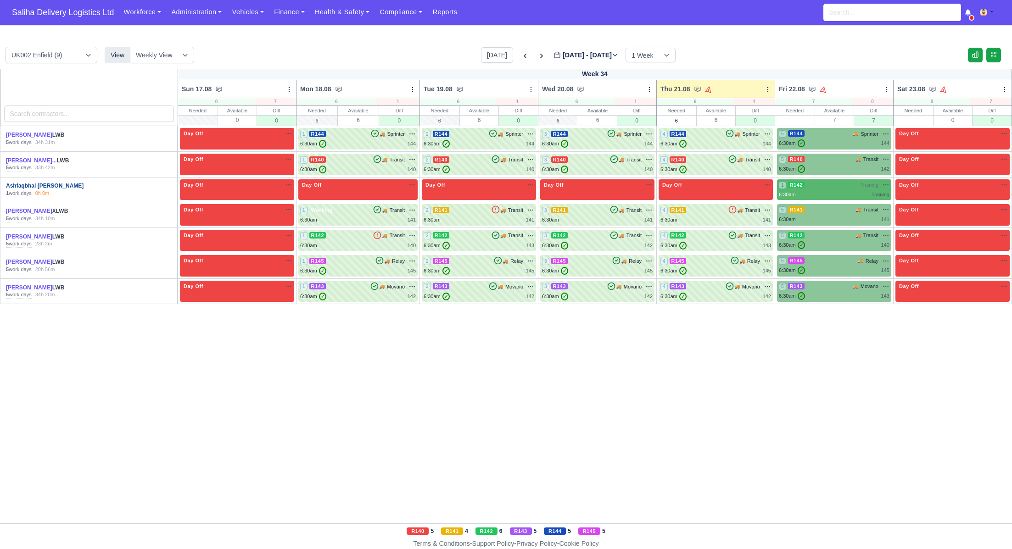
click at [30, 184] on link "Ashfaqbhai [PERSON_NAME]" at bounding box center [45, 186] width 78 height 6
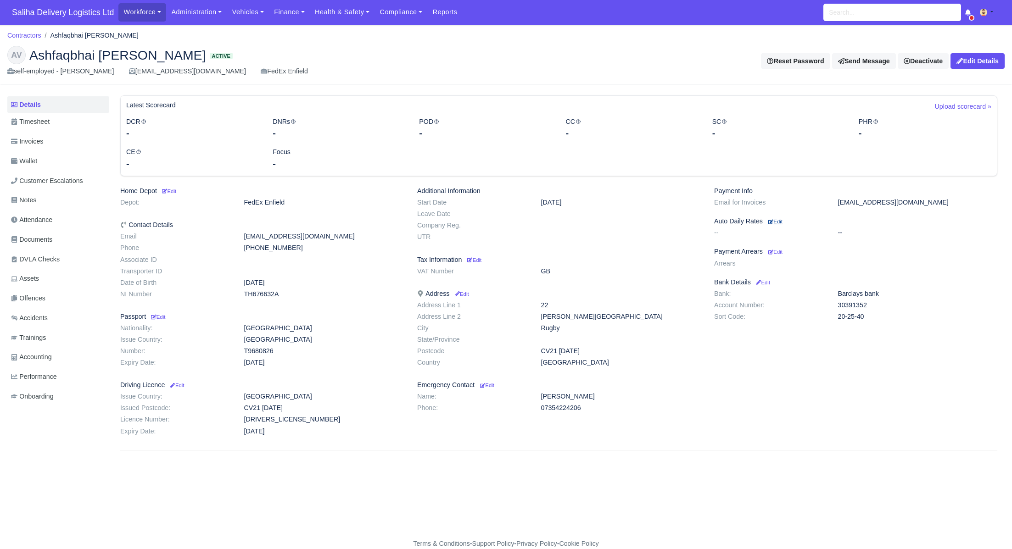
click at [782, 221] on small "Edit" at bounding box center [775, 222] width 14 height 6
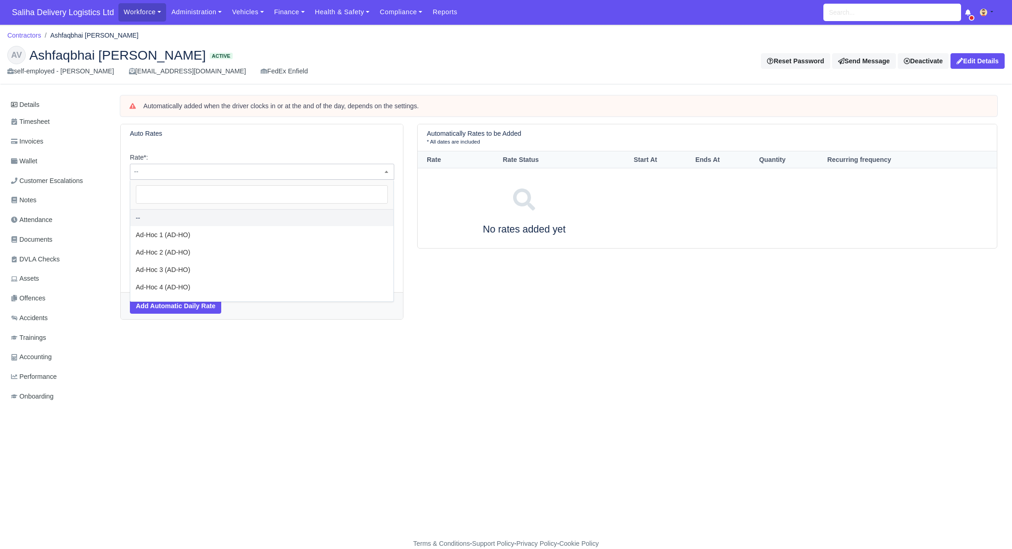
click at [337, 168] on span "--" at bounding box center [261, 171] width 263 height 11
select select "34"
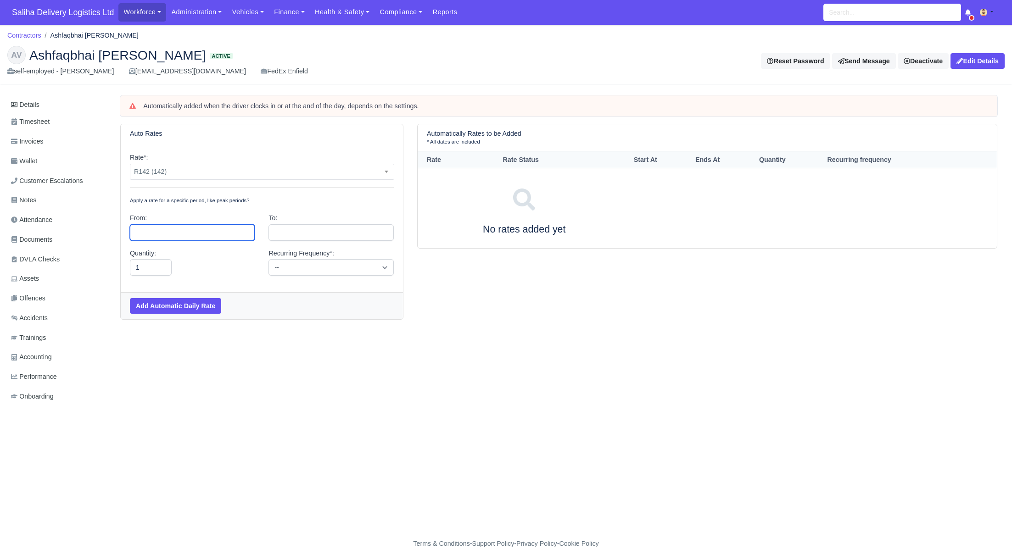
click at [214, 234] on input "text" at bounding box center [192, 232] width 125 height 17
type input "August 29, 2025"
click at [300, 236] on input "text" at bounding box center [330, 232] width 125 height 17
click at [351, 251] on select "January February March April May June July August September October November De…" at bounding box center [325, 249] width 54 height 11
select select "11"
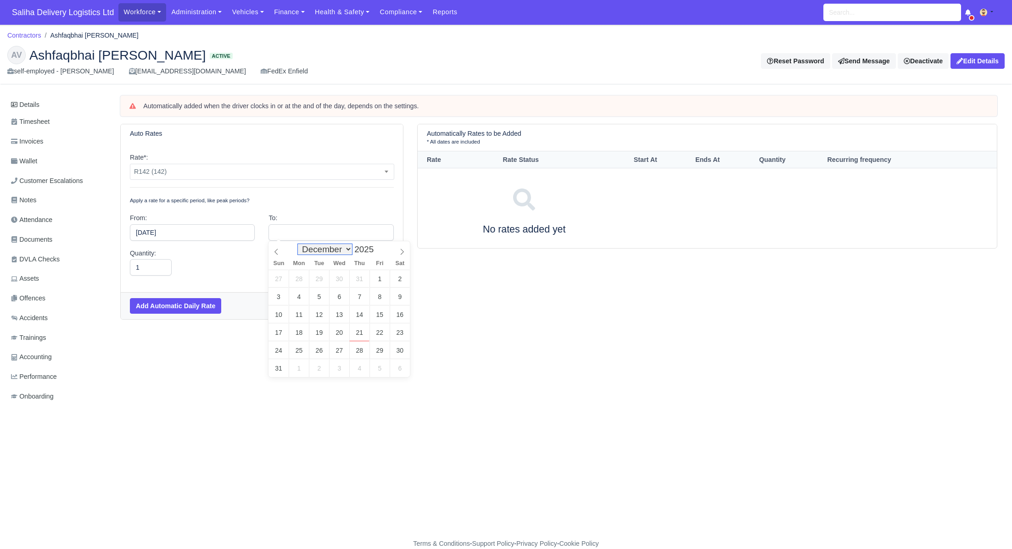
click at [298, 244] on select "January February March April May June July August September October November De…" at bounding box center [325, 249] width 54 height 11
type input "December 26, 2025"
click at [305, 273] on select "-- Daily Weekly Bi-weekly Monthly" at bounding box center [330, 267] width 125 height 17
select select "daily"
click at [268, 259] on select "-- Daily Weekly Bi-weekly Monthly" at bounding box center [330, 267] width 125 height 17
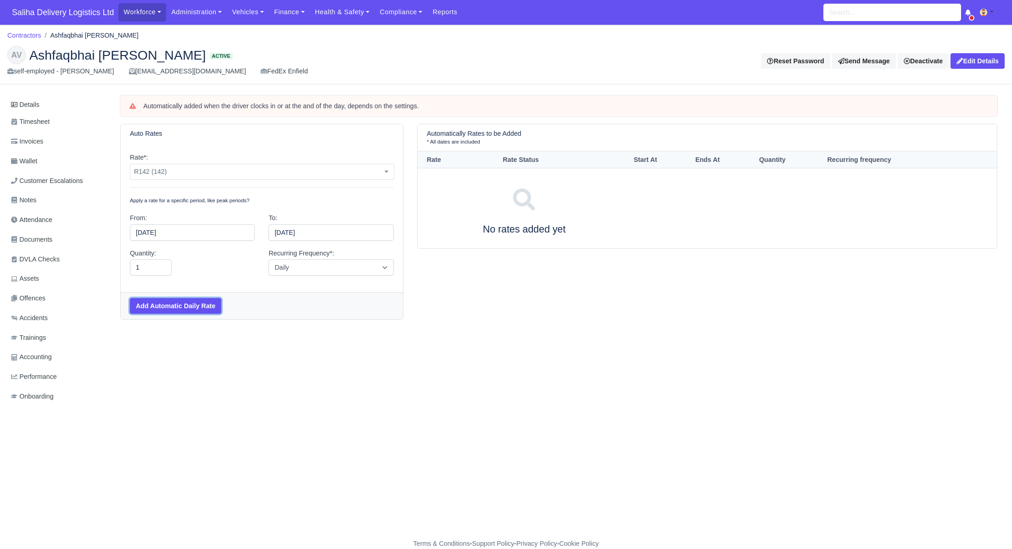
click at [182, 307] on button "Add Automatic Daily Rate" at bounding box center [175, 306] width 91 height 16
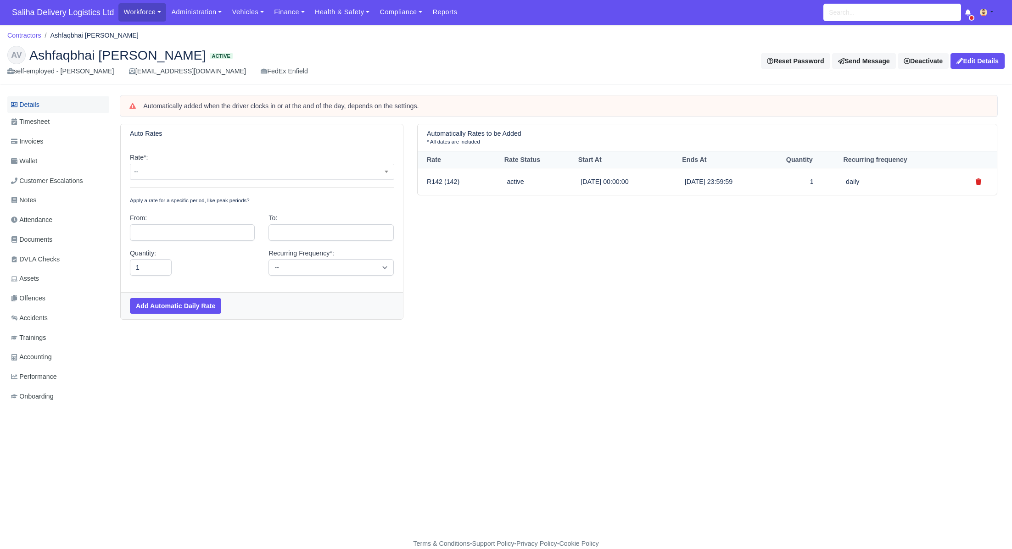
click at [41, 102] on link "Details" at bounding box center [58, 104] width 102 height 17
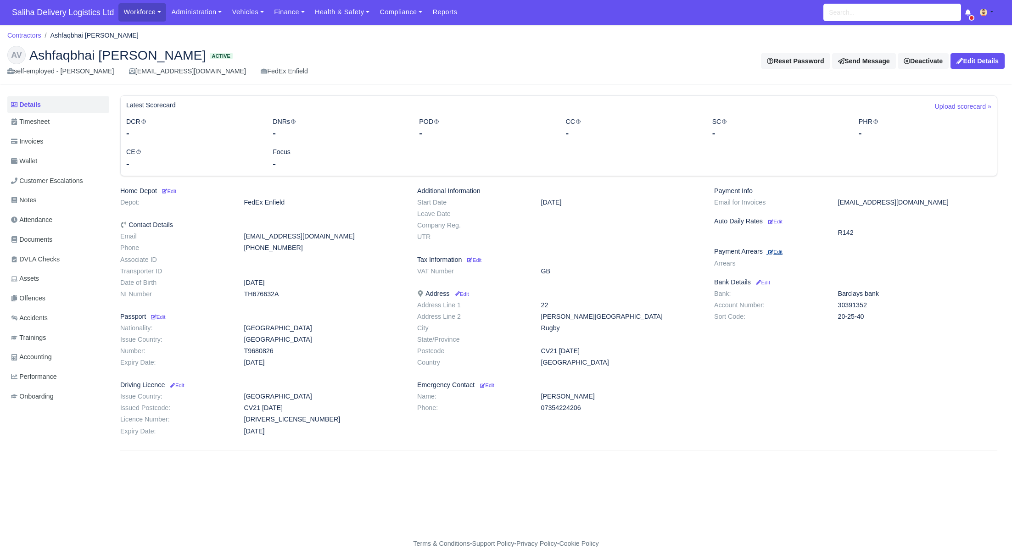
click at [780, 251] on small "Edit" at bounding box center [775, 252] width 14 height 6
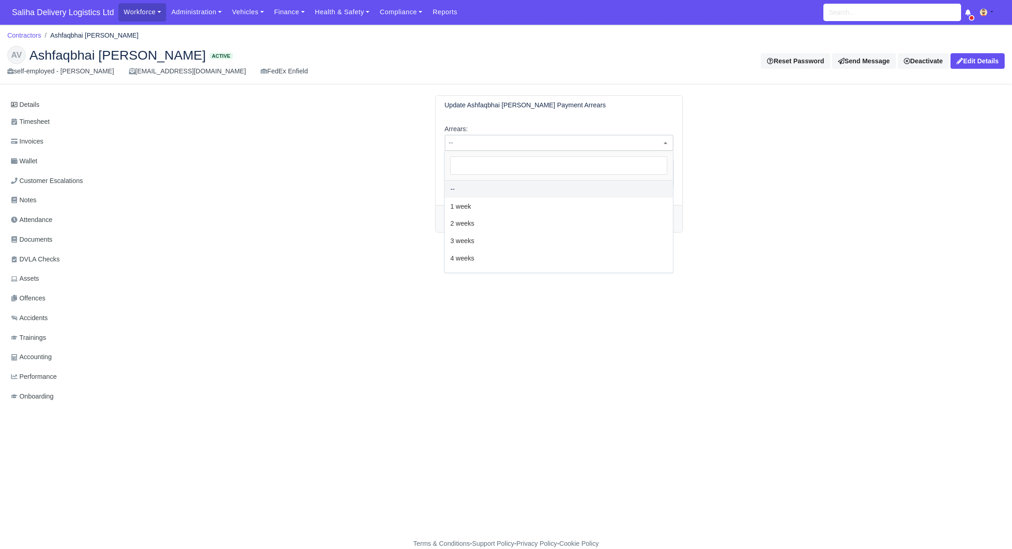
drag, startPoint x: 519, startPoint y: 139, endPoint x: 520, endPoint y: 144, distance: 5.1
click at [520, 140] on span "--" at bounding box center [559, 142] width 228 height 11
select select "4W"
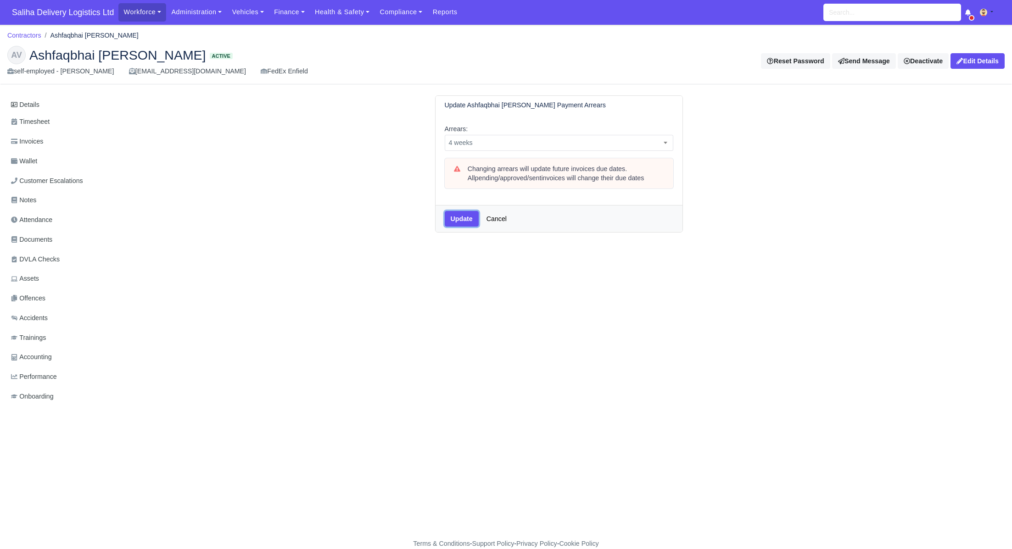
click at [456, 217] on button "Update" at bounding box center [462, 219] width 34 height 16
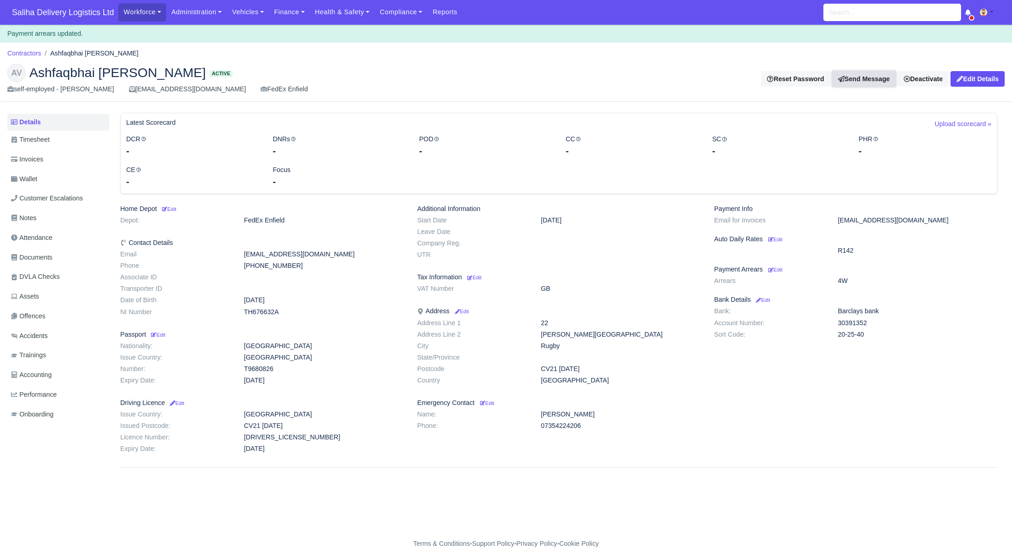
click at [843, 77] on link "Send Message" at bounding box center [864, 79] width 64 height 16
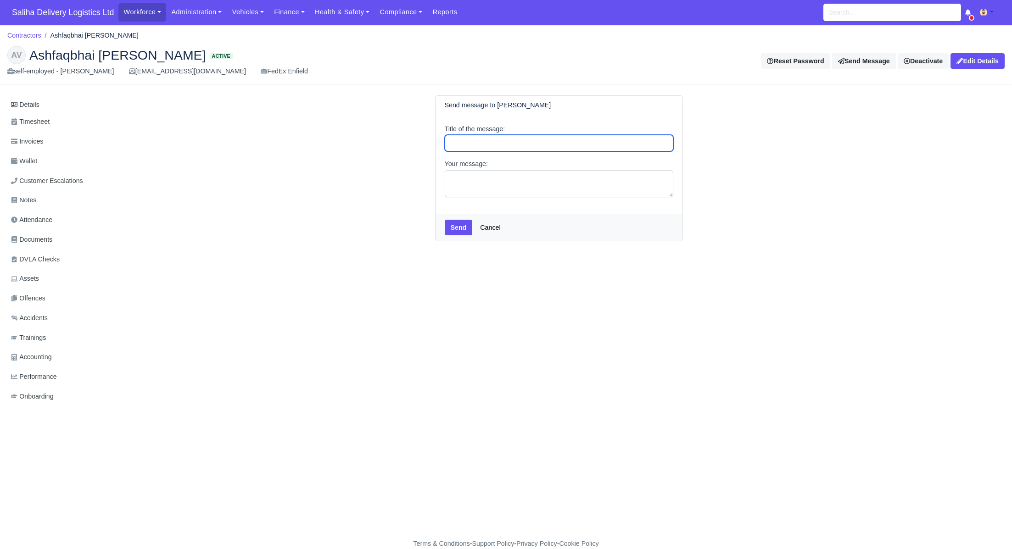
click at [482, 141] on input "Title of the message:" at bounding box center [559, 143] width 228 height 17
type input "Welcome"
click at [479, 179] on textarea "Your message:" at bounding box center [559, 183] width 228 height 27
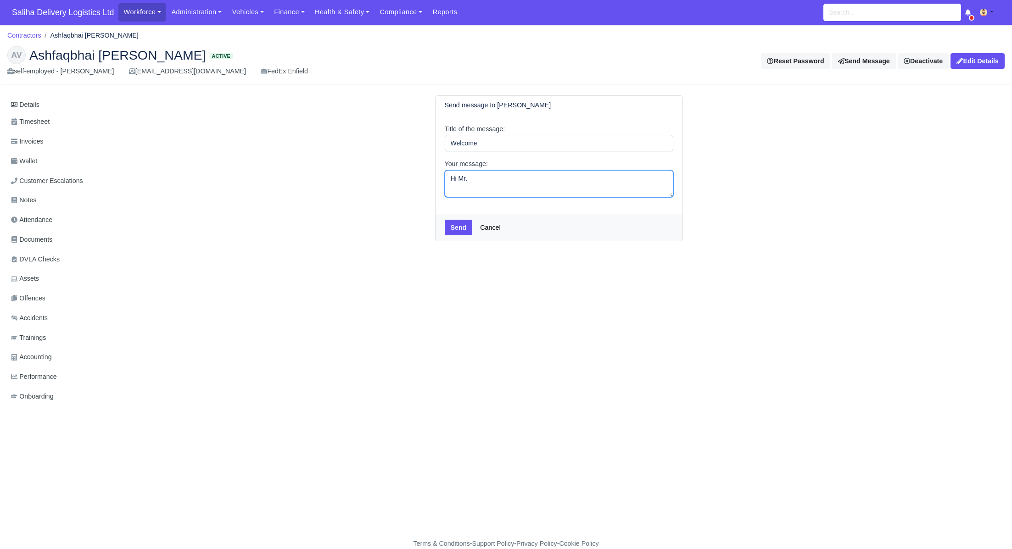
paste textarea "Ashfaqbhai [PERSON_NAME]"
click at [464, 184] on textarea "Hi Mr. Ashfaqbhai [PERSON_NAME], Welcome to SDL Services. Please download the K…" at bounding box center [559, 183] width 228 height 27
click at [543, 186] on textarea "Hi Mr. Ashfaqbhai [PERSON_NAME], Welcome to SDL Services. Please download the K…" at bounding box center [559, 183] width 228 height 27
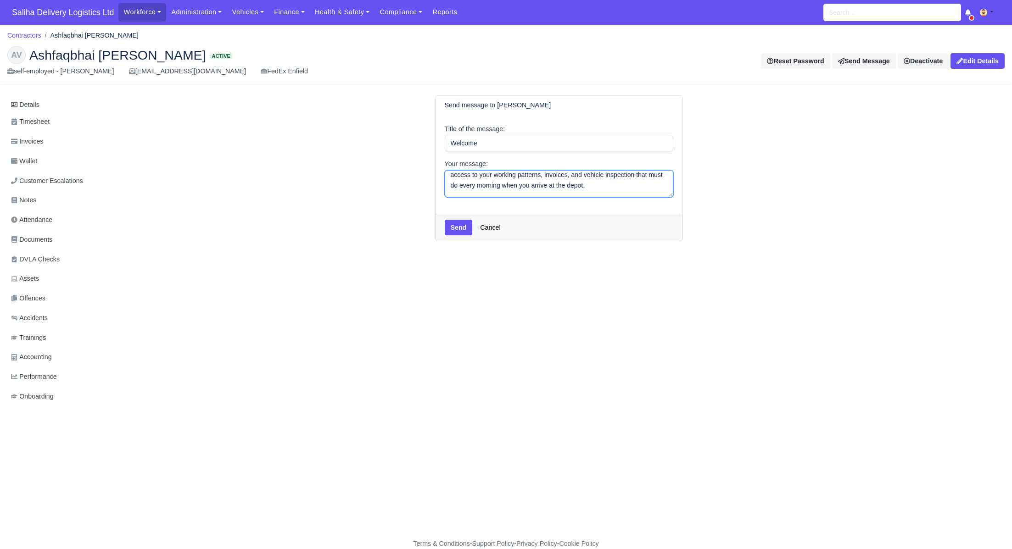
click at [617, 187] on textarea "Hi Mr. Ashfaqbhai [PERSON_NAME], Welcome to SDL Services. Please download the K…" at bounding box center [559, 183] width 228 height 27
type textarea "Hi Mr. Ashfaqbhai [PERSON_NAME], Welcome to SDL Services. Please download the K…"
click at [457, 226] on button "Send" at bounding box center [459, 228] width 28 height 16
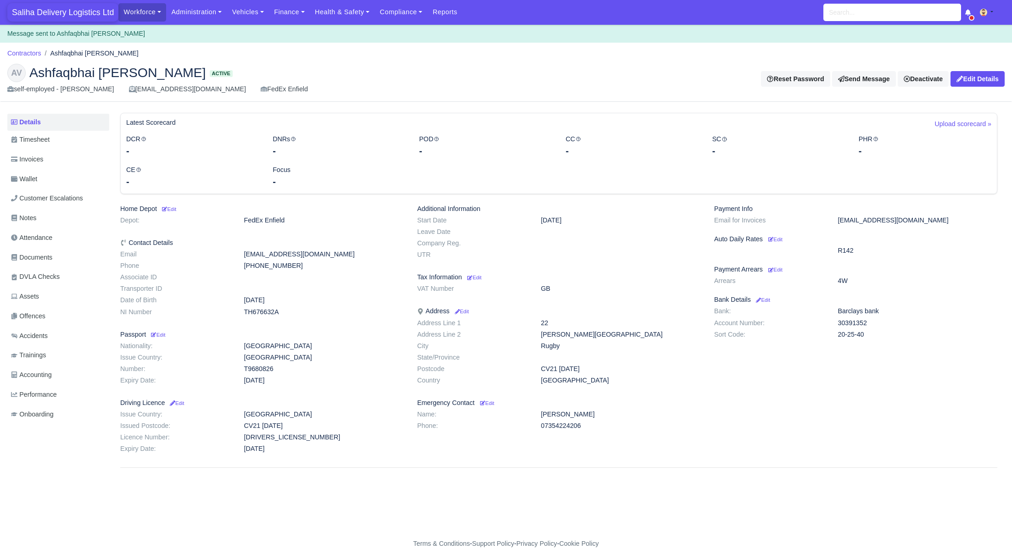
click at [43, 12] on span "Saliha Delivery Logistics Ltd" at bounding box center [62, 12] width 111 height 18
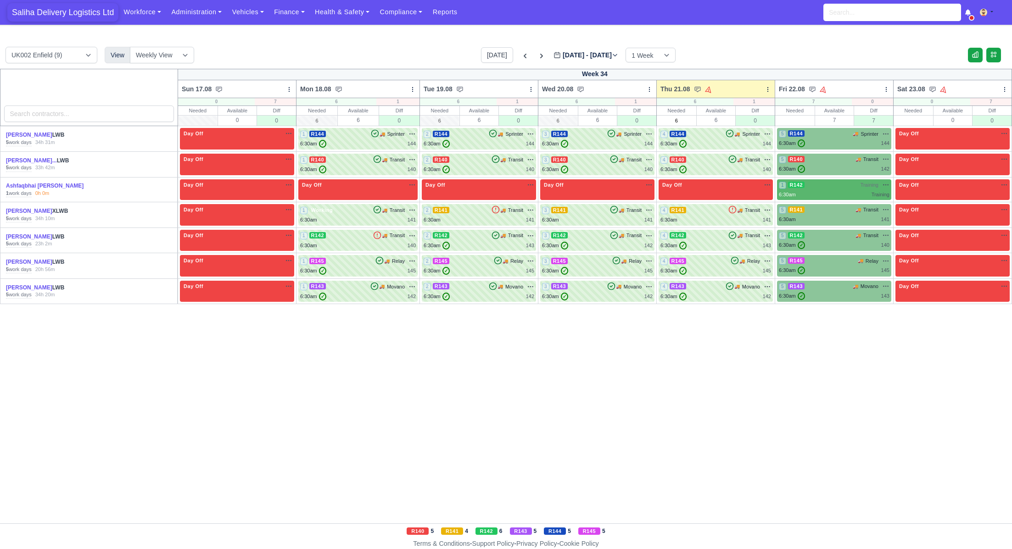
click at [57, 16] on span "Saliha Delivery Logistics Ltd" at bounding box center [62, 12] width 111 height 18
click at [972, 16] on span at bounding box center [972, 18] width 4 height 4
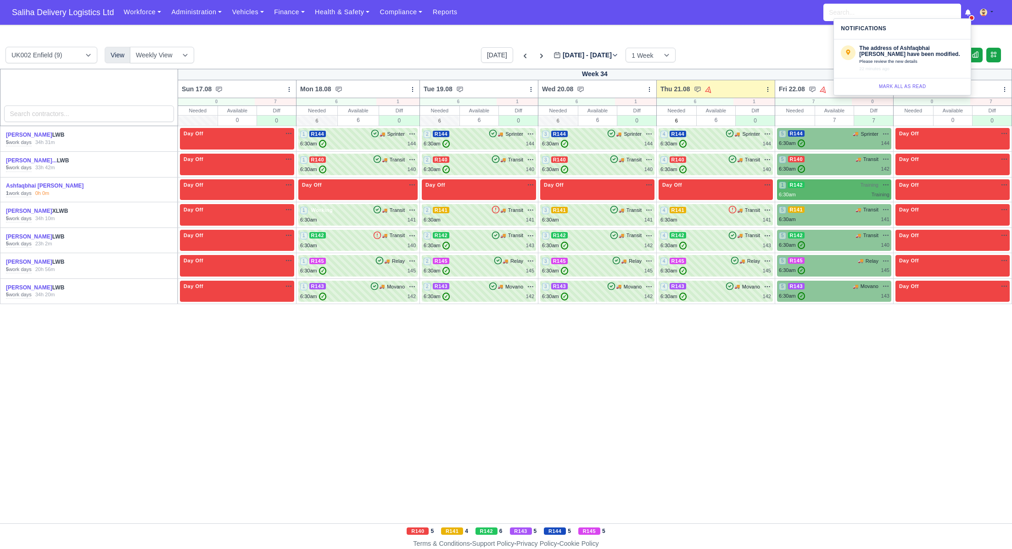
click at [903, 89] on div "Mark all as Read" at bounding box center [902, 86] width 137 height 17
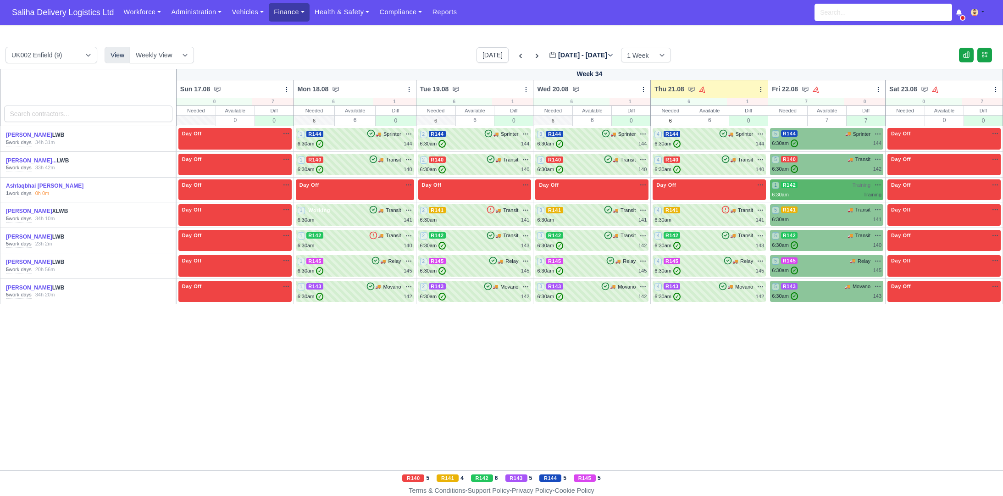
click at [287, 11] on link "Finance" at bounding box center [289, 12] width 41 height 18
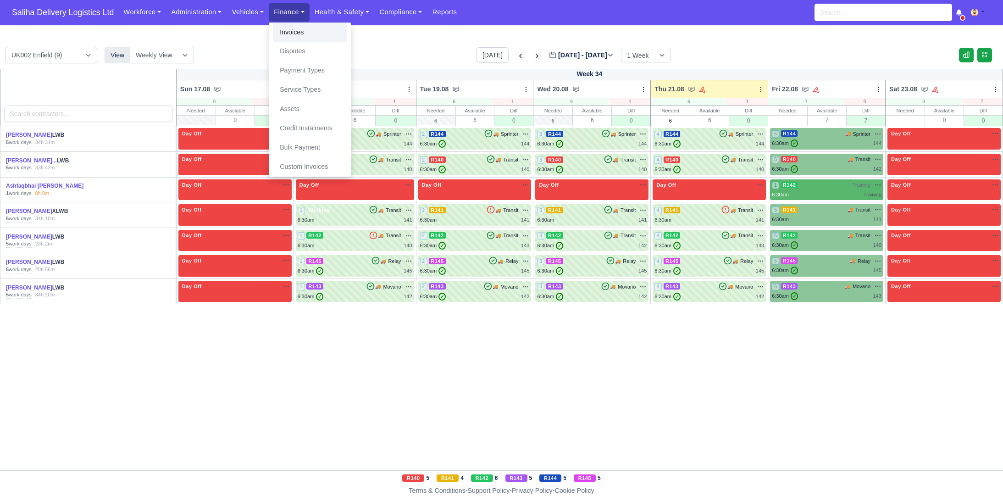
click at [298, 26] on link "Invoices" at bounding box center [310, 32] width 74 height 19
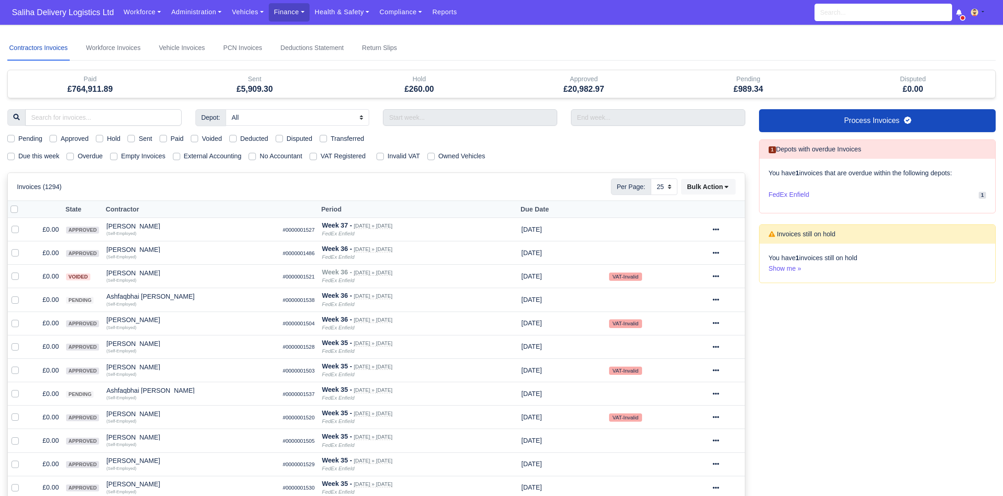
select select "25"
drag, startPoint x: 131, startPoint y: 139, endPoint x: 125, endPoint y: 134, distance: 7.8
click at [139, 139] on label "Sent" at bounding box center [145, 139] width 13 height 11
click at [131, 139] on input "Sent" at bounding box center [131, 137] width 7 height 7
checkbox input "true"
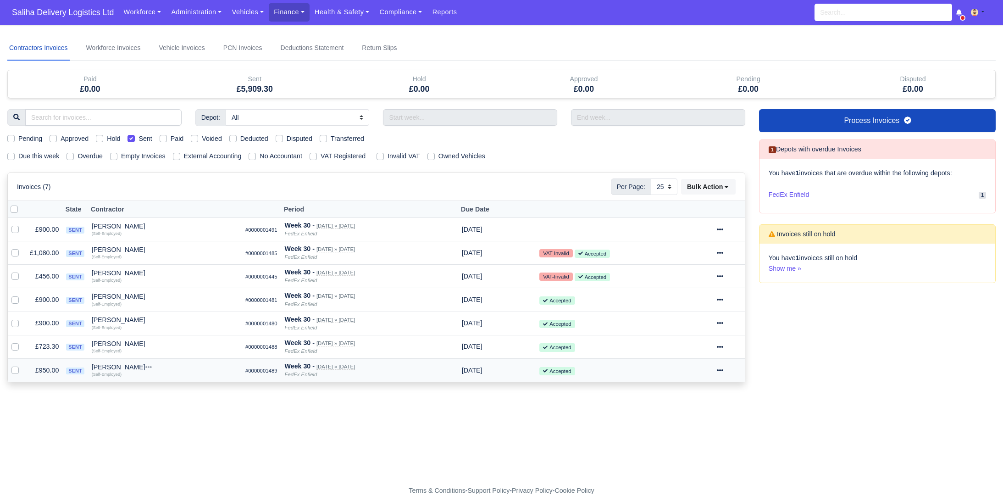
click at [22, 365] on label at bounding box center [22, 365] width 0 height 0
click at [16, 369] on input "checkbox" at bounding box center [14, 368] width 7 height 7
checkbox input "true"
click at [724, 367] on icon at bounding box center [720, 370] width 6 height 6
click at [690, 274] on button "Paid" at bounding box center [695, 276] width 82 height 14
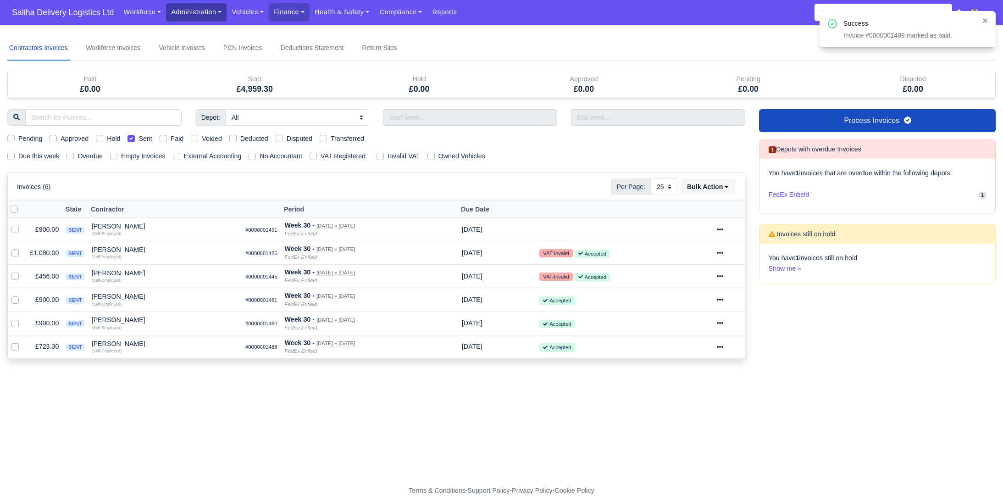
drag, startPoint x: 197, startPoint y: 14, endPoint x: 199, endPoint y: 33, distance: 18.9
click at [198, 15] on link "Administration" at bounding box center [196, 12] width 61 height 18
click at [194, 72] on link "Management" at bounding box center [207, 70] width 74 height 19
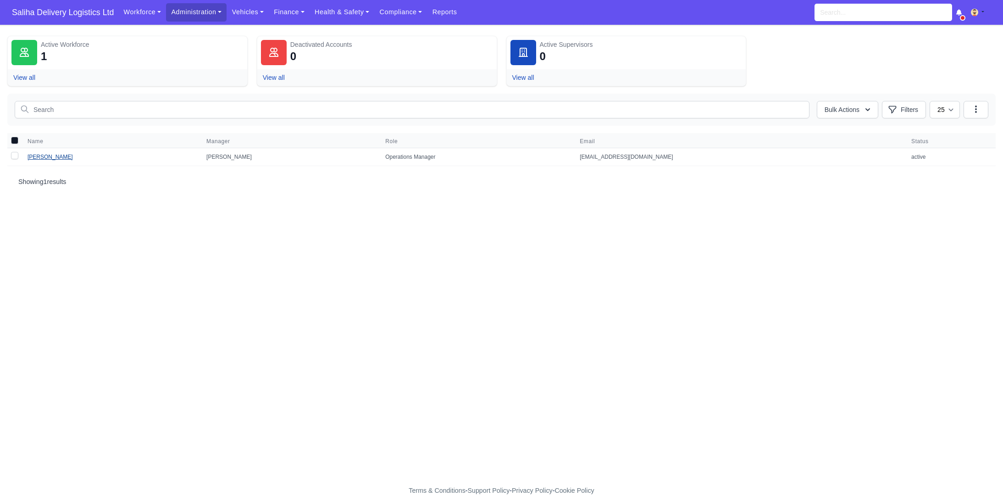
click at [50, 158] on link "[PERSON_NAME]" at bounding box center [50, 157] width 45 height 6
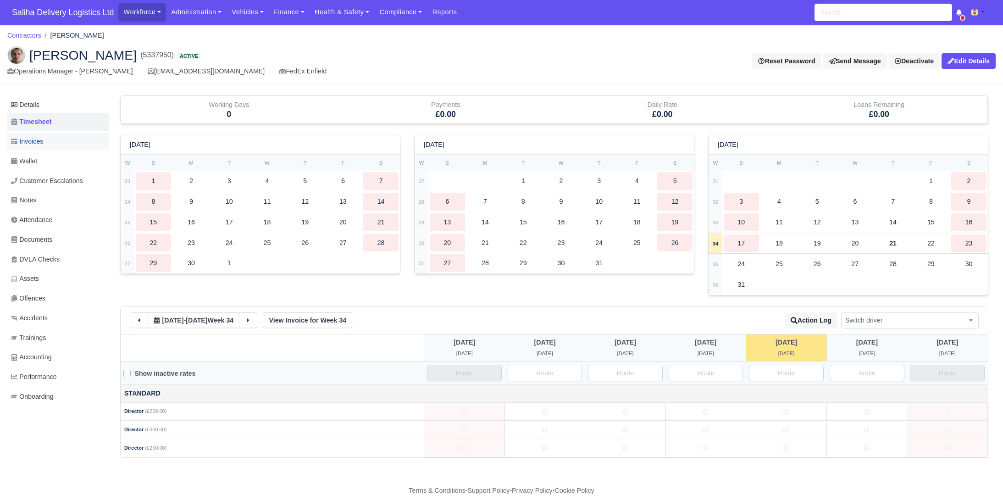
click at [38, 143] on span "Invoices" at bounding box center [27, 141] width 32 height 11
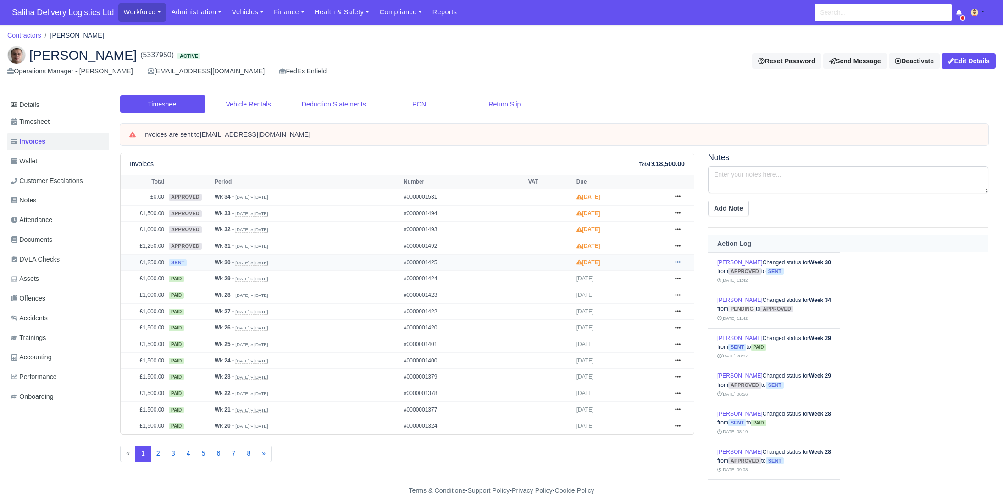
click at [681, 259] on link at bounding box center [678, 262] width 14 height 11
click at [632, 312] on link "Pay" at bounding box center [643, 317] width 82 height 19
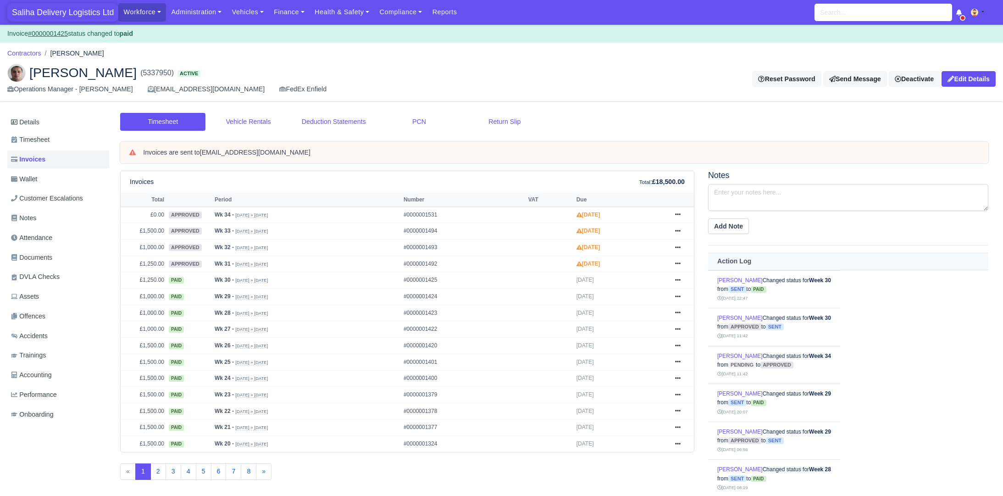
click at [37, 12] on span "Saliha Delivery Logistics Ltd" at bounding box center [62, 12] width 111 height 18
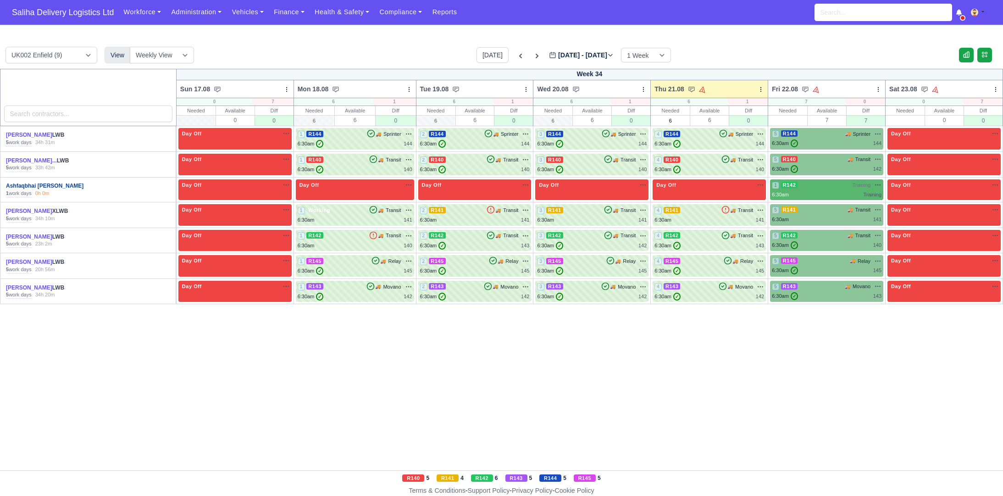
click at [19, 185] on link "Ashfaqbhai Vahora" at bounding box center [45, 186] width 78 height 6
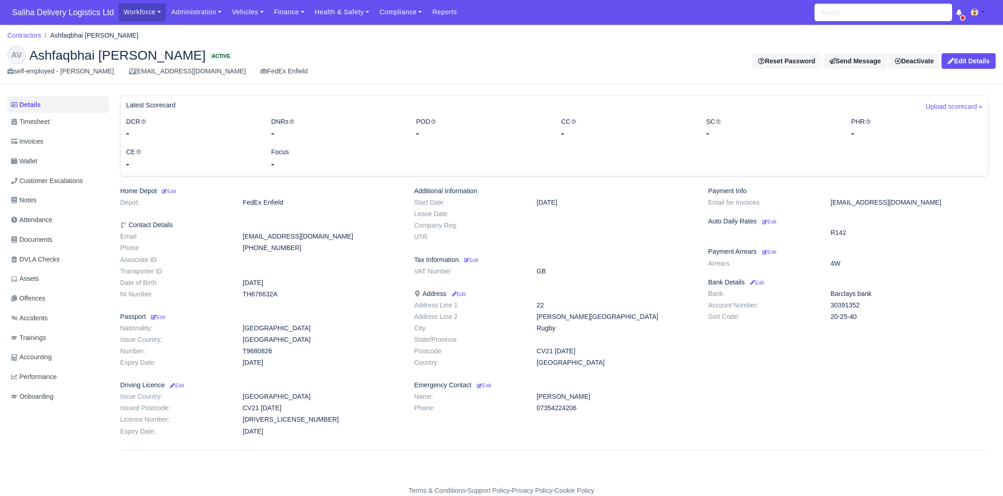
click at [22, 55] on div "AV" at bounding box center [16, 55] width 18 height 18
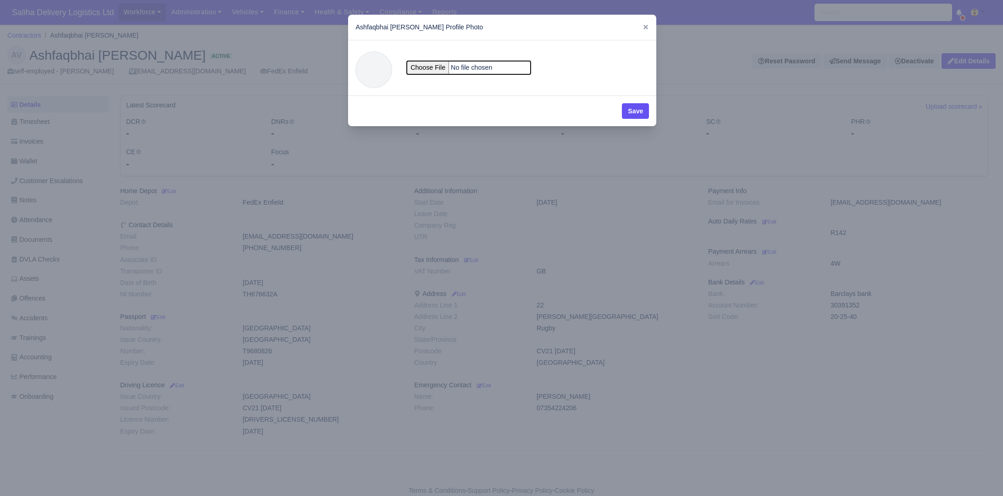
click at [423, 69] on input "file" at bounding box center [469, 67] width 124 height 13
type input "C:\fakepath\Photo.pdf"
click at [629, 107] on button "Save" at bounding box center [635, 111] width 27 height 16
click at [633, 110] on button "Save" at bounding box center [635, 111] width 27 height 16
